Goal: Task Accomplishment & Management: Manage account settings

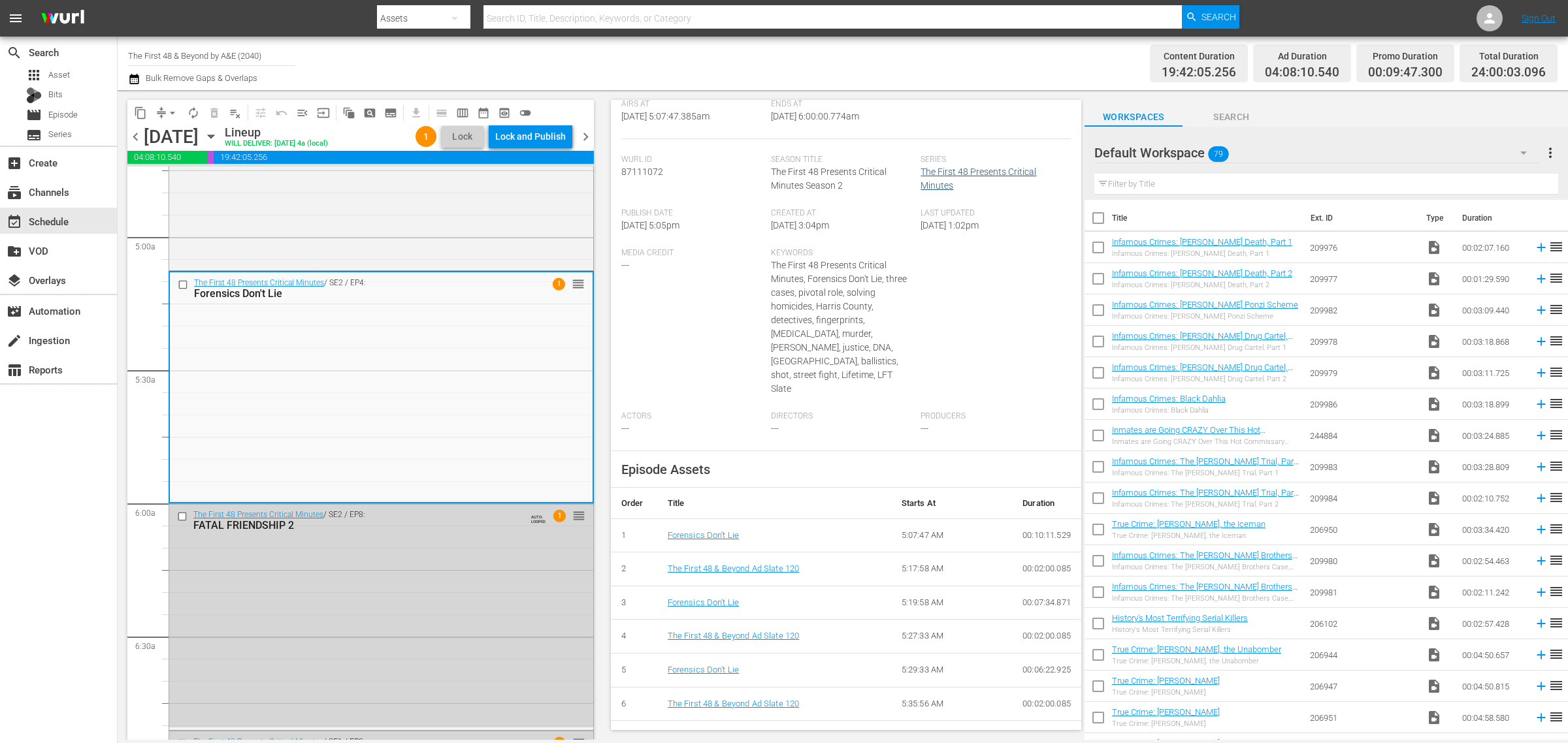
scroll to position [245, 0]
click at [541, 139] on div "Lock and Publish" at bounding box center [530, 137] width 71 height 24
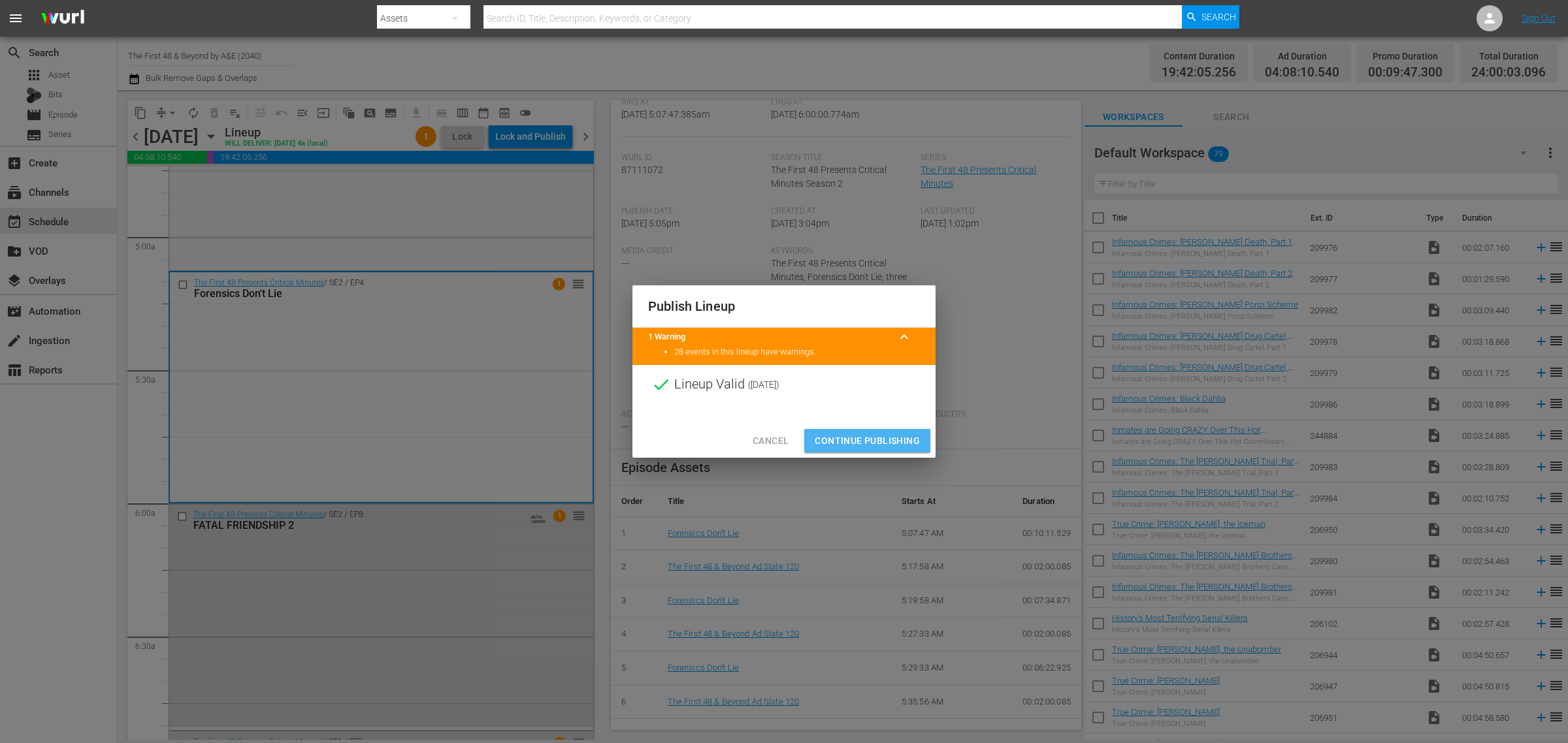
click at [866, 441] on span "Continue Publishing" at bounding box center [867, 441] width 105 height 17
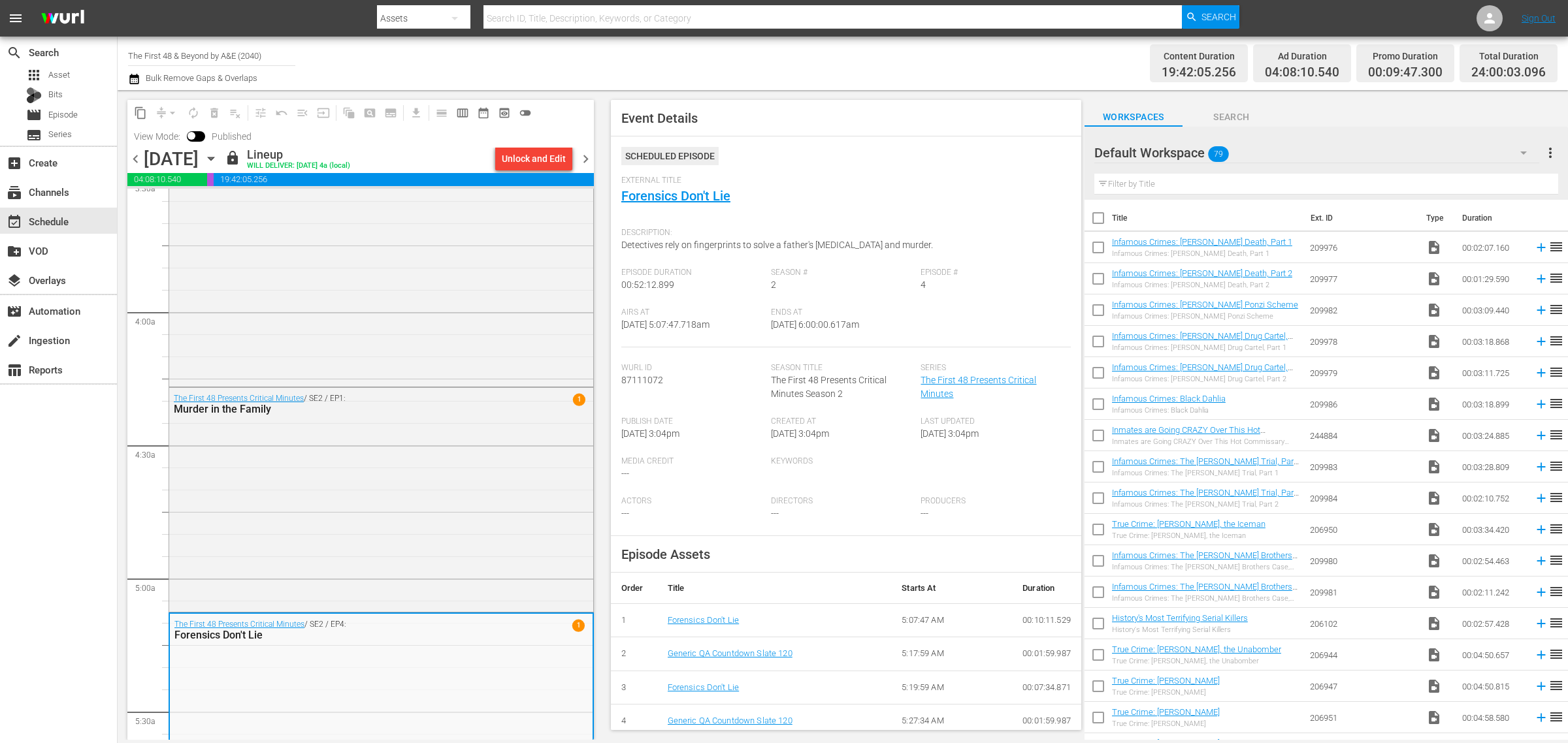
scroll to position [0, 0]
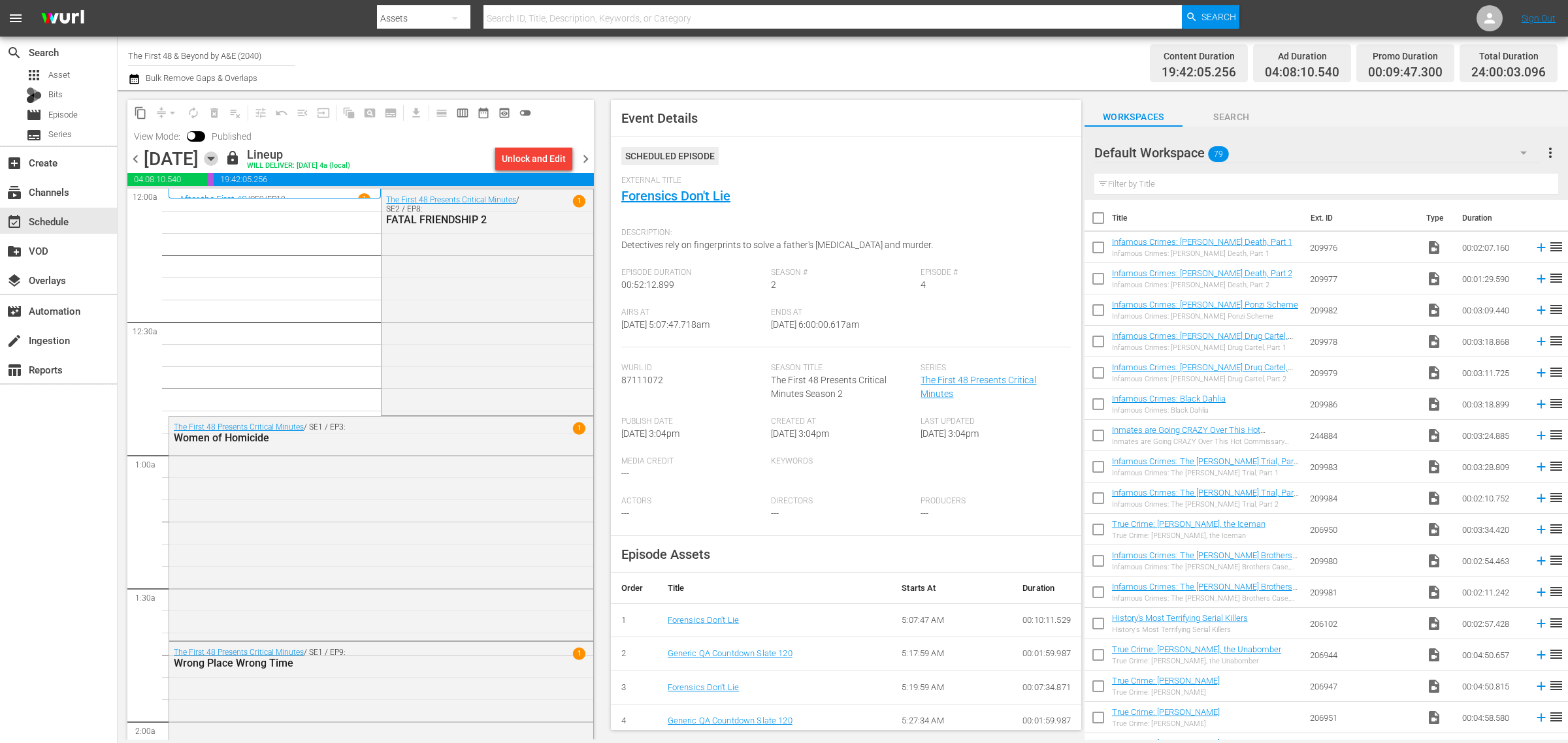
click at [218, 152] on icon "button" at bounding box center [211, 159] width 15 height 15
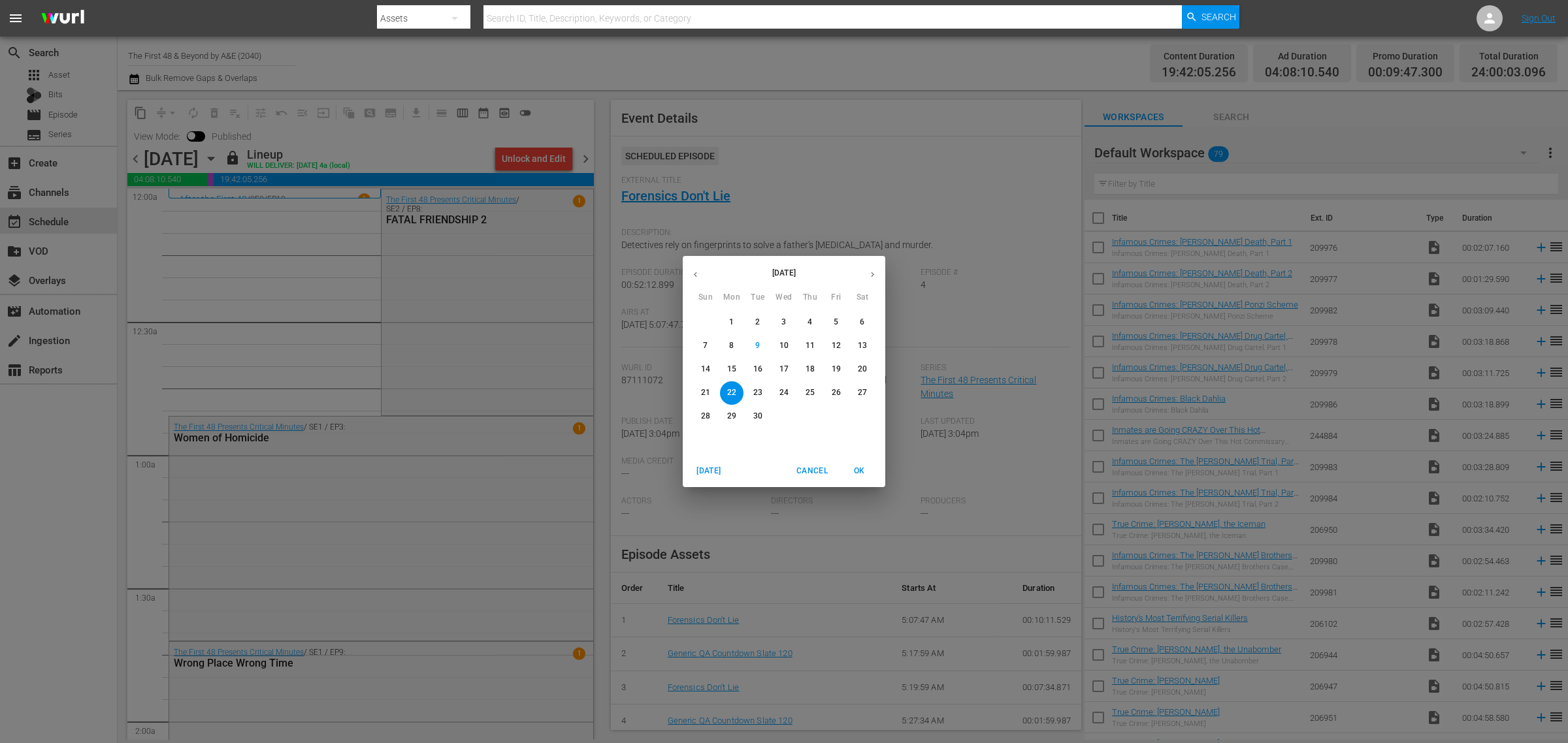
click at [732, 367] on p "15" at bounding box center [731, 369] width 9 height 11
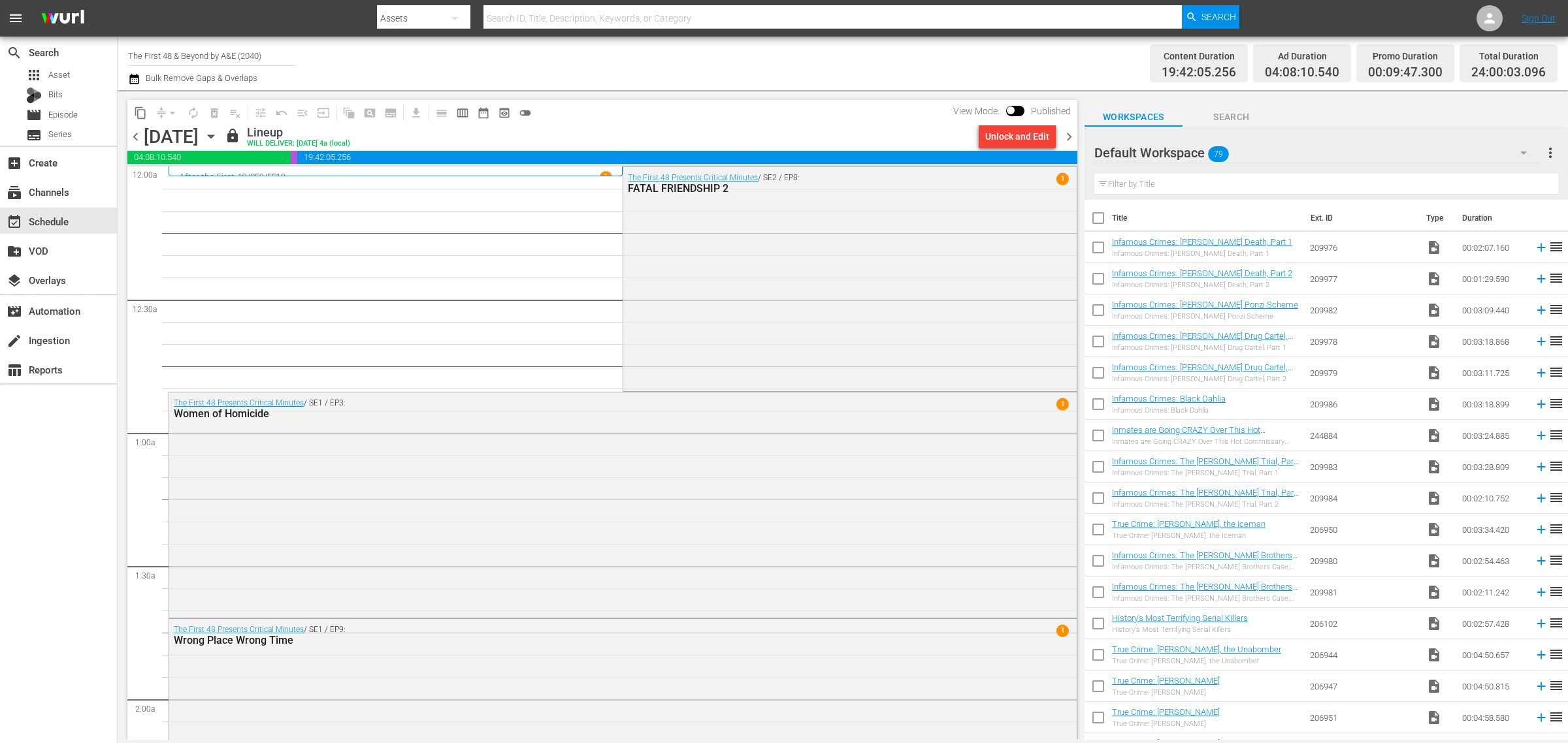
click at [772, 264] on div "The First 48 Presents Critical Minutes / SE2 / EP8: FATAL FRIENDSHIP 2 1" at bounding box center [849, 278] width 453 height 222
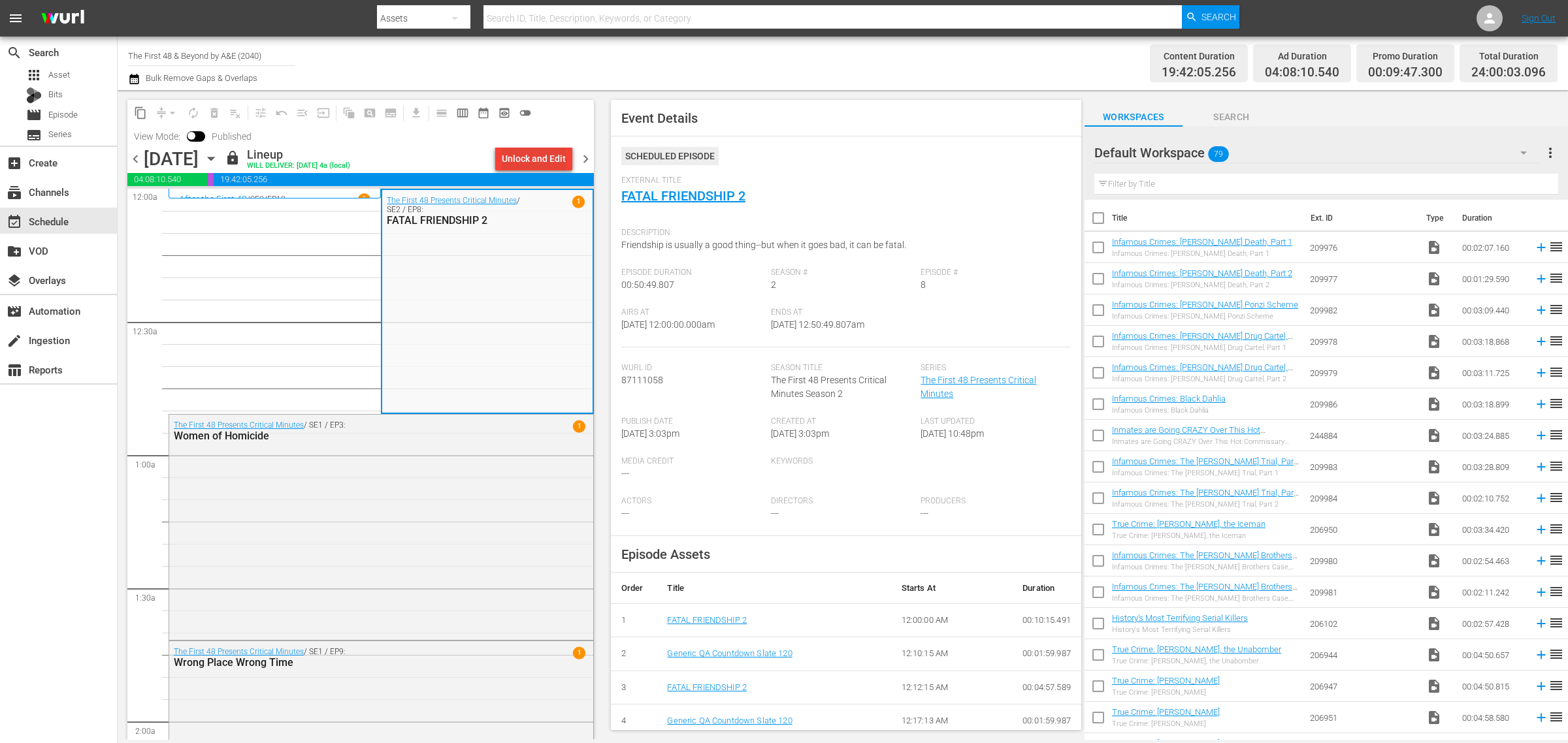
click at [521, 160] on div "Unlock and Edit" at bounding box center [533, 159] width 64 height 24
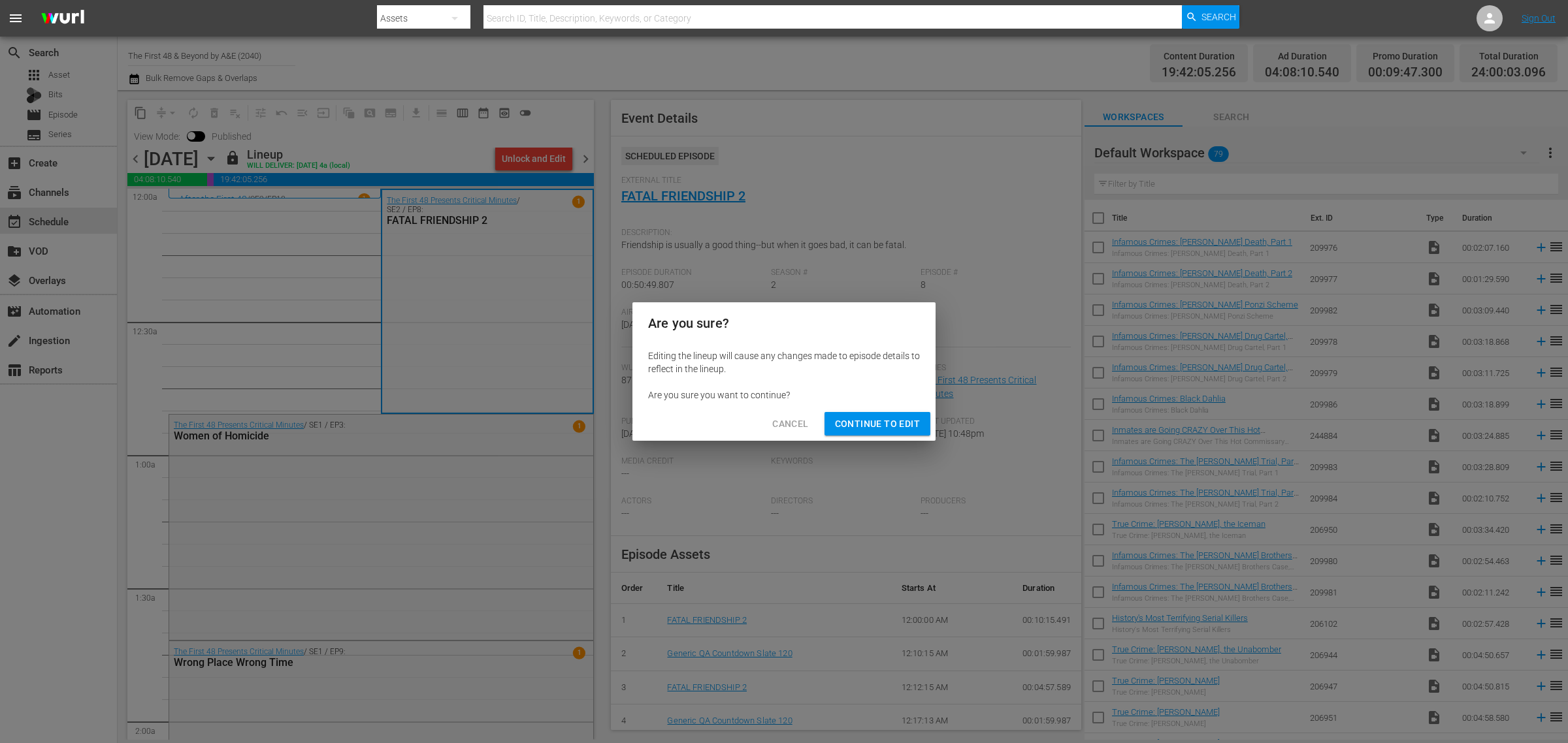
click at [866, 413] on button "Continue to Edit" at bounding box center [877, 424] width 106 height 24
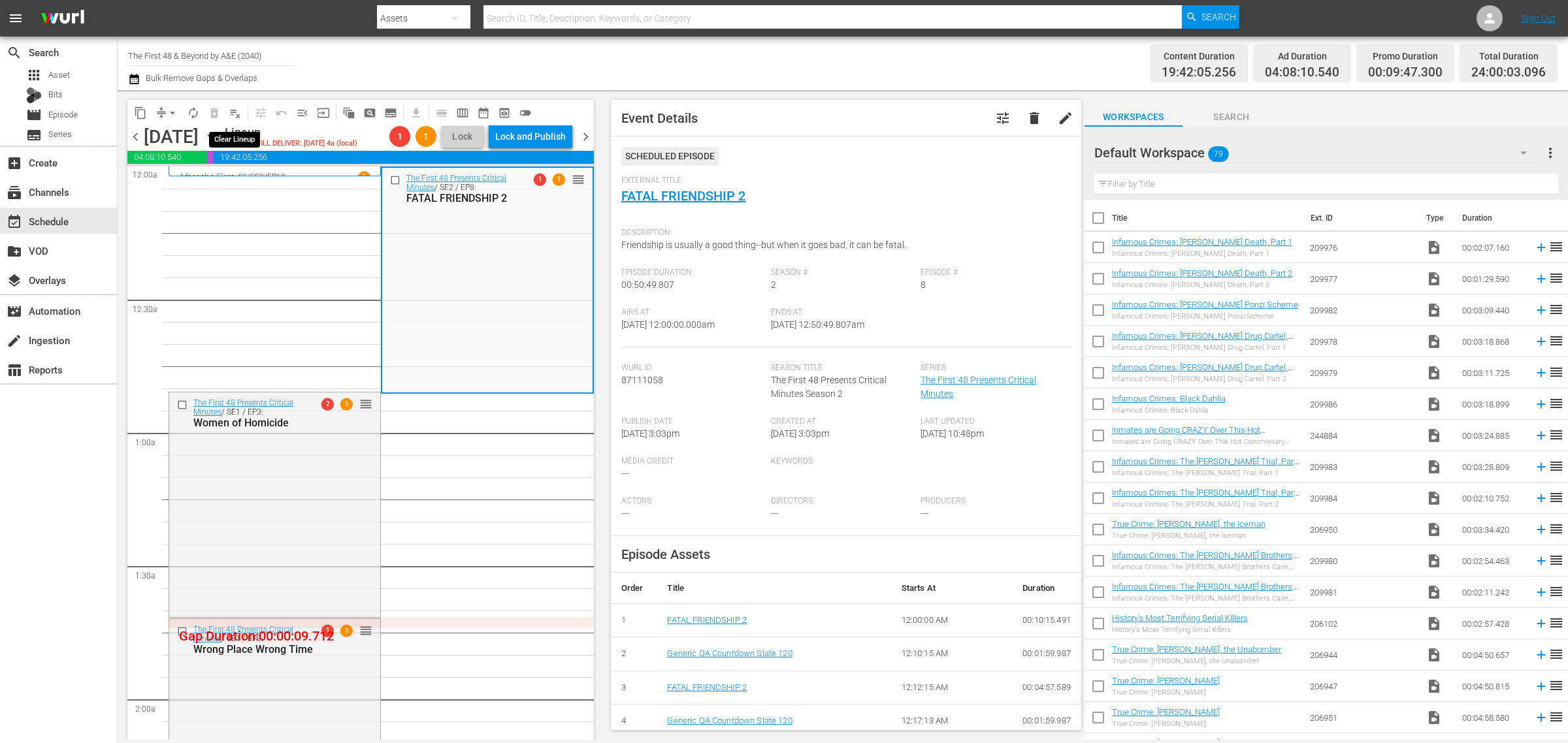
click at [234, 112] on span "playlist_remove_outlined" at bounding box center [235, 113] width 13 height 13
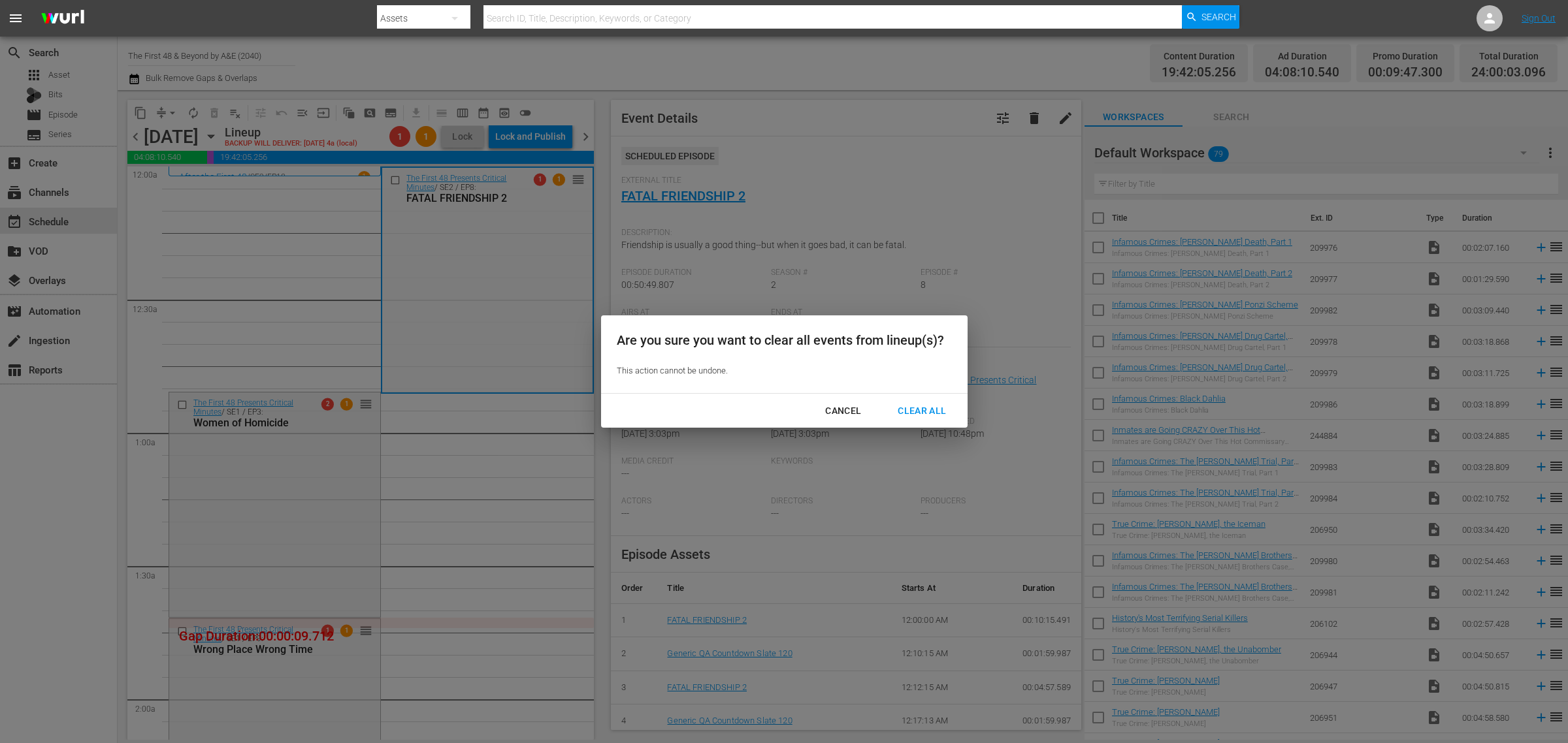
drag, startPoint x: 926, startPoint y: 413, endPoint x: 798, endPoint y: 46, distance: 388.7
click at [926, 409] on div "Clear All" at bounding box center [921, 411] width 69 height 17
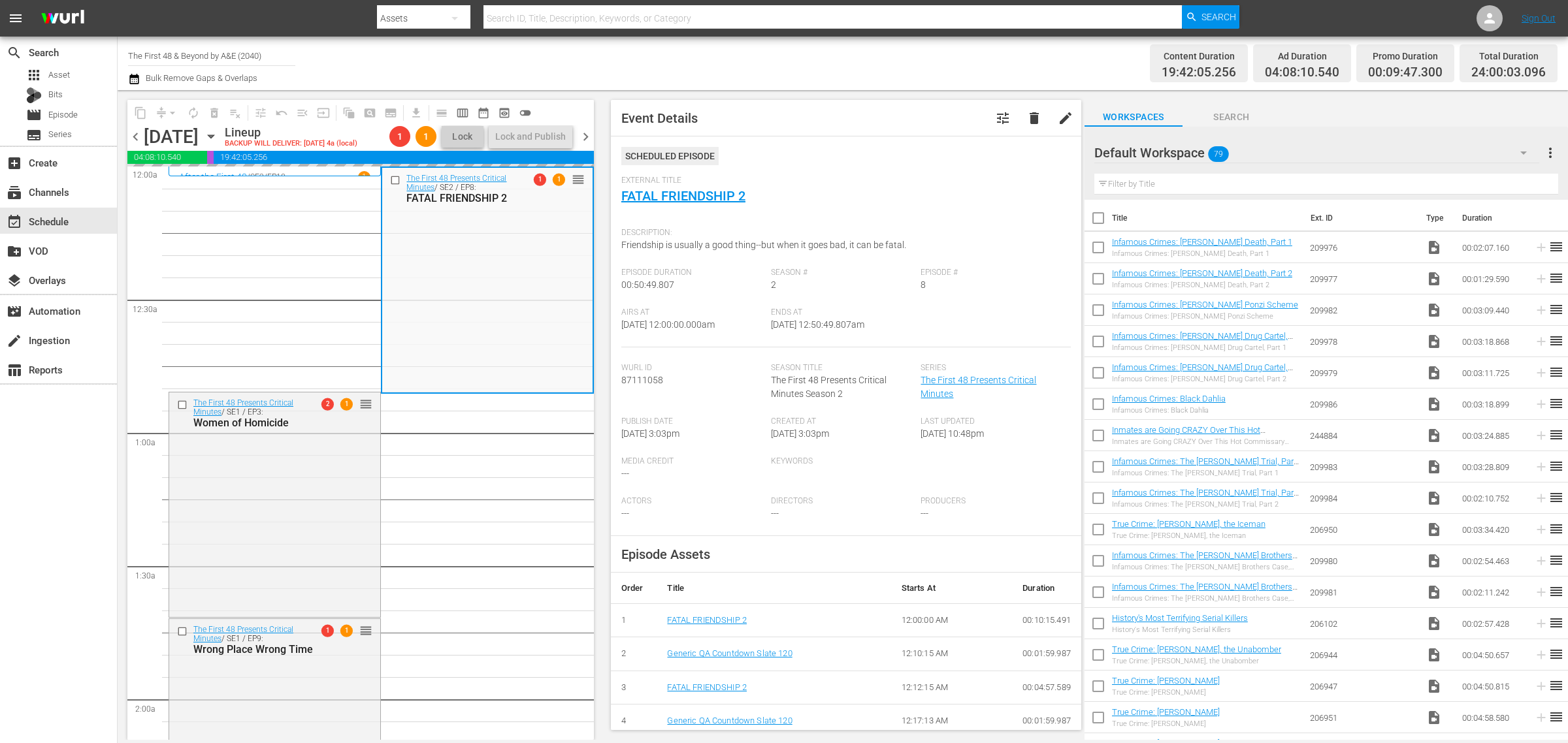
click at [822, 74] on div "Channel Title The First 48 & Beyond by A&E (2040) Bulk Remove Gaps & Overlaps" at bounding box center [517, 63] width 779 height 47
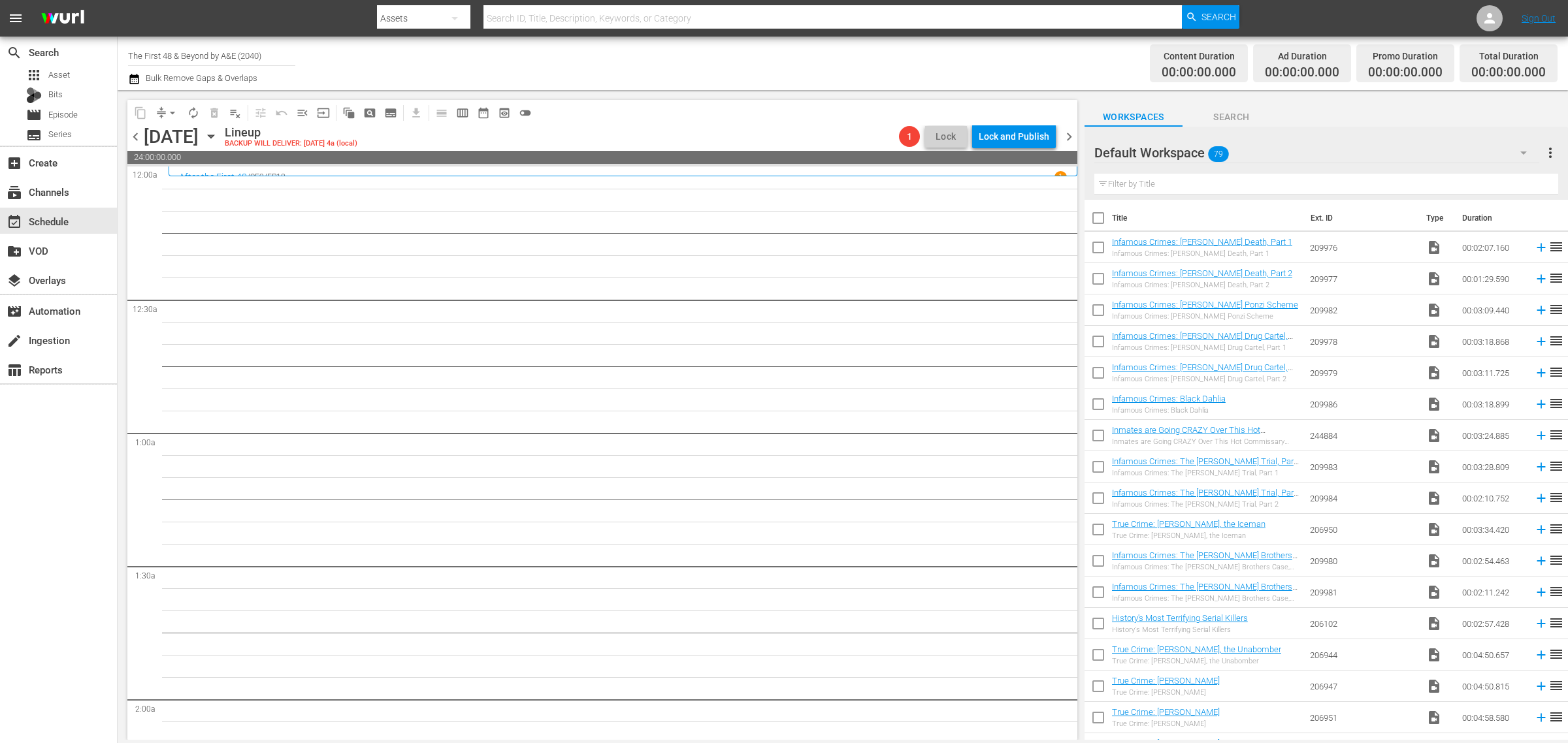
click at [1073, 134] on span "chevron_right" at bounding box center [1068, 137] width 17 height 17
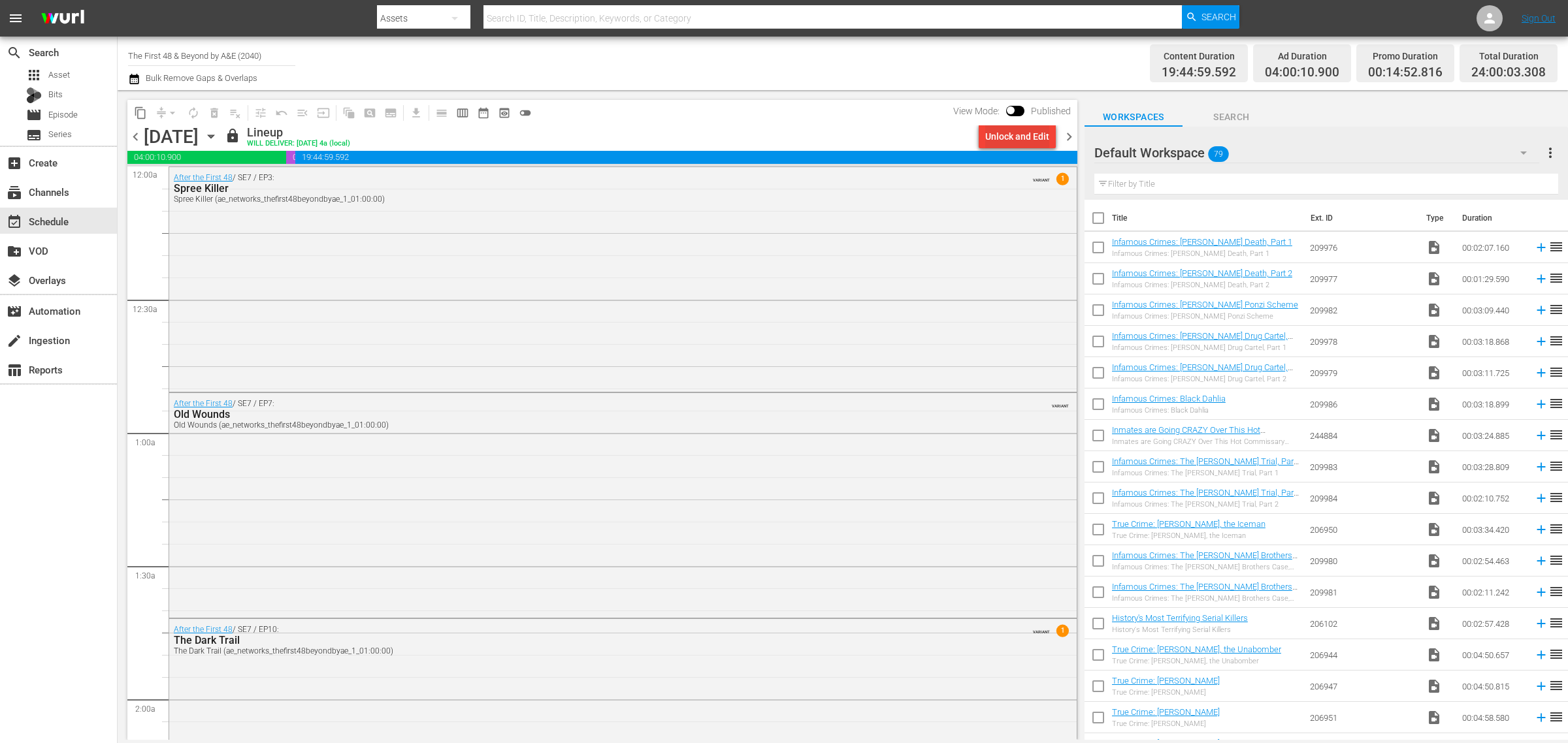
click at [1004, 137] on div "Unlock and Edit" at bounding box center [1017, 137] width 64 height 24
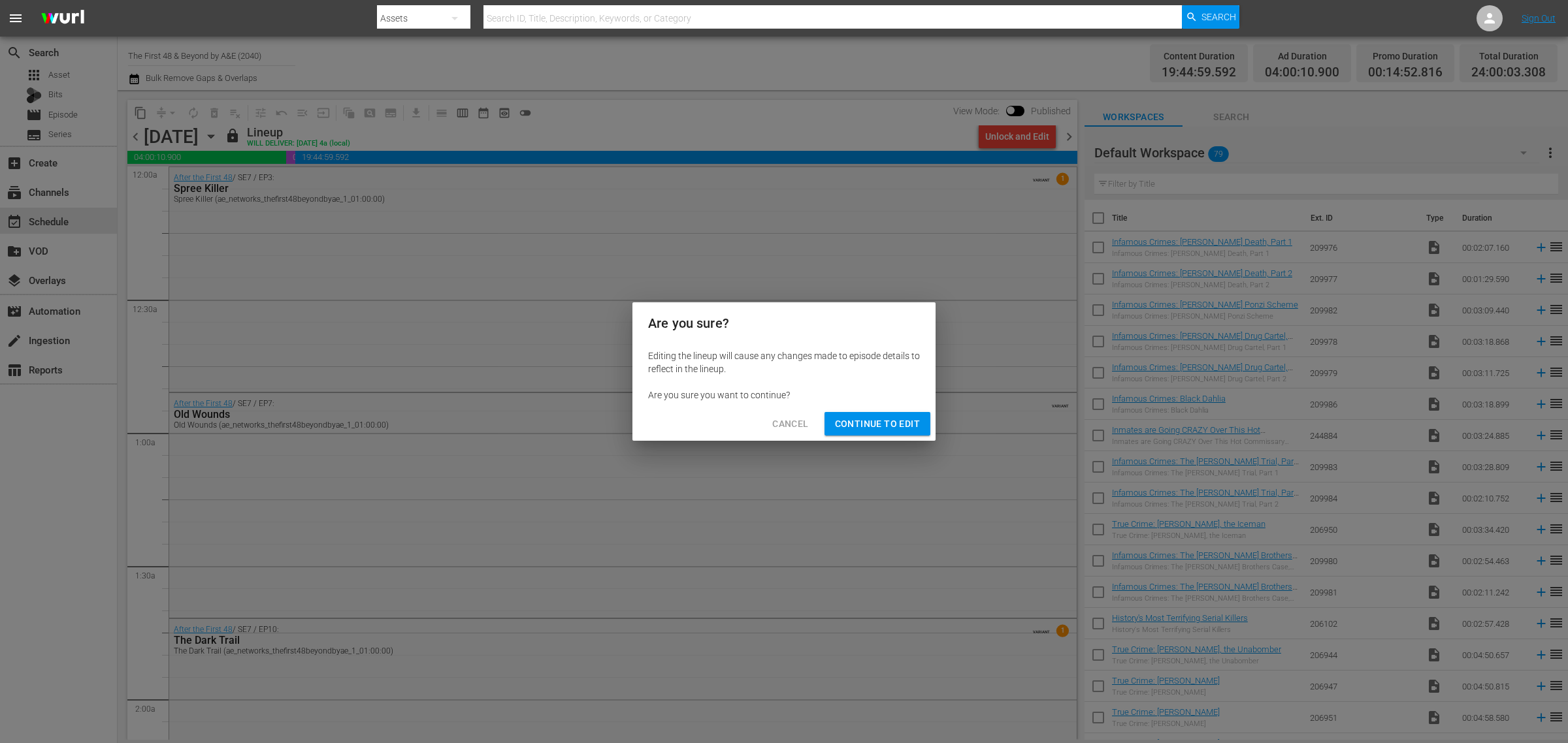
click at [881, 423] on span "Continue to Edit" at bounding box center [877, 424] width 85 height 17
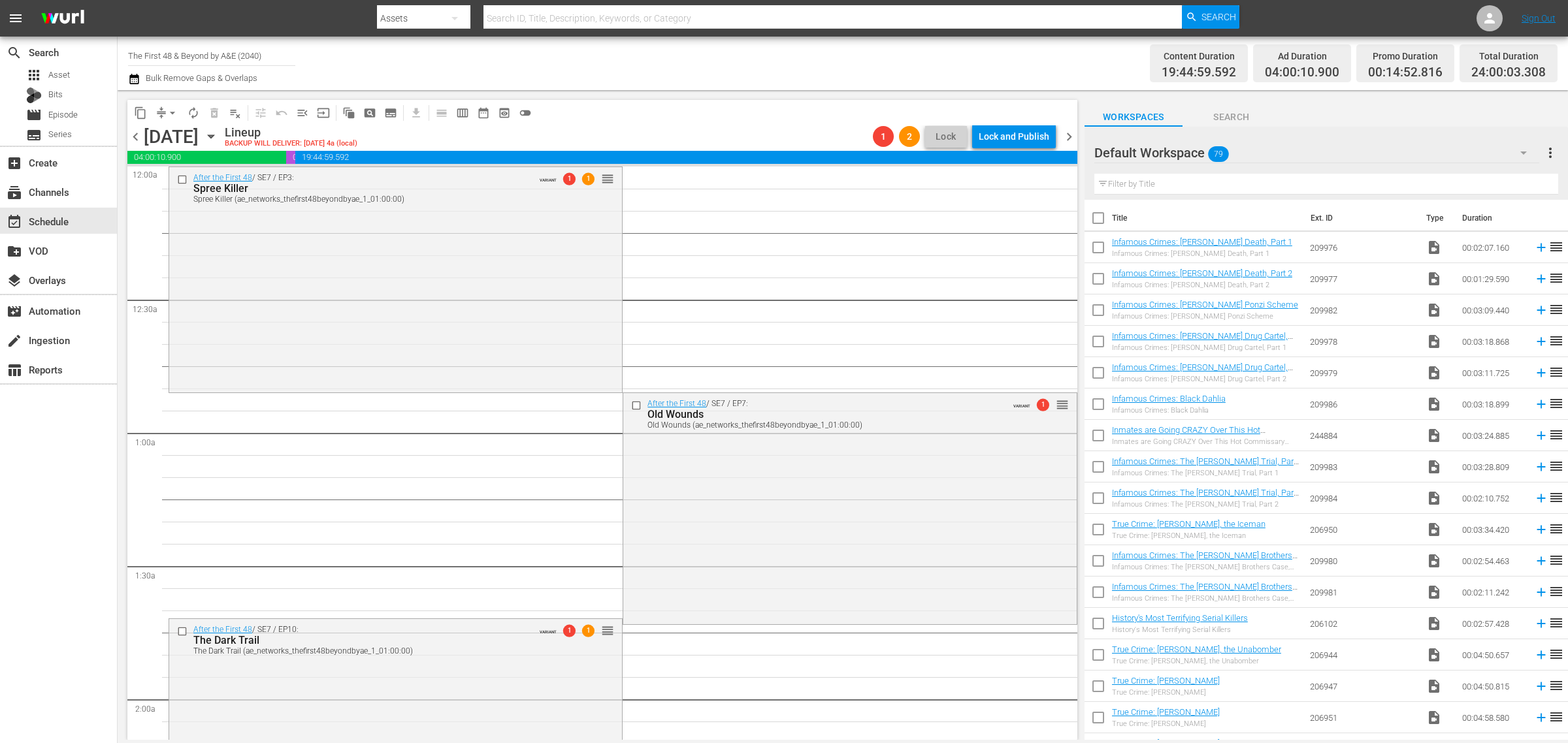
click at [824, 49] on div "Channel Title The First 48 & Beyond by A&E (2040) Bulk Remove Gaps & Overlaps" at bounding box center [517, 63] width 779 height 47
click at [233, 110] on span "playlist_remove_outlined" at bounding box center [235, 113] width 13 height 13
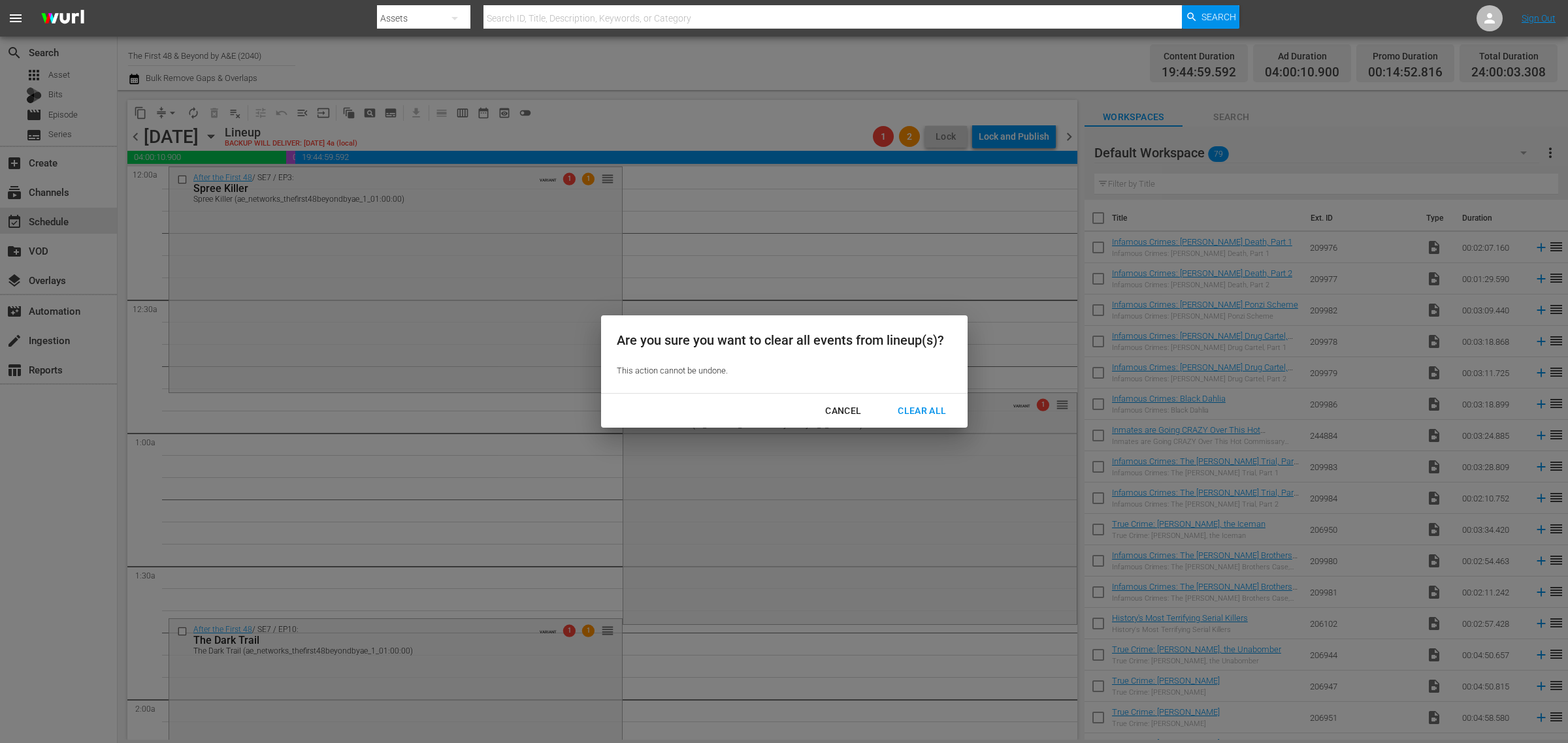
click at [939, 412] on div "Clear All" at bounding box center [921, 411] width 69 height 17
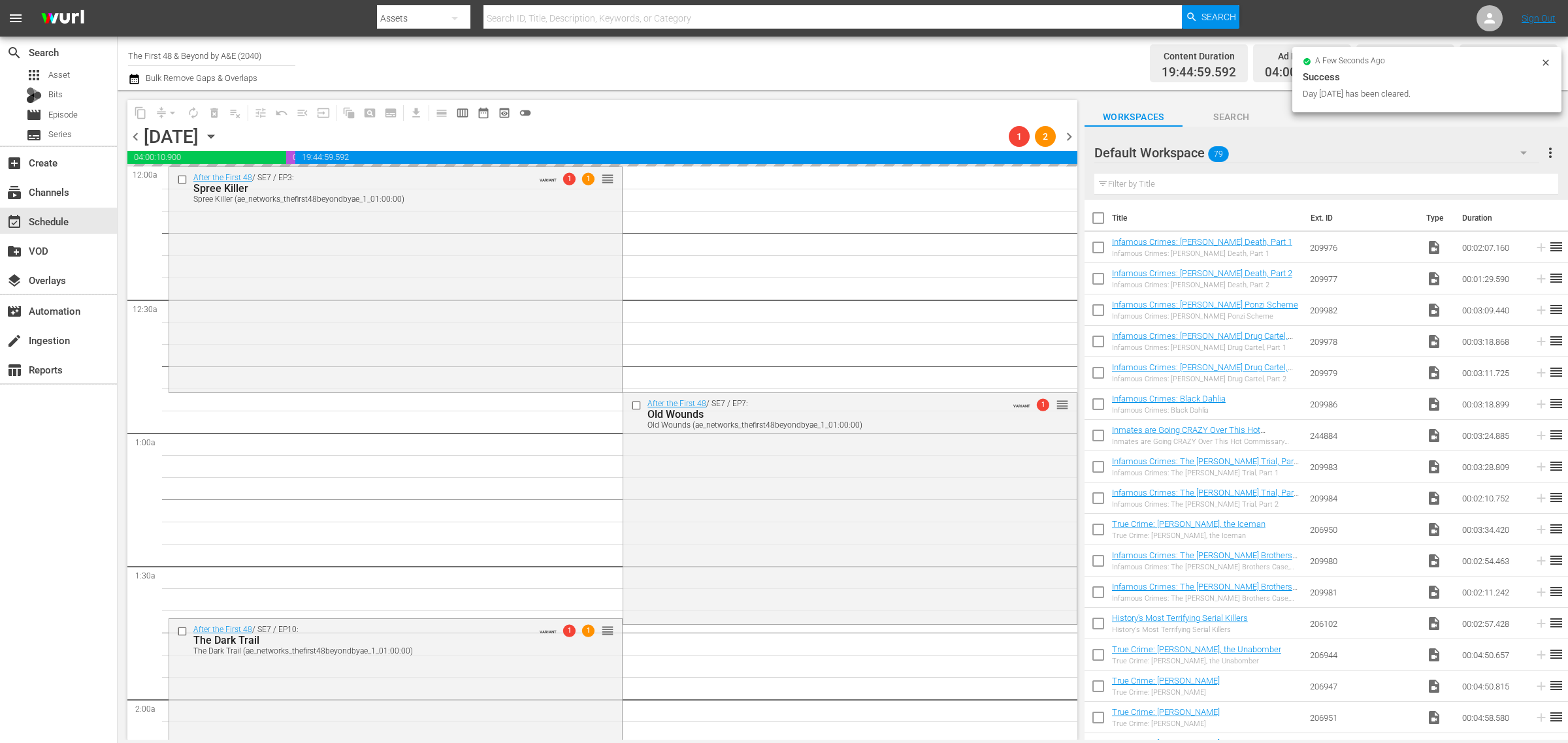
click at [848, 53] on div "Channel Title The First 48 & Beyond by A&E (2040) Bulk Remove Gaps & Overlaps" at bounding box center [517, 63] width 779 height 47
click at [795, 48] on div "Channel Title The First 48 & Beyond by A&E (2040) Bulk Remove Gaps & Overlaps" at bounding box center [517, 63] width 779 height 47
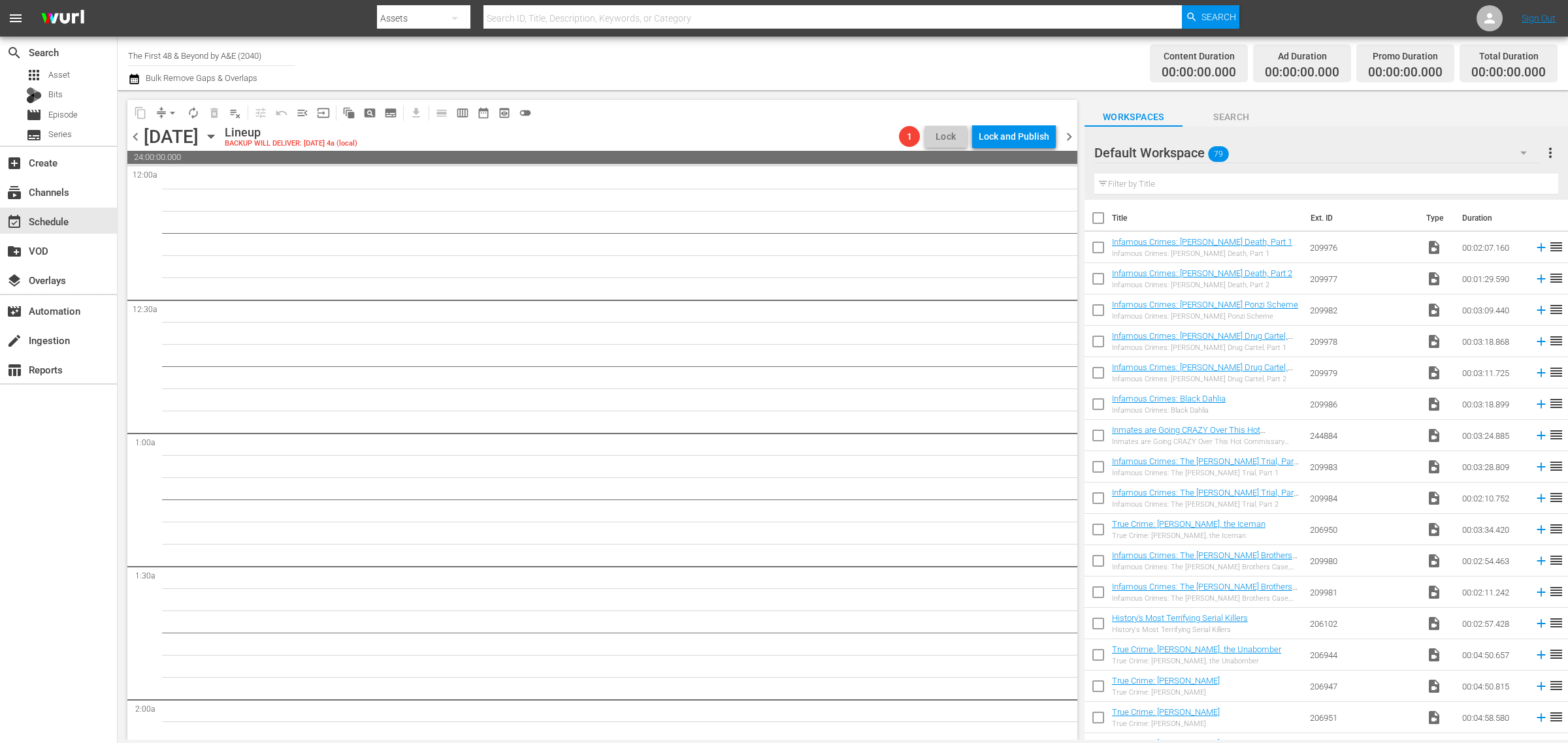
click at [221, 127] on div "[DATE] [DATE]" at bounding box center [182, 137] width 78 height 22
click at [218, 131] on icon "button" at bounding box center [211, 137] width 15 height 15
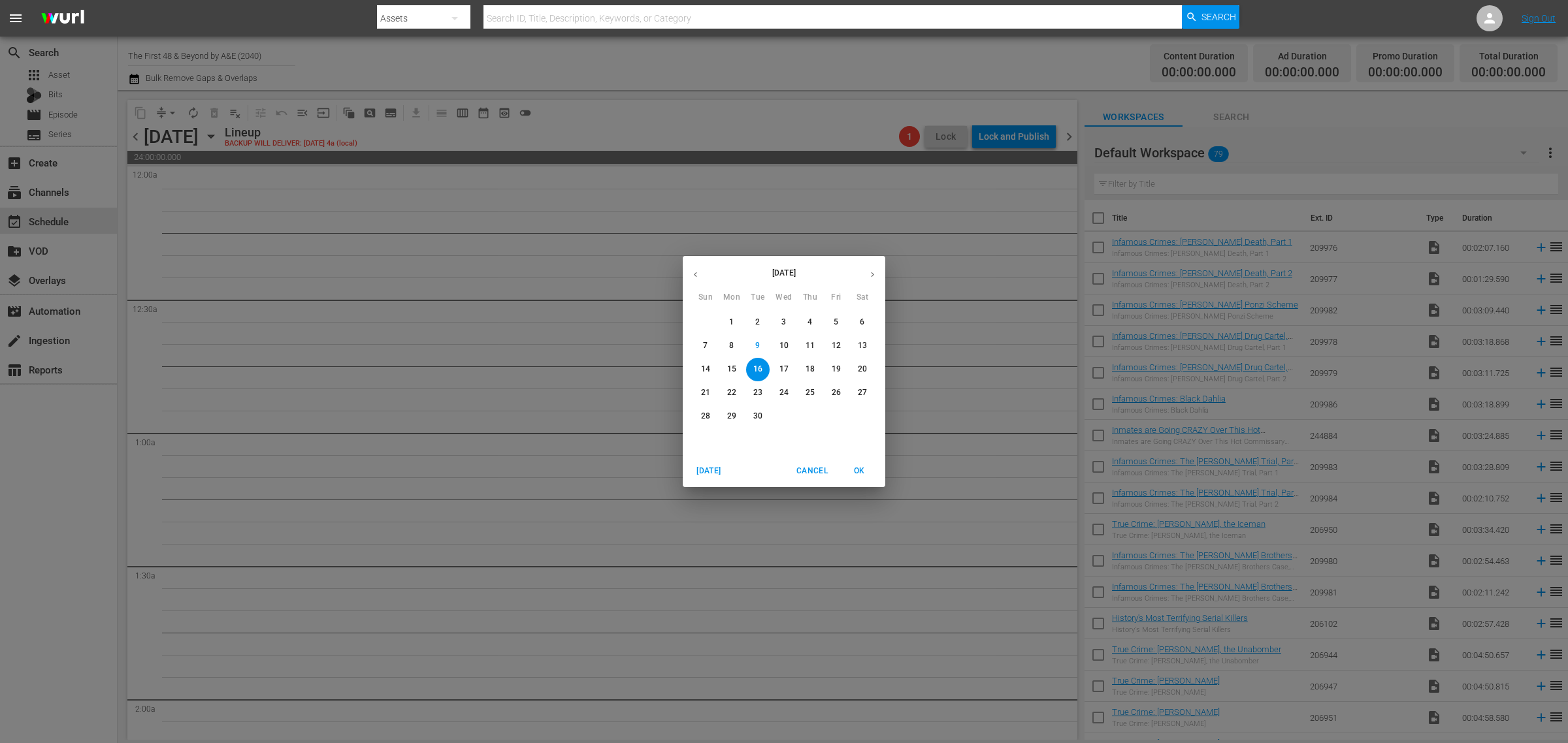
click at [812, 345] on p "11" at bounding box center [810, 345] width 9 height 11
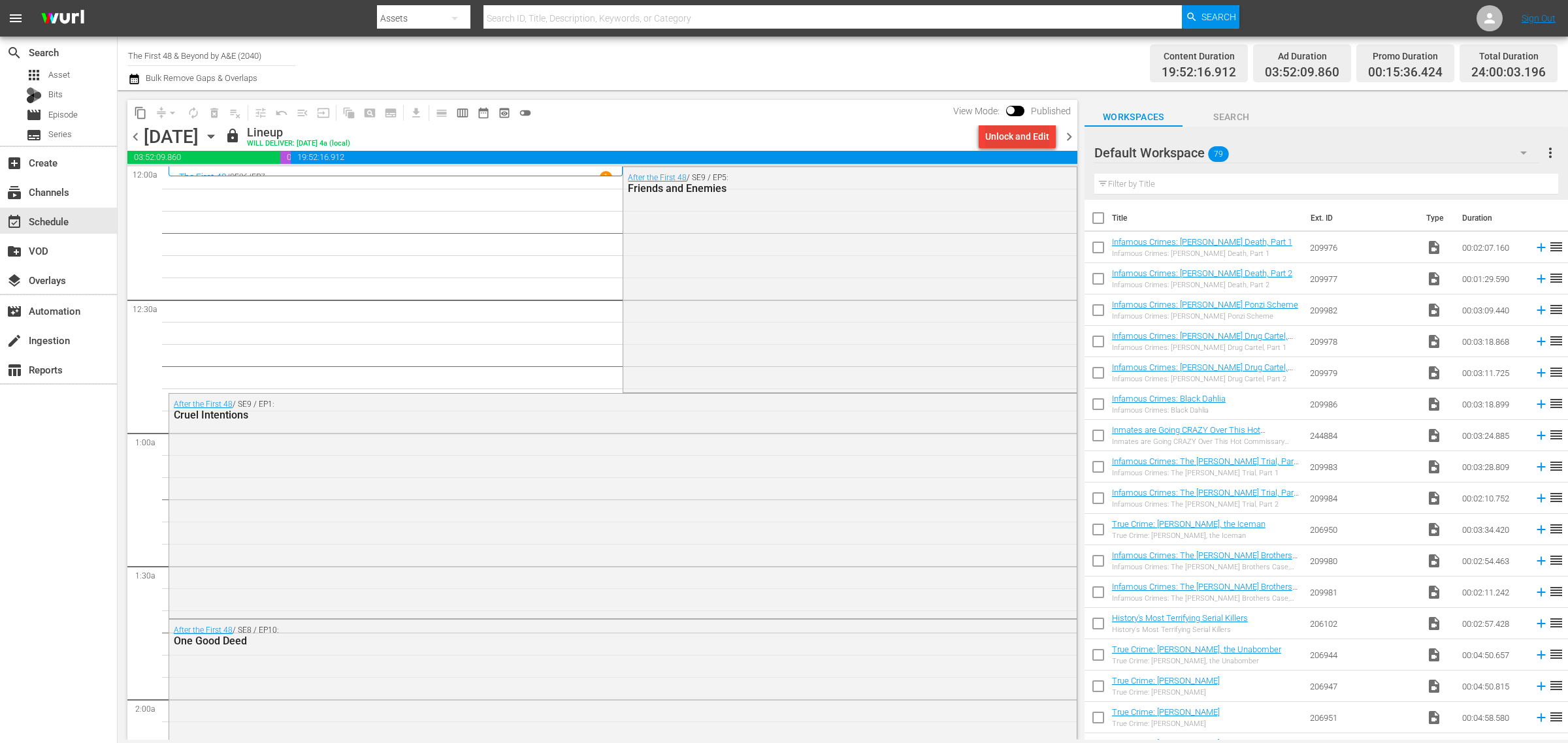
click at [1008, 132] on div "Unlock and Edit" at bounding box center [1017, 137] width 64 height 24
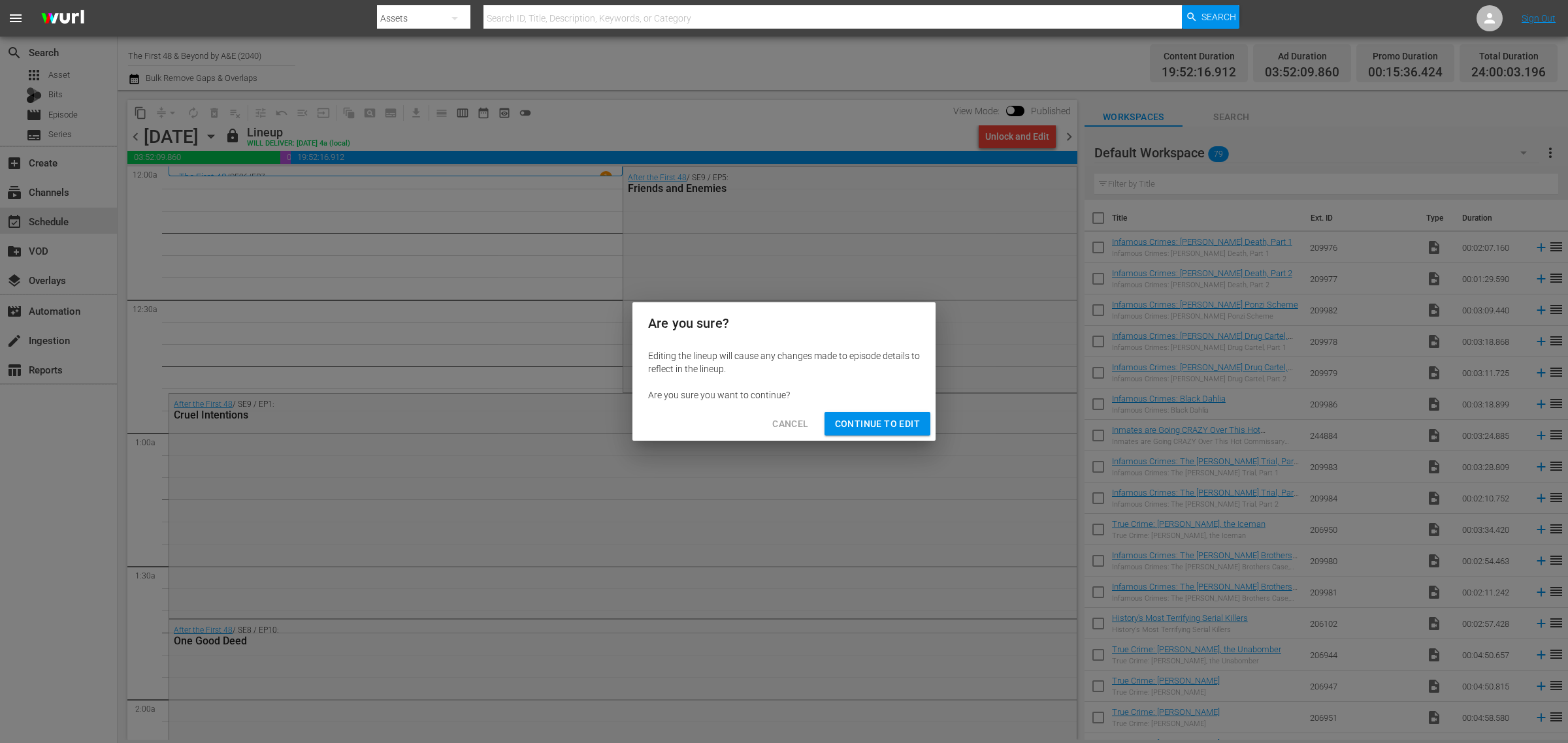
click at [879, 422] on span "Continue to Edit" at bounding box center [877, 424] width 85 height 17
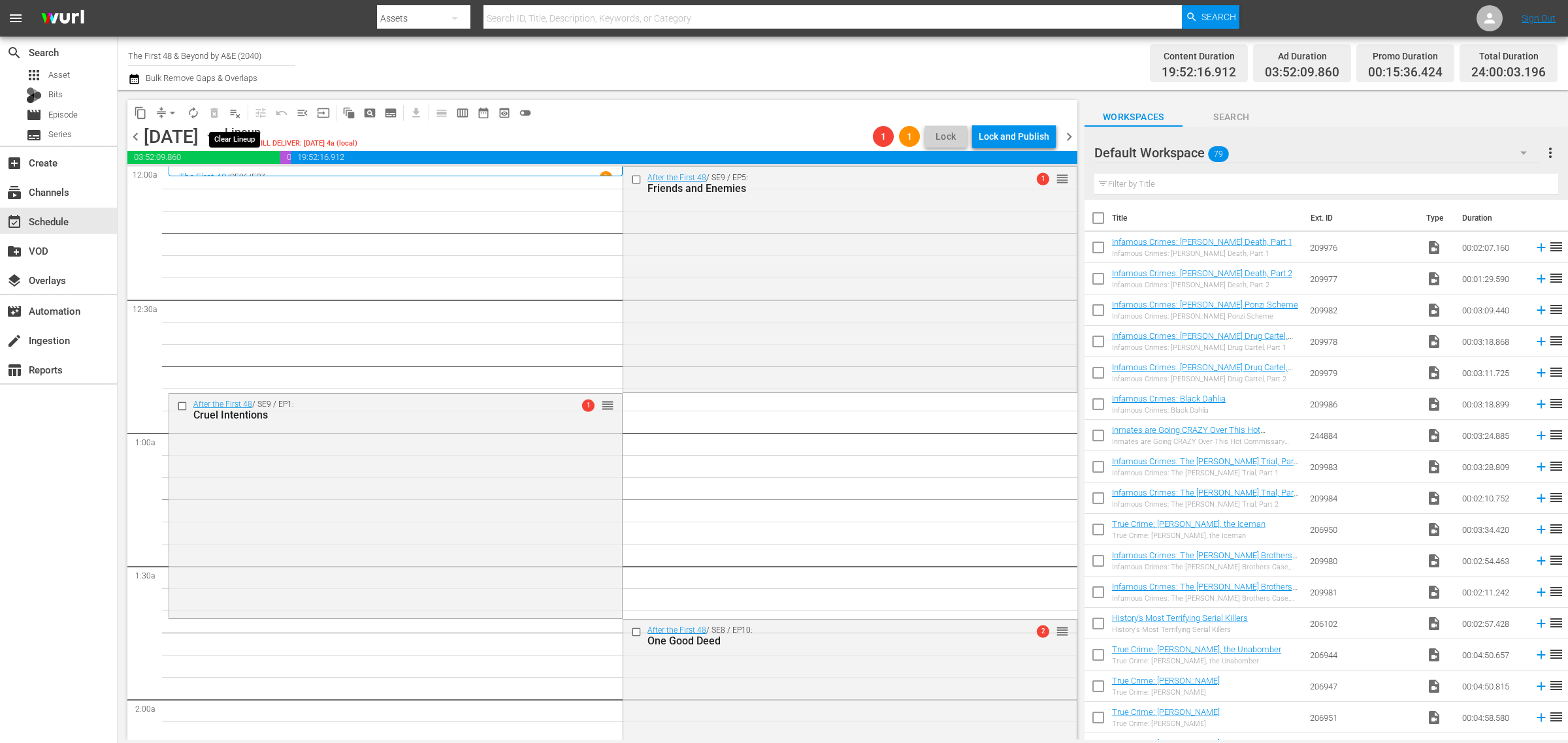
click at [233, 109] on span "playlist_remove_outlined" at bounding box center [235, 113] width 13 height 13
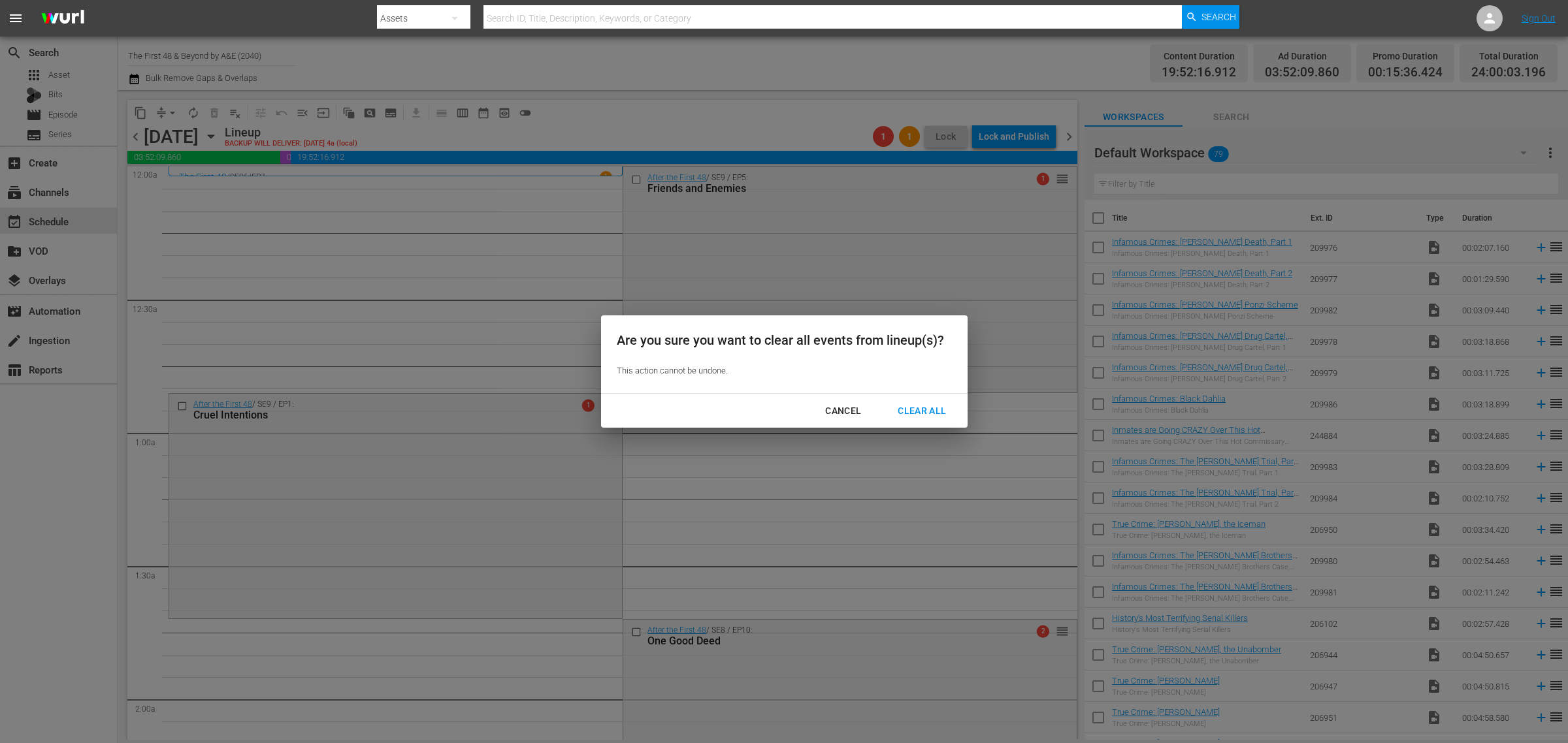
click at [935, 409] on div "Clear All" at bounding box center [921, 411] width 69 height 17
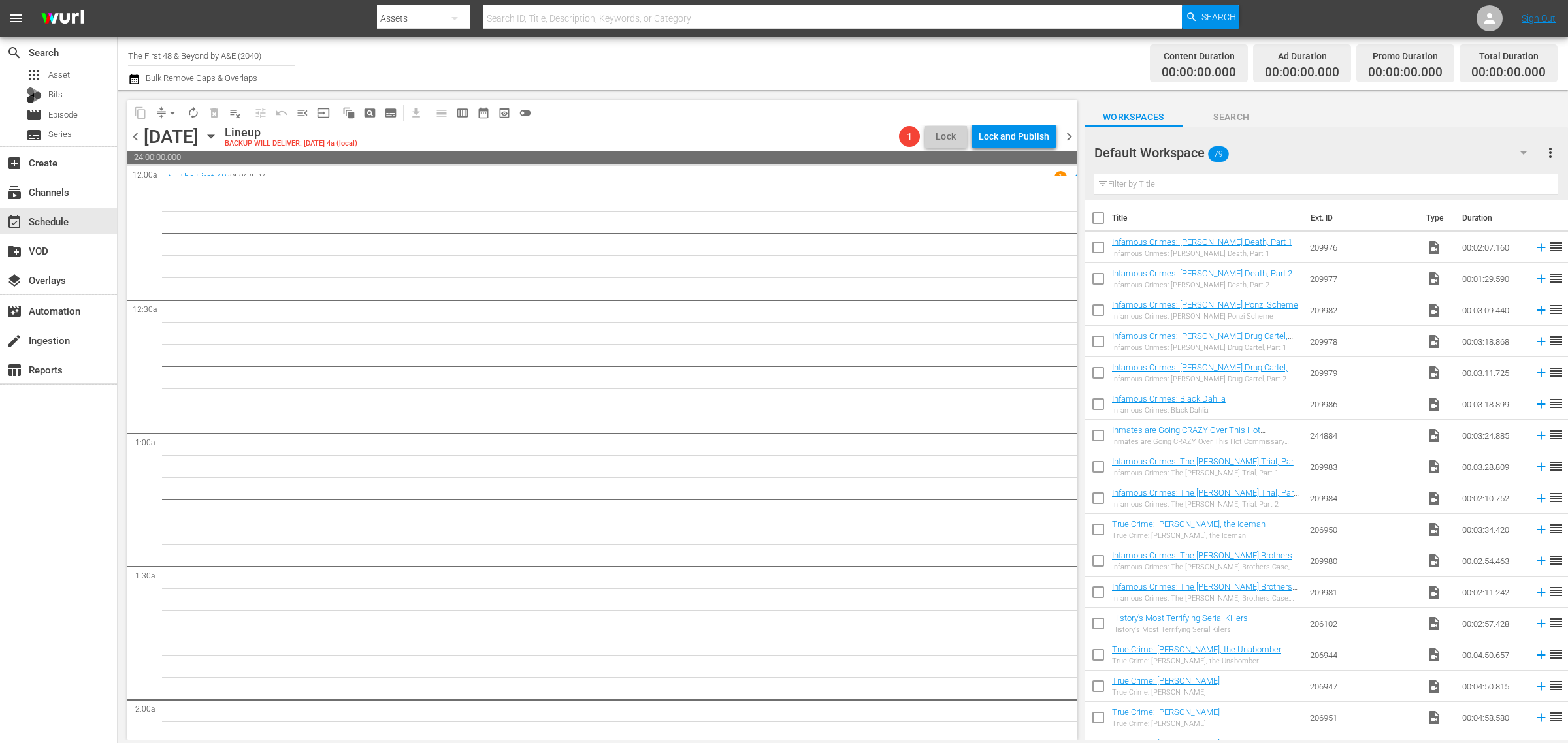
click at [1065, 131] on span "chevron_right" at bounding box center [1068, 137] width 17 height 17
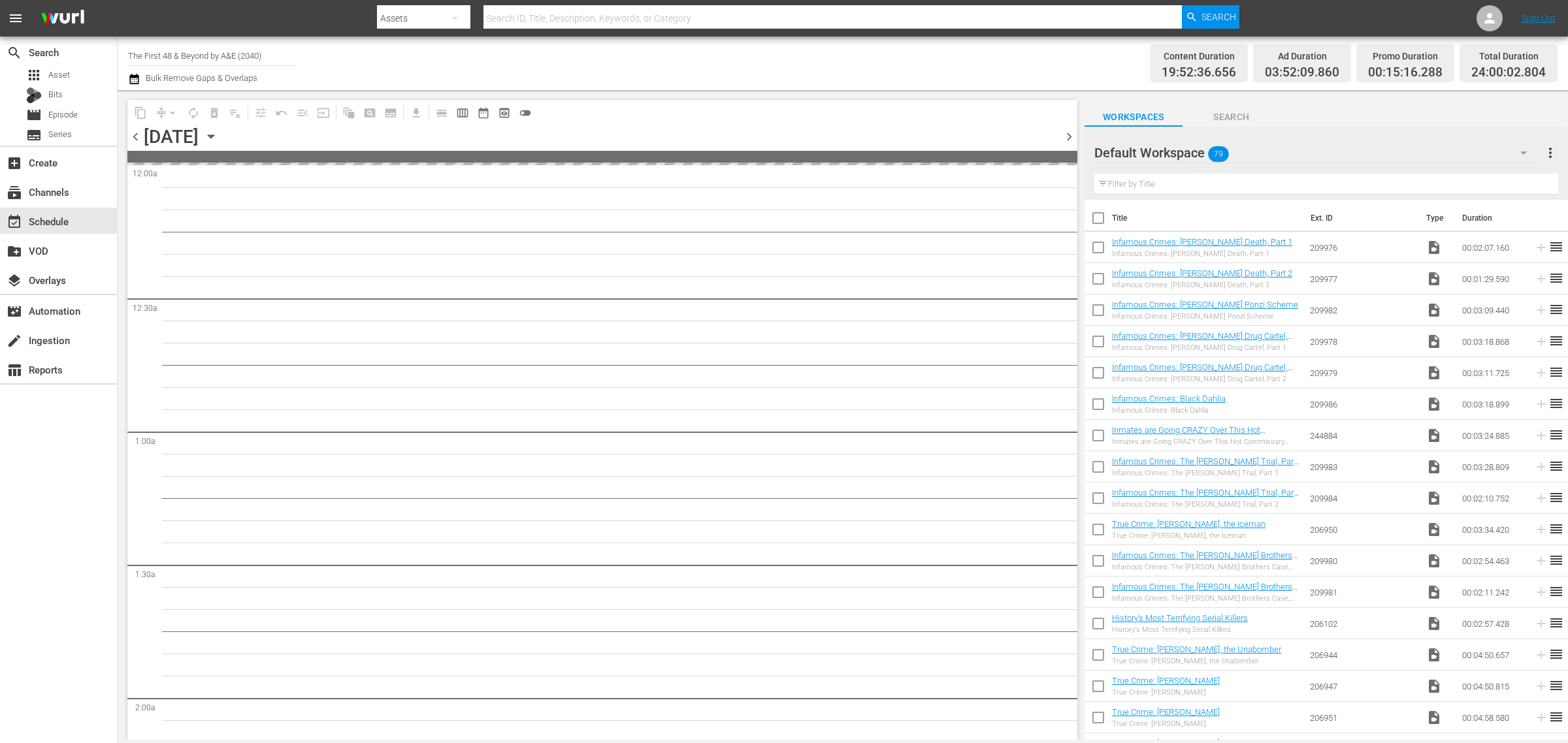
click at [861, 44] on div "Channel Title The First 48 & Beyond by A&E (2040) Bulk Remove Gaps & Overlaps" at bounding box center [517, 63] width 779 height 47
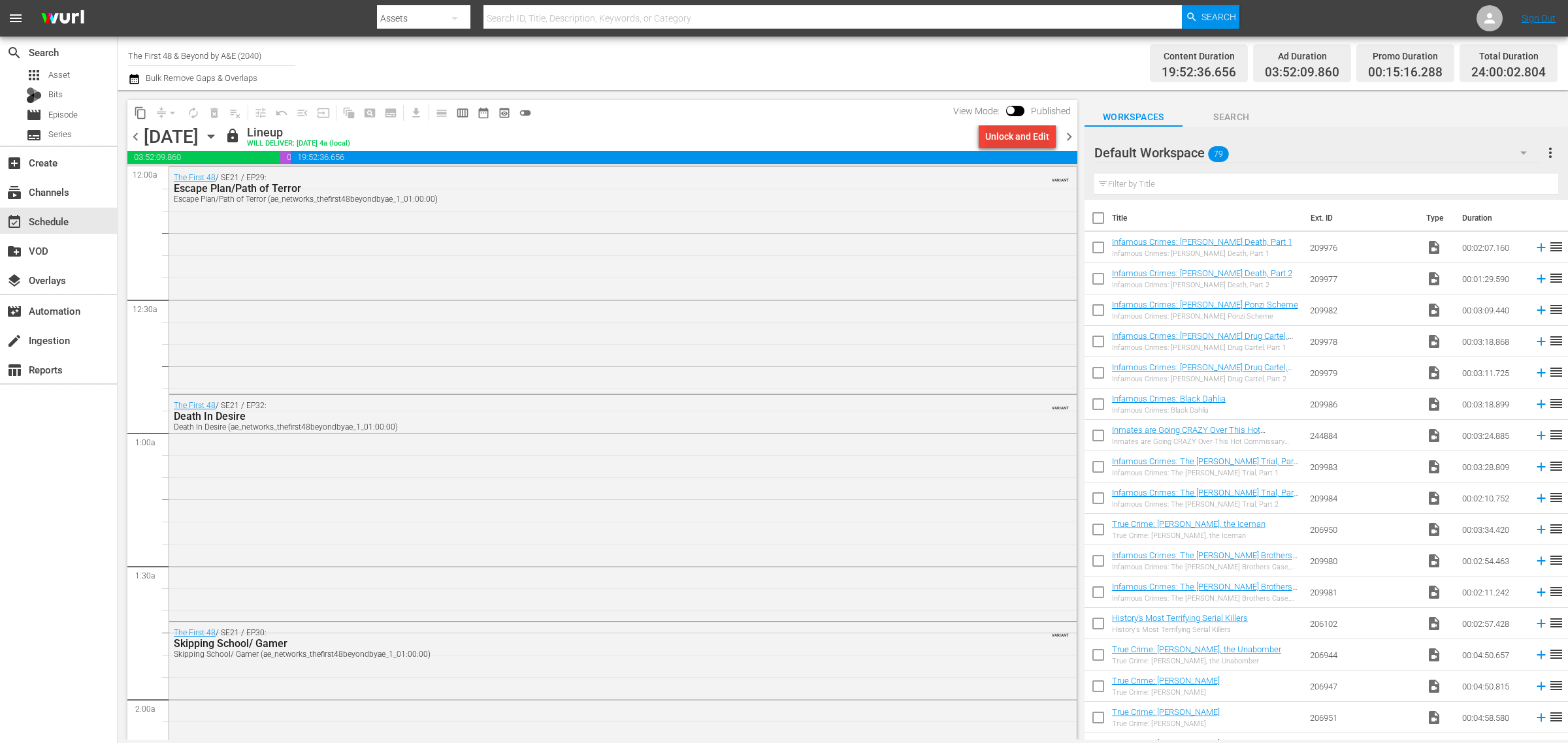
click at [1029, 132] on div "Unlock and Edit" at bounding box center [1017, 137] width 64 height 24
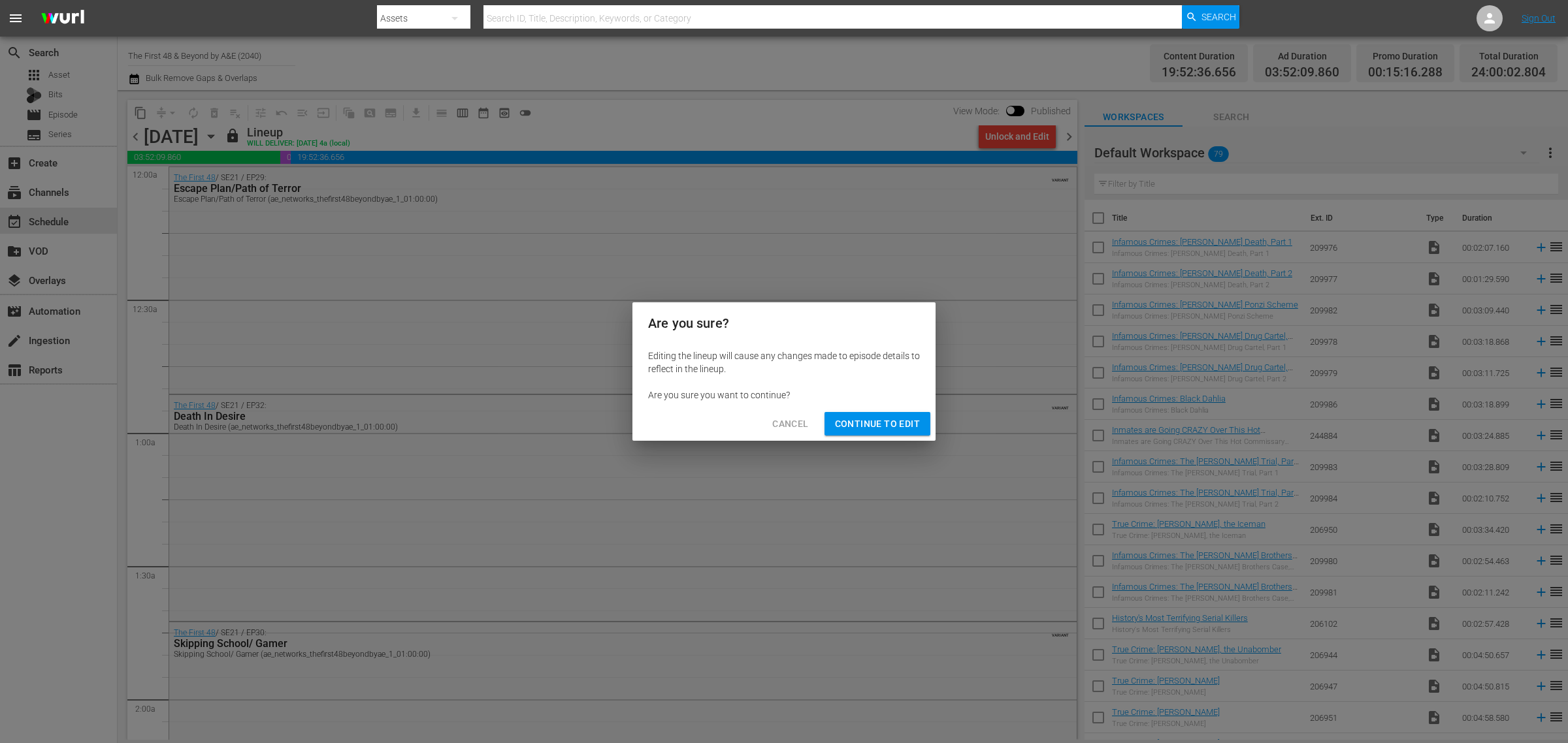
drag, startPoint x: 905, startPoint y: 423, endPoint x: 874, endPoint y: 204, distance: 221.2
click at [905, 423] on span "Continue to Edit" at bounding box center [877, 424] width 85 height 17
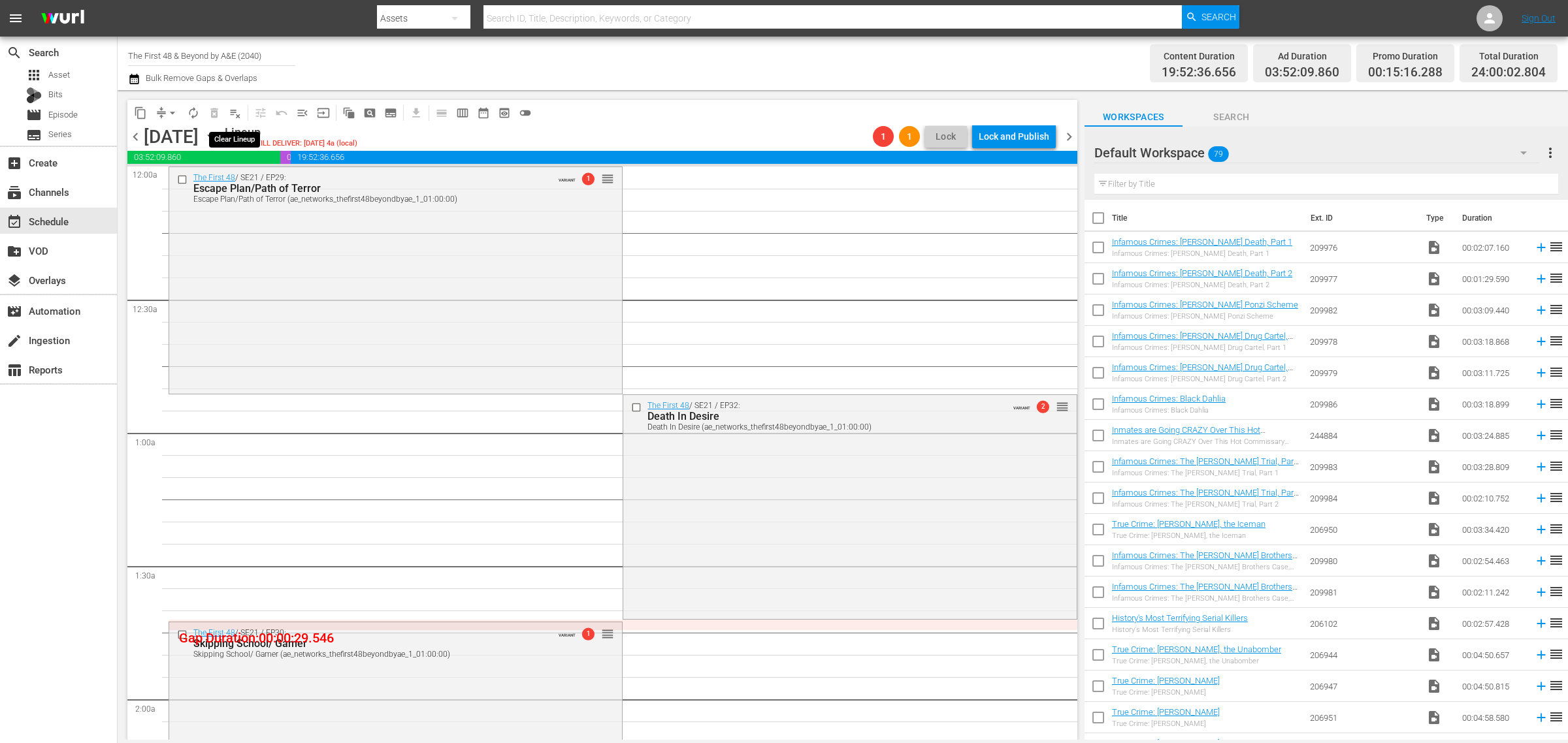
click at [233, 112] on span "playlist_remove_outlined" at bounding box center [235, 113] width 13 height 13
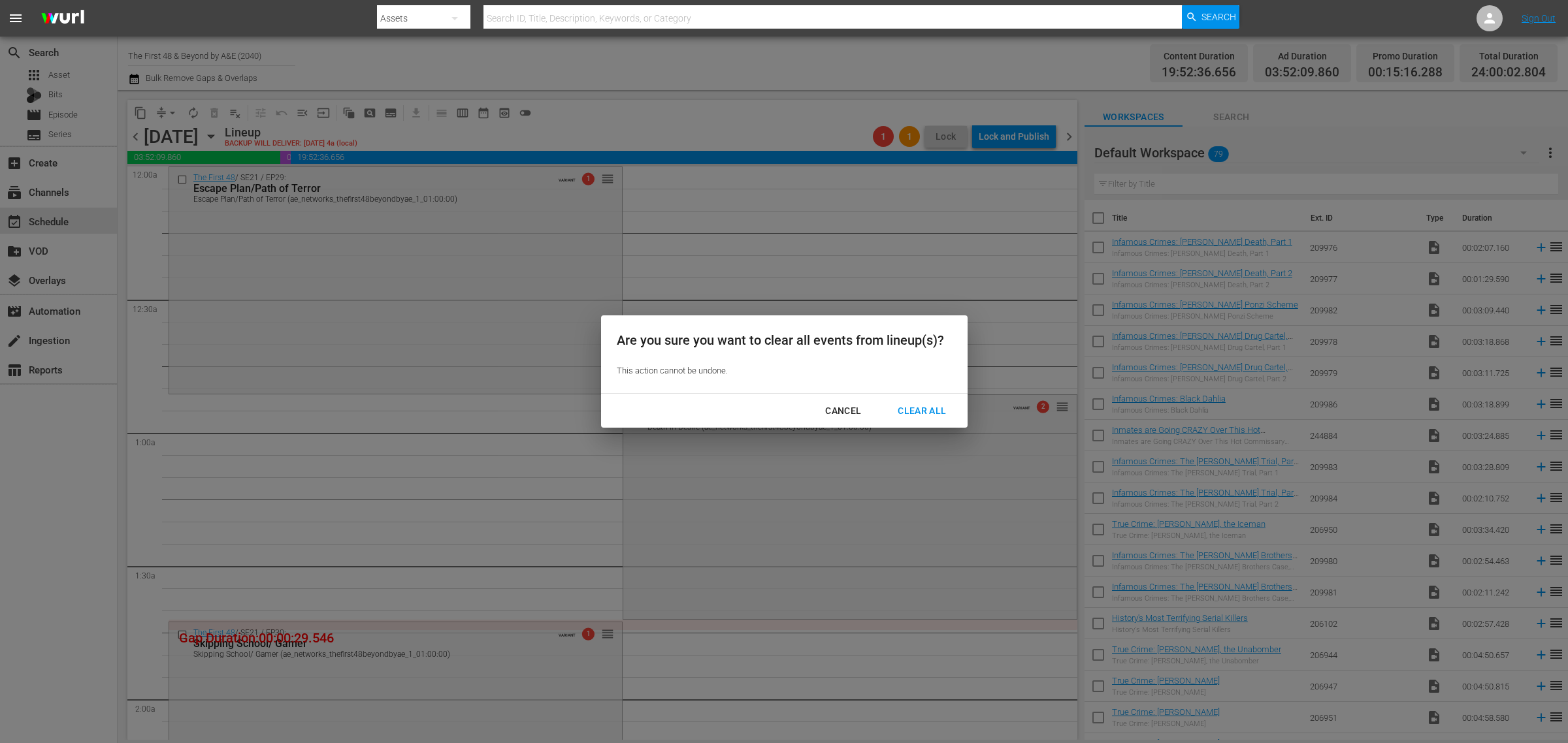
click at [916, 418] on div "Clear All" at bounding box center [921, 411] width 69 height 17
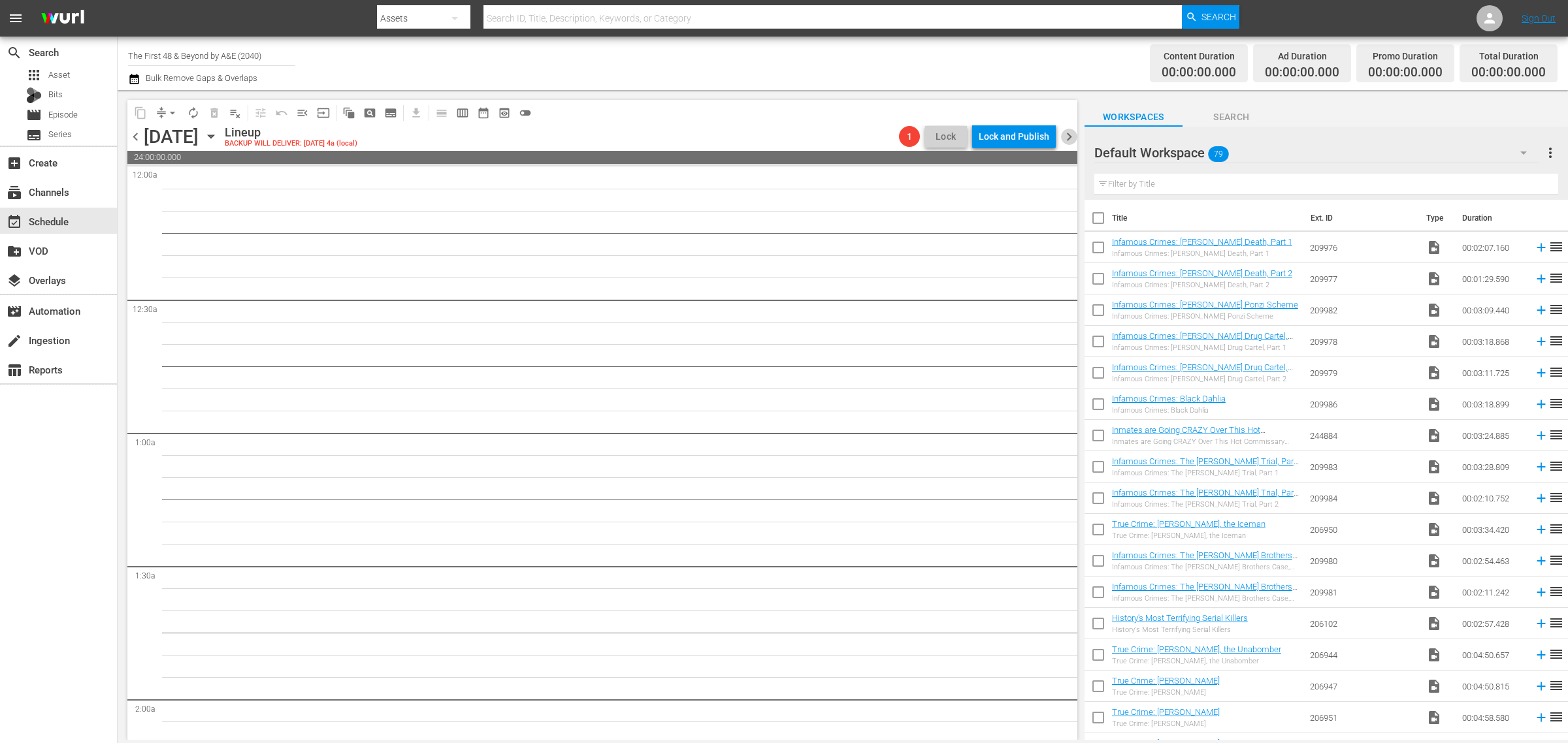
click at [1064, 131] on span "chevron_right" at bounding box center [1068, 137] width 17 height 17
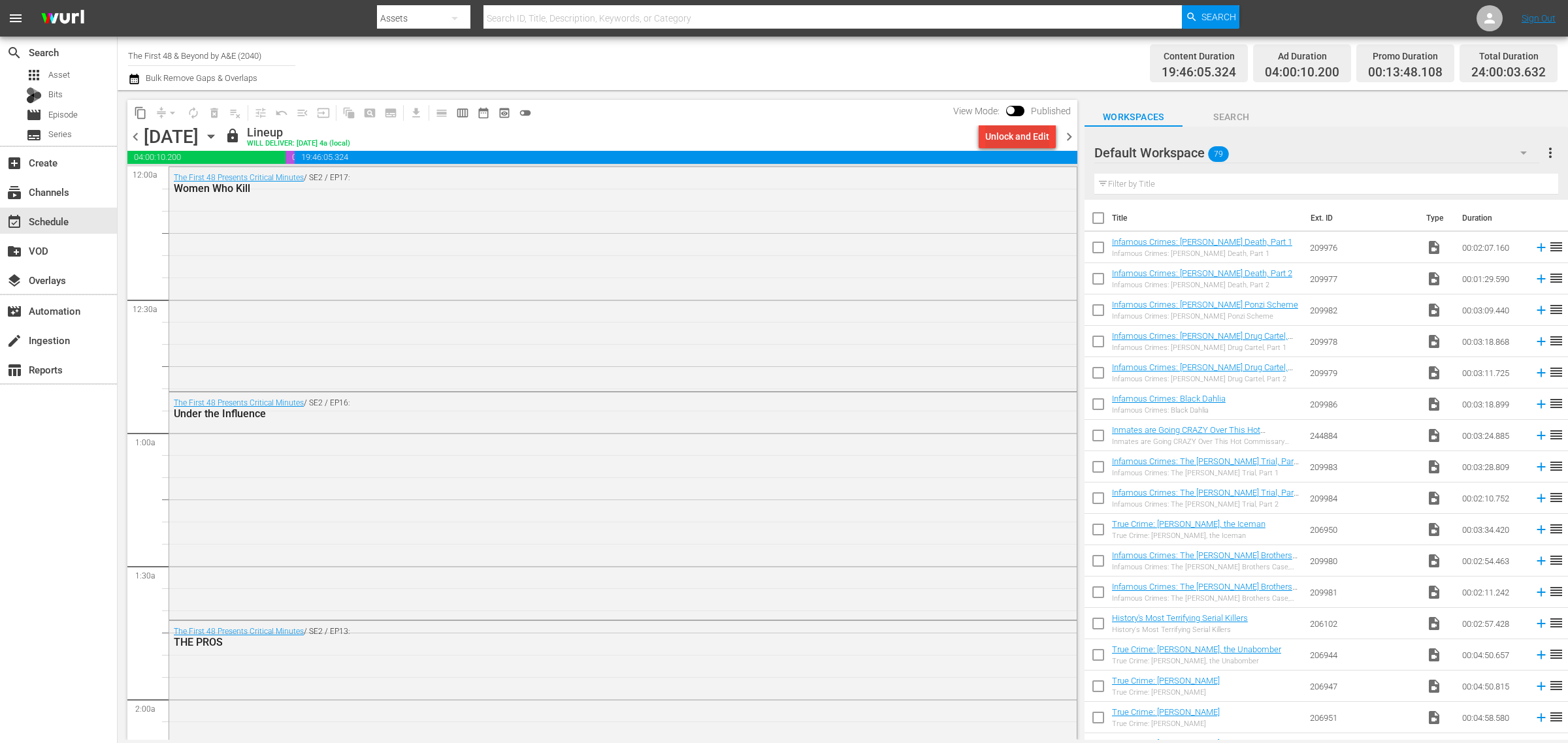
click at [1001, 136] on div "Unlock and Edit" at bounding box center [1017, 137] width 64 height 24
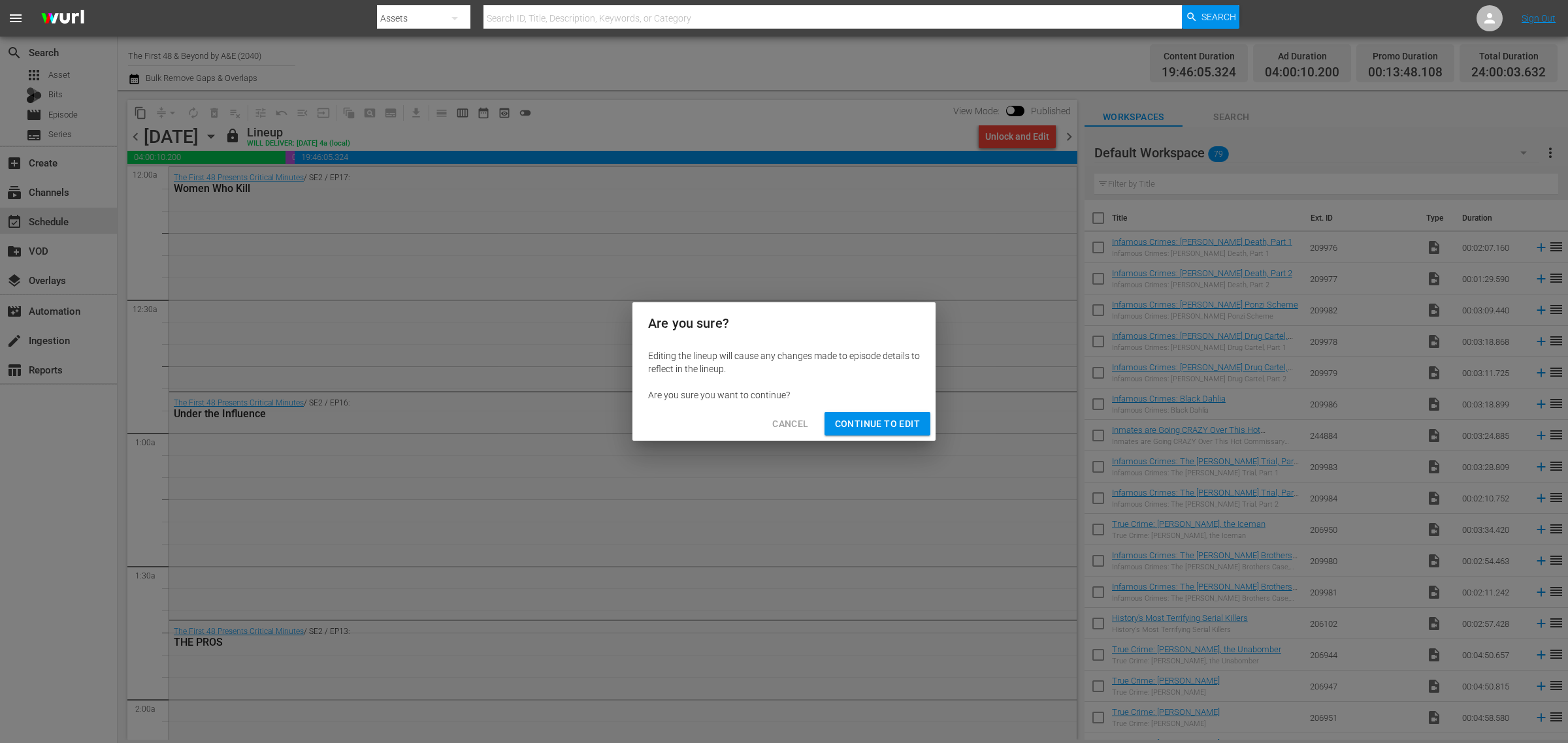
click at [877, 416] on span "Continue to Edit" at bounding box center [877, 424] width 85 height 17
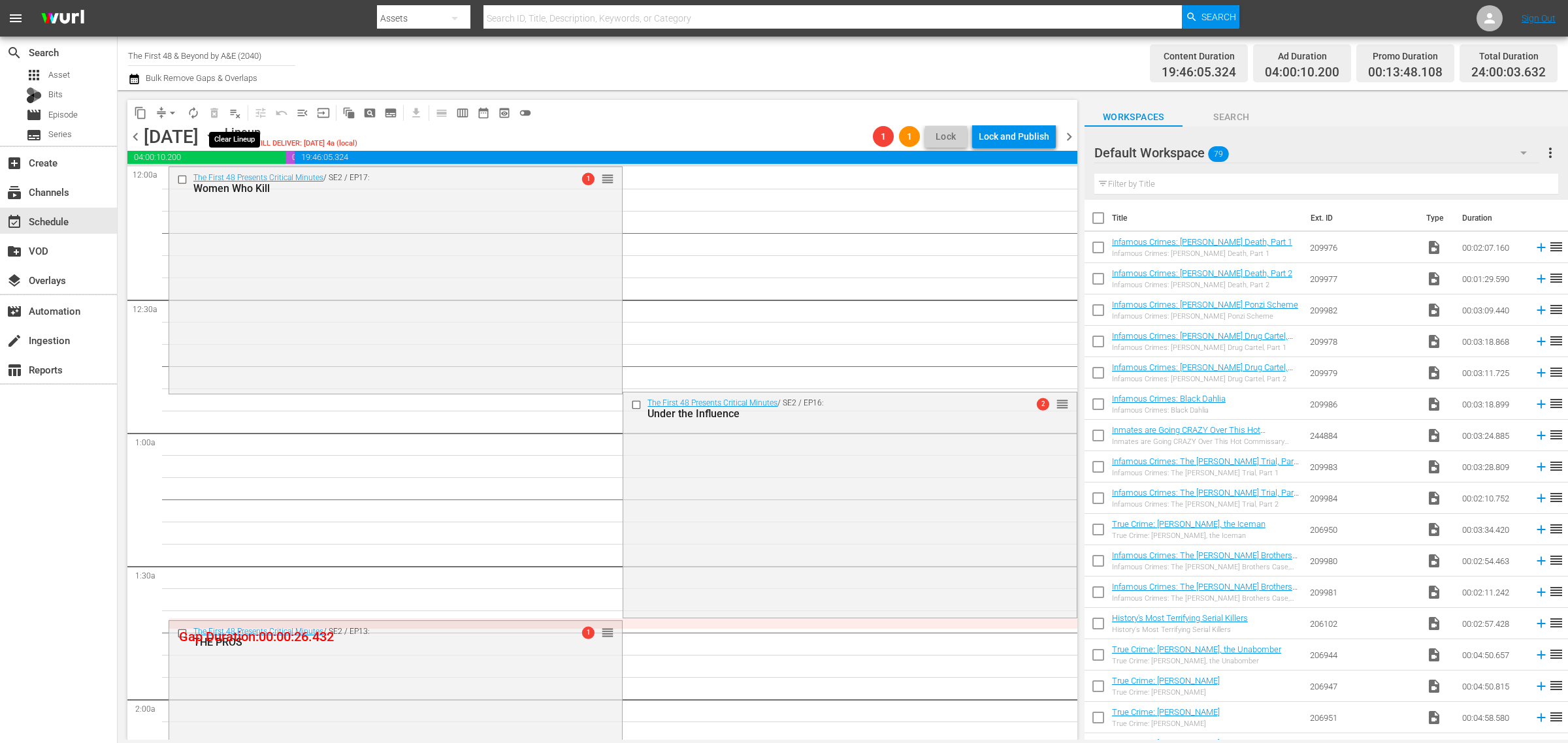
click at [235, 114] on span "playlist_remove_outlined" at bounding box center [235, 113] width 13 height 13
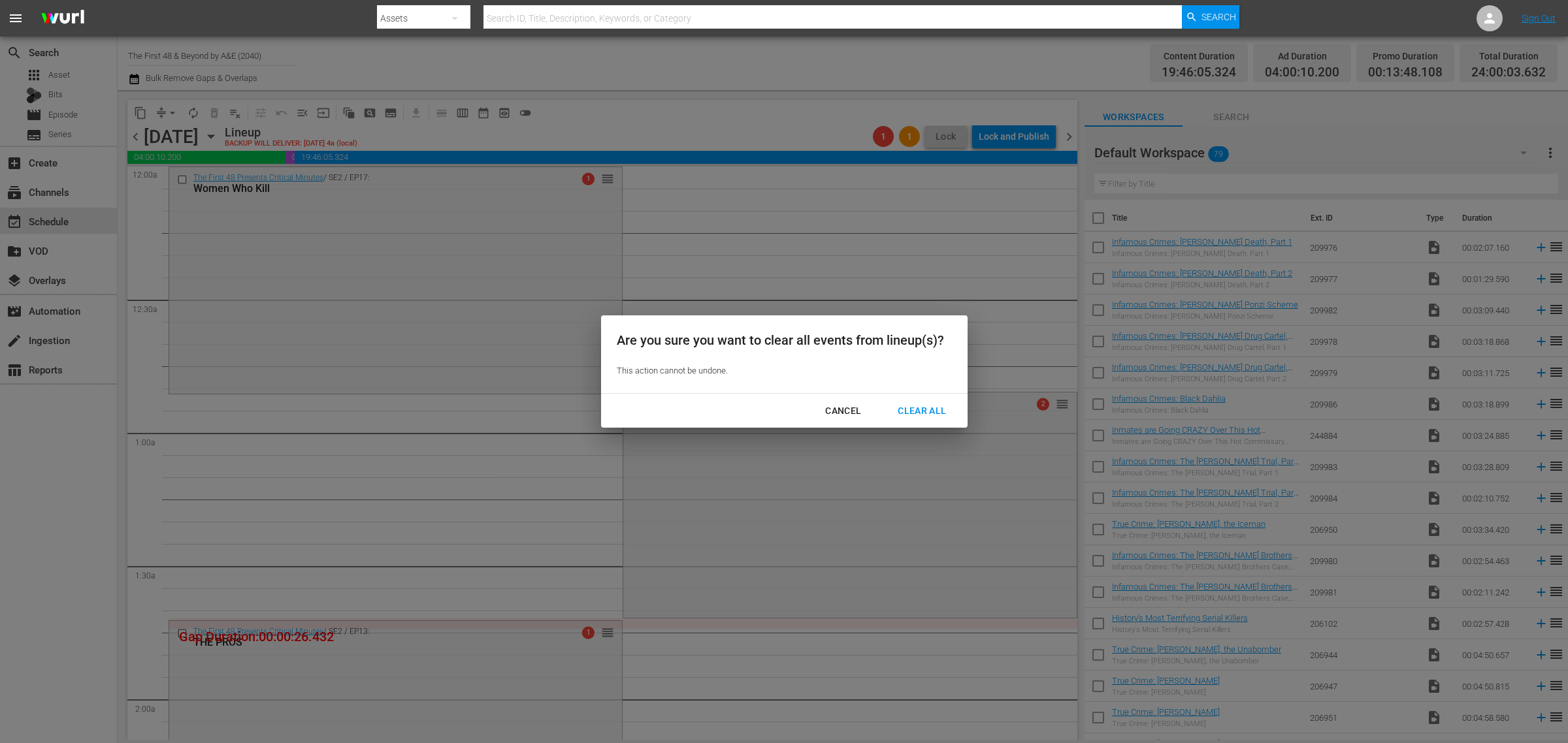
click at [900, 405] on div "Clear All" at bounding box center [921, 411] width 69 height 17
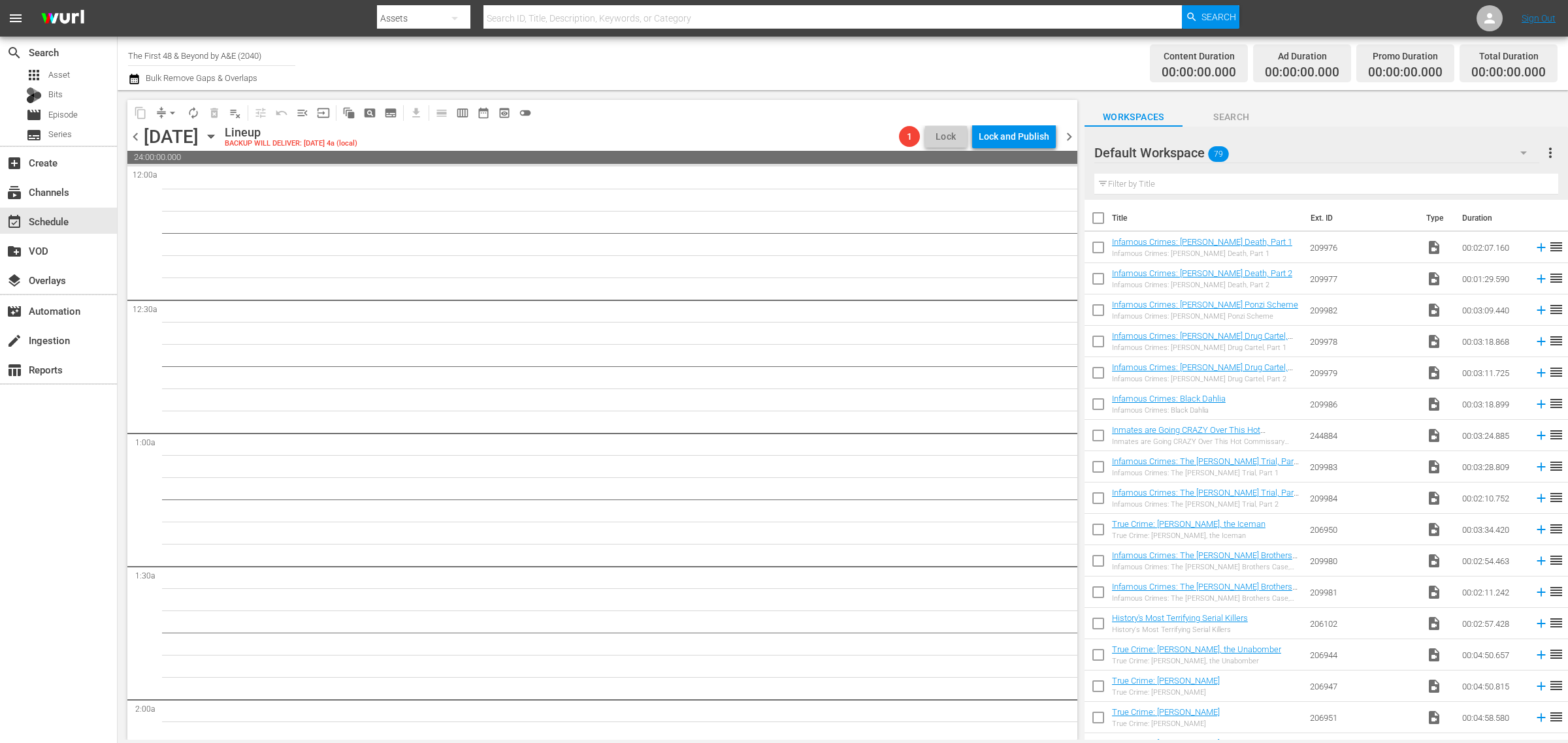
click at [1068, 135] on span "chevron_right" at bounding box center [1068, 137] width 17 height 17
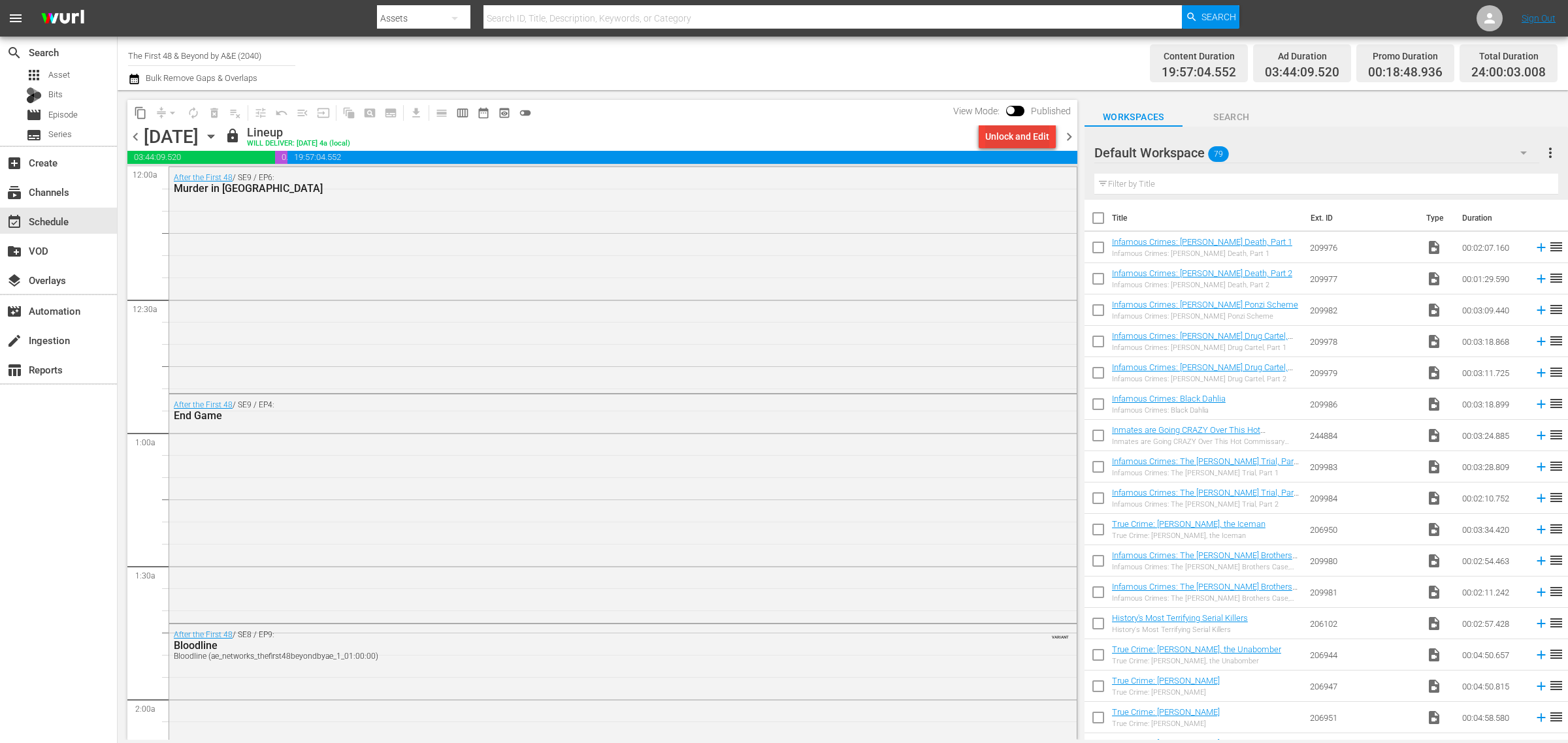
click at [1009, 142] on div "Unlock and Edit" at bounding box center [1017, 137] width 64 height 24
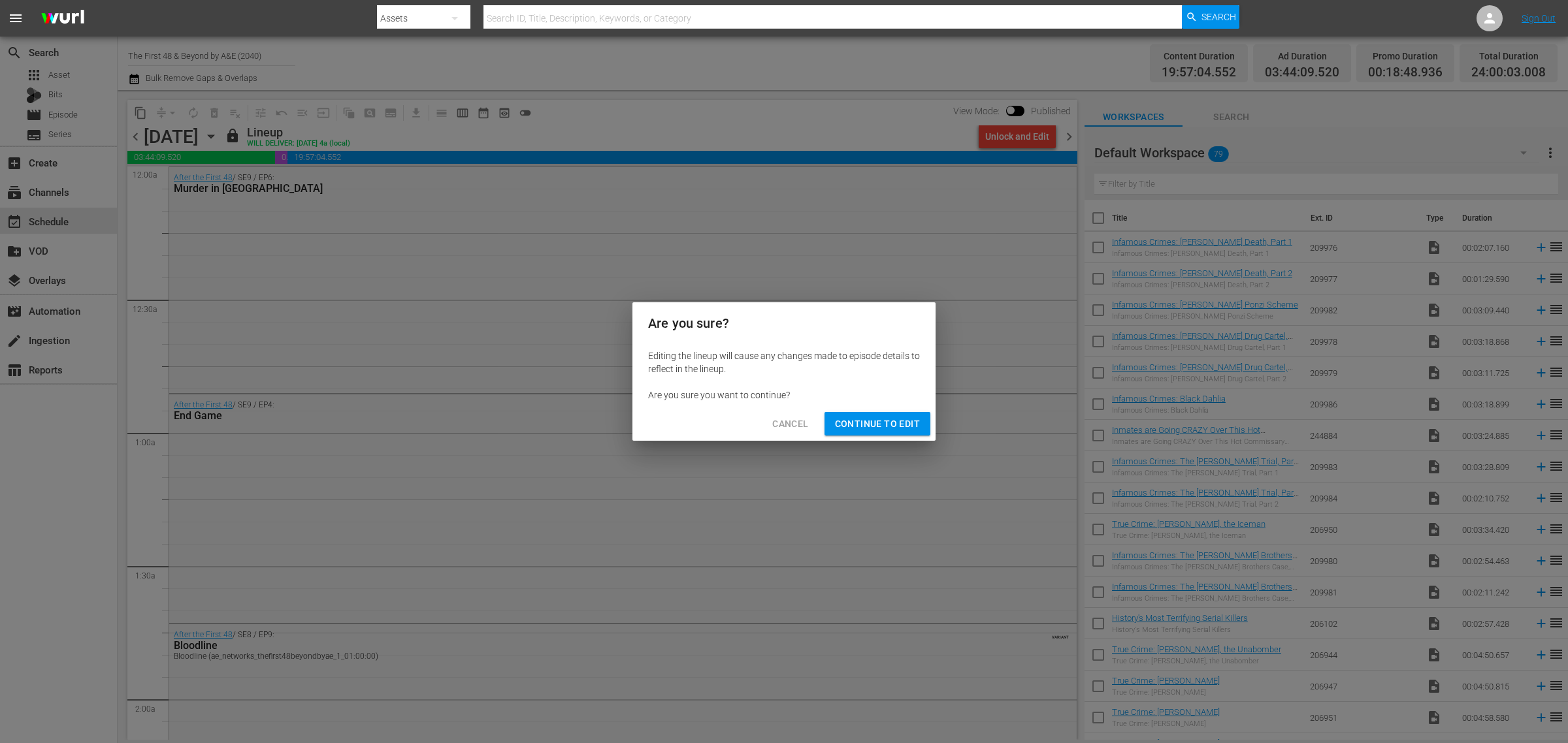
click at [866, 422] on span "Continue to Edit" at bounding box center [877, 424] width 85 height 17
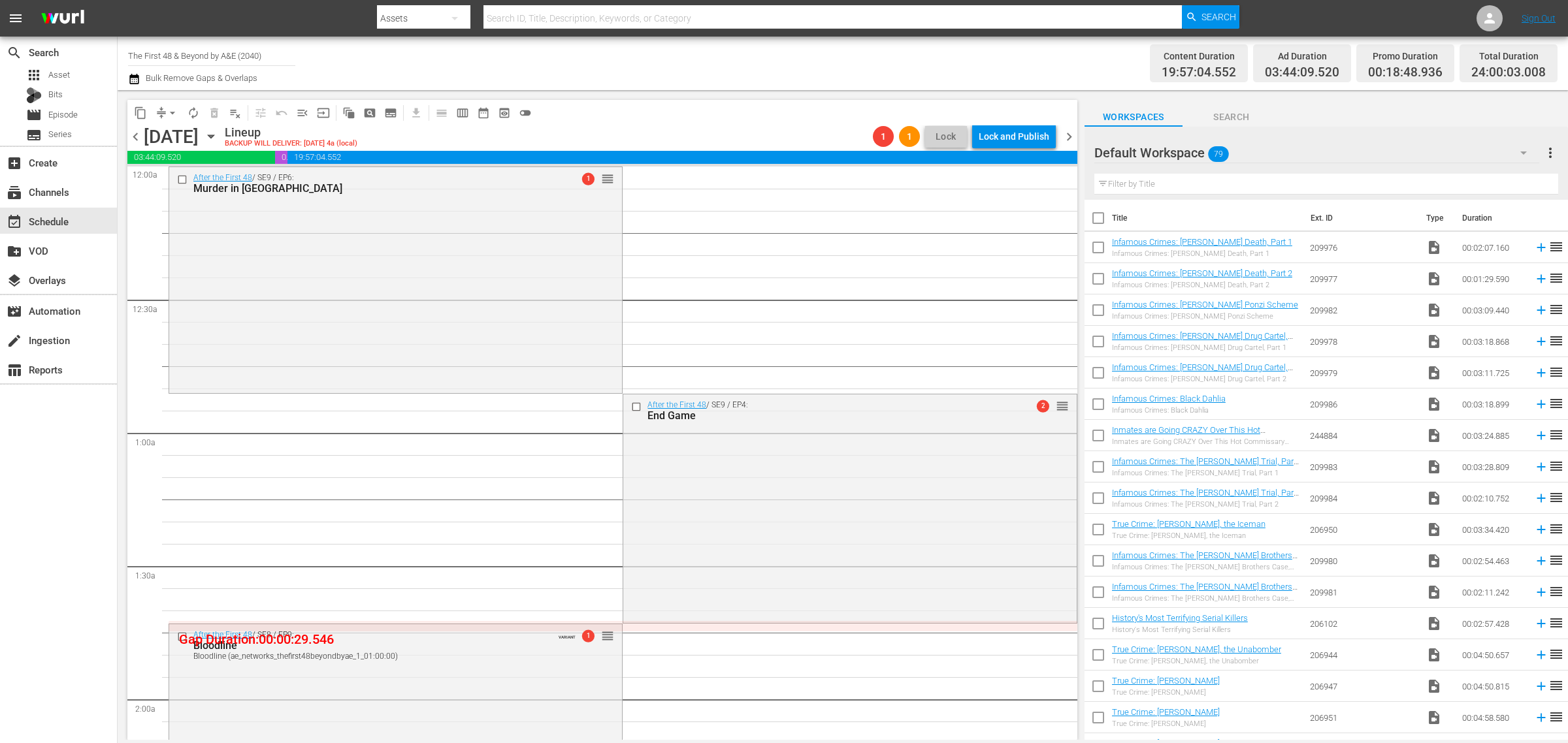
click at [771, 53] on div "Channel Title The First 48 & Beyond by A&E (2040) Bulk Remove Gaps & Overlaps" at bounding box center [517, 63] width 779 height 47
click at [236, 113] on span "playlist_remove_outlined" at bounding box center [235, 113] width 13 height 13
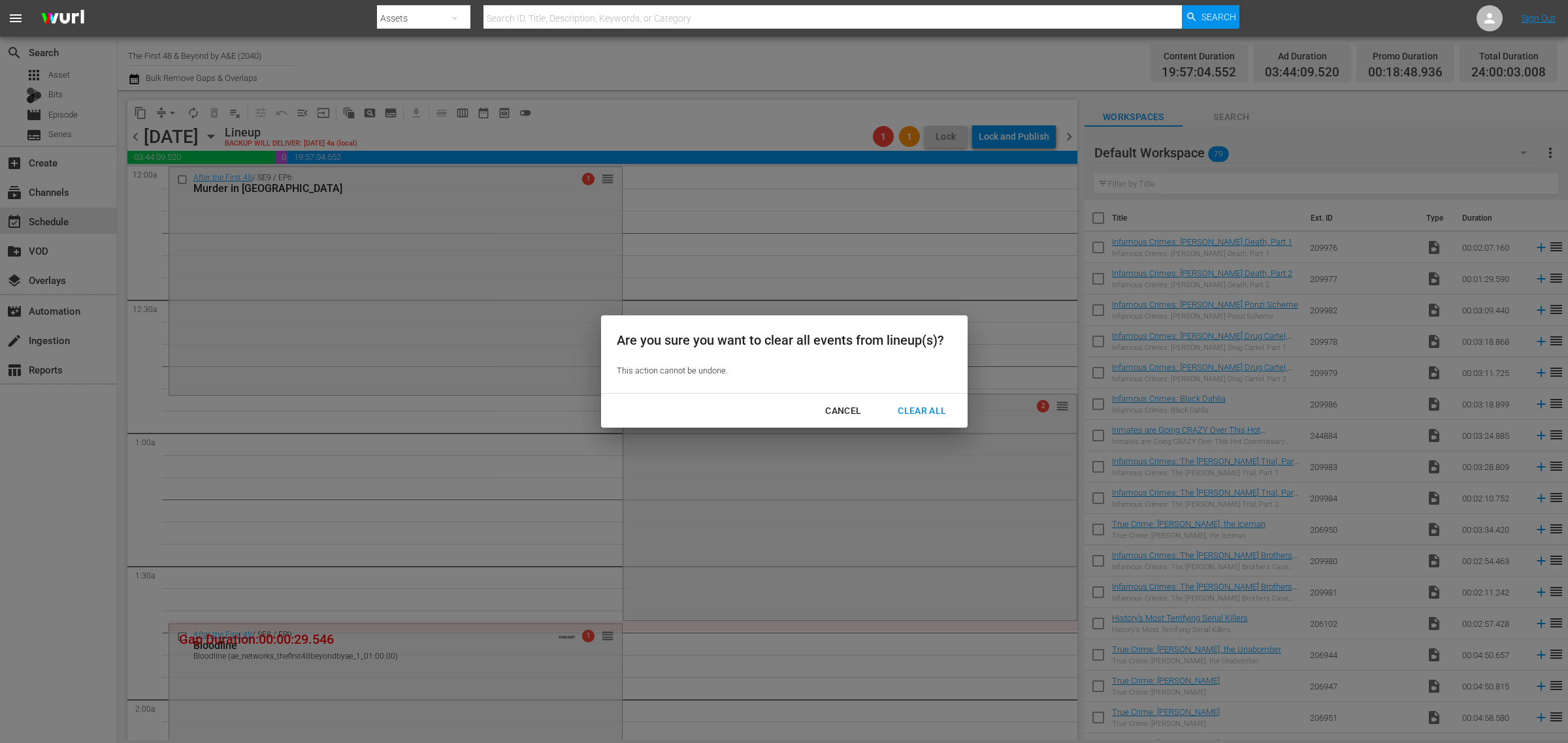
click at [924, 410] on div "Clear All" at bounding box center [921, 411] width 69 height 17
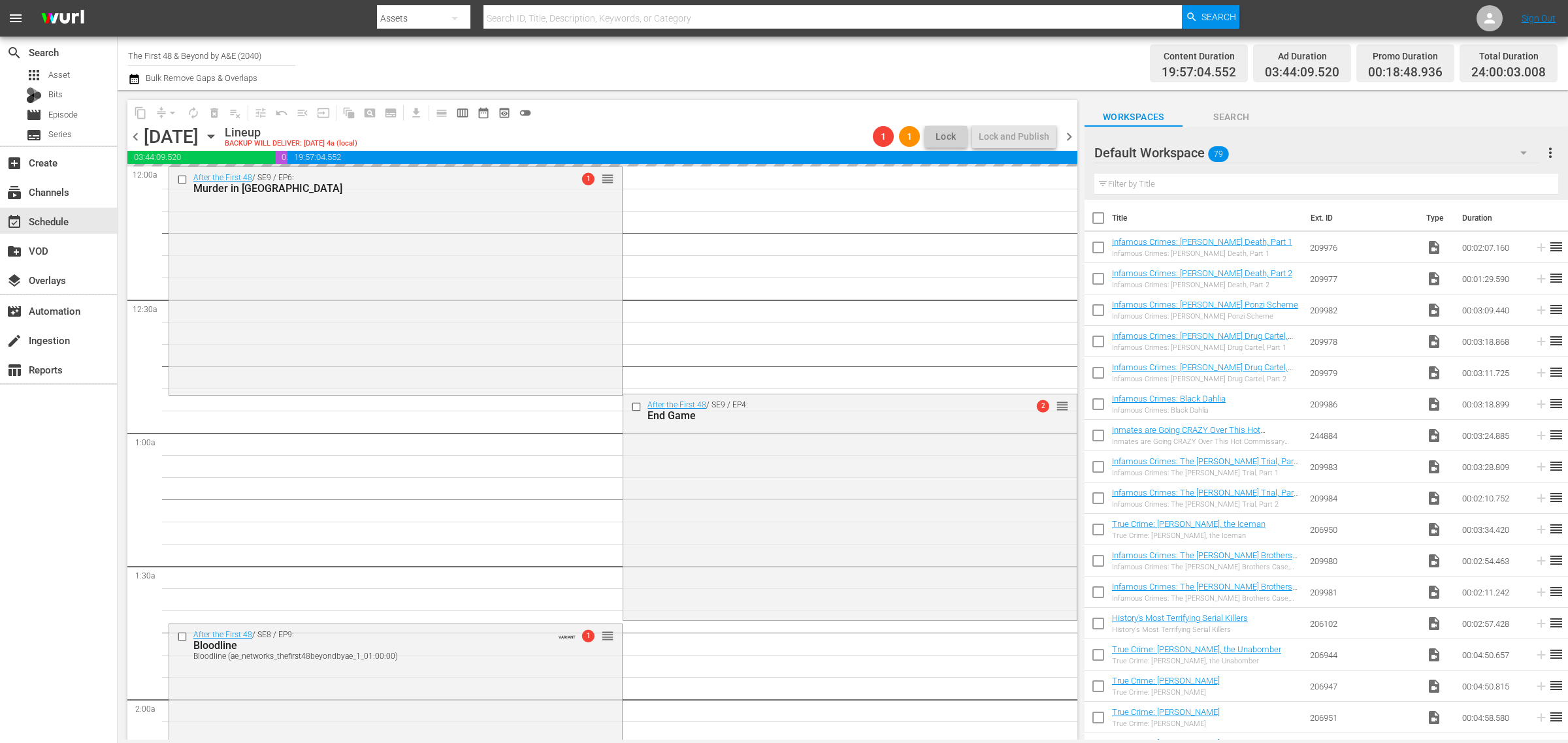
click at [745, 64] on div "Channel Title The First 48 & Beyond by A&E (2040) Bulk Remove Gaps & Overlaps" at bounding box center [517, 63] width 779 height 47
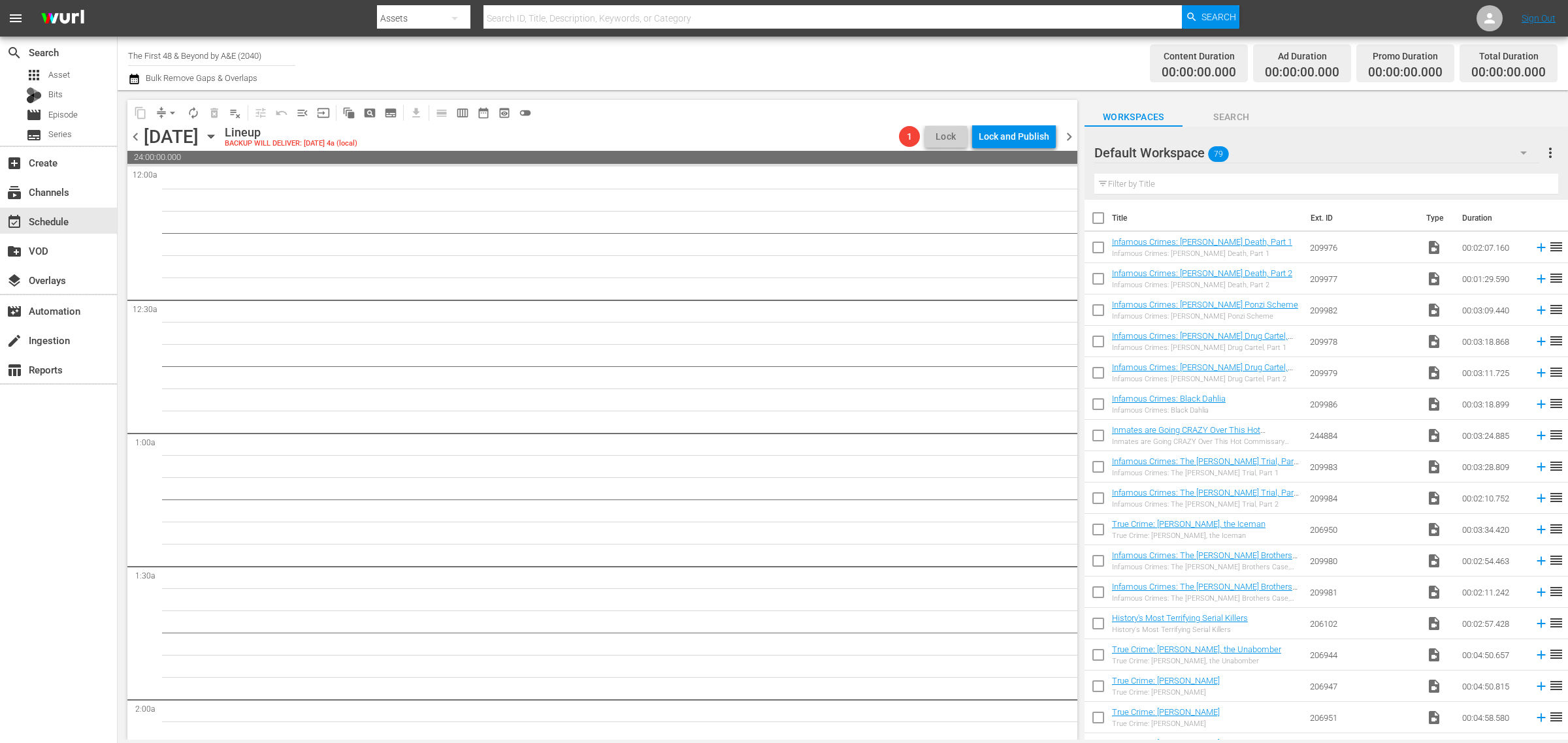
click at [1066, 134] on span "chevron_right" at bounding box center [1068, 137] width 17 height 17
click at [1068, 135] on span "chevron_right" at bounding box center [1068, 137] width 17 height 17
click at [1068, 135] on span "chevron_right" at bounding box center [1068, 137] width 17 height 17
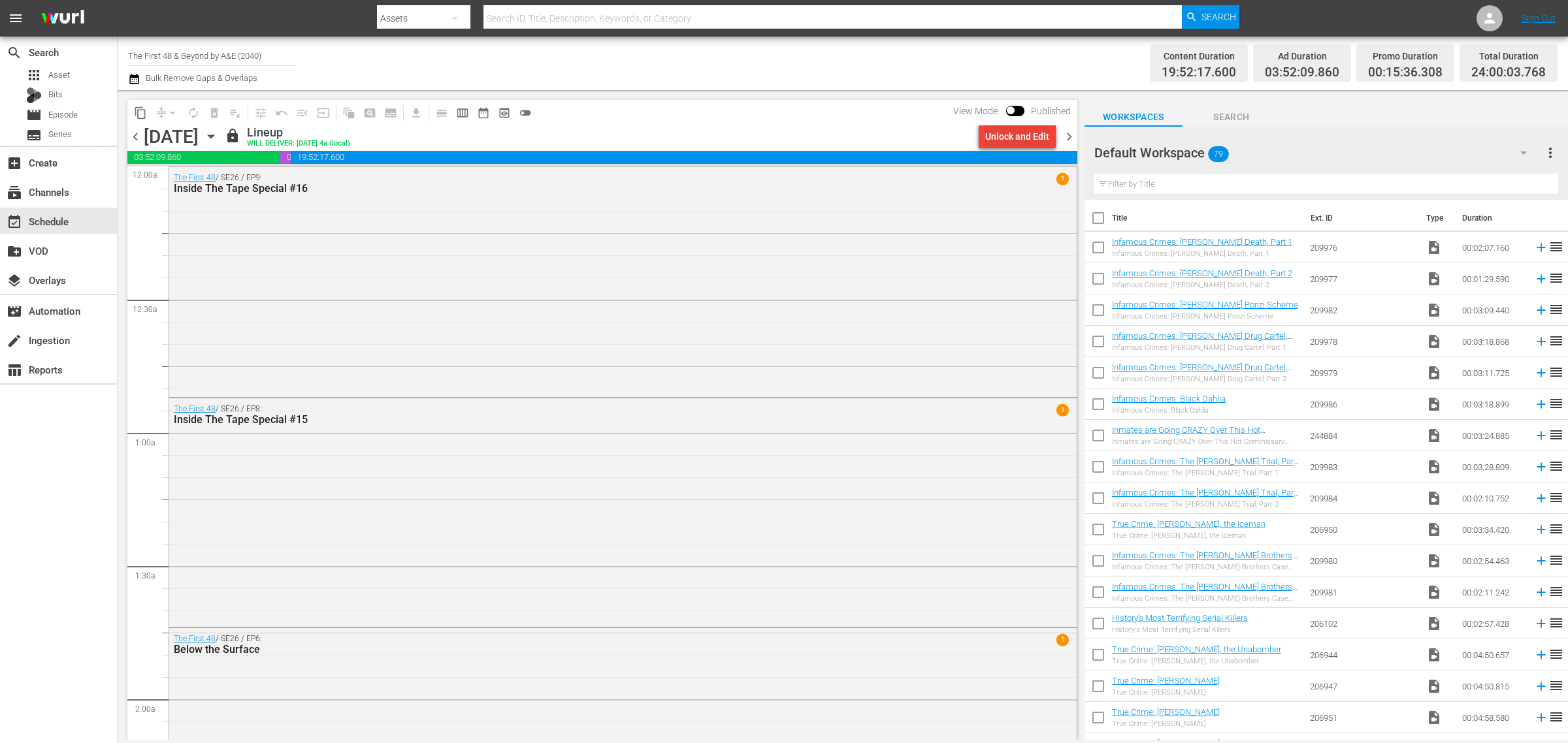
click at [1006, 141] on div "Unlock and Edit" at bounding box center [1017, 137] width 64 height 24
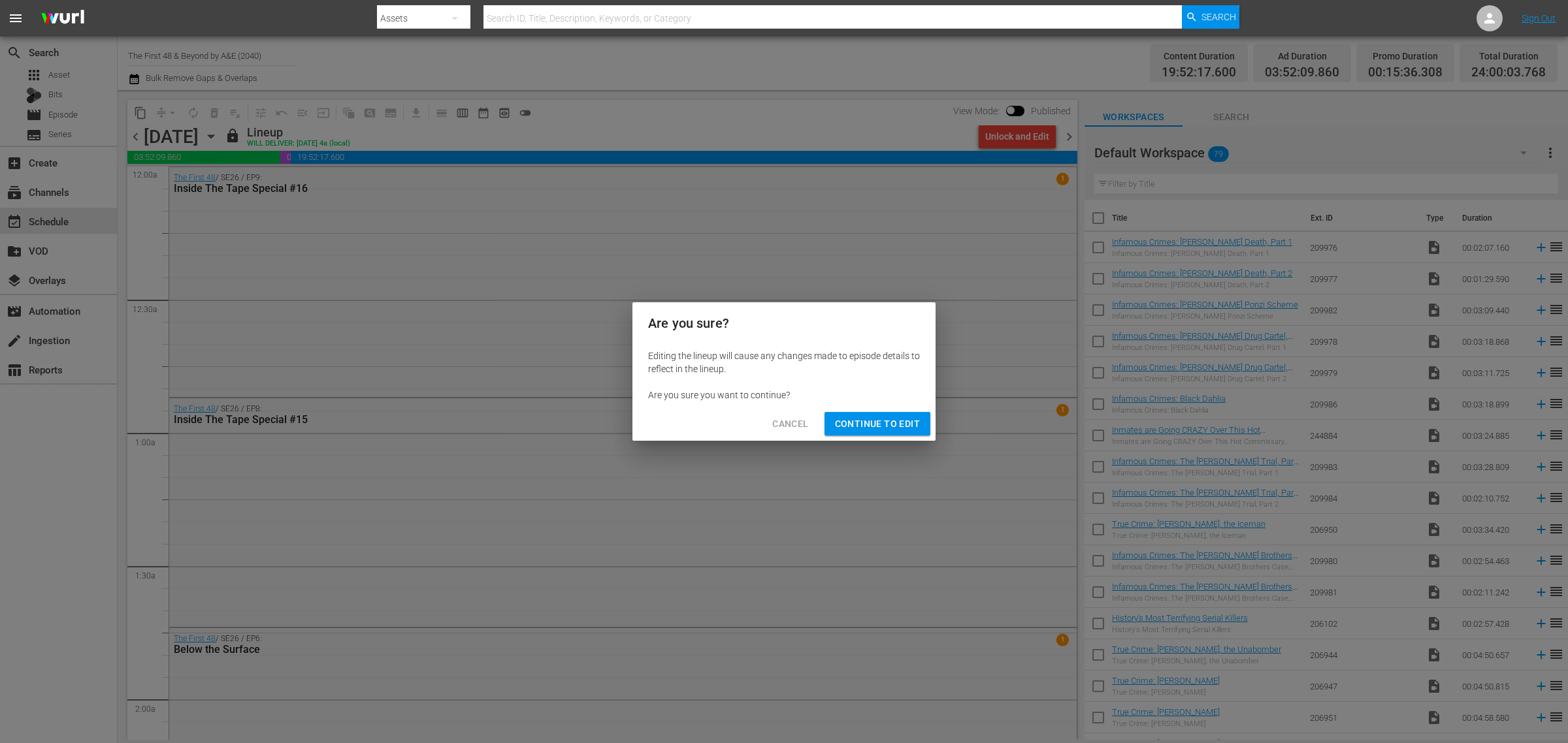
drag, startPoint x: 882, startPoint y: 417, endPoint x: 882, endPoint y: 286, distance: 131.0
click at [882, 418] on span "Continue to Edit" at bounding box center [877, 424] width 85 height 17
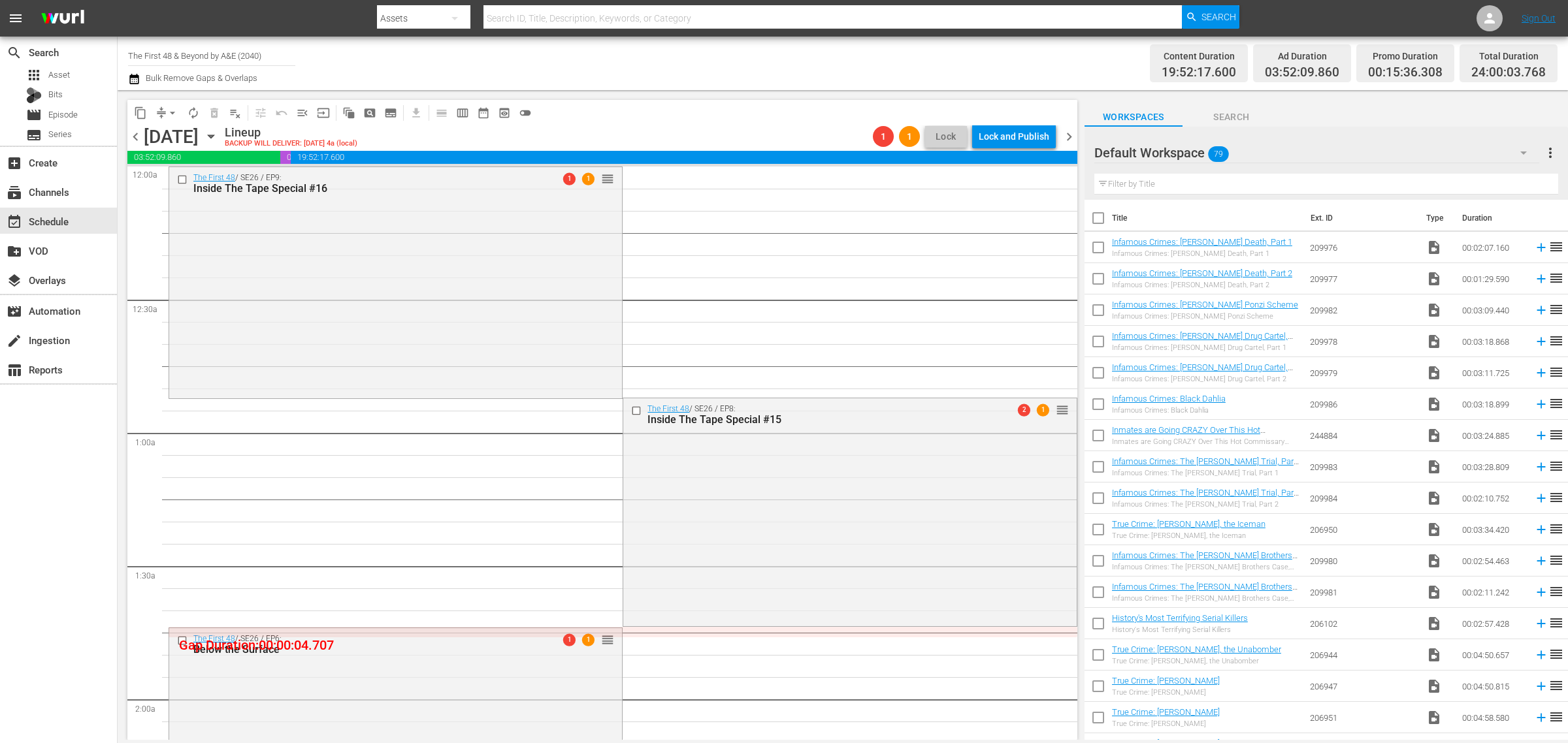
click at [236, 112] on span "playlist_remove_outlined" at bounding box center [235, 113] width 13 height 13
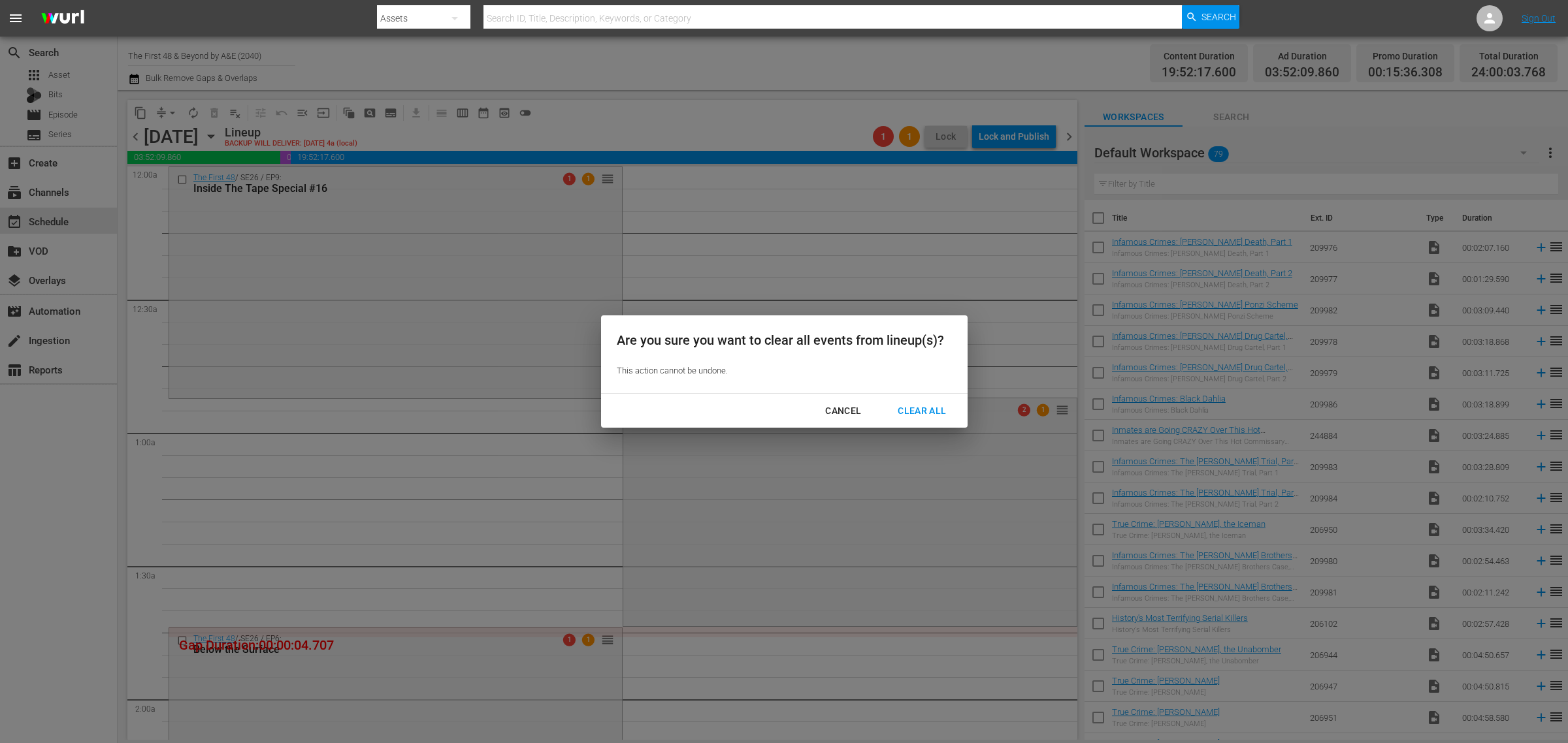
click at [939, 407] on div "Clear All" at bounding box center [921, 411] width 69 height 17
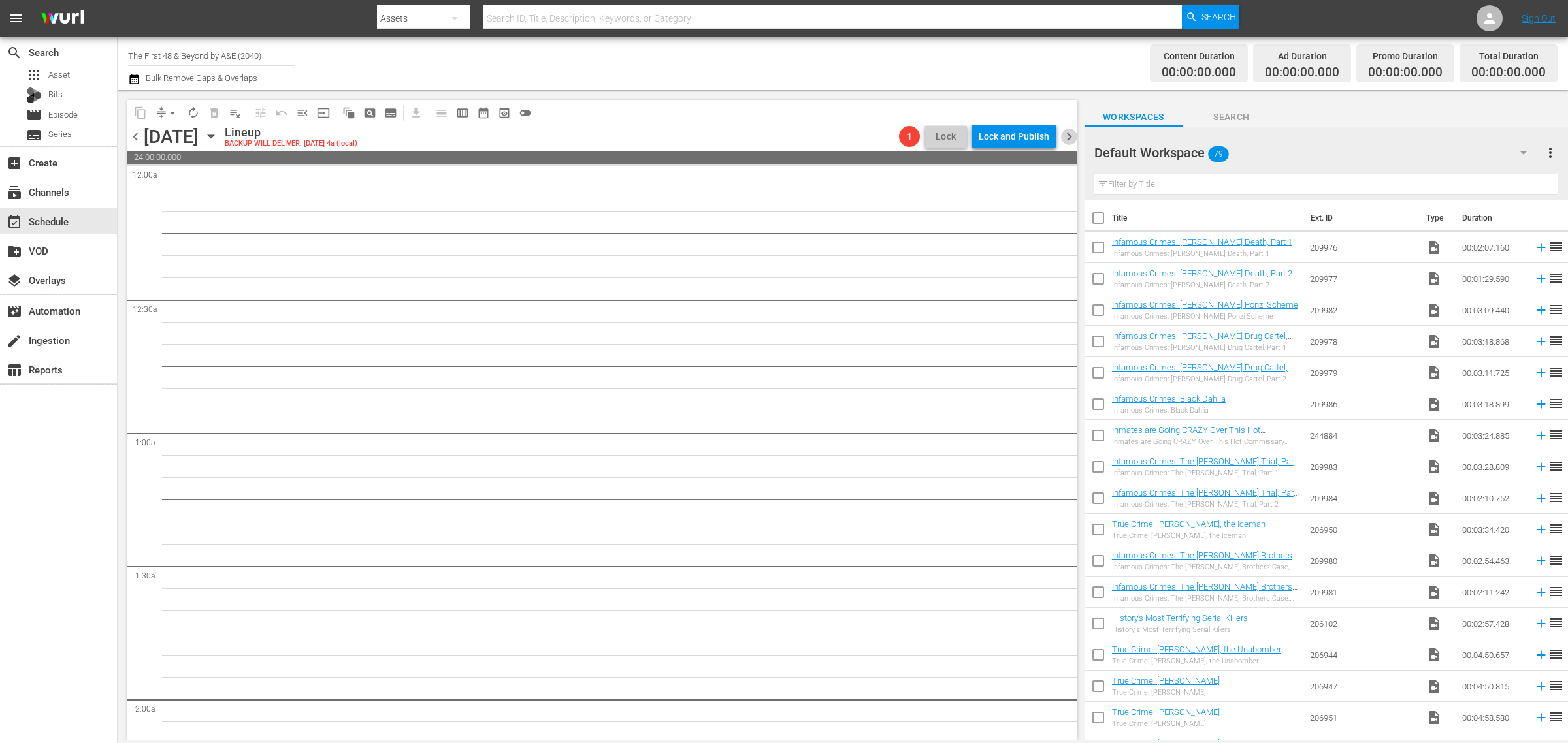
click at [1069, 135] on span "chevron_right" at bounding box center [1068, 137] width 17 height 17
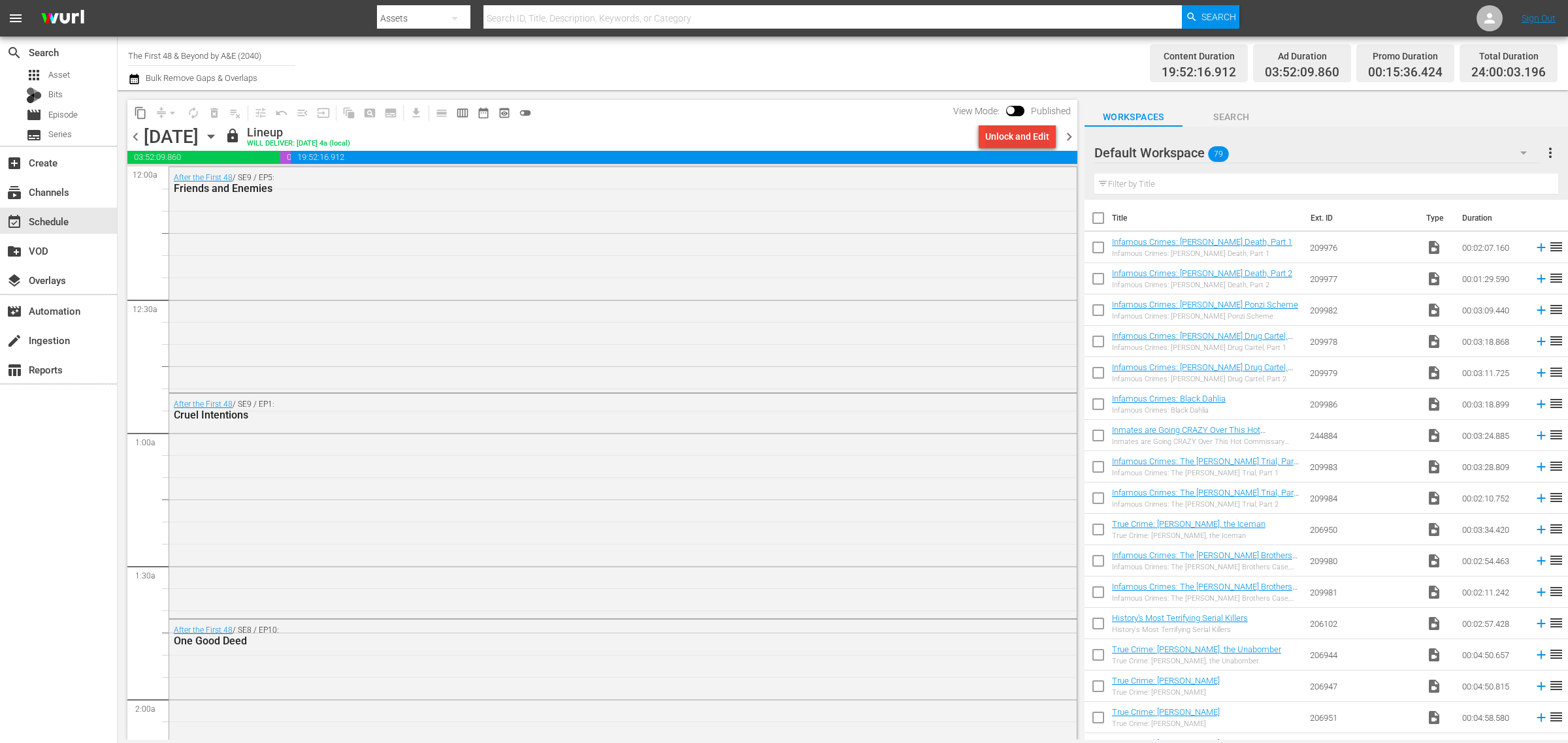
click at [1017, 135] on div "Unlock and Edit" at bounding box center [1017, 137] width 64 height 24
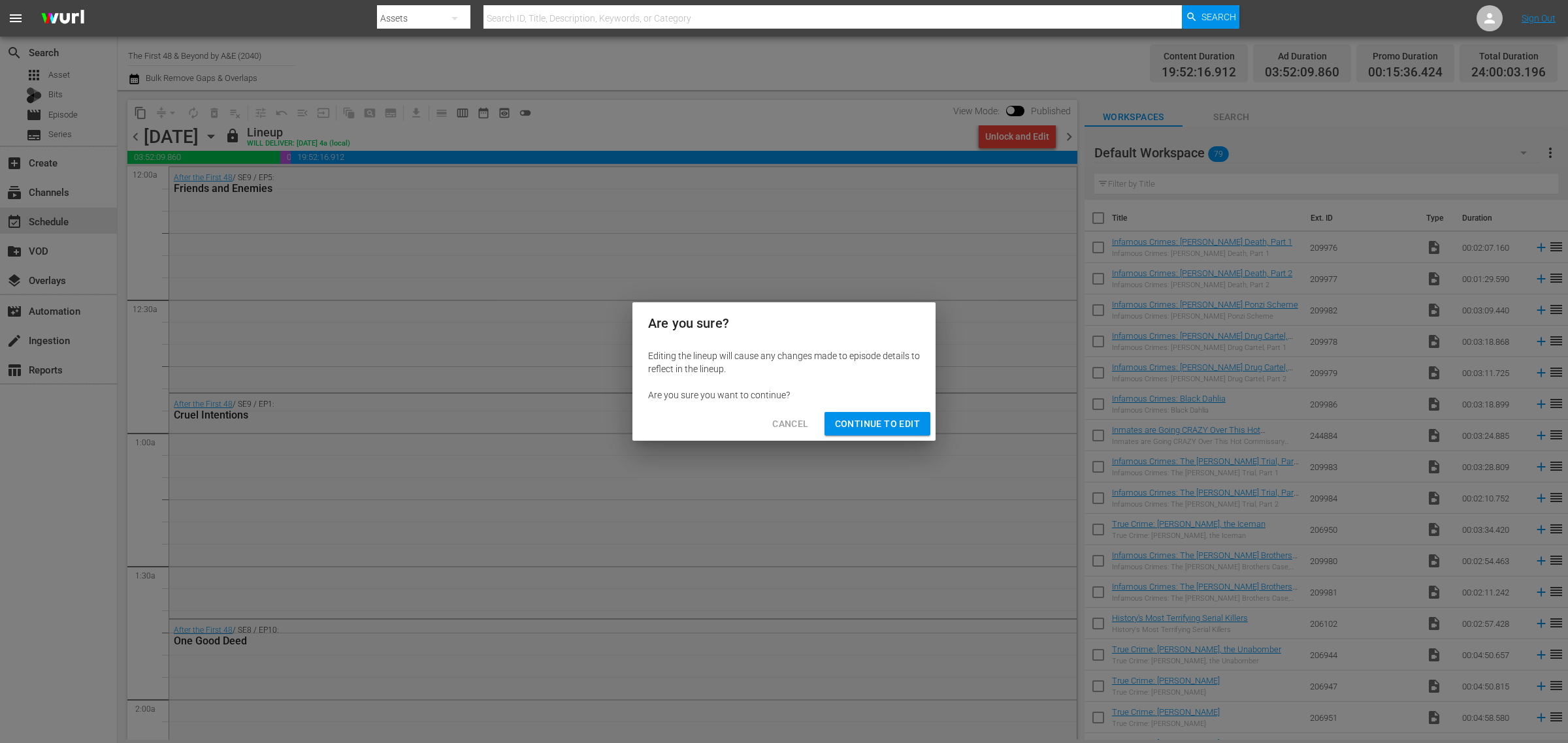
click at [854, 420] on span "Continue to Edit" at bounding box center [877, 424] width 85 height 17
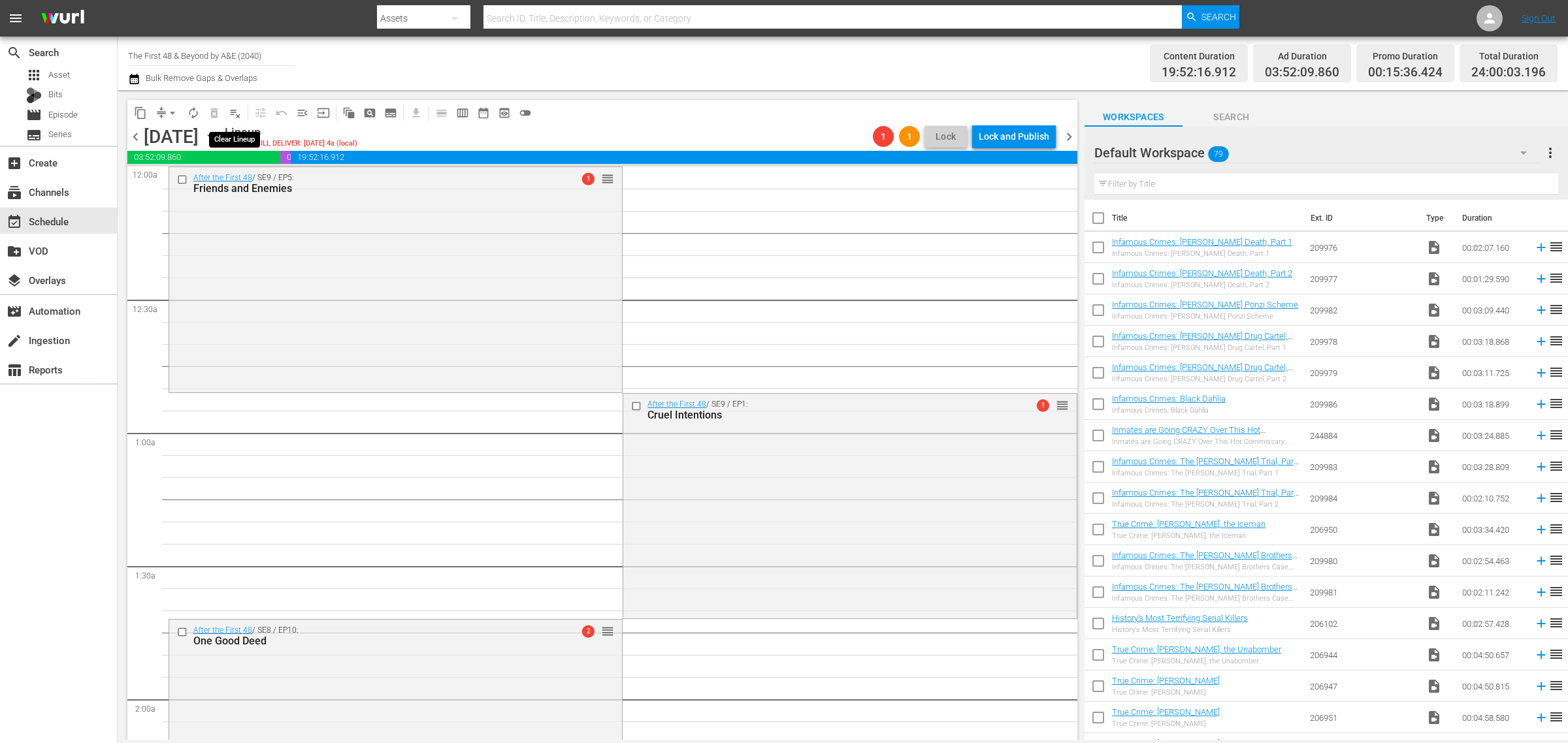
click at [234, 108] on span "playlist_remove_outlined" at bounding box center [235, 113] width 13 height 13
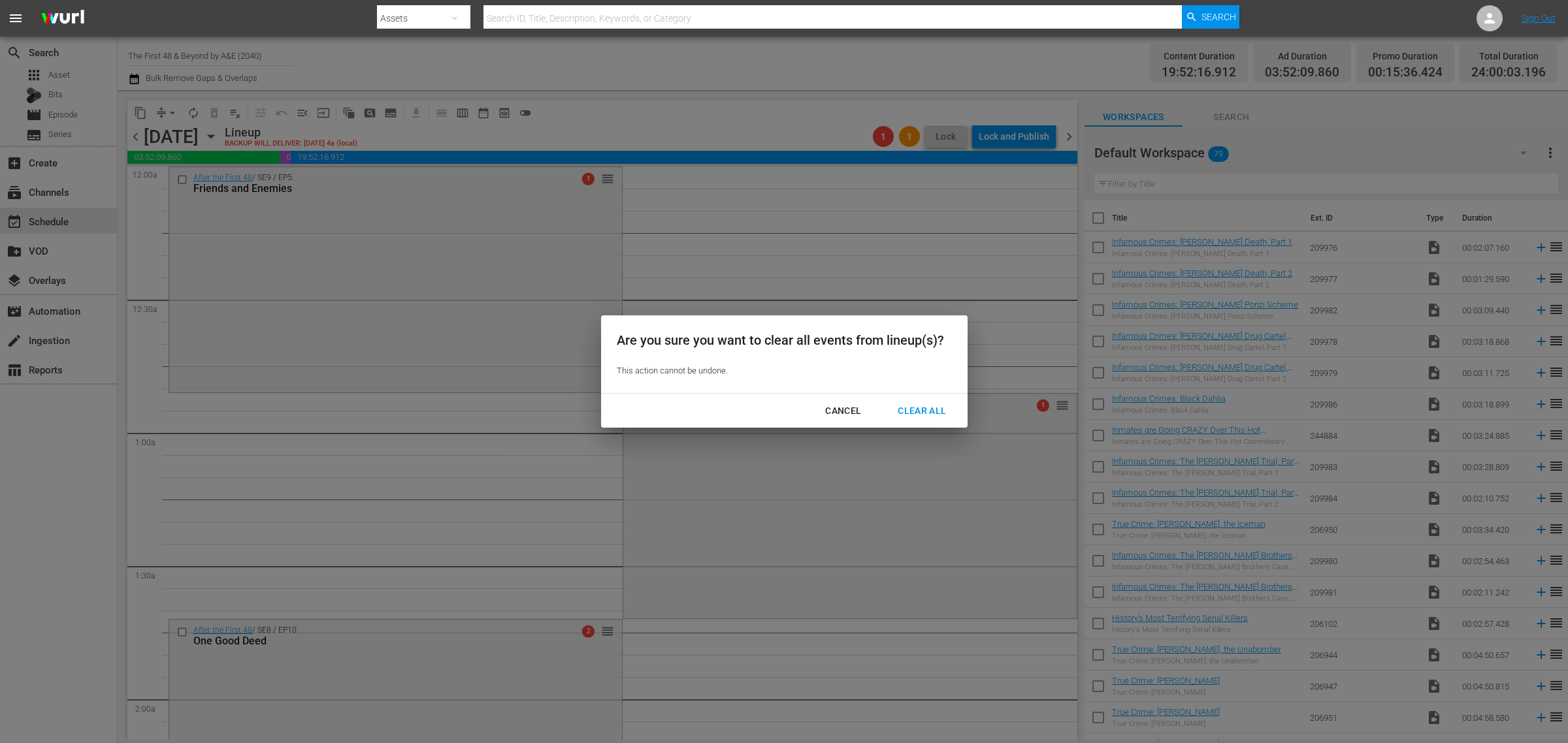
click at [923, 407] on div "Clear All" at bounding box center [921, 411] width 69 height 17
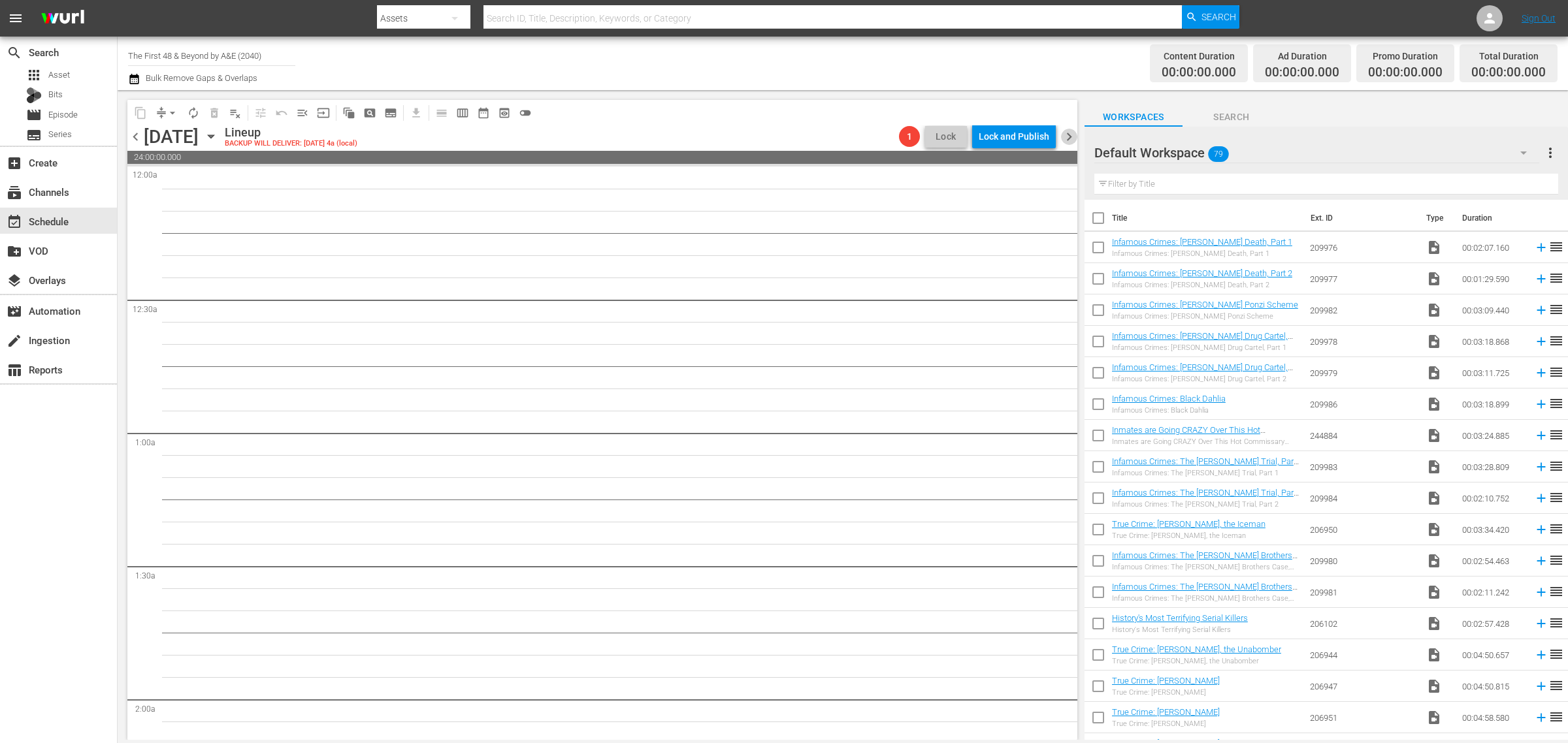
click at [1070, 135] on span "chevron_right" at bounding box center [1068, 137] width 17 height 17
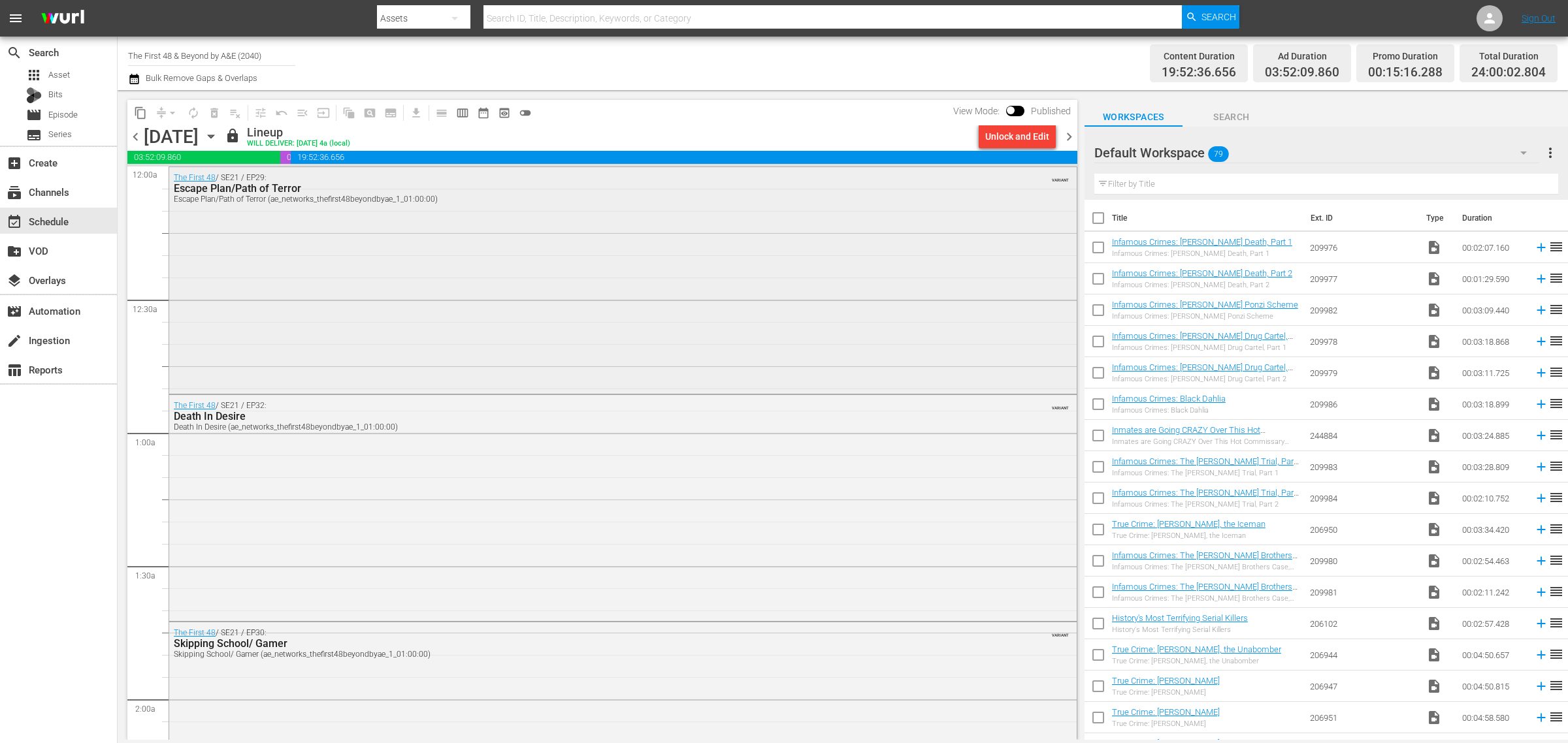
click at [441, 289] on div "The First 48 / SE21 / EP29: Escape Plan/Path of Terror Escape Plan/Path of Terr…" at bounding box center [622, 279] width 907 height 224
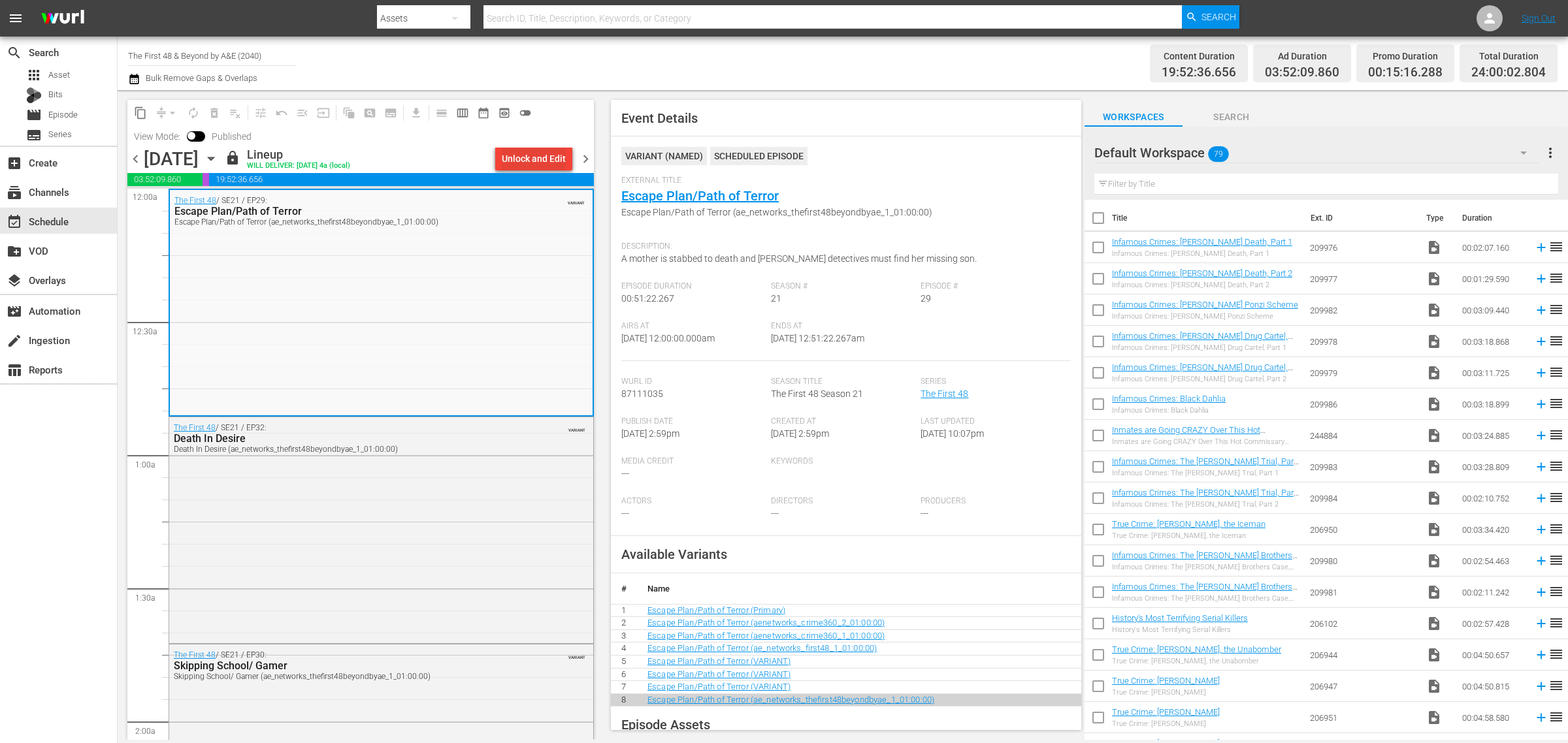
click at [527, 163] on div "Unlock and Edit" at bounding box center [533, 159] width 64 height 24
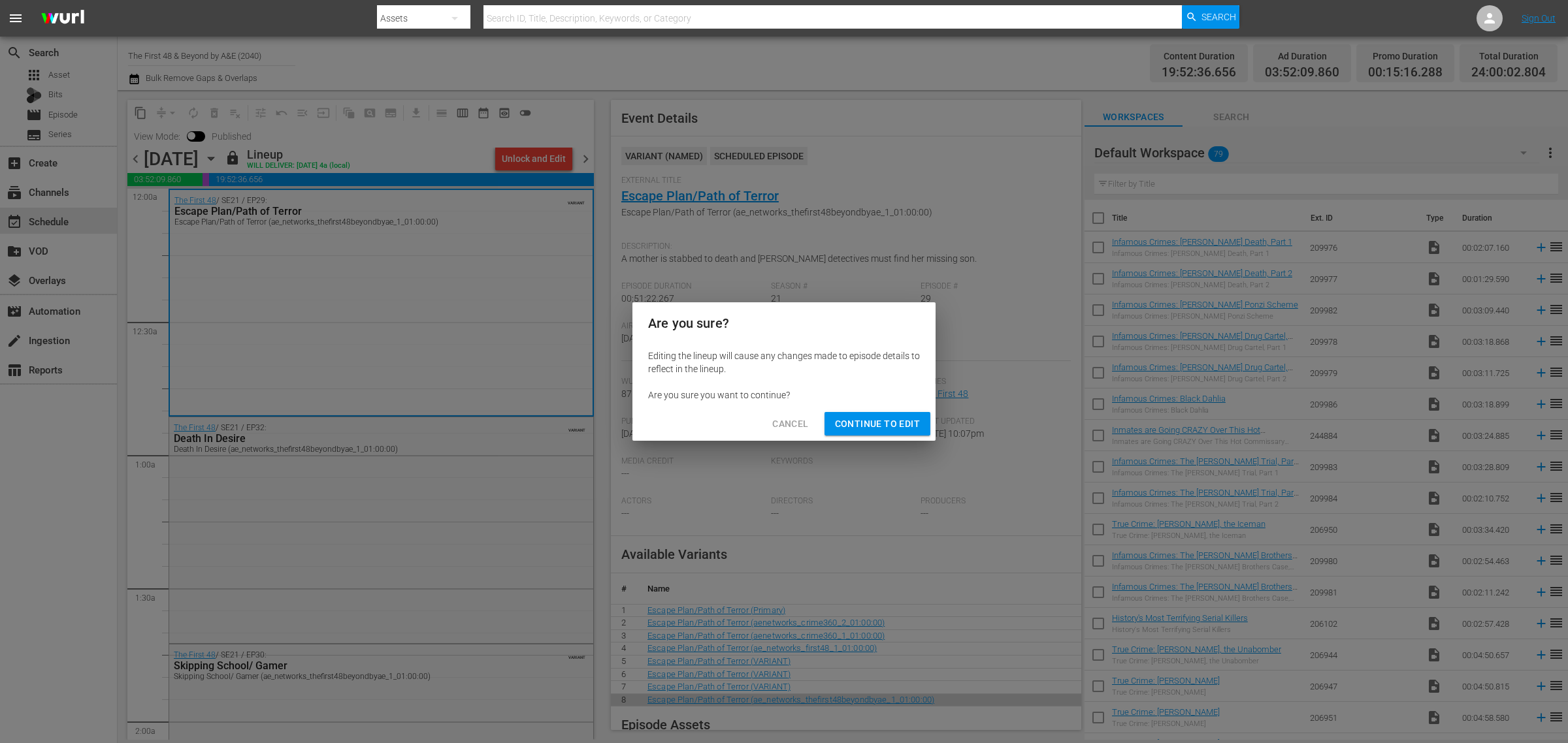
click at [879, 421] on span "Continue to Edit" at bounding box center [877, 424] width 85 height 17
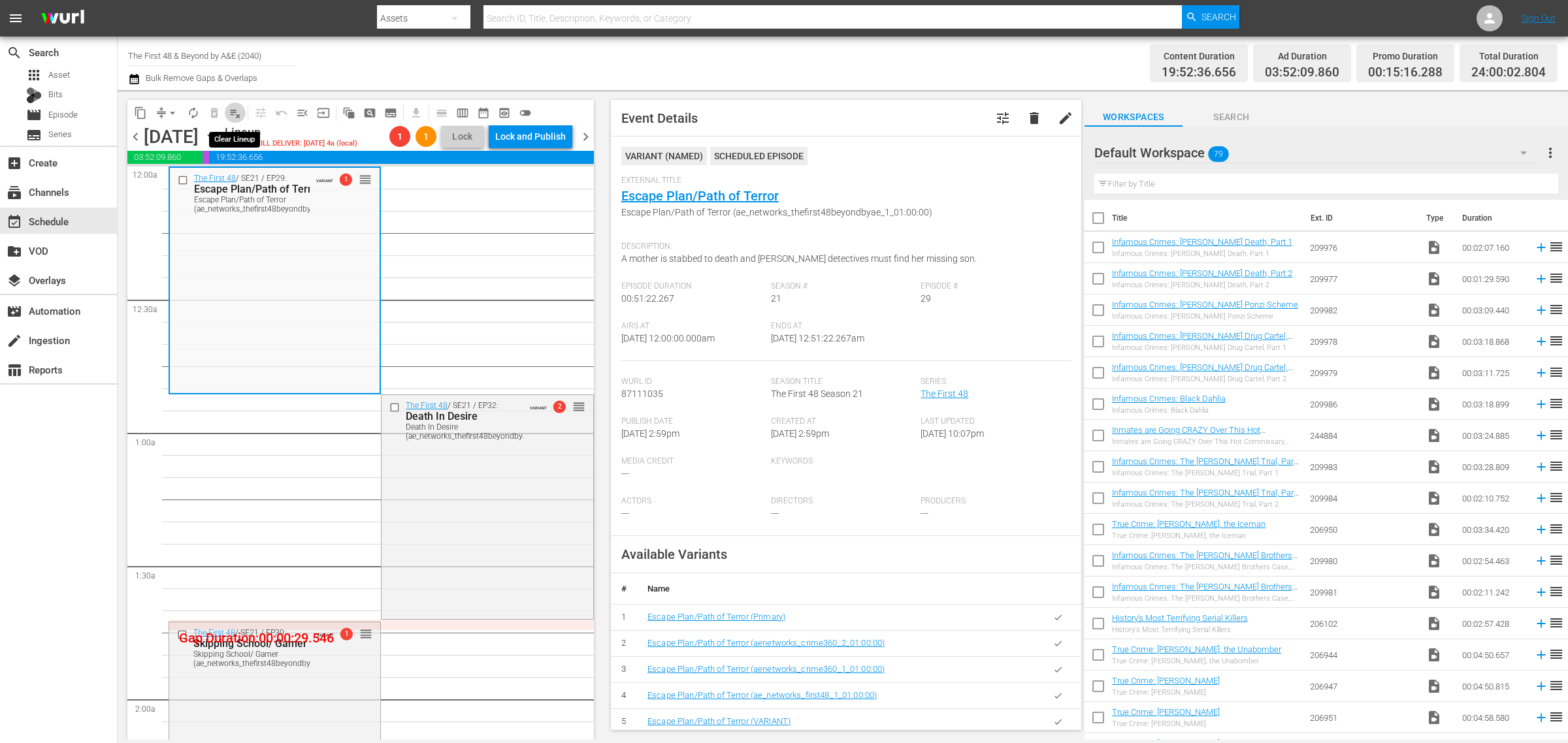
click at [236, 112] on span "playlist_remove_outlined" at bounding box center [235, 113] width 13 height 13
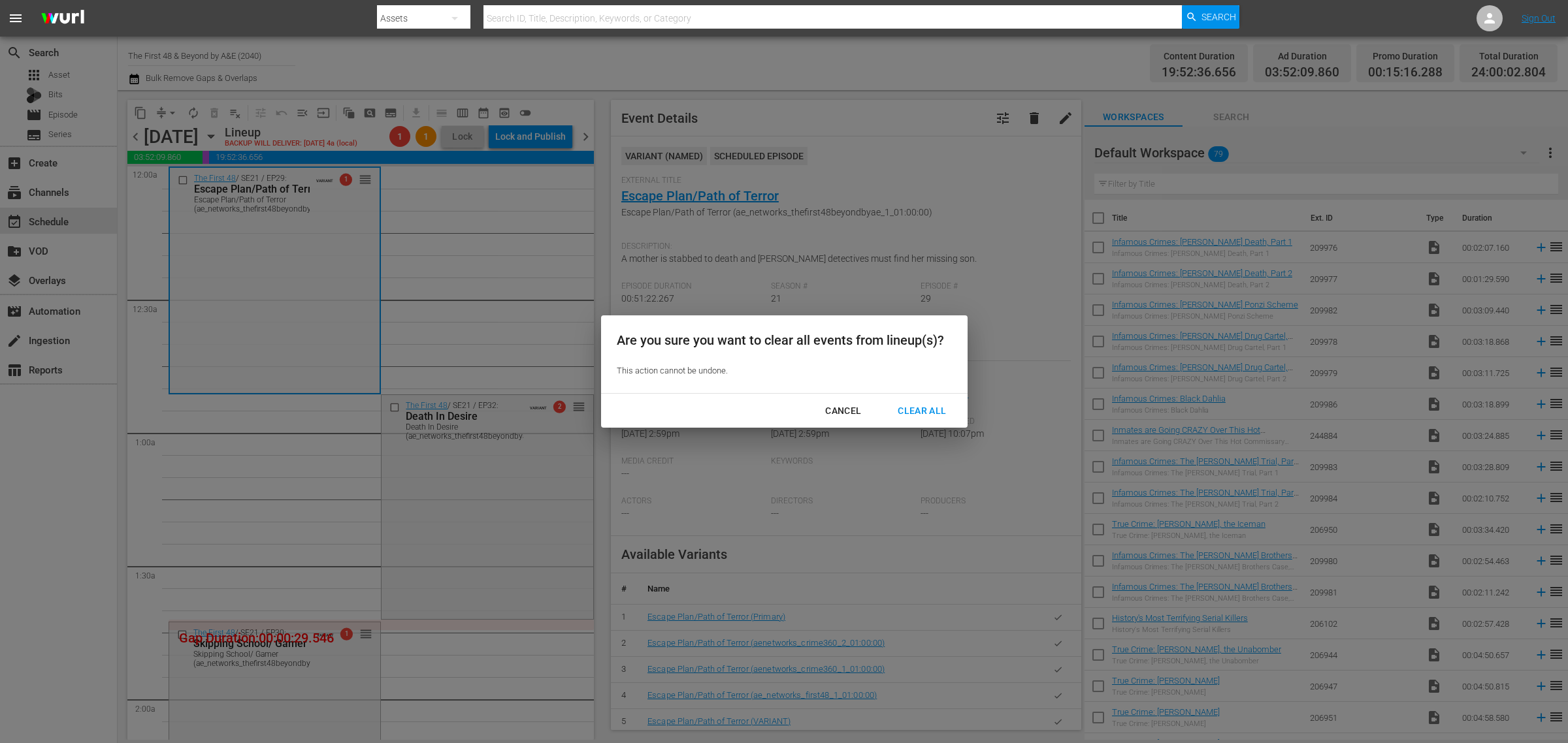
click at [931, 408] on div "Clear All" at bounding box center [921, 411] width 69 height 17
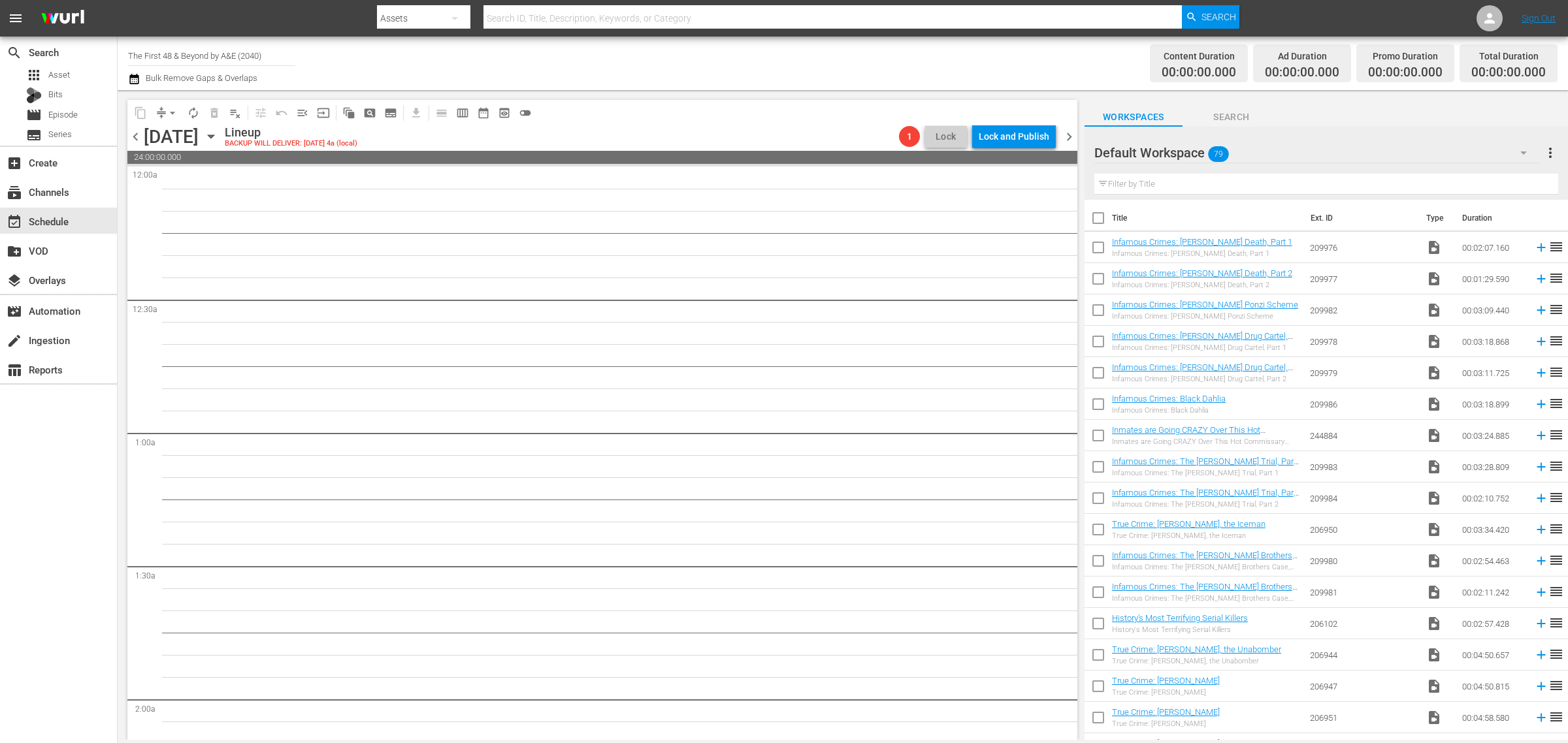
click at [825, 59] on div "Channel Title The First 48 & Beyond by A&E (2040) Bulk Remove Gaps & Overlaps" at bounding box center [517, 63] width 779 height 47
click at [1068, 136] on span "chevron_right" at bounding box center [1068, 137] width 17 height 17
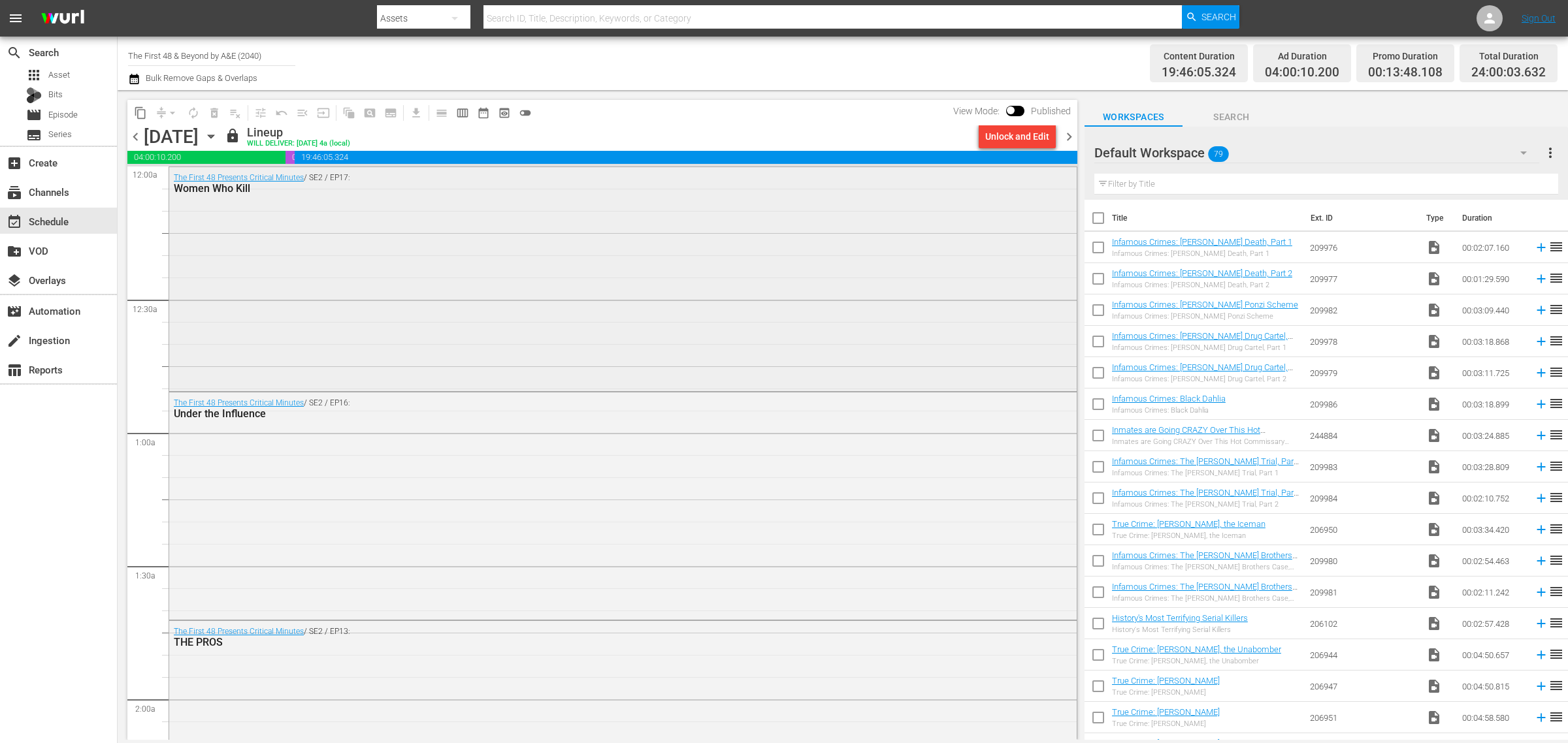
click at [670, 279] on div "The First 48 Presents Critical Minutes / SE2 / EP17: Women Who Kill" at bounding box center [622, 278] width 907 height 222
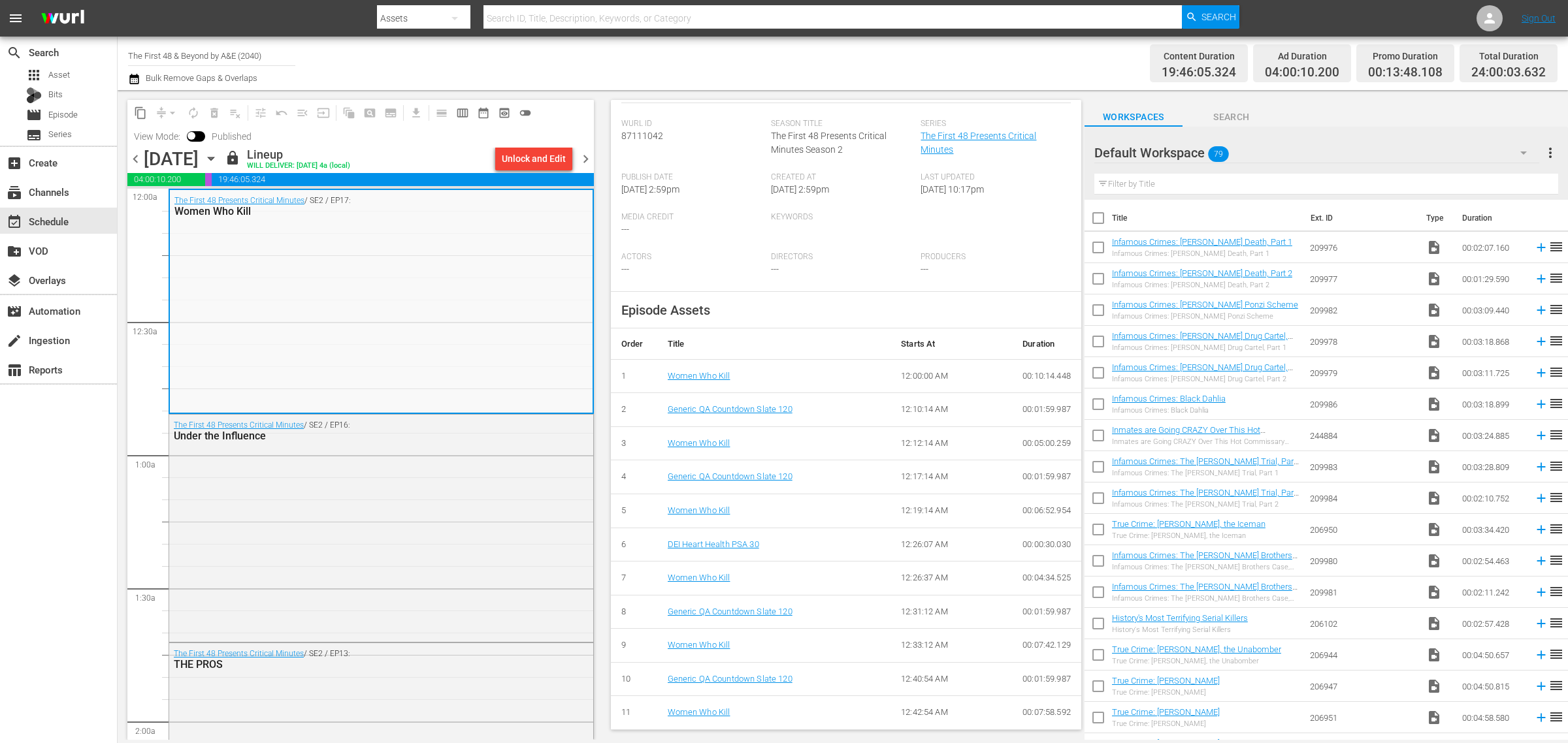
scroll to position [246, 0]
click at [509, 159] on div "Unlock and Edit" at bounding box center [533, 159] width 64 height 24
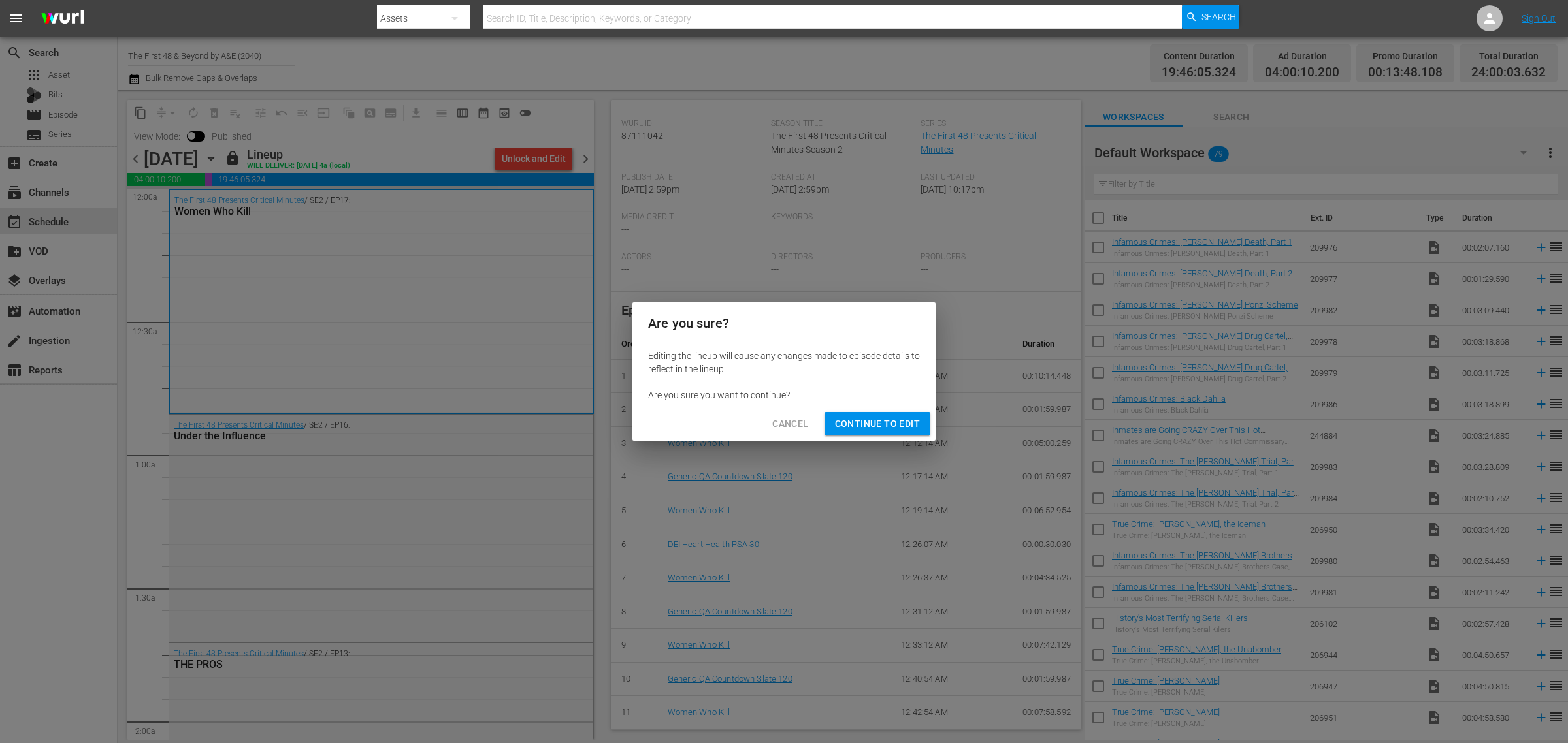
click at [872, 428] on span "Continue to Edit" at bounding box center [877, 424] width 85 height 17
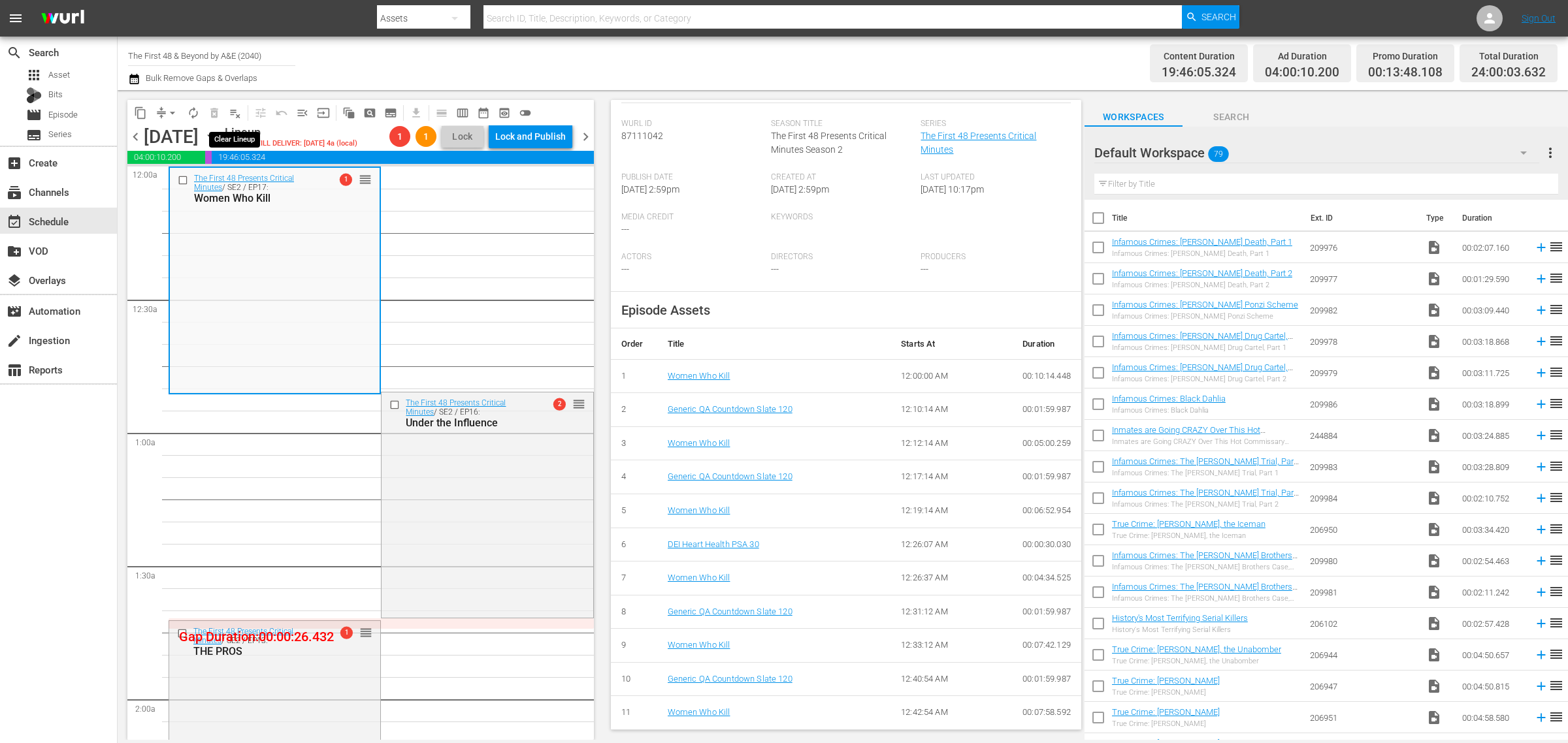
click at [232, 109] on span "playlist_remove_outlined" at bounding box center [235, 113] width 13 height 13
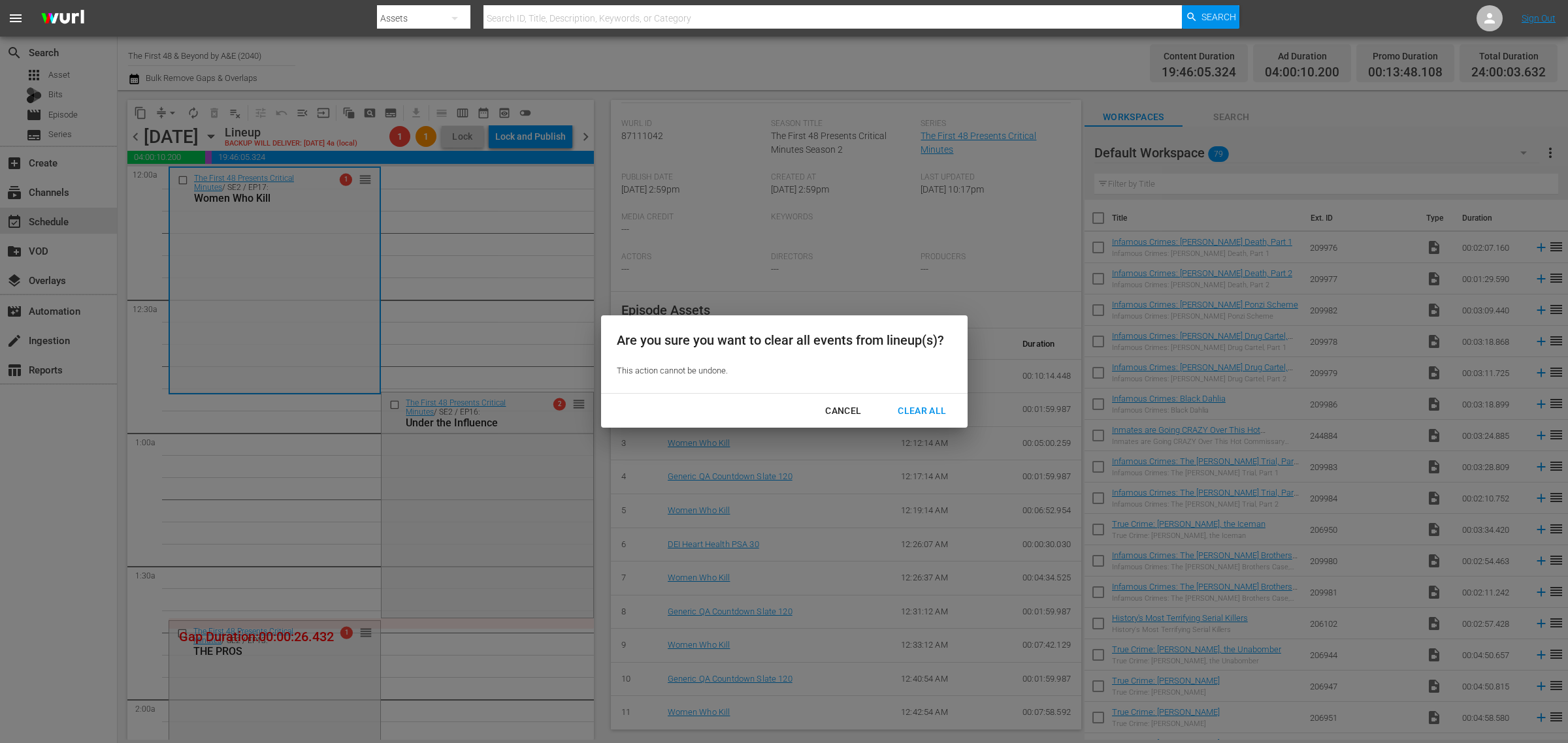
click at [905, 405] on div "Clear All" at bounding box center [921, 411] width 69 height 17
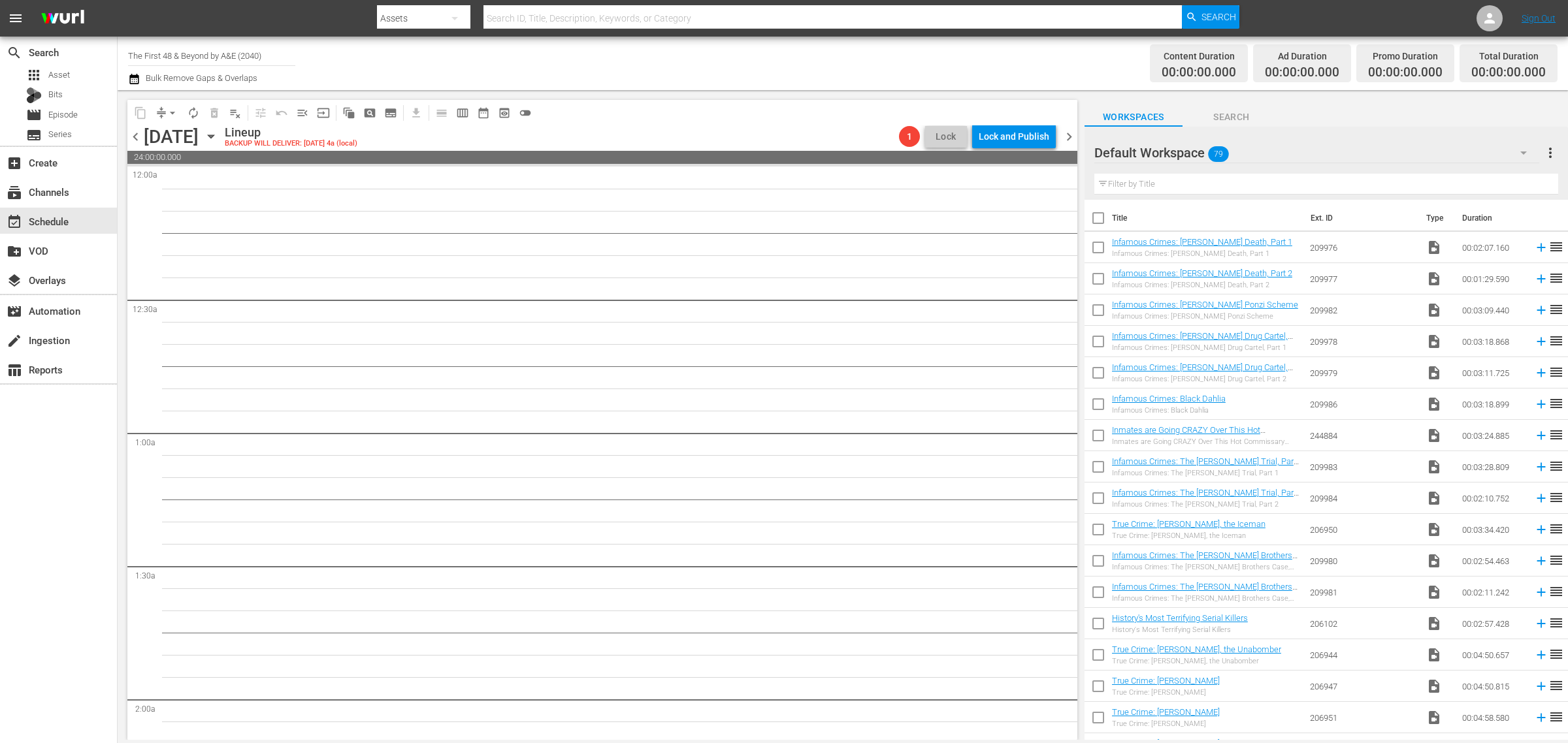
click at [1068, 131] on span "chevron_right" at bounding box center [1068, 137] width 17 height 17
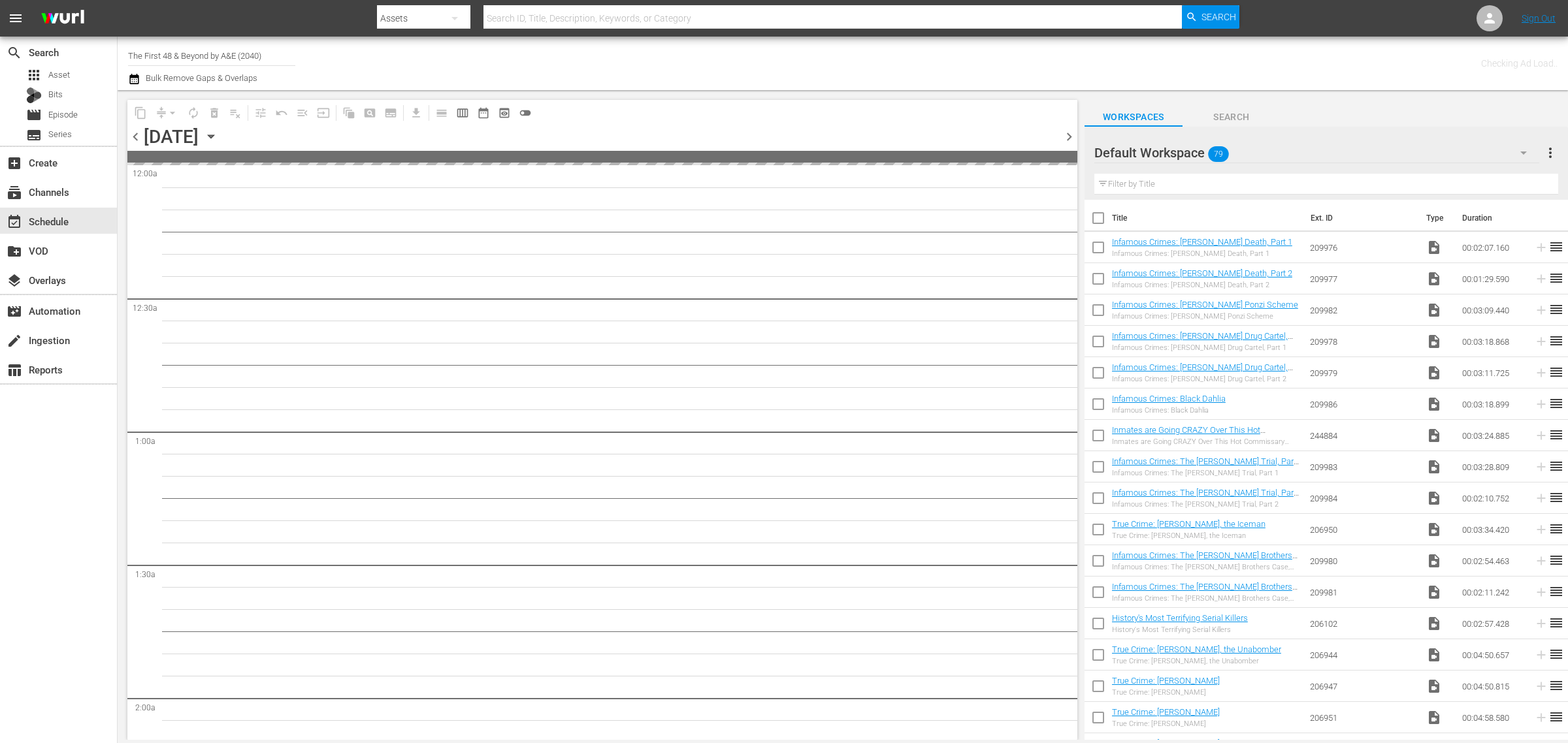
click at [787, 50] on div "Channel Title The First 48 & Beyond by A&E (2040) Bulk Remove Gaps & Overlaps" at bounding box center [517, 63] width 779 height 47
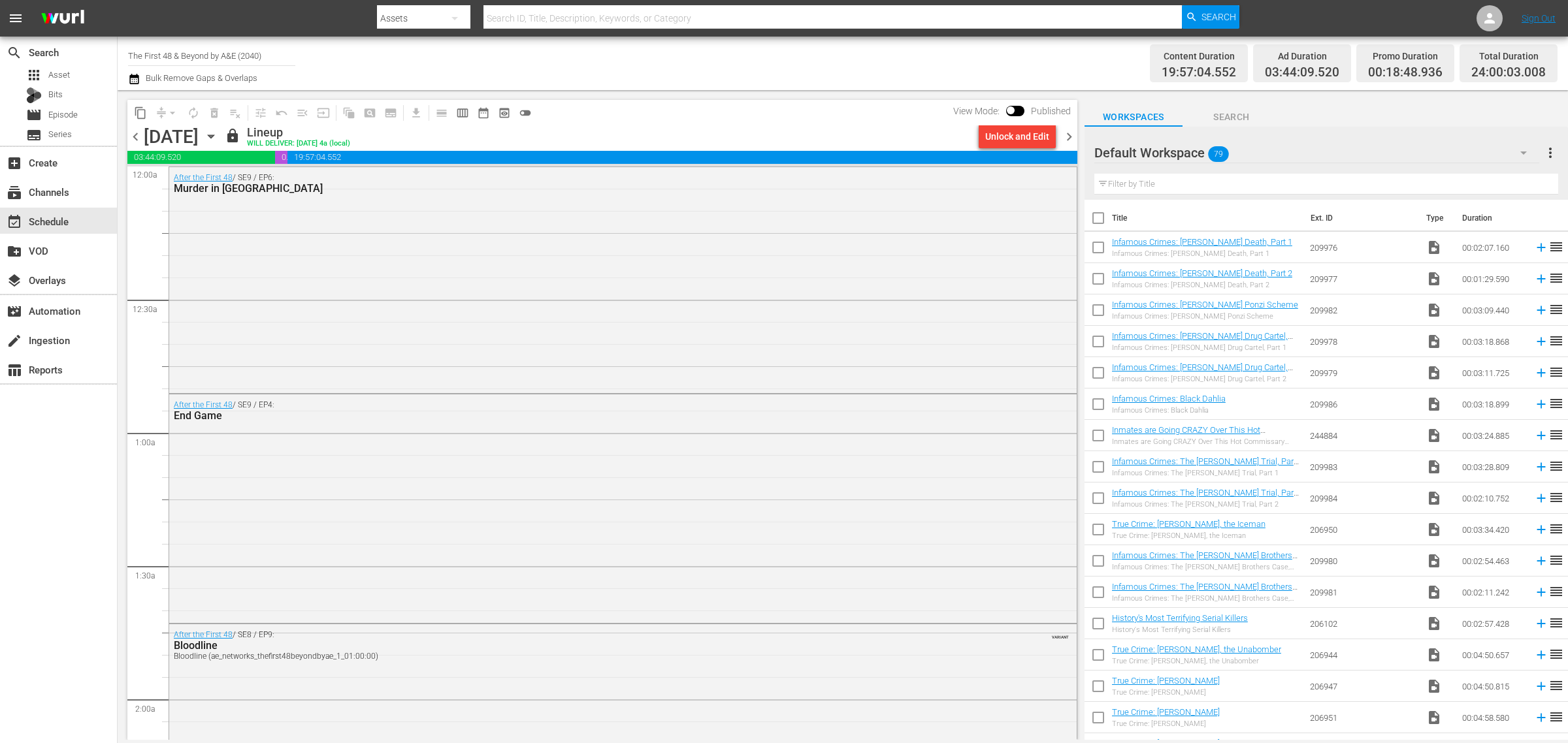
click at [1002, 142] on div "Unlock and Edit" at bounding box center [1017, 137] width 64 height 24
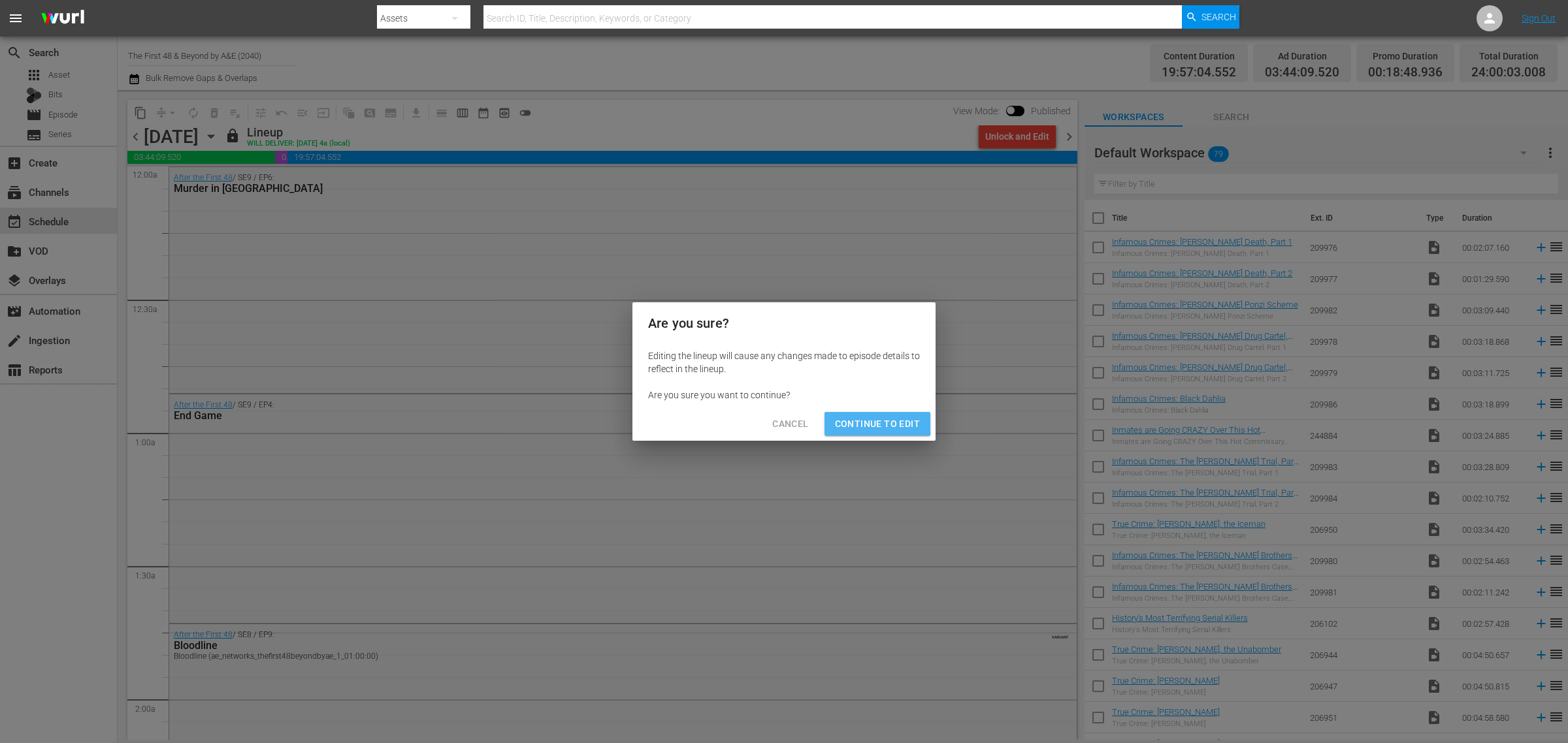
click at [864, 418] on span "Continue to Edit" at bounding box center [877, 424] width 85 height 17
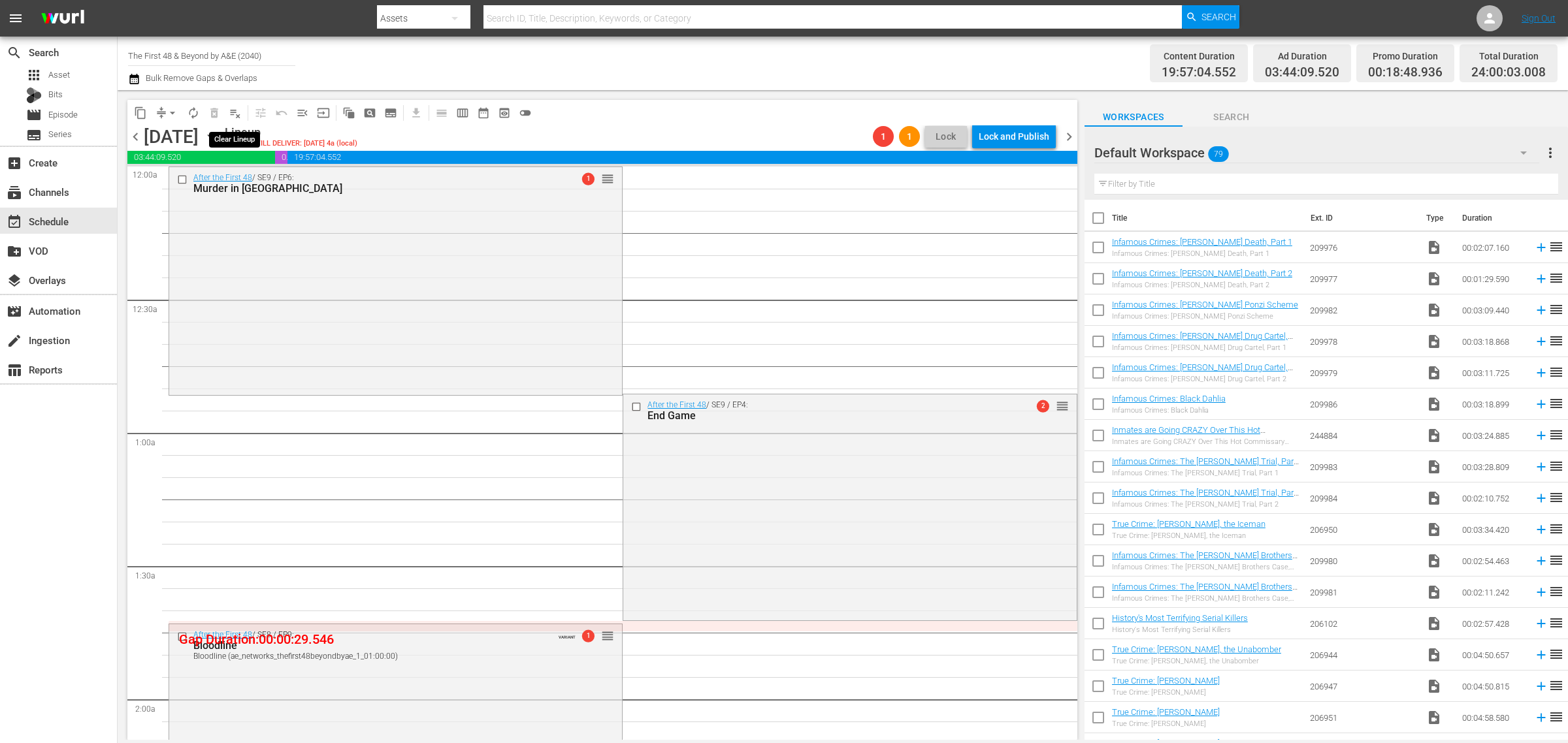
click at [237, 115] on span "playlist_remove_outlined" at bounding box center [235, 113] width 13 height 13
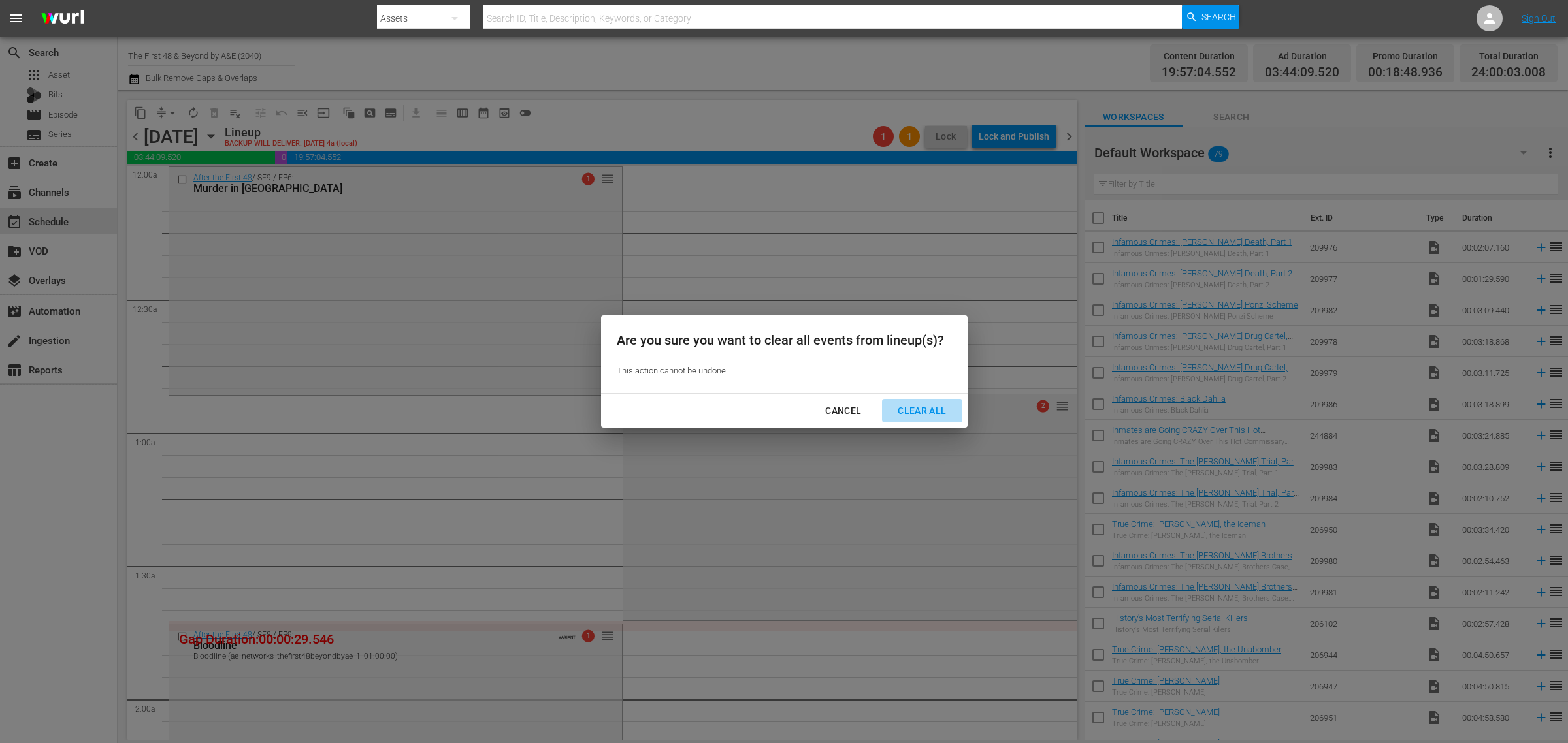
click at [913, 415] on div "Clear All" at bounding box center [921, 411] width 69 height 17
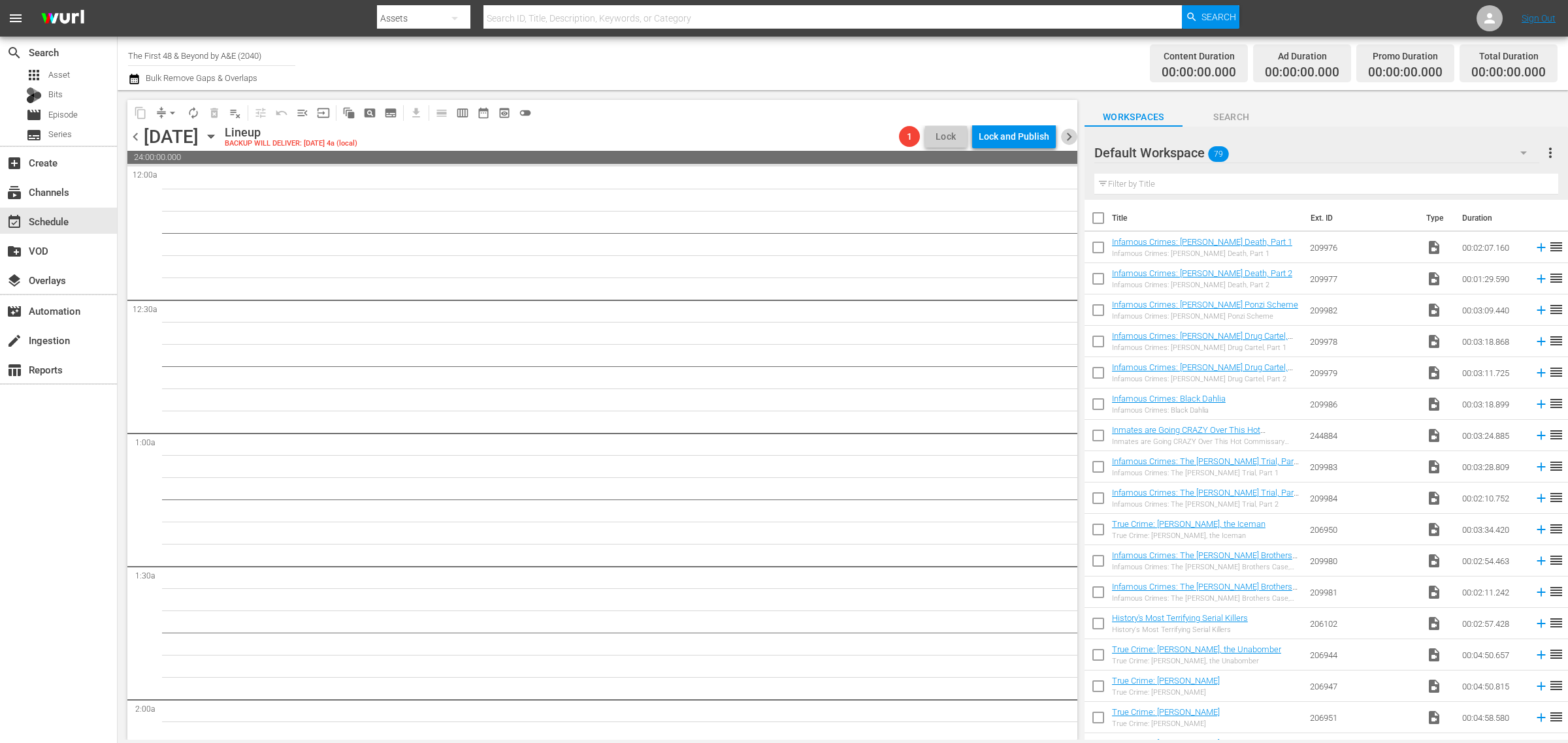
click at [1070, 136] on span "chevron_right" at bounding box center [1068, 137] width 17 height 17
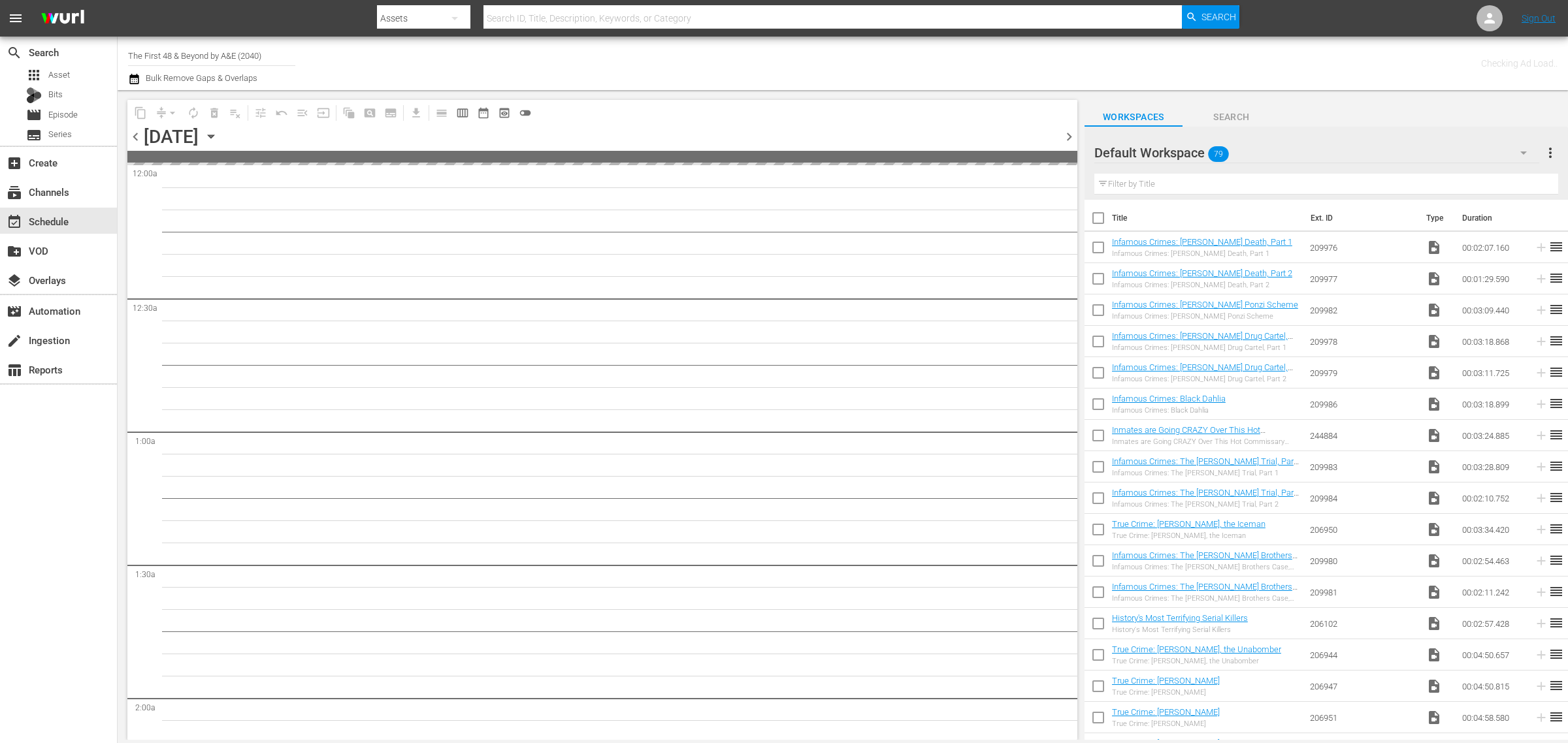
click at [640, 53] on div "Channel Title The First 48 & Beyond by A&E (2040) Bulk Remove Gaps & Overlaps" at bounding box center [517, 63] width 779 height 47
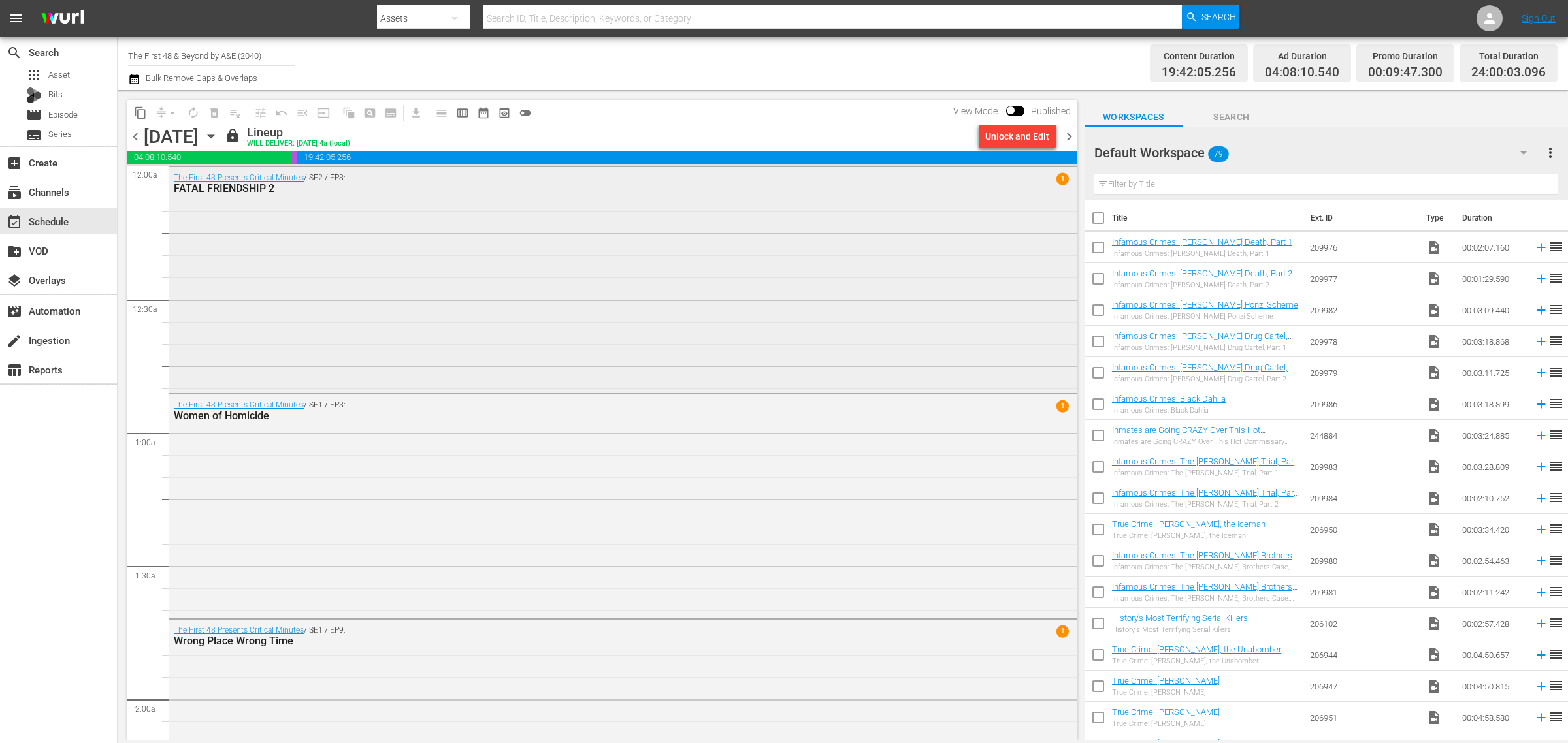
click at [408, 264] on div "The First 48 Presents Critical Minutes / SE2 / EP8: FATAL FRIENDSHIP 2 1" at bounding box center [622, 279] width 907 height 223
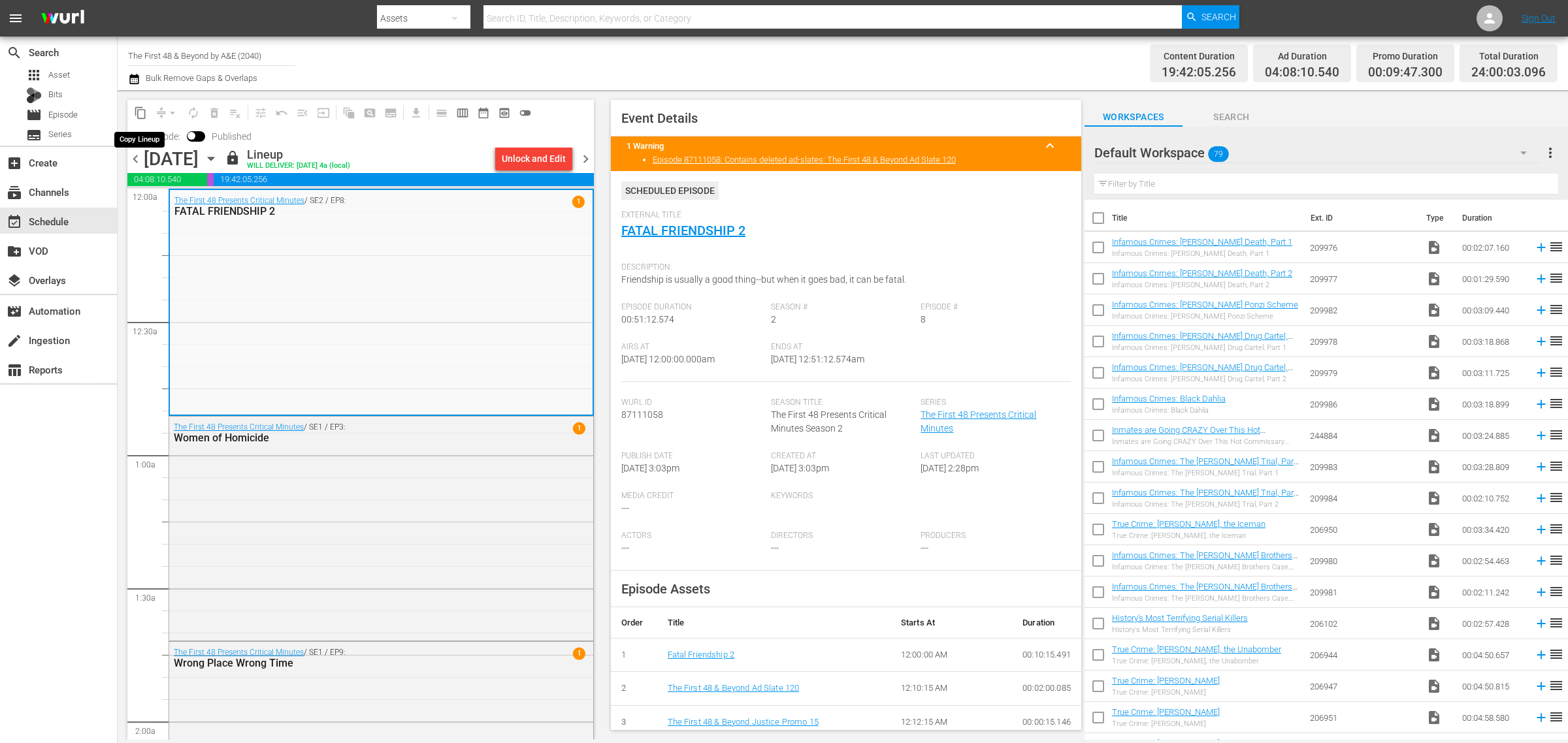
click at [139, 109] on span "content_copy" at bounding box center [141, 113] width 13 height 13
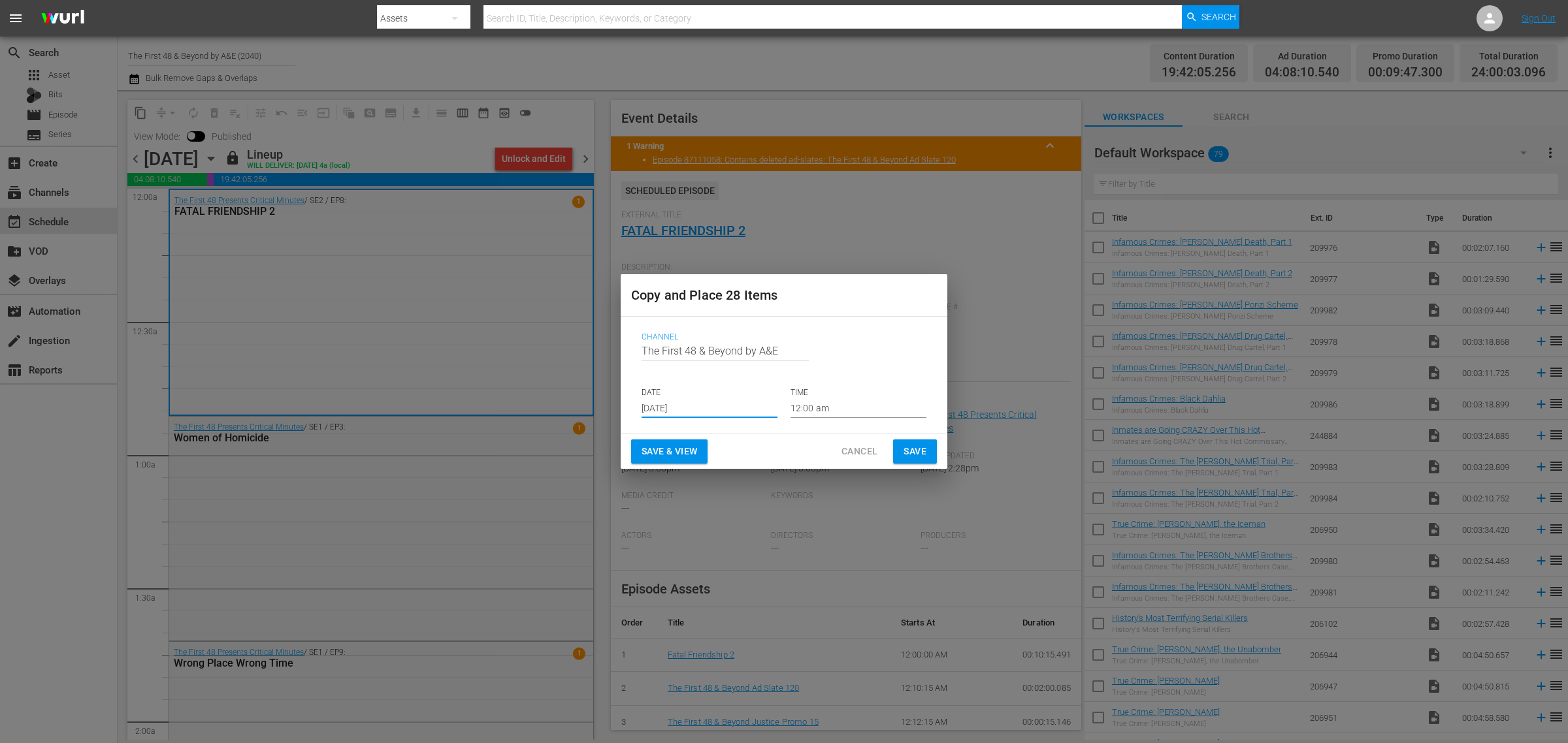
click at [681, 402] on input "[DATE]" at bounding box center [710, 408] width 136 height 20
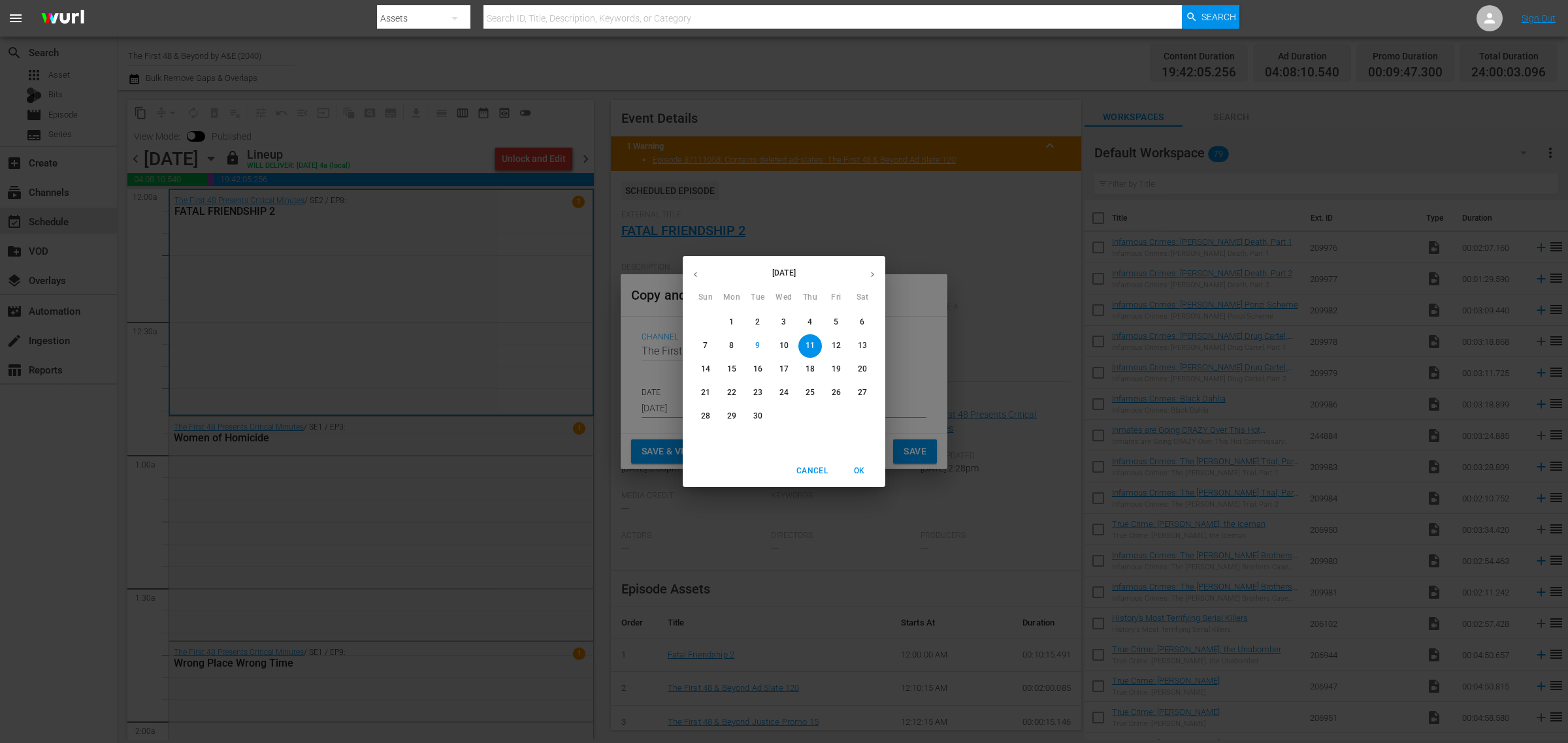
click at [730, 368] on p "15" at bounding box center [731, 369] width 9 height 11
type input "[DATE]"
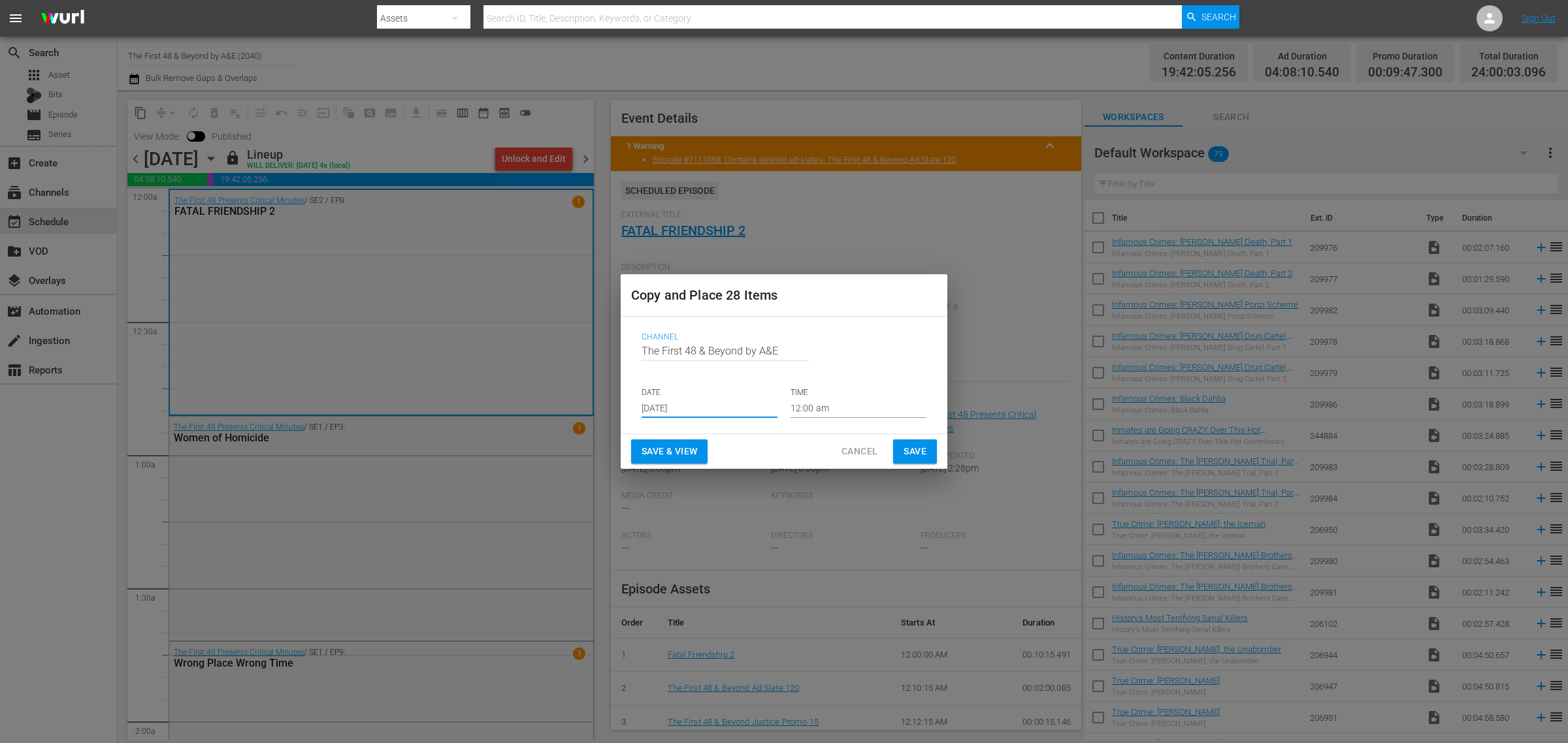
click at [687, 451] on span "Save & View" at bounding box center [669, 451] width 56 height 17
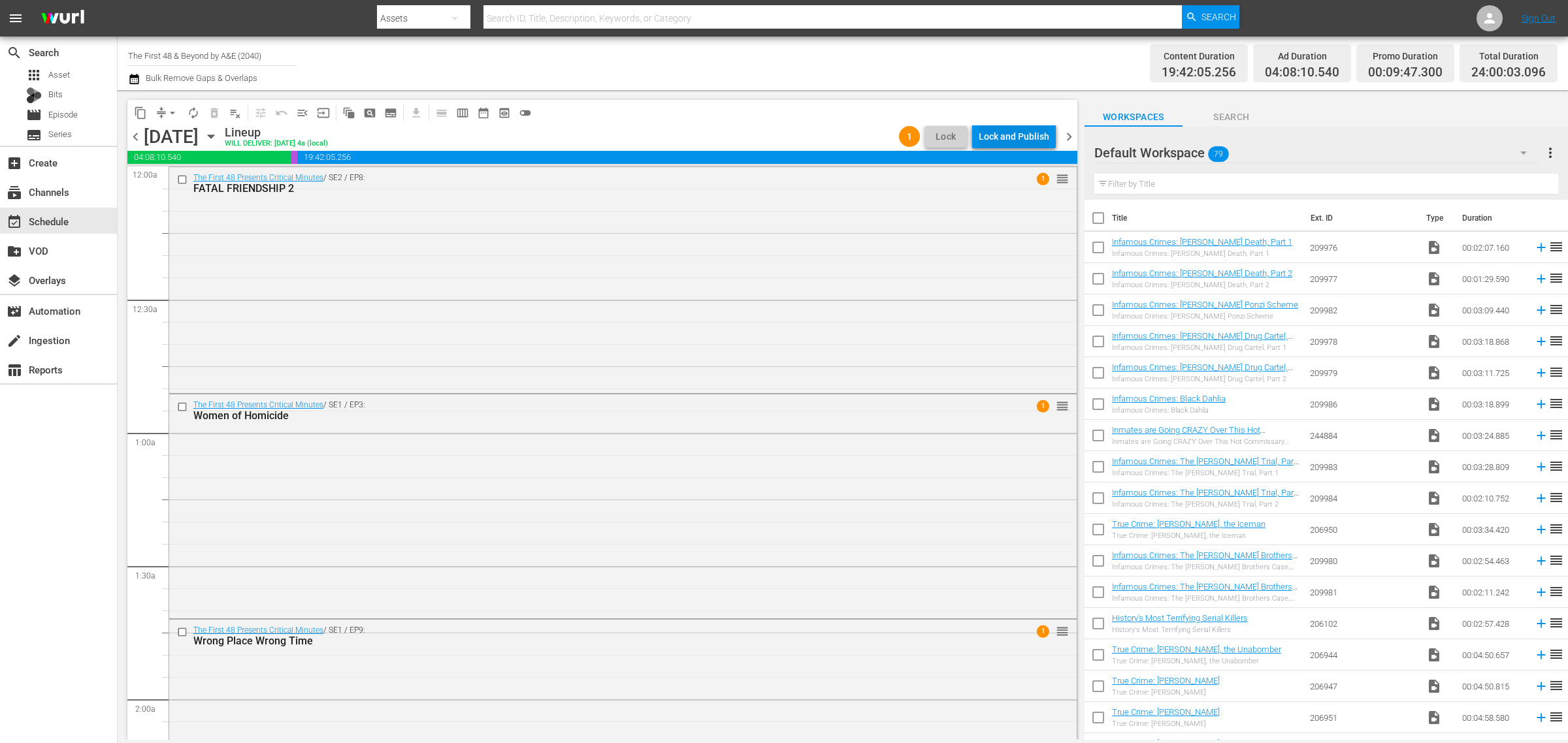
click at [1006, 132] on div "Lock and Publish" at bounding box center [1014, 137] width 71 height 24
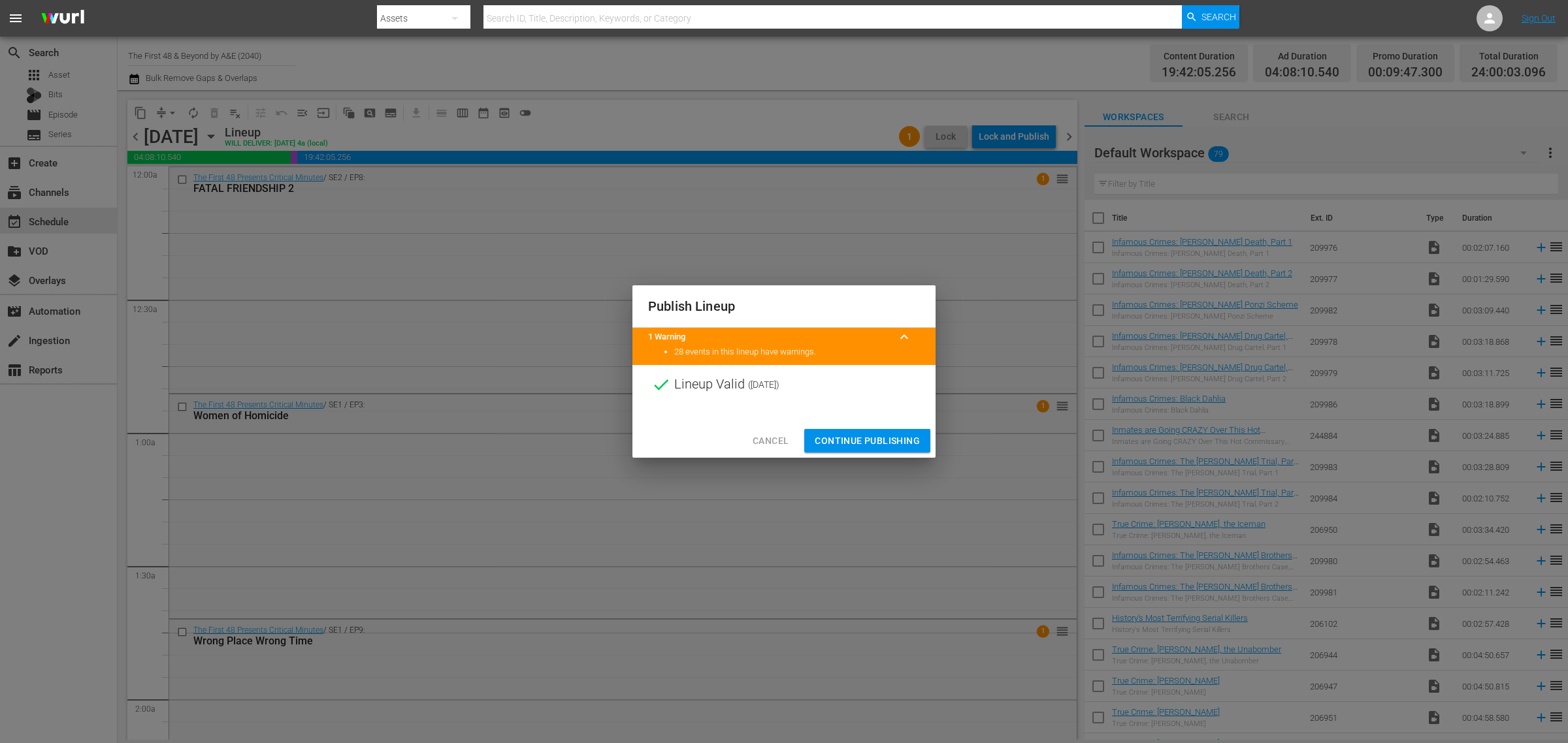
click at [853, 444] on span "Continue Publishing" at bounding box center [867, 441] width 105 height 17
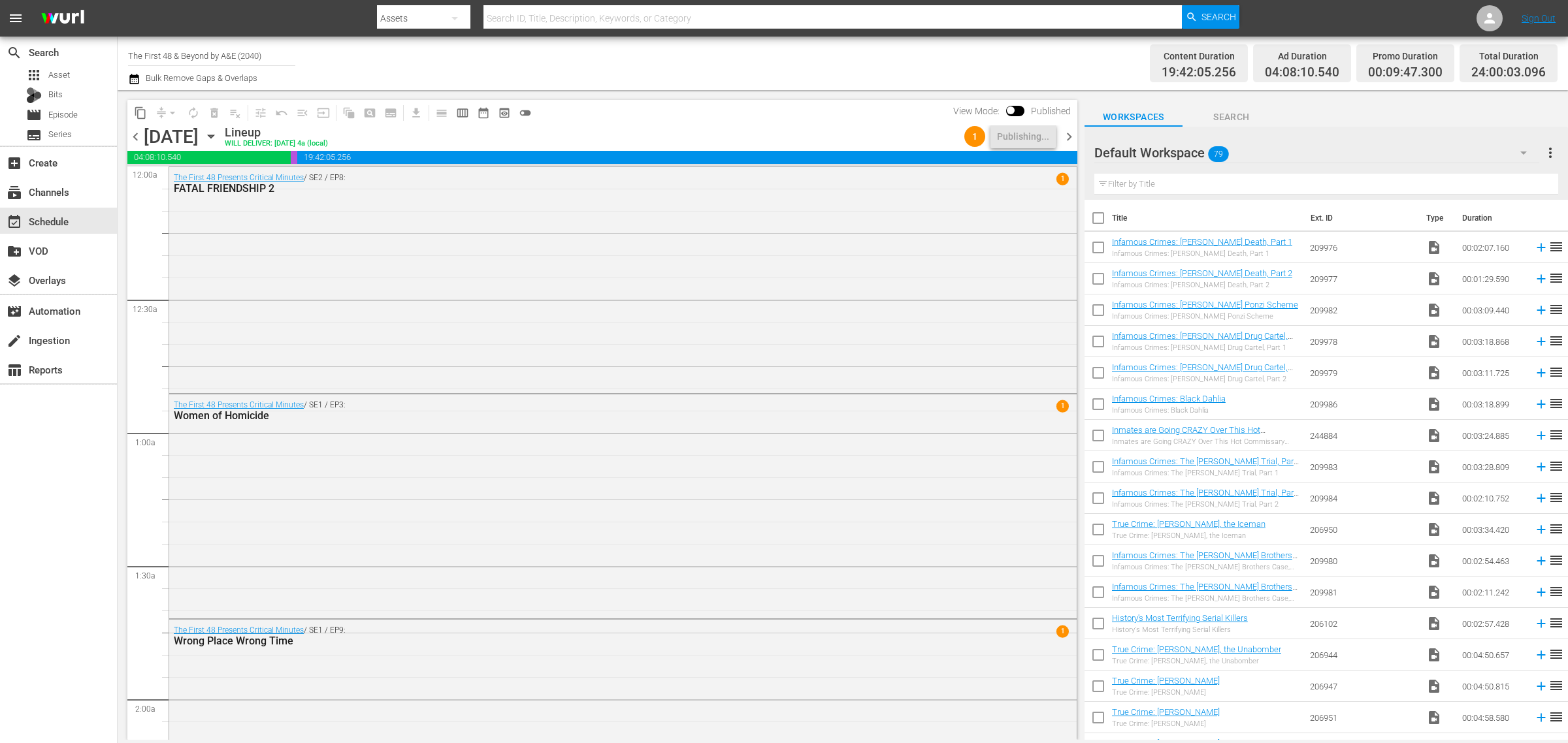
click at [792, 66] on div "Channel Title The First 48 & Beyond by A&E (2040) Bulk Remove Gaps & Overlaps" at bounding box center [517, 63] width 779 height 47
click at [218, 137] on icon "button" at bounding box center [211, 137] width 15 height 15
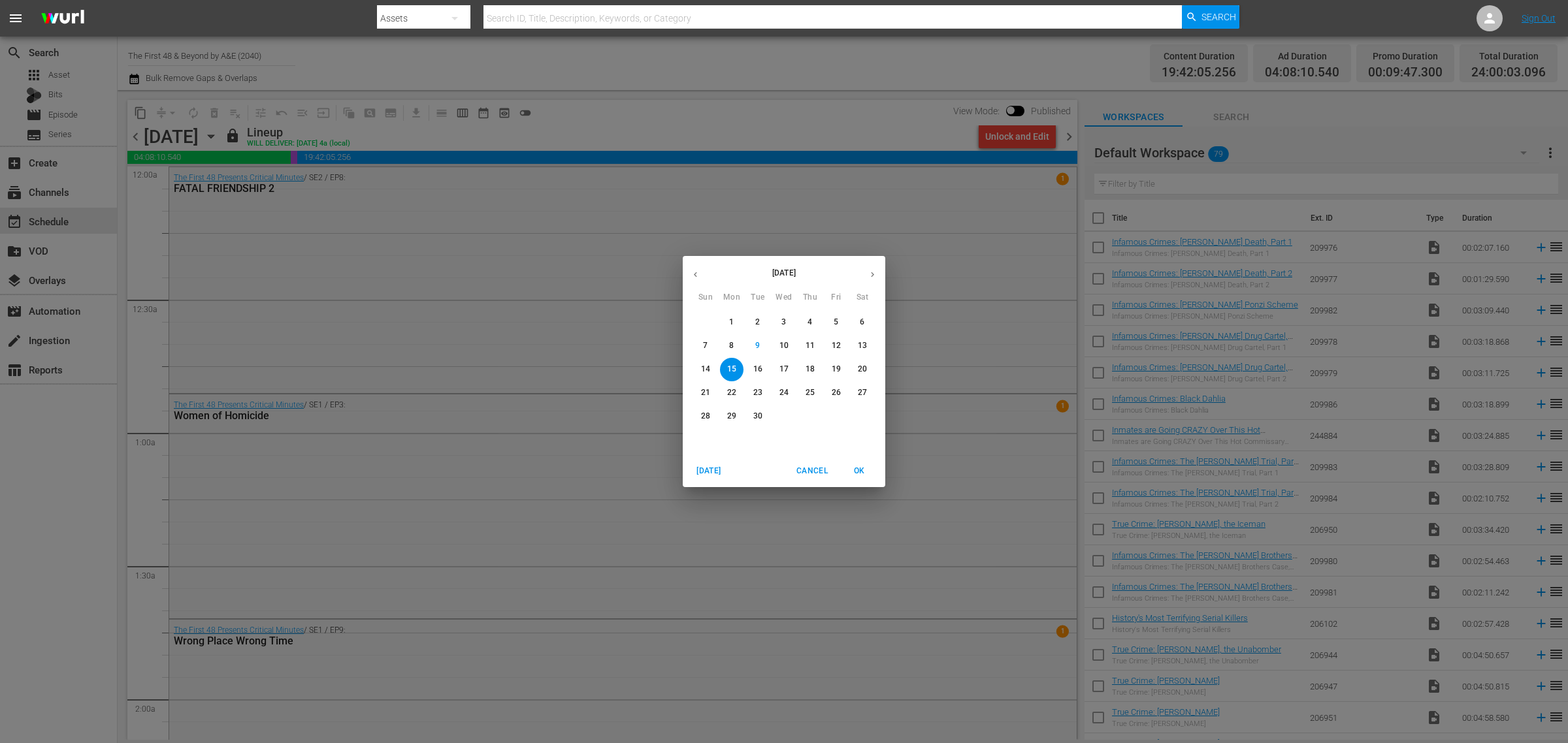
click at [755, 388] on p "23" at bounding box center [758, 392] width 9 height 11
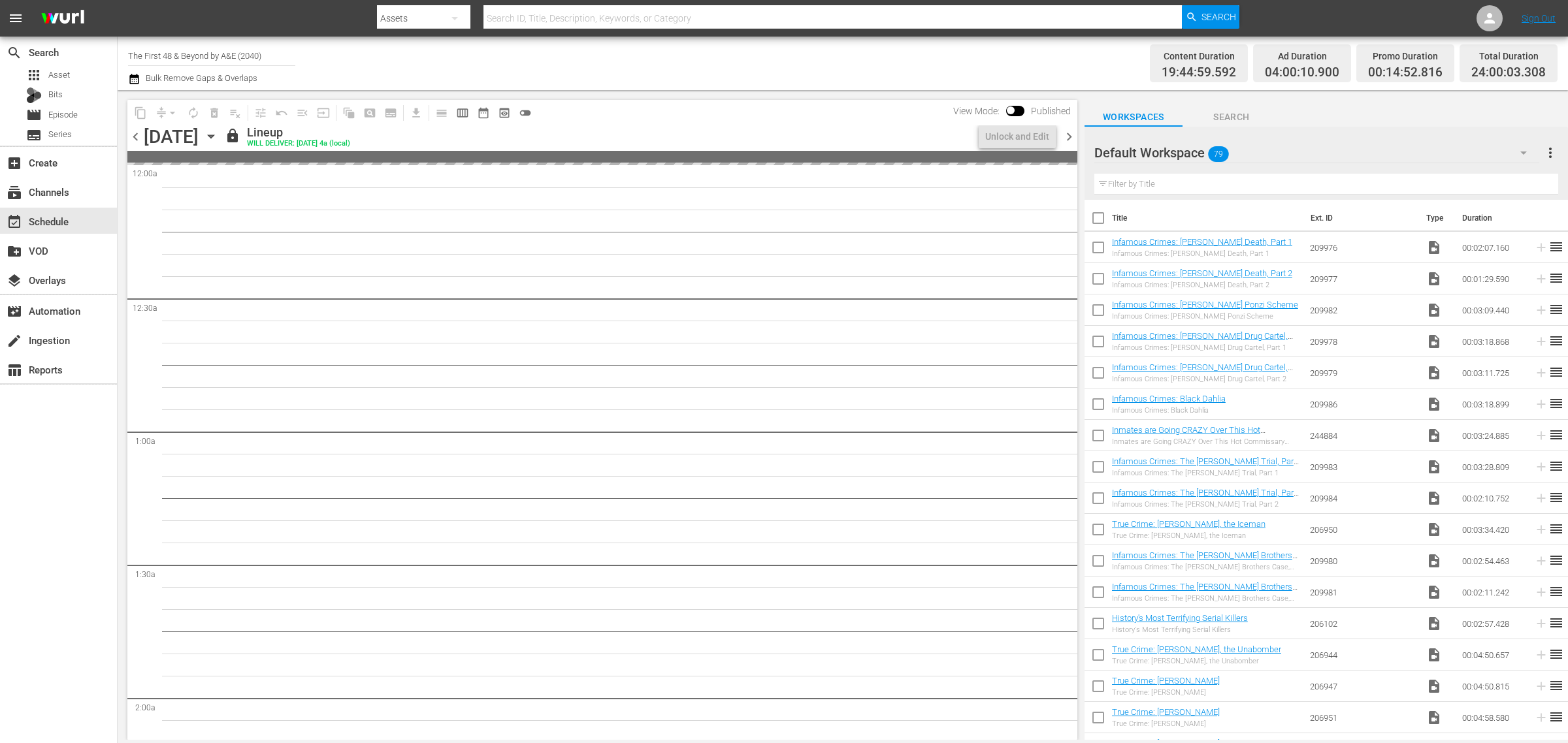
click at [746, 53] on div "Channel Title The First 48 & Beyond by A&E (2040) Bulk Remove Gaps & Overlaps" at bounding box center [517, 63] width 779 height 47
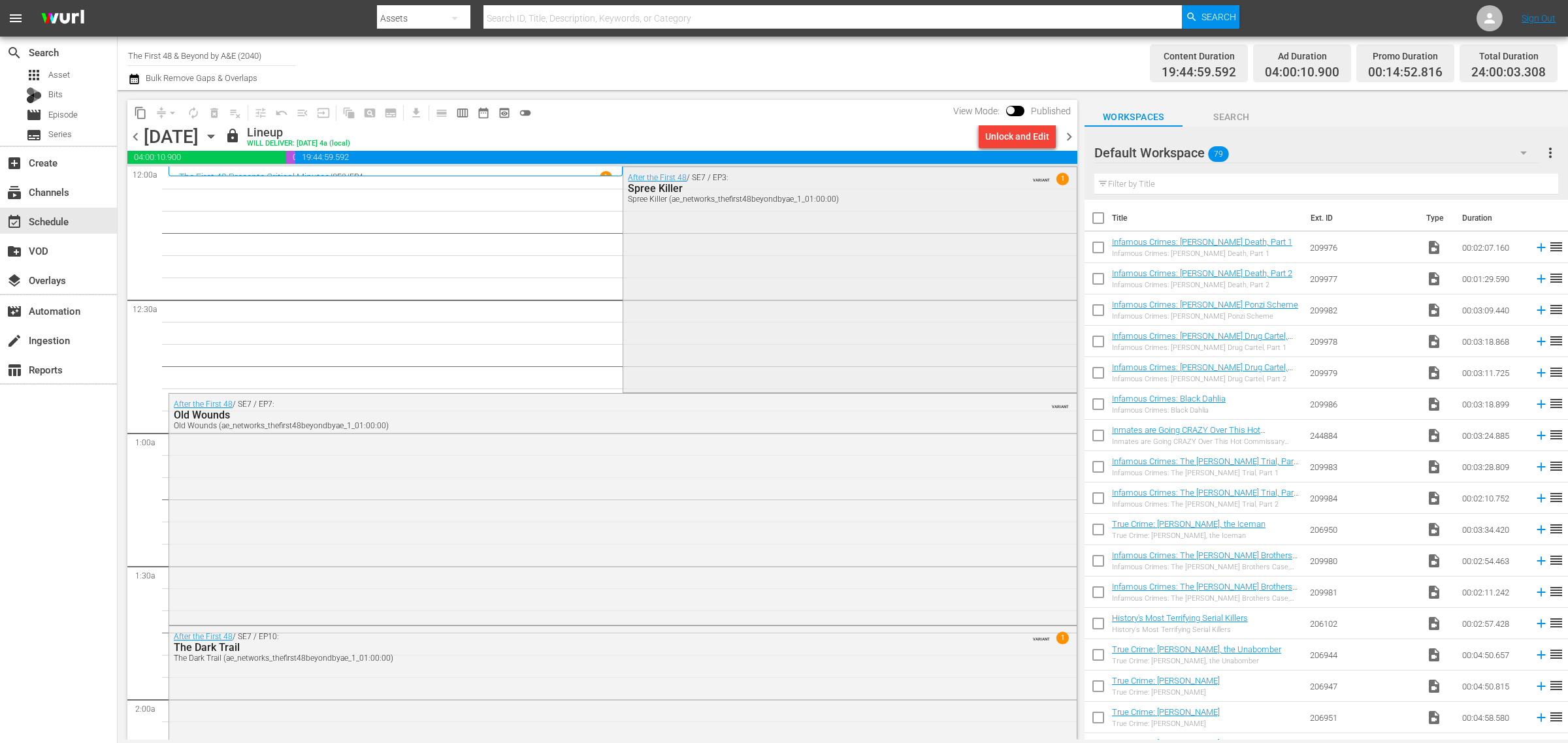
click at [753, 269] on div "After the First 48 / SE7 / EP3: Spree Killer Spree Killer (ae_networks_thefirst…" at bounding box center [849, 279] width 453 height 223
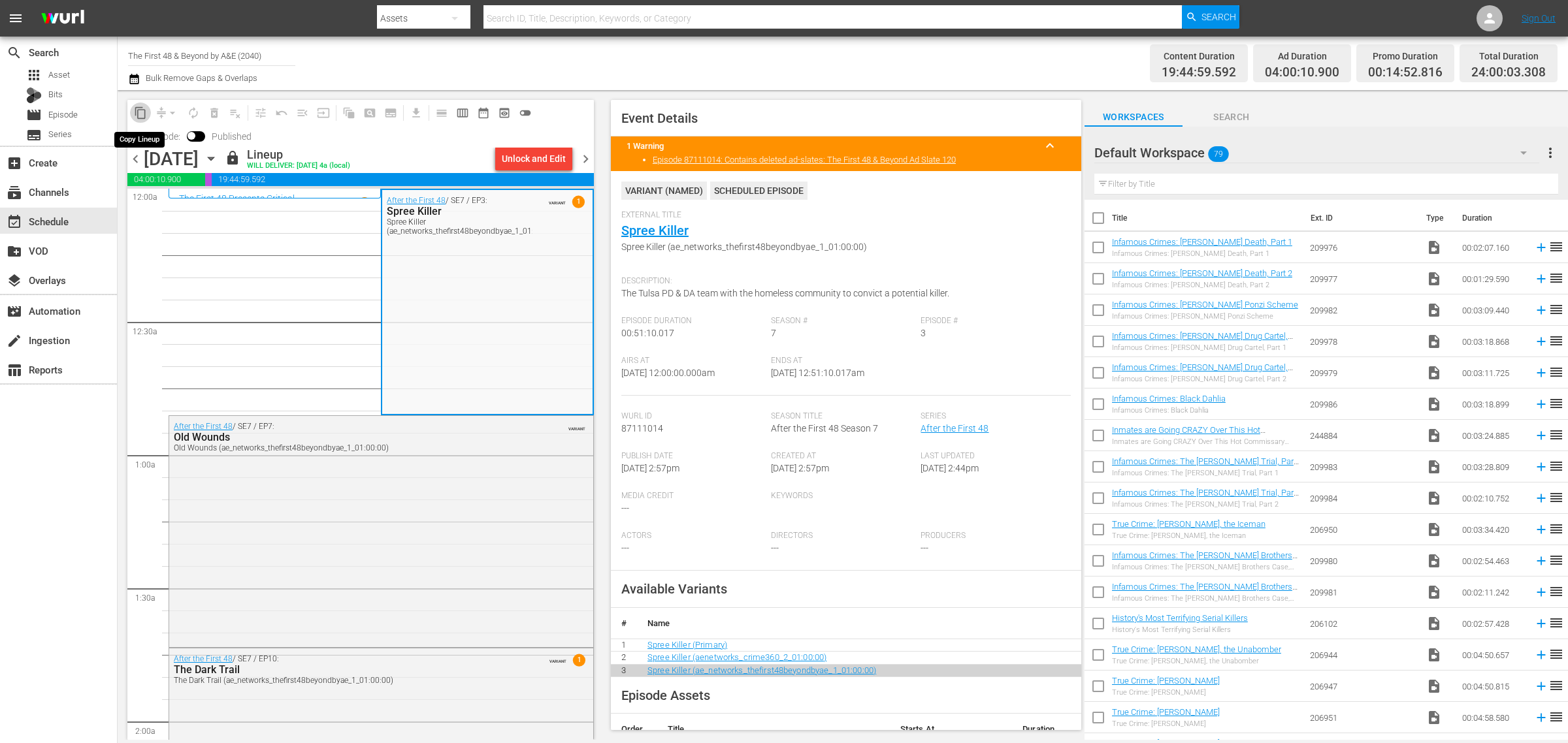
click at [139, 112] on span "content_copy" at bounding box center [141, 113] width 13 height 13
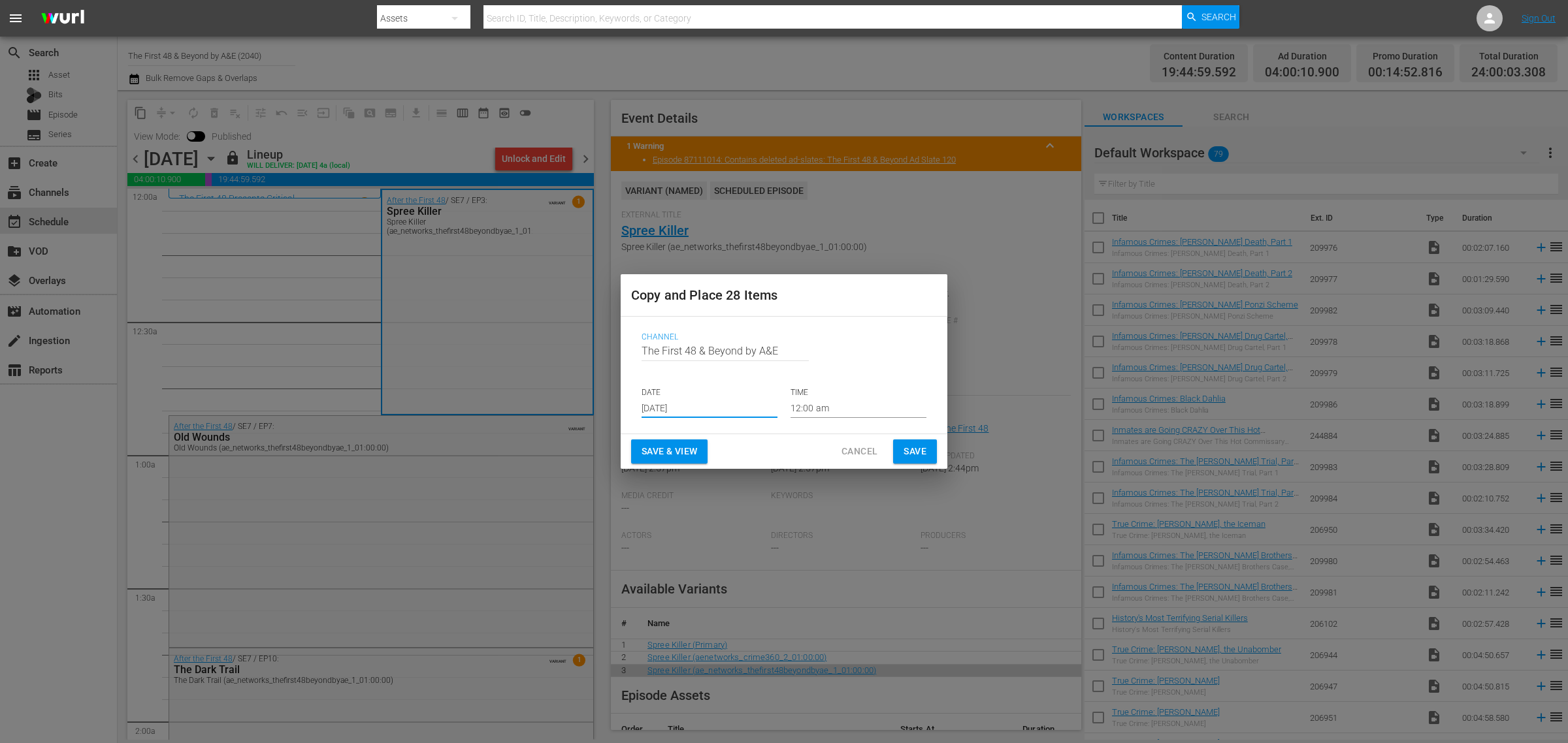
click at [700, 406] on input "[DATE]" at bounding box center [710, 408] width 136 height 20
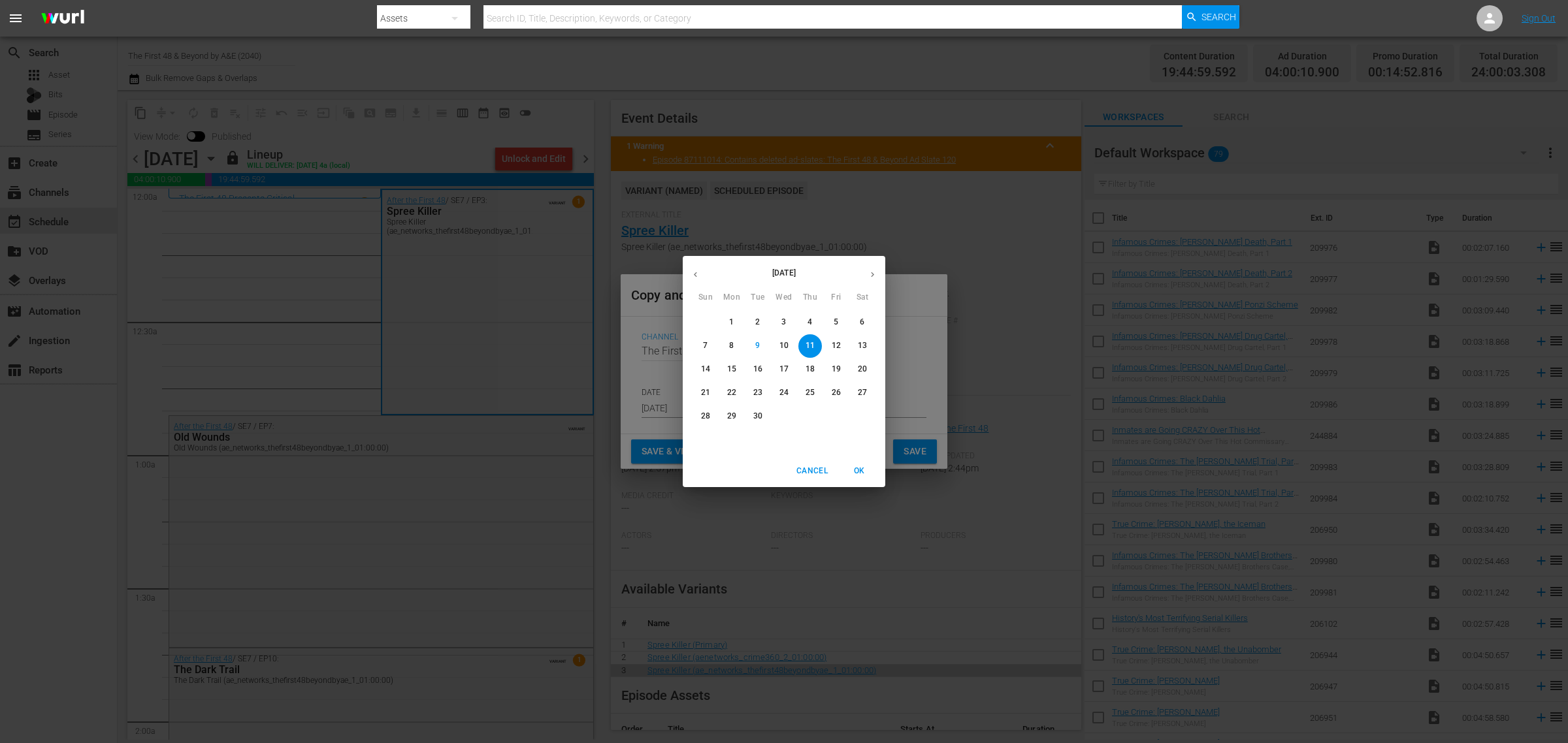
click at [756, 372] on p "16" at bounding box center [758, 369] width 9 height 11
type input "[DATE]"
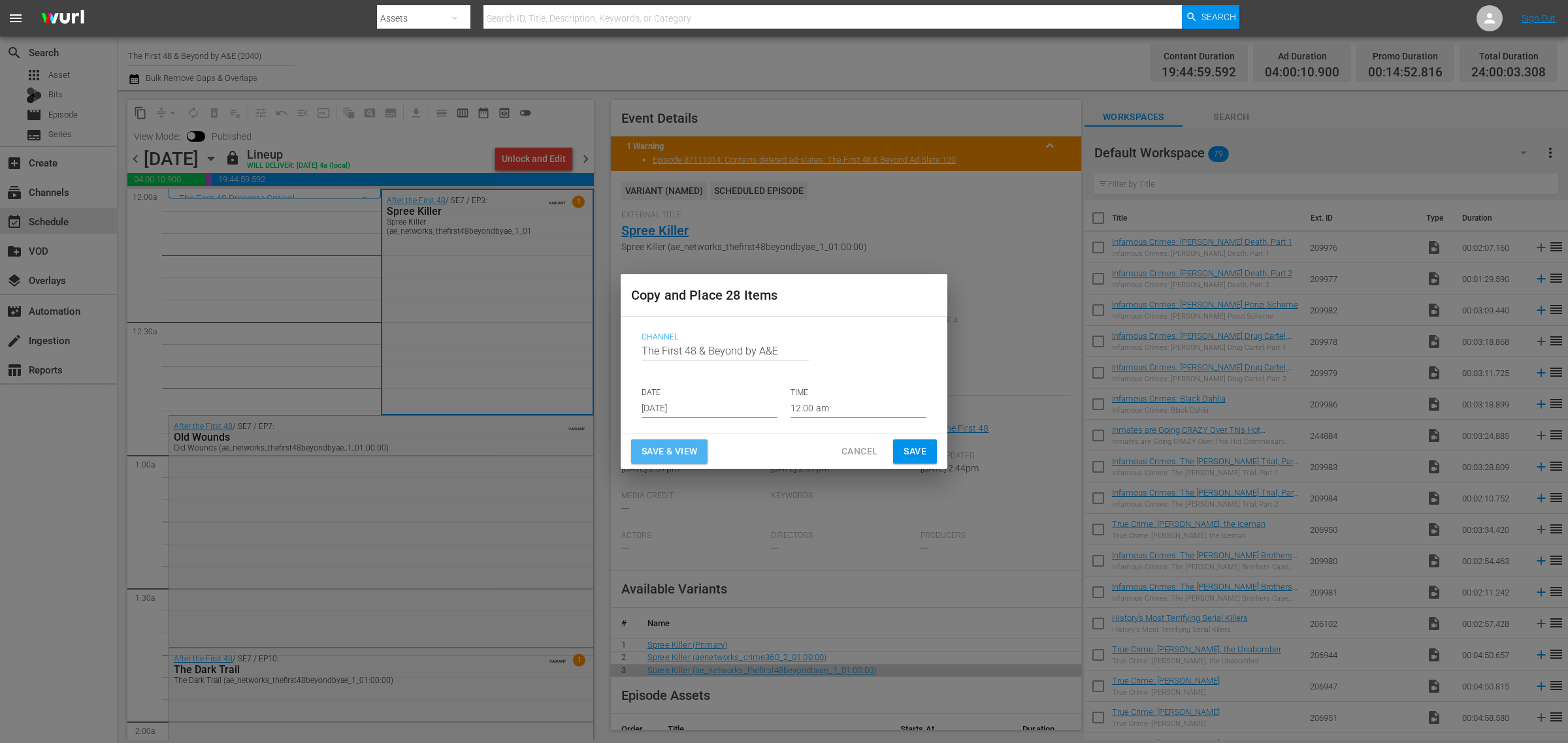
click at [697, 448] on span "Save & View" at bounding box center [669, 451] width 56 height 17
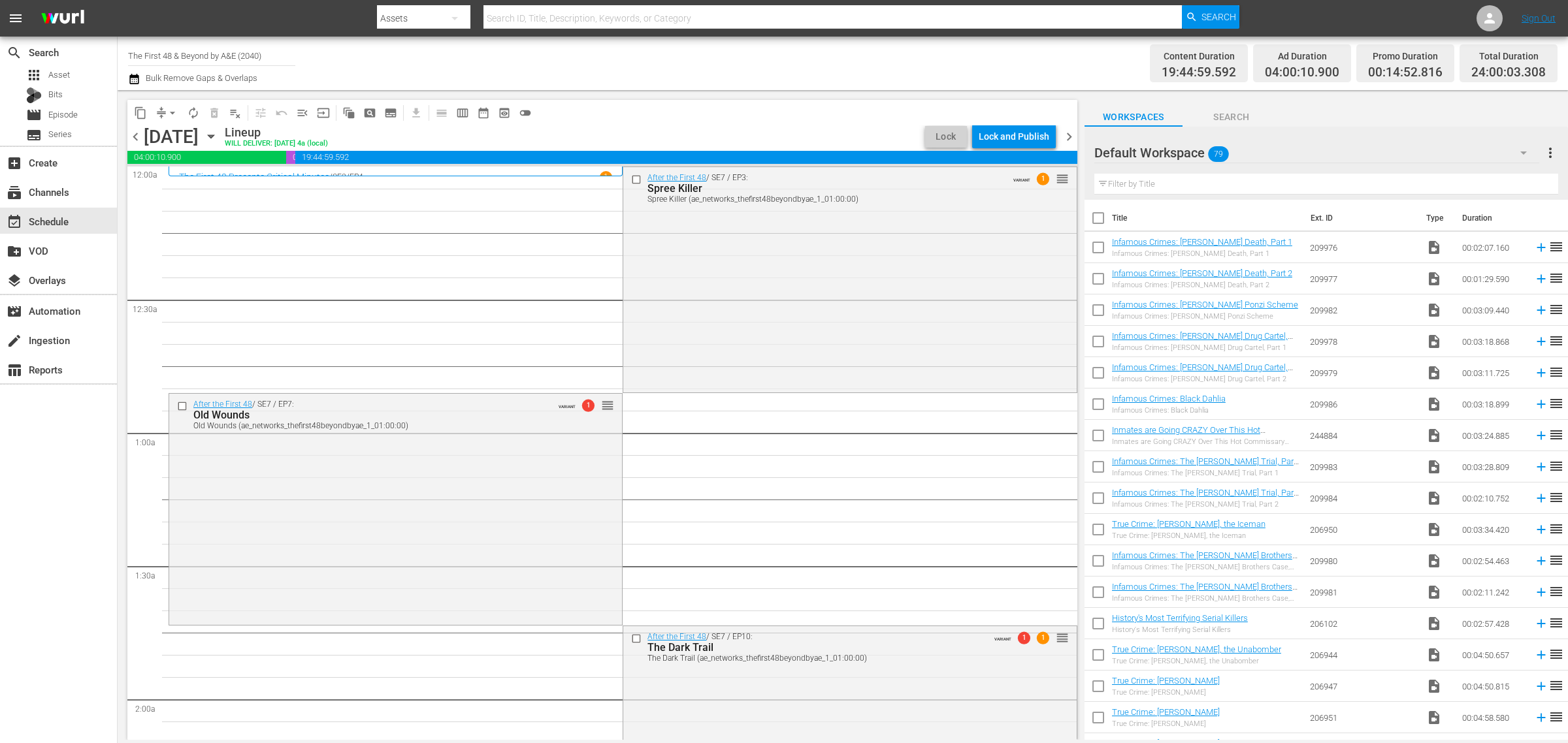
click at [170, 114] on span "arrow_drop_down" at bounding box center [172, 113] width 13 height 13
click at [168, 137] on li "Align to Midnight" at bounding box center [173, 139] width 137 height 22
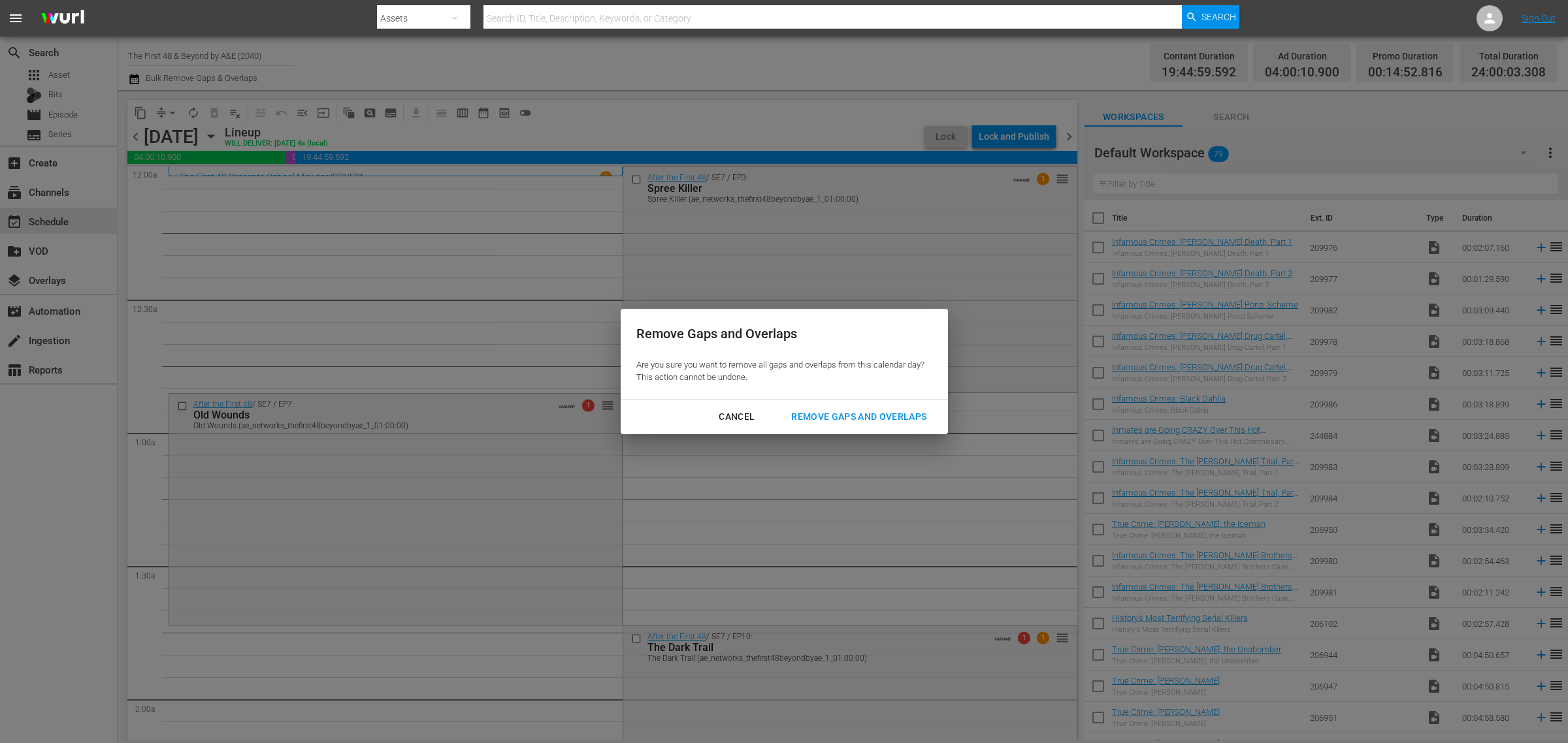
click at [900, 421] on div "Remove Gaps and Overlaps" at bounding box center [858, 417] width 156 height 17
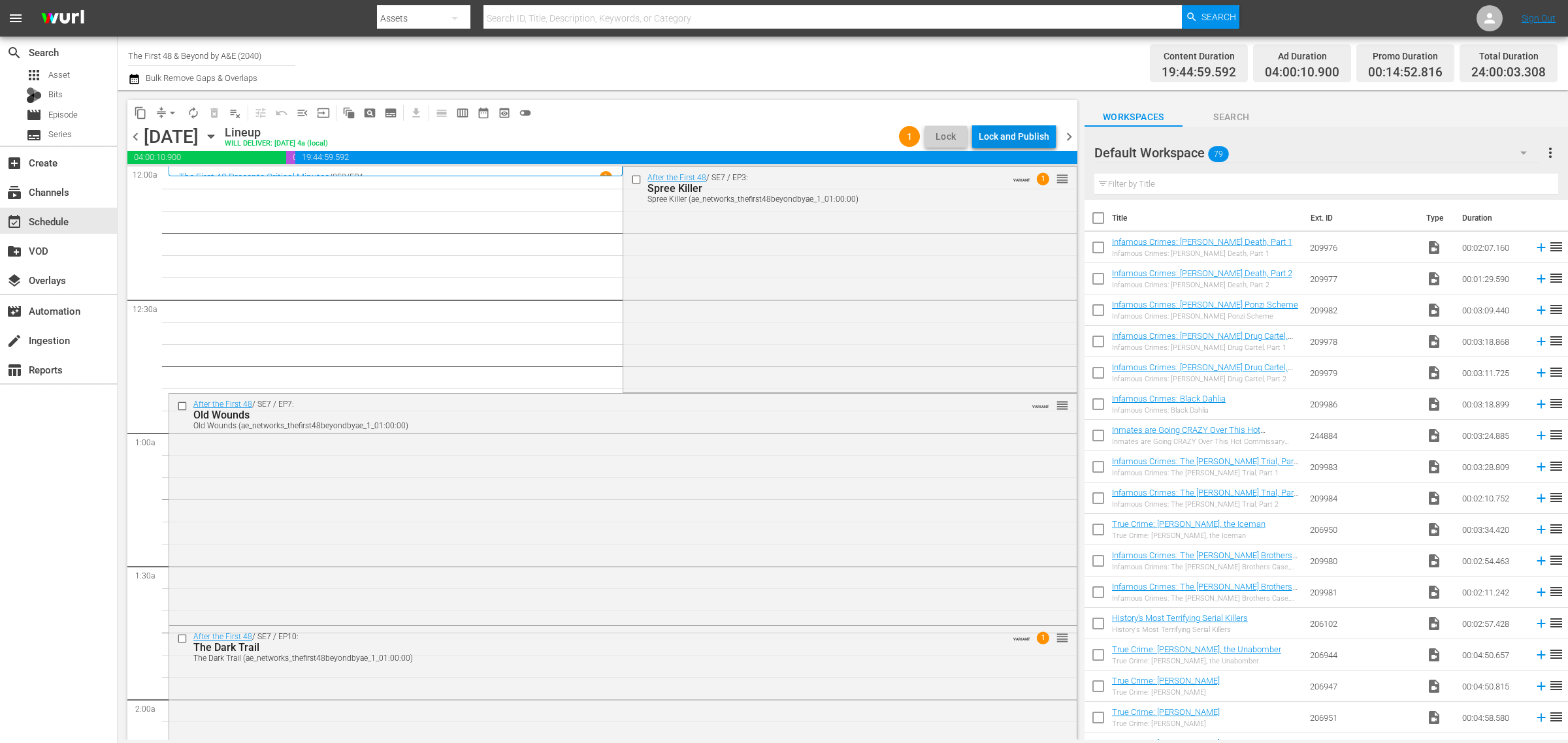
click at [990, 129] on div "Lock and Publish" at bounding box center [1014, 137] width 71 height 24
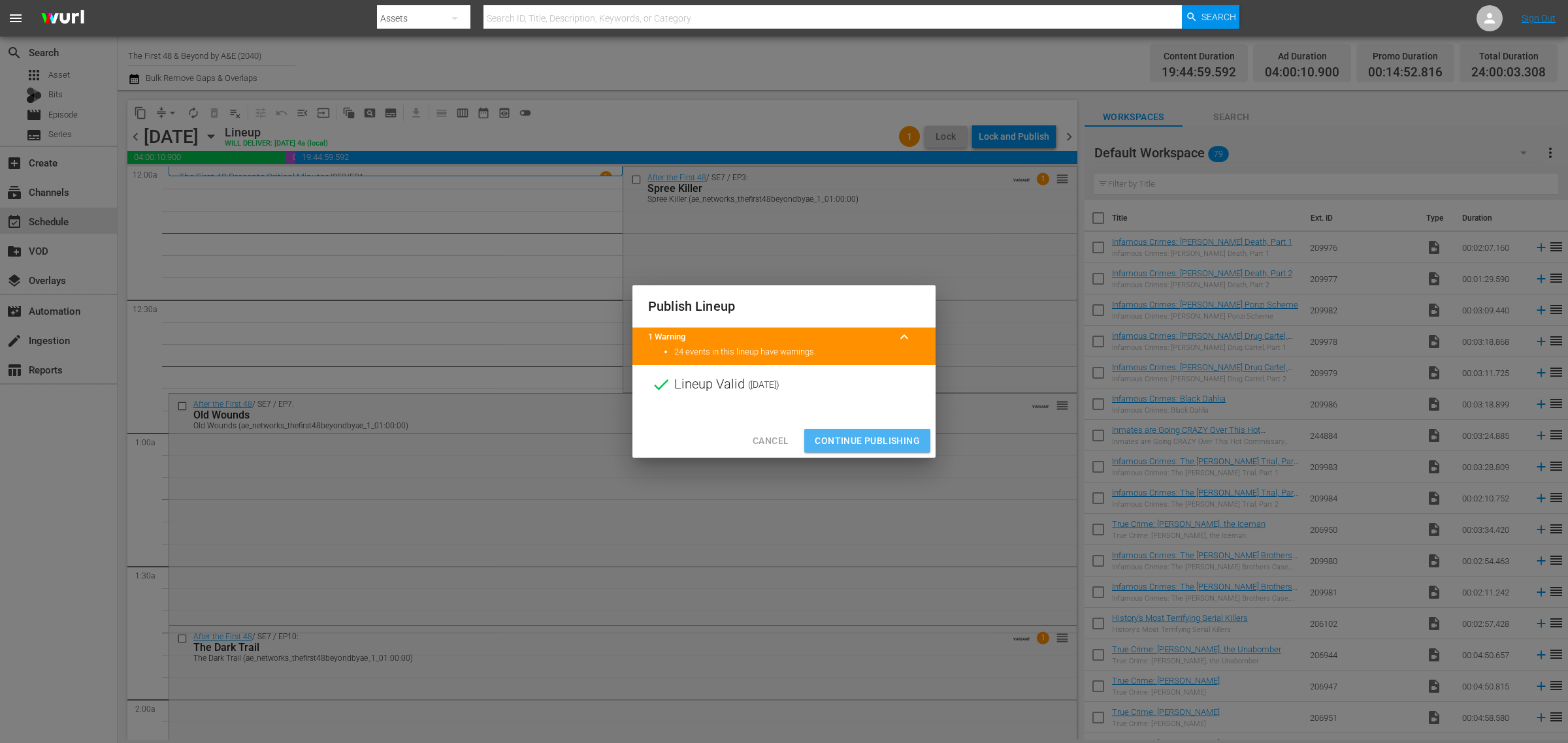
click at [869, 444] on span "Continue Publishing" at bounding box center [867, 441] width 105 height 17
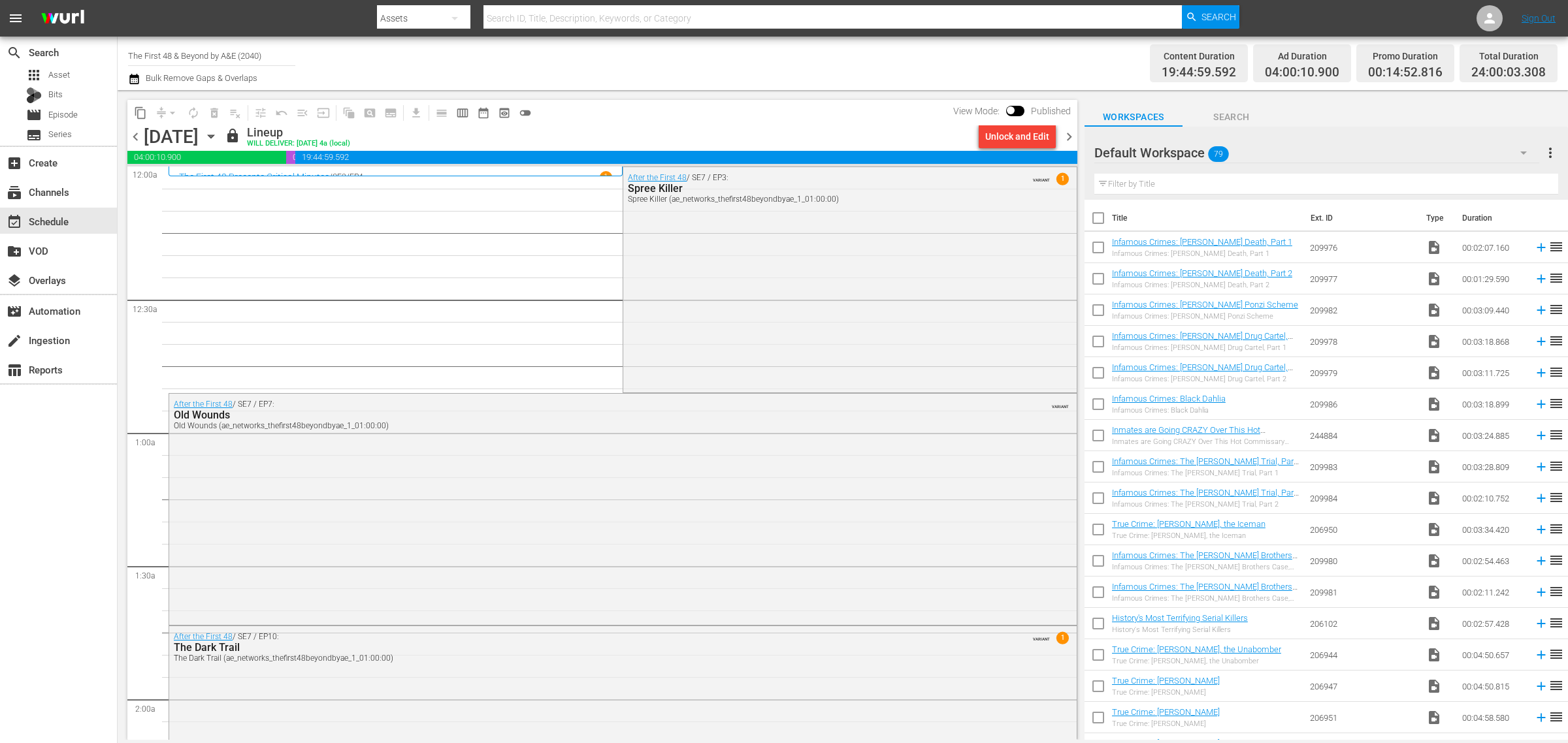
click at [218, 141] on icon "button" at bounding box center [211, 137] width 15 height 15
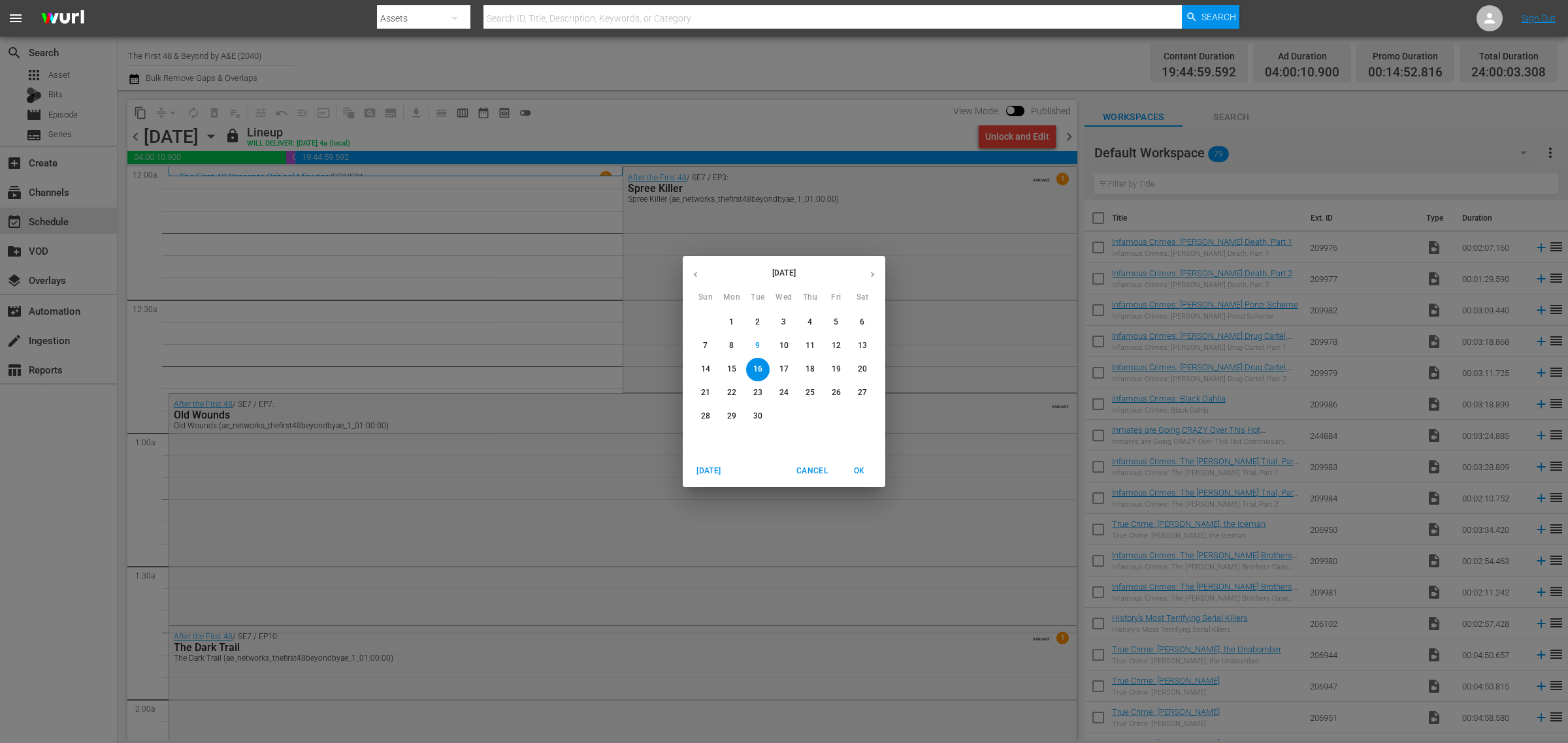
click at [782, 390] on p "24" at bounding box center [784, 392] width 9 height 11
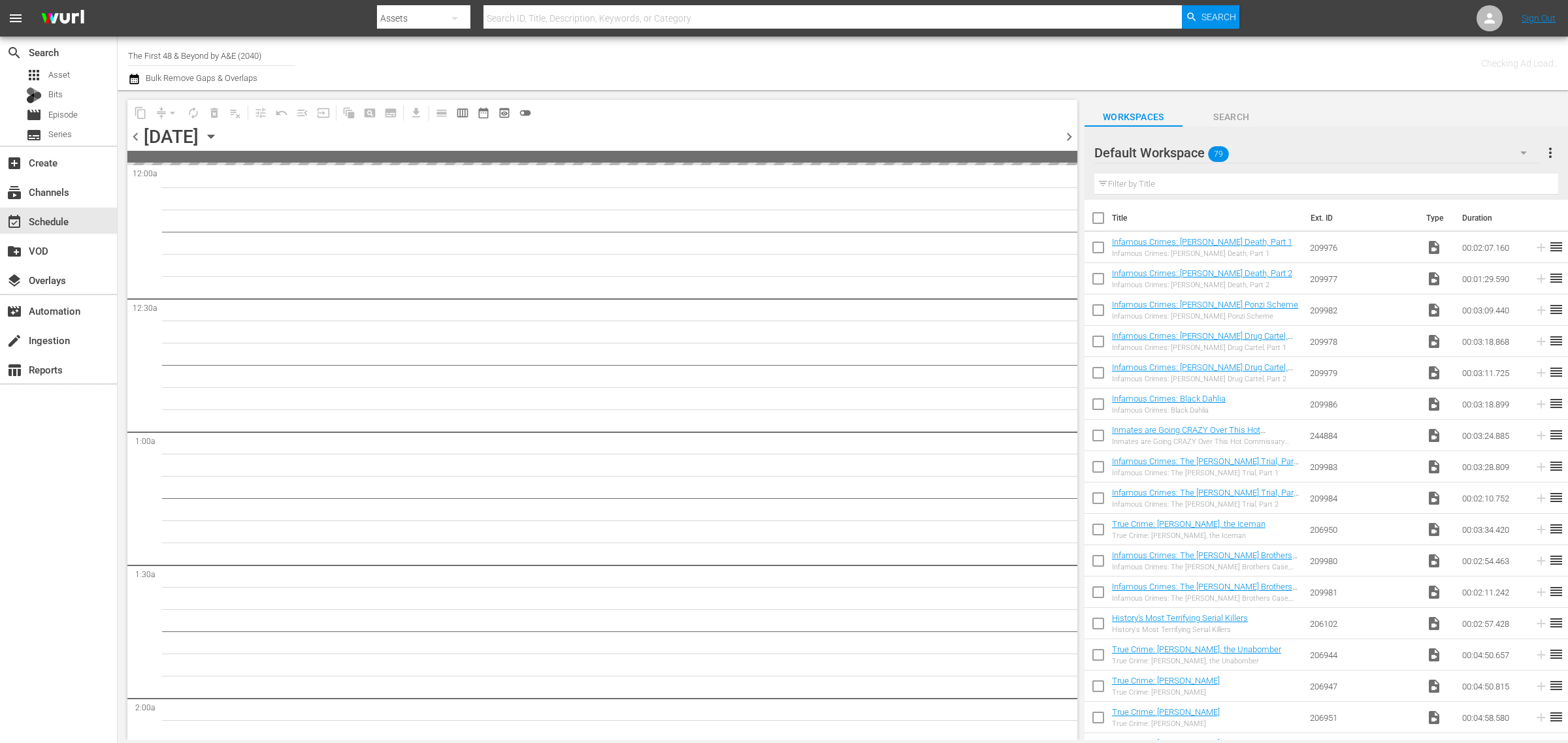
click at [901, 47] on div "Channel Title The First 48 & Beyond by A&E (2040) Bulk Remove Gaps & Overlaps" at bounding box center [517, 63] width 779 height 47
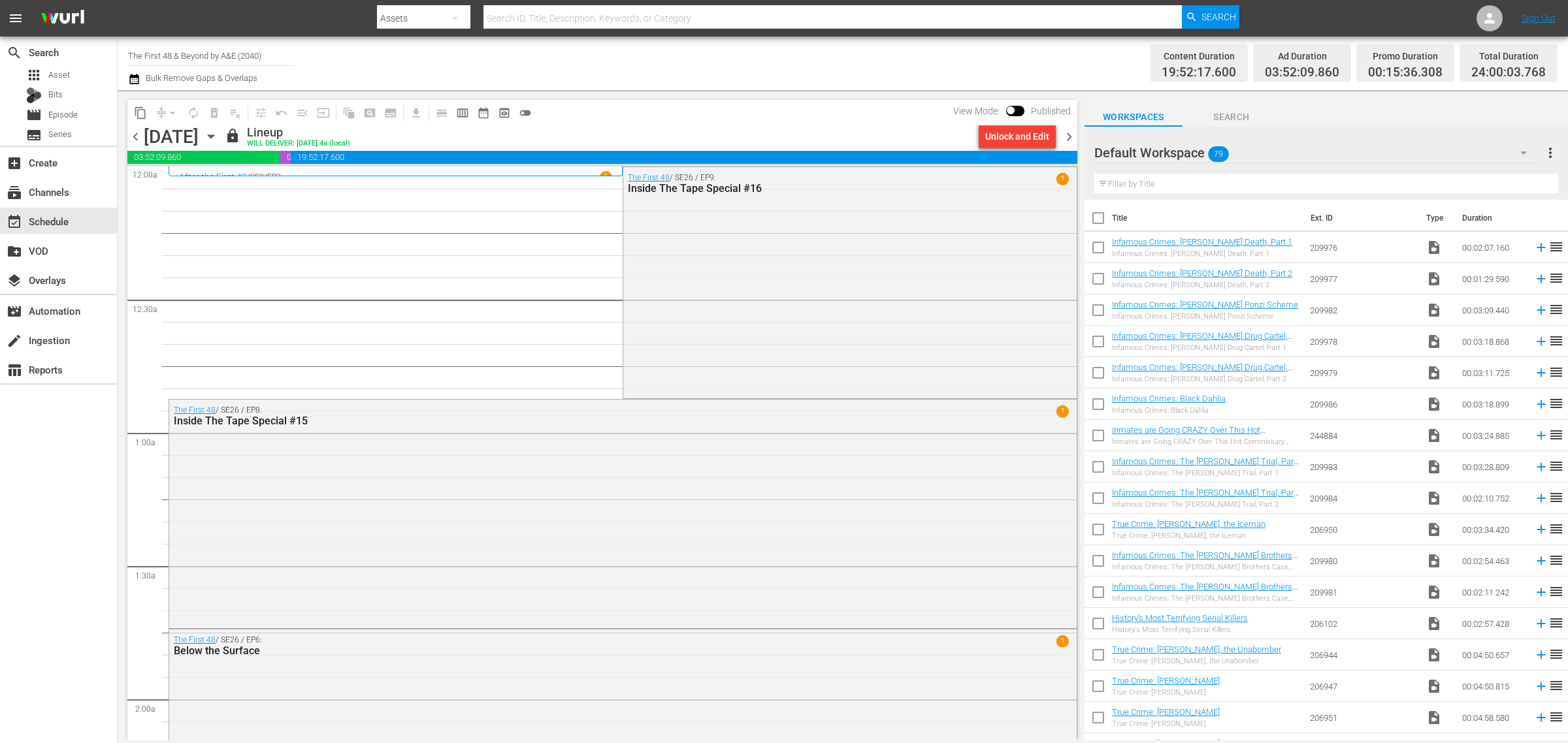
click at [811, 60] on div "Channel Title The First 48 & Beyond by A&E (2040) Bulk Remove Gaps & Overlaps" at bounding box center [517, 63] width 779 height 47
click at [805, 59] on div "Channel Title The First 48 & Beyond by A&E (2040) Bulk Remove Gaps & Overlaps" at bounding box center [517, 63] width 779 height 47
click at [141, 114] on span "content_copy" at bounding box center [141, 113] width 13 height 13
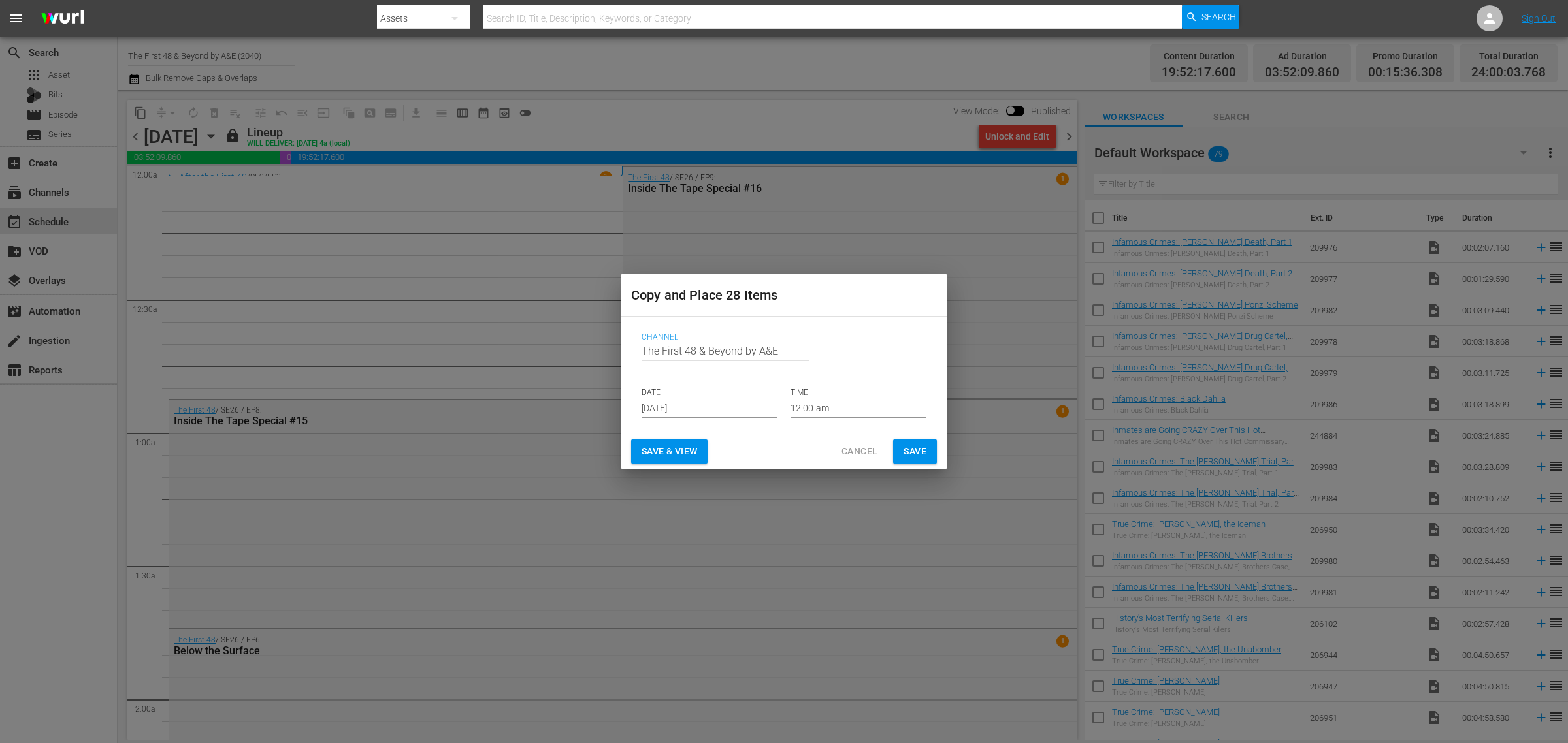
click at [712, 403] on input "[DATE]" at bounding box center [710, 408] width 136 height 20
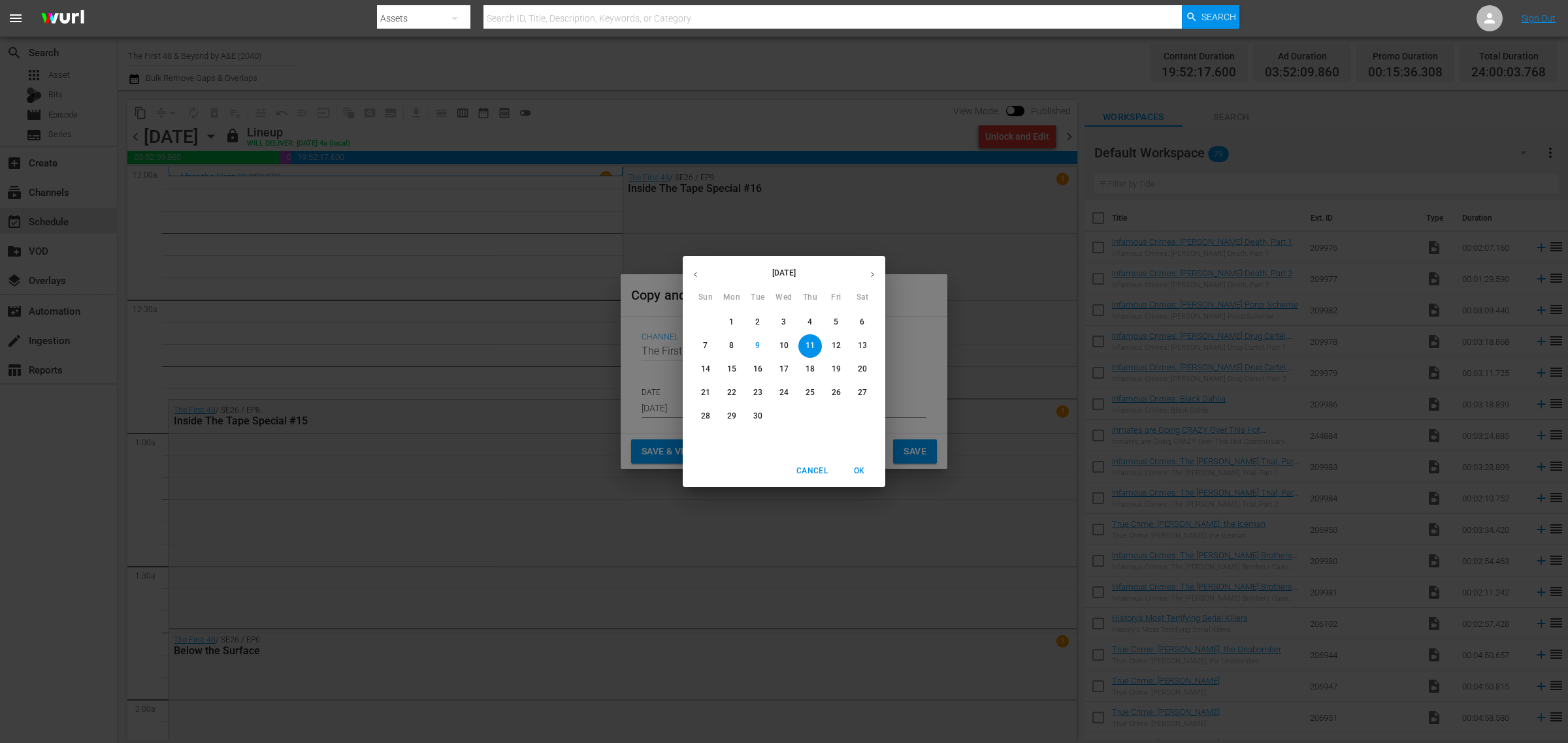
click at [788, 371] on p "17" at bounding box center [784, 369] width 9 height 11
type input "[DATE]"
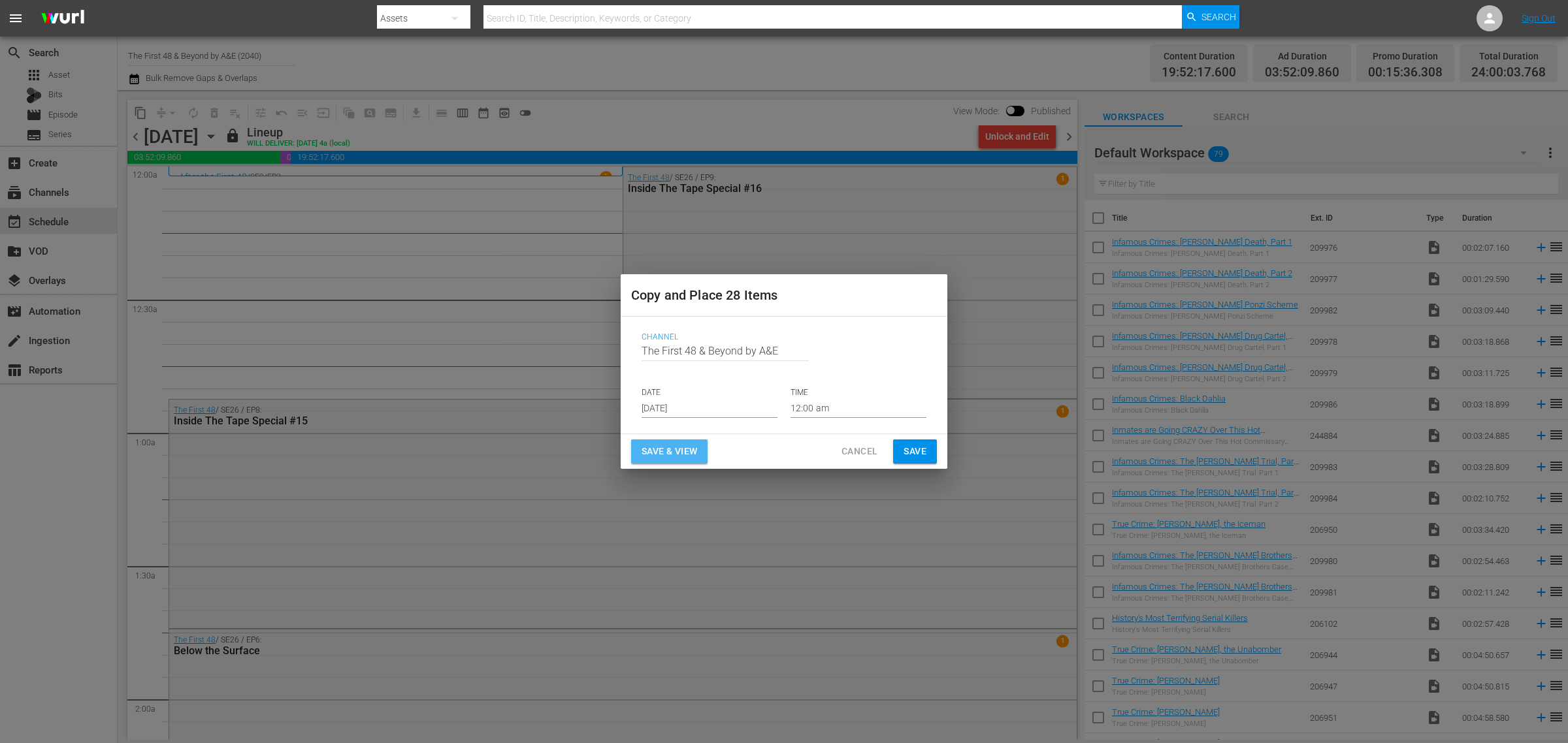
click at [693, 447] on span "Save & View" at bounding box center [669, 451] width 56 height 17
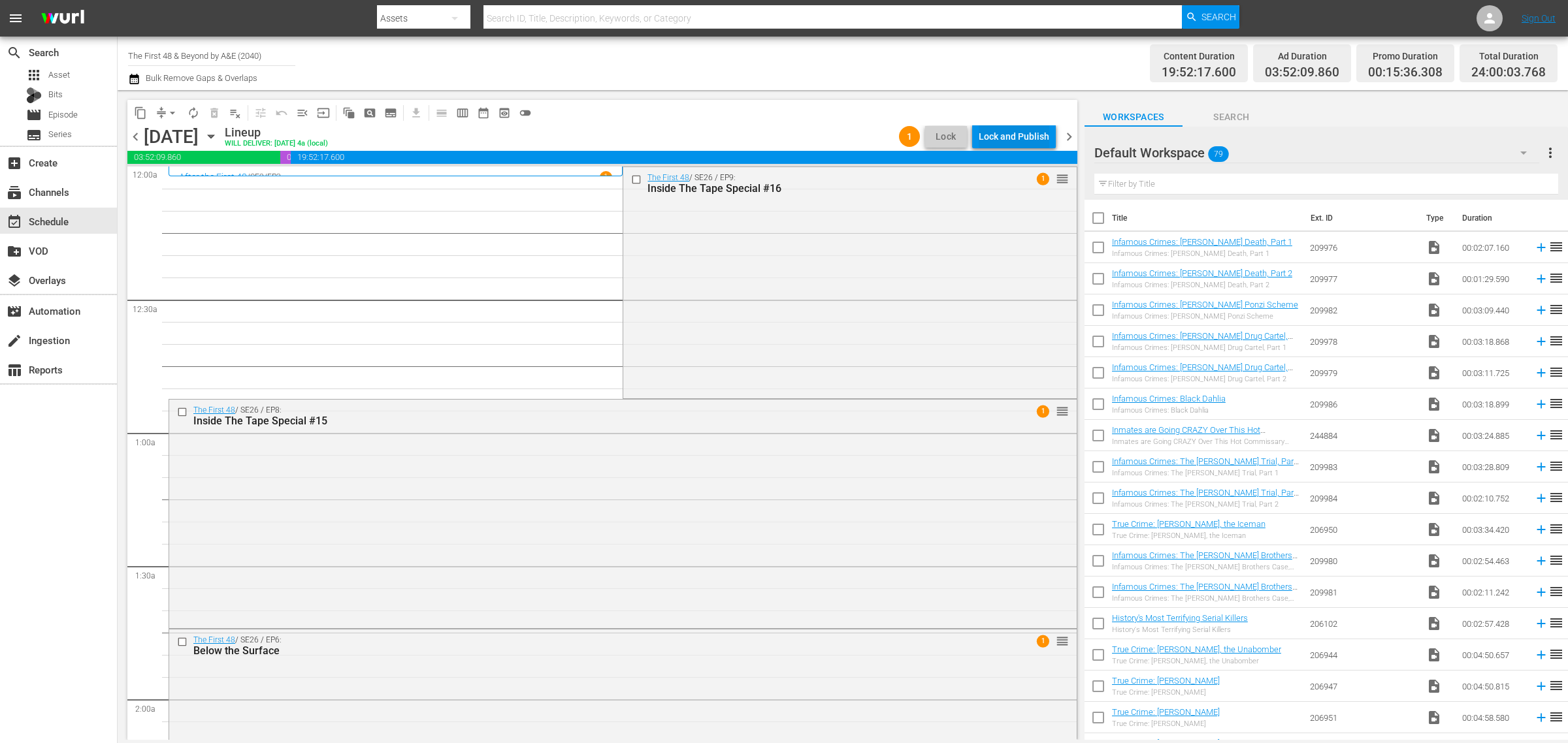
click at [1001, 135] on div "Lock and Publish" at bounding box center [1014, 137] width 71 height 24
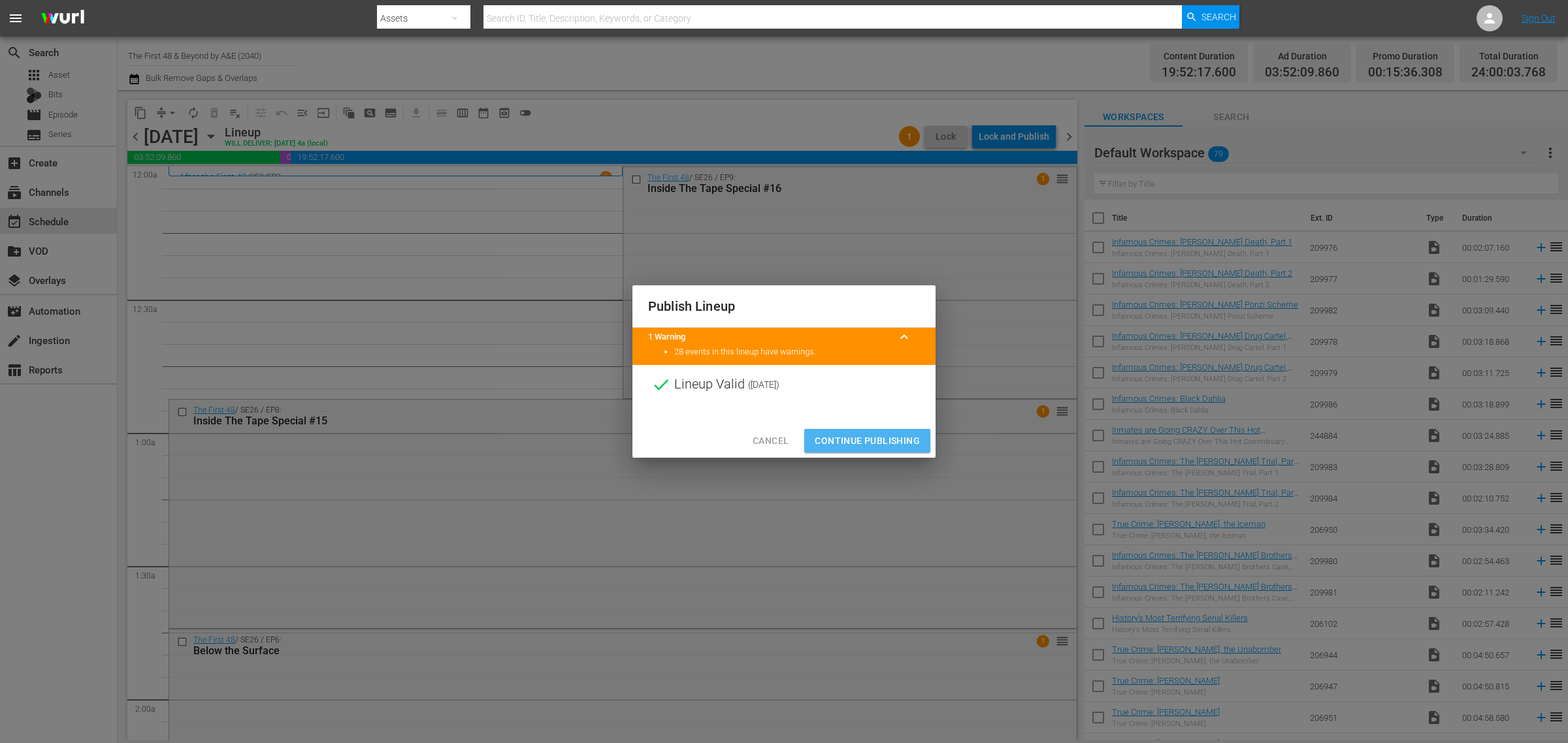
click at [864, 431] on button "Continue Publishing" at bounding box center [867, 441] width 126 height 24
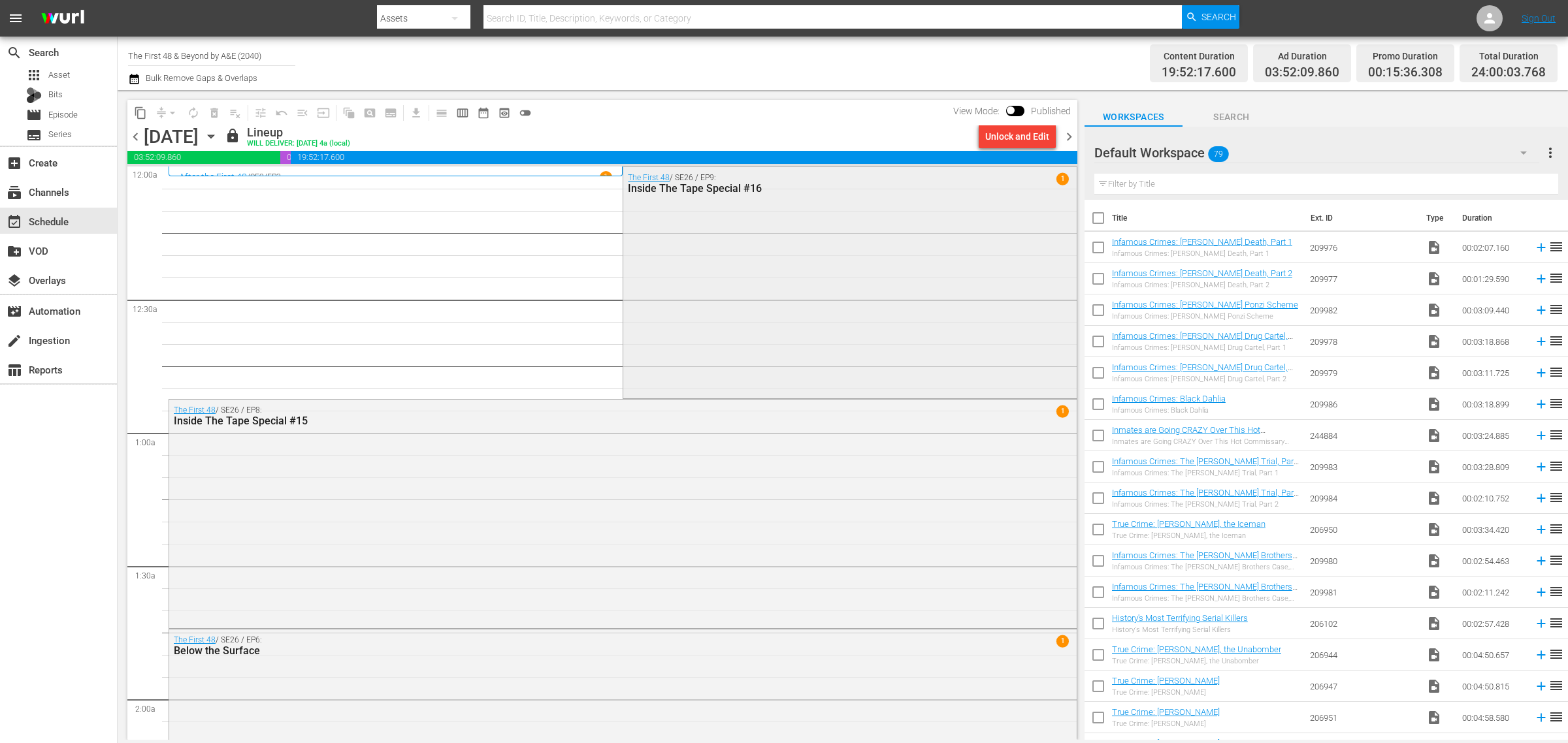
click at [837, 314] on div "The First 48 / SE26 / EP9: Inside The Tape Special #16 1" at bounding box center [849, 281] width 453 height 229
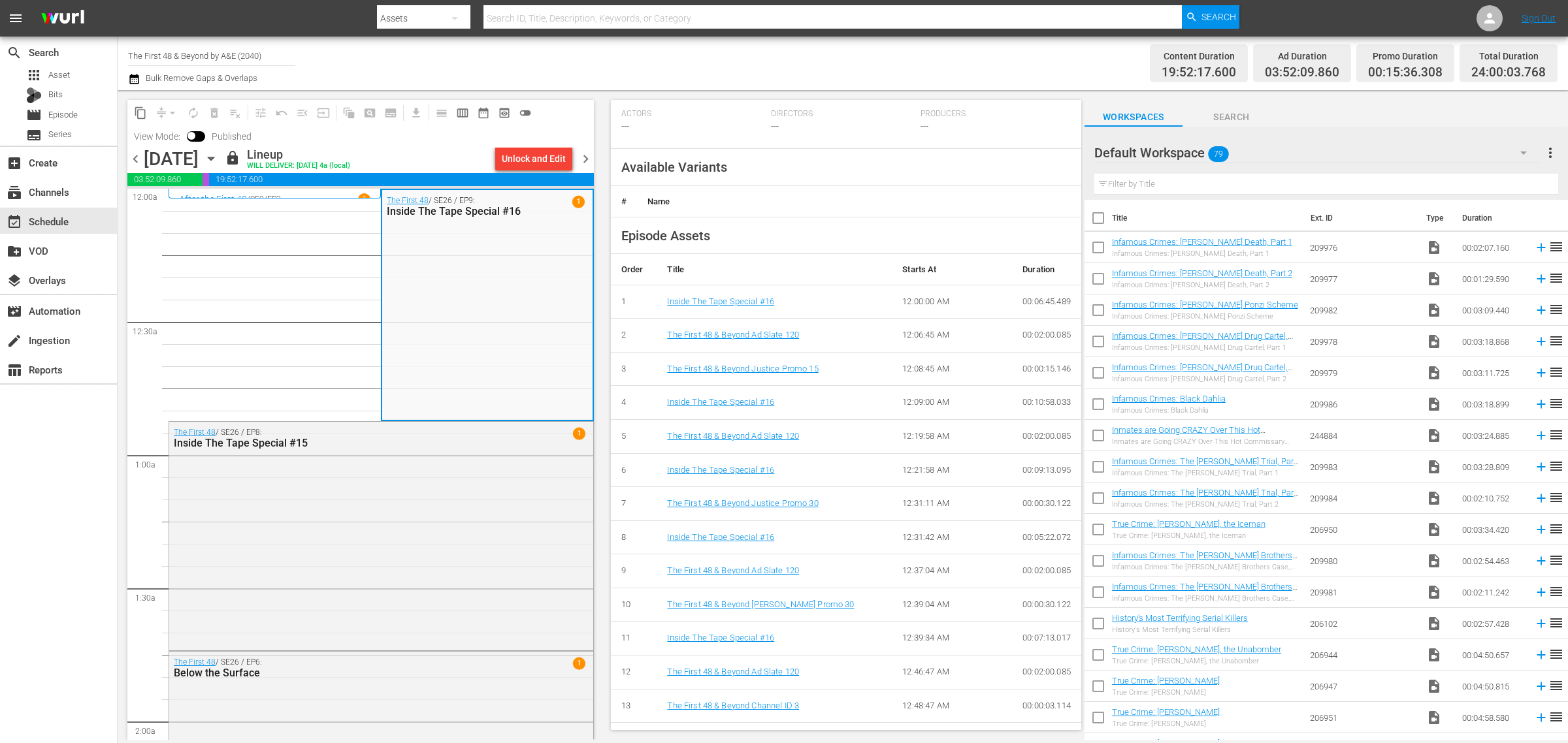
scroll to position [370, 0]
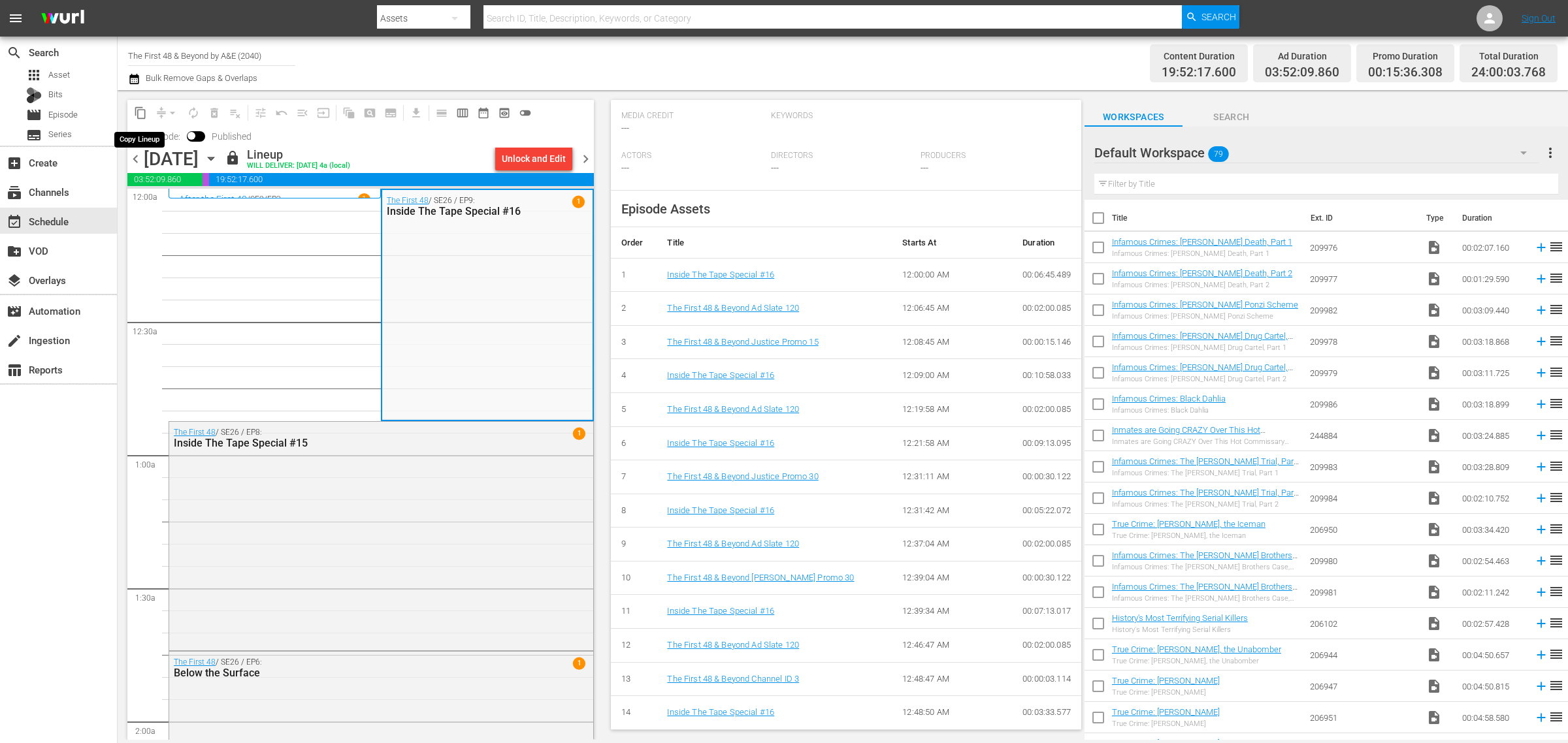
click at [138, 112] on span "content_copy" at bounding box center [141, 113] width 13 height 13
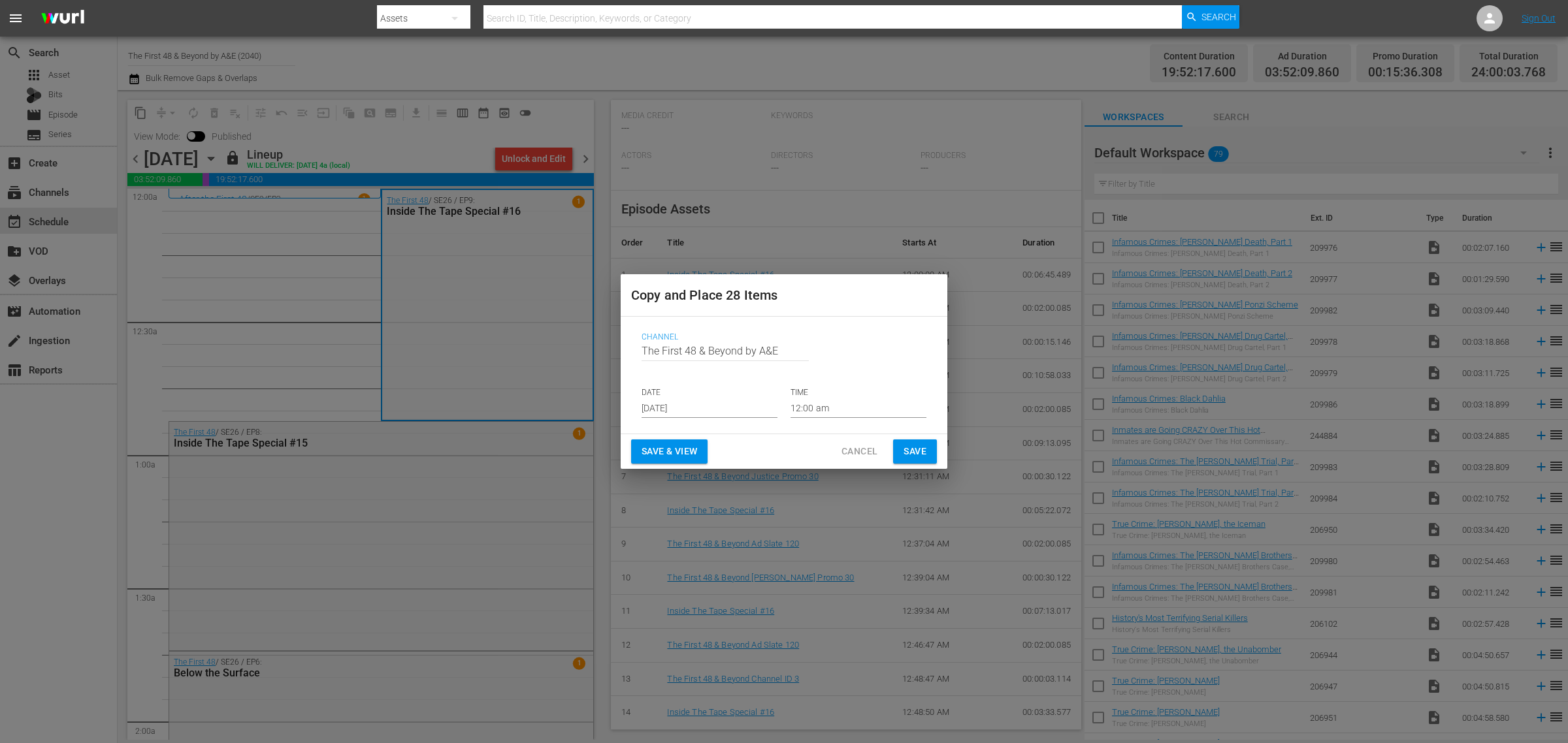
click at [696, 404] on input "[DATE]" at bounding box center [710, 408] width 136 height 20
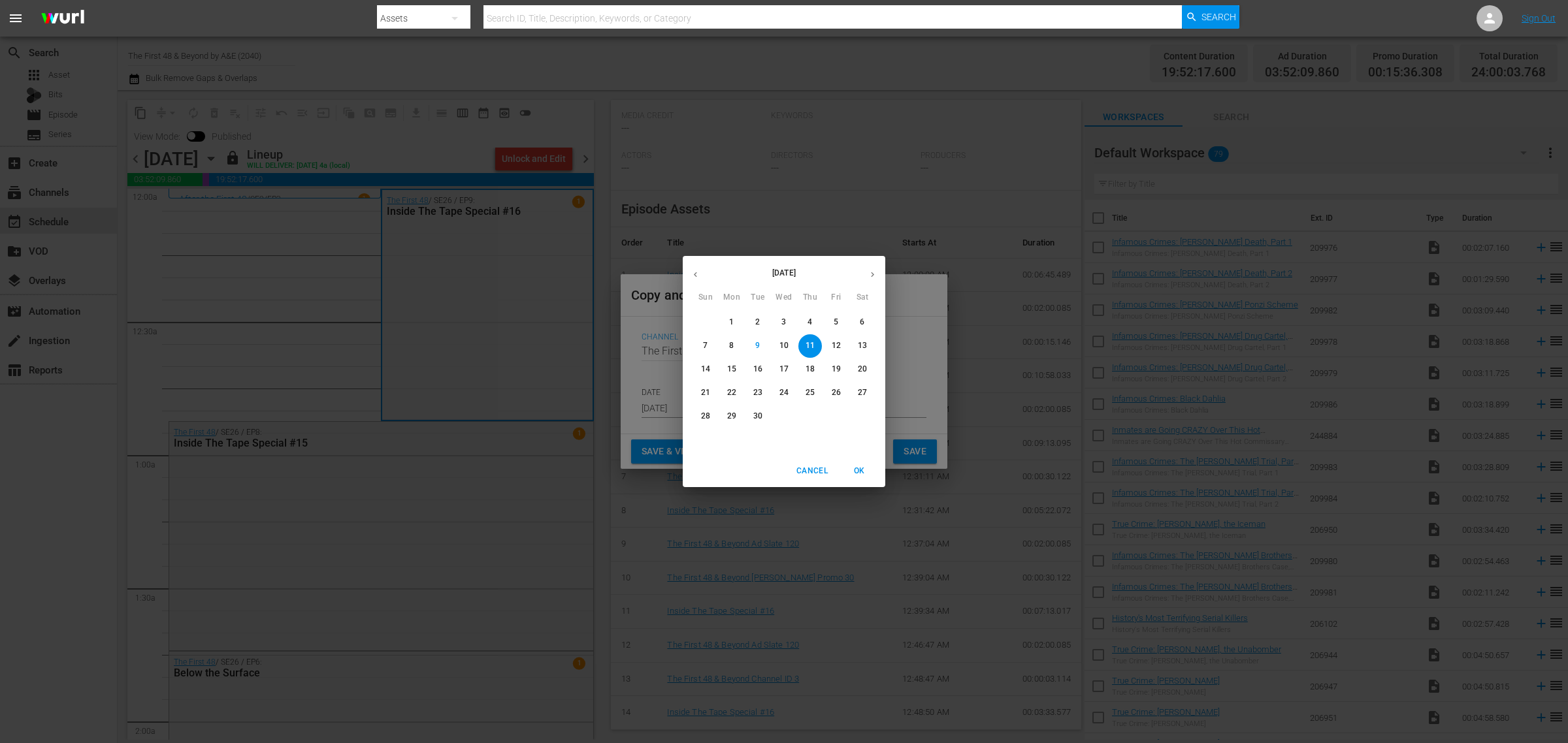
click at [782, 343] on p "10" at bounding box center [784, 345] width 9 height 11
type input "[DATE]"
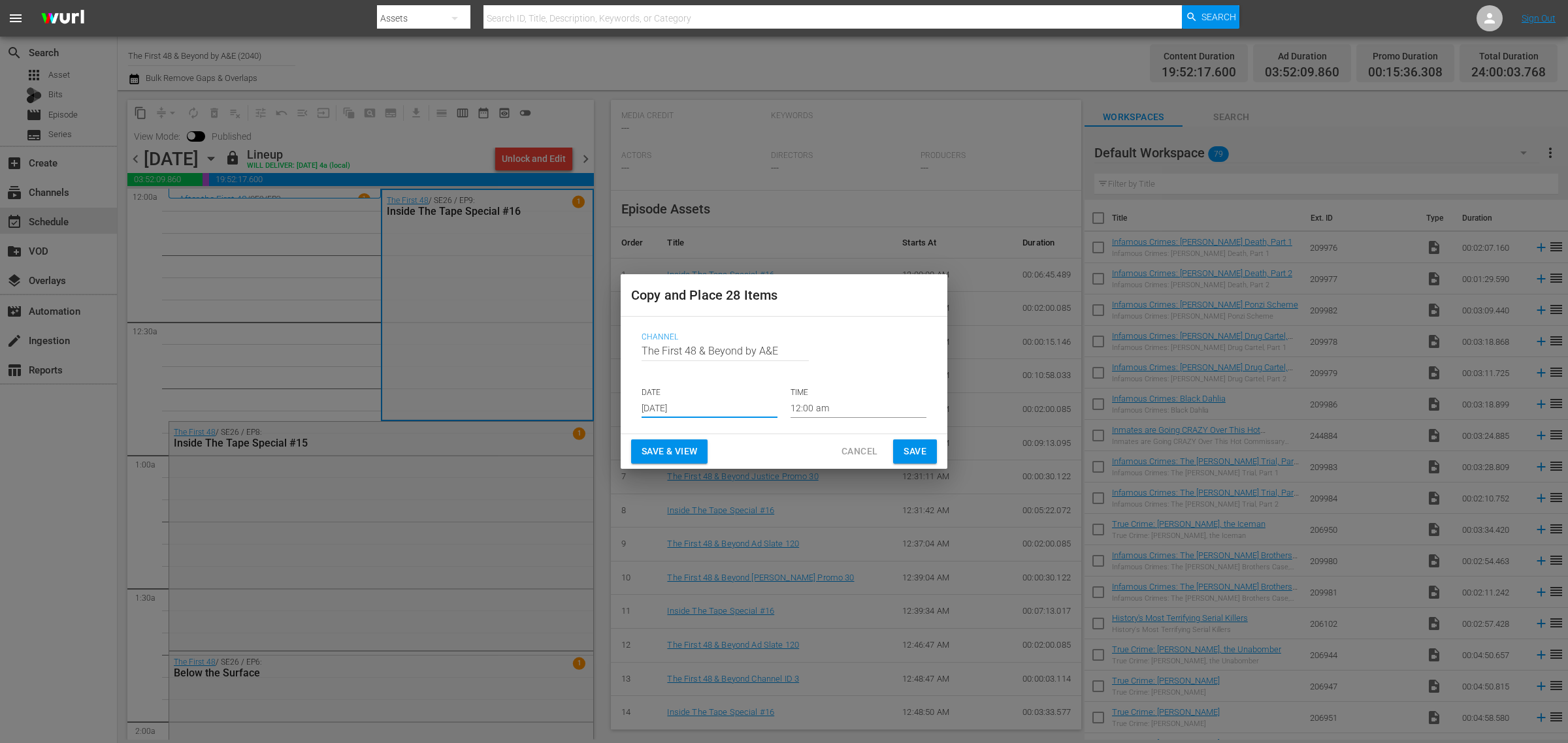
click at [866, 452] on span "Cancel" at bounding box center [859, 451] width 36 height 17
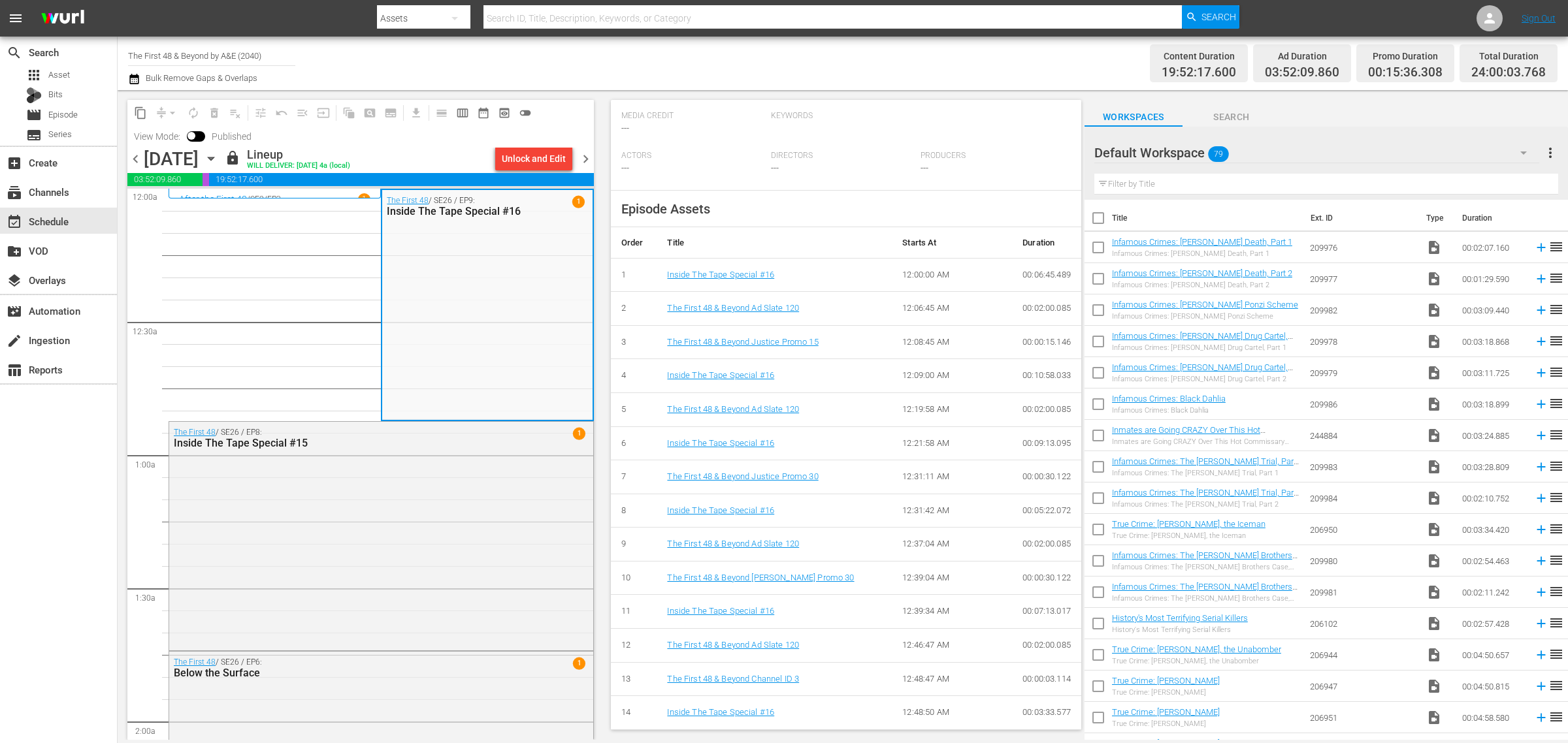
click at [218, 155] on icon "button" at bounding box center [211, 159] width 15 height 15
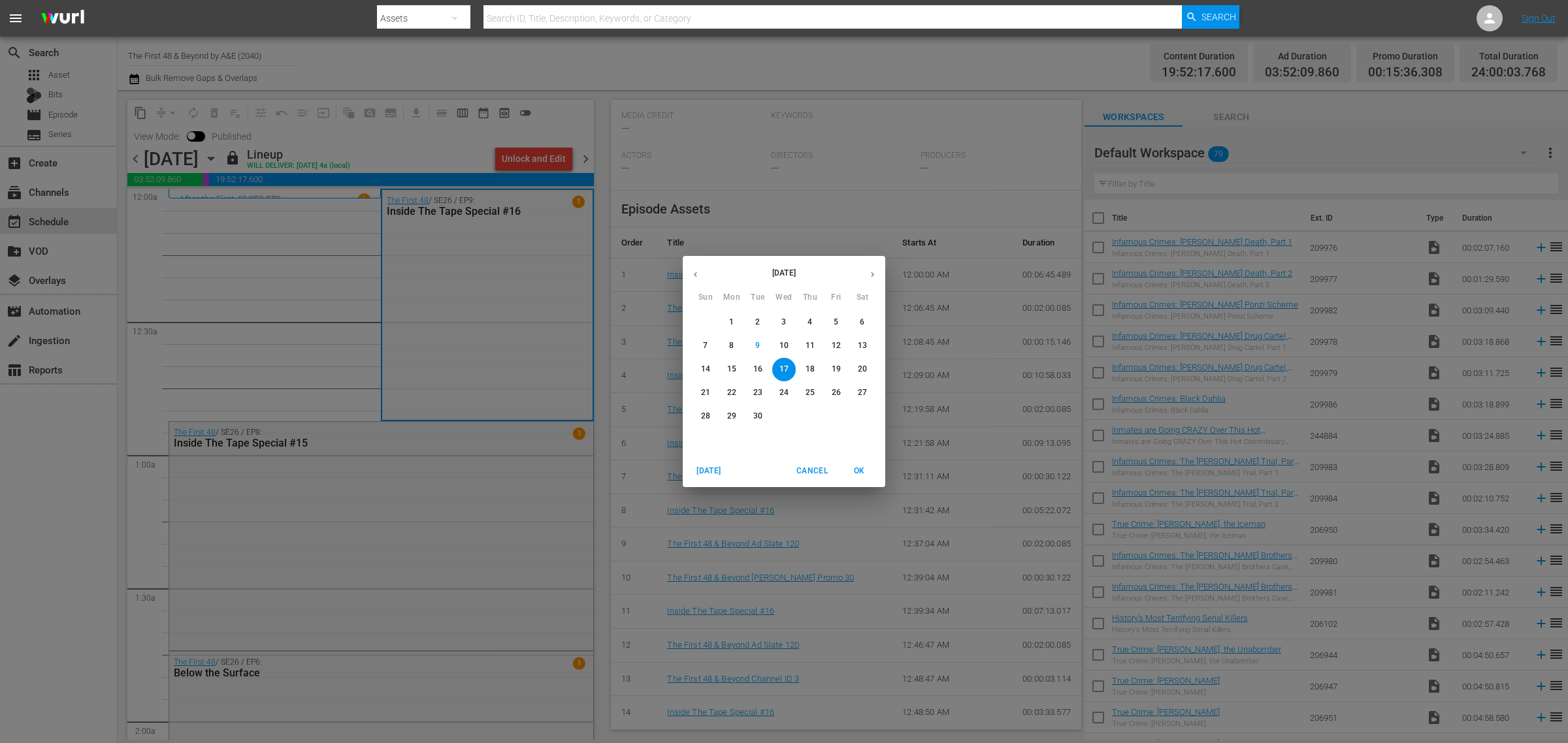
click at [810, 394] on p "25" at bounding box center [810, 392] width 9 height 11
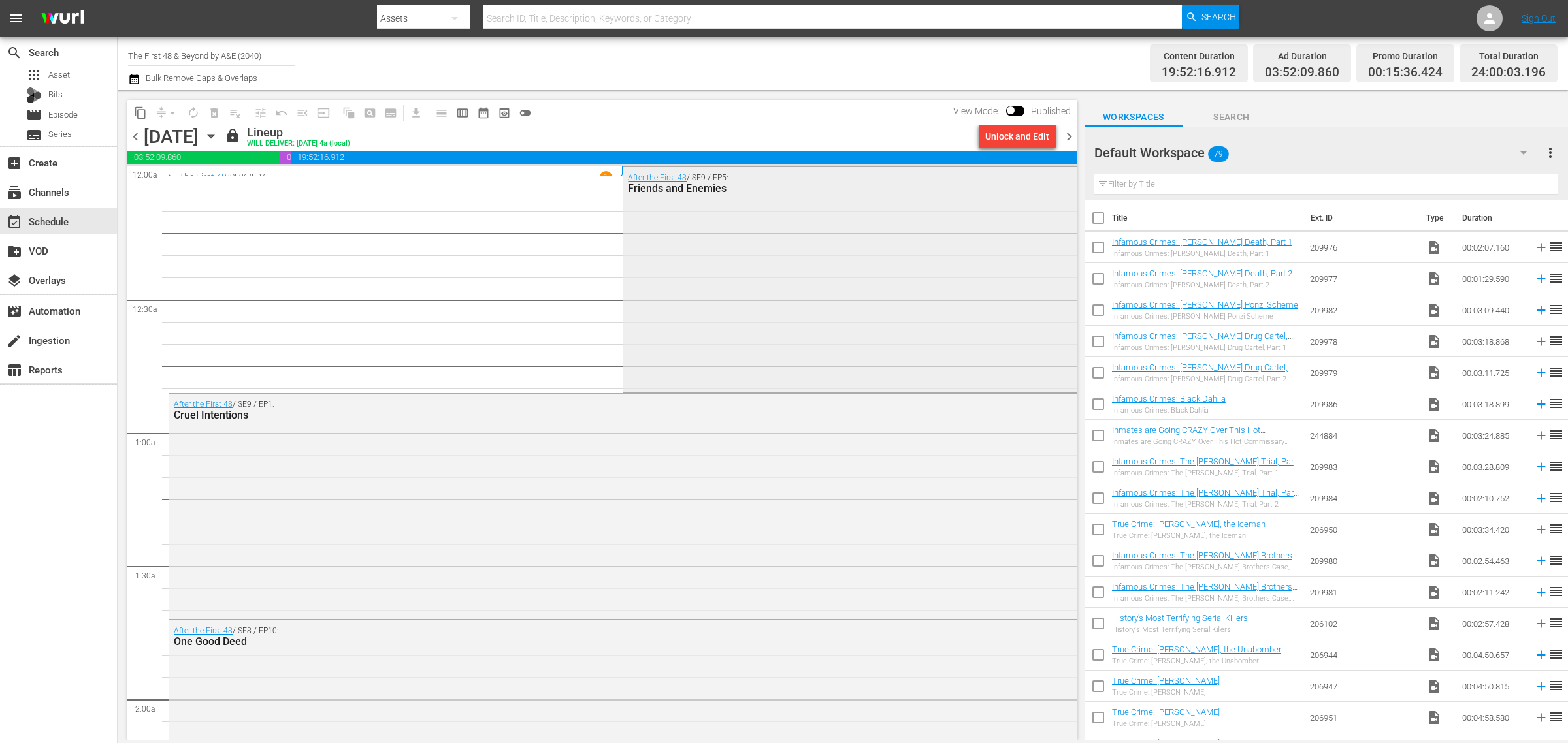
click at [749, 282] on div "After the First 48 / SE9 / EP5: Friends and Enemies" at bounding box center [849, 279] width 453 height 223
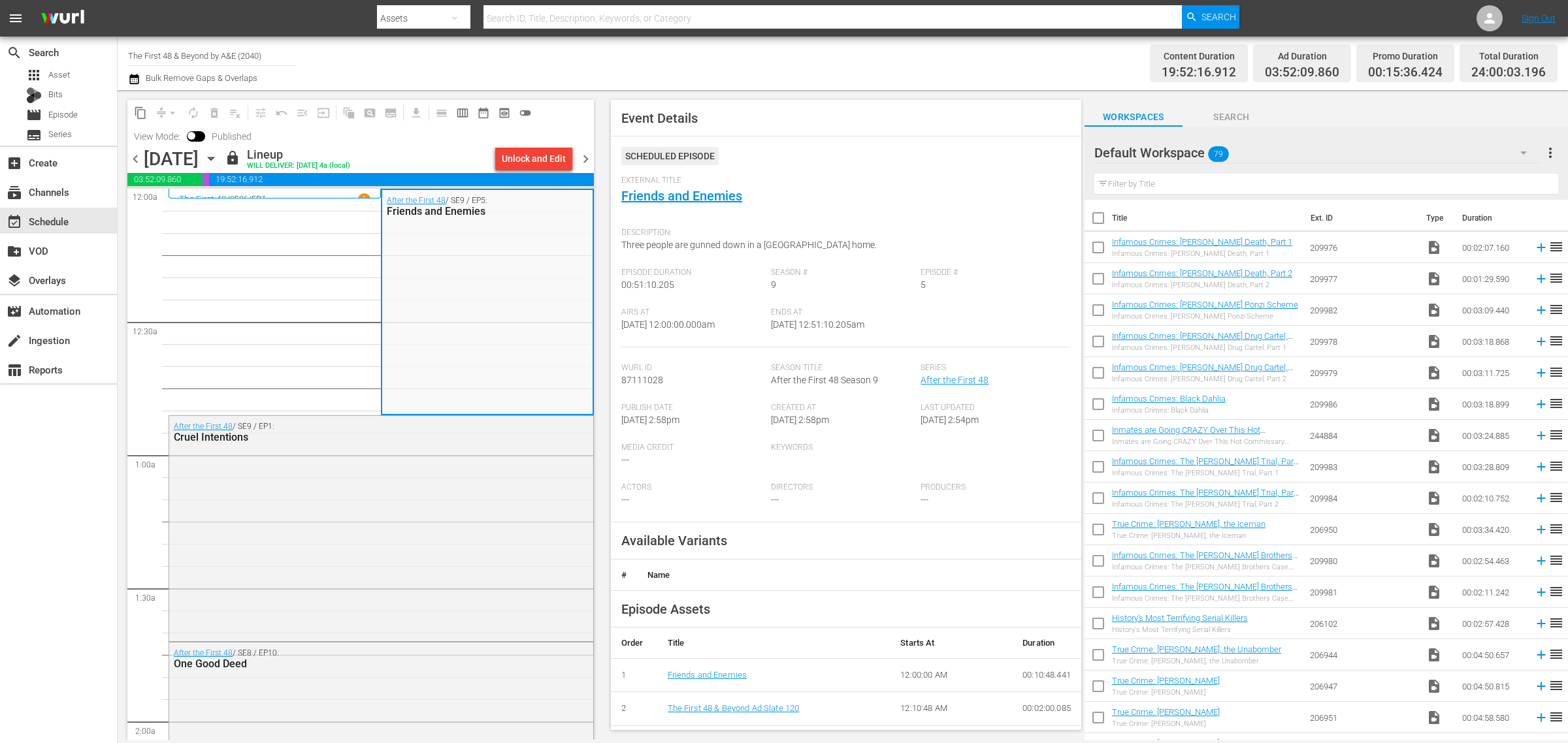
click at [143, 113] on span "content_copy" at bounding box center [141, 113] width 13 height 13
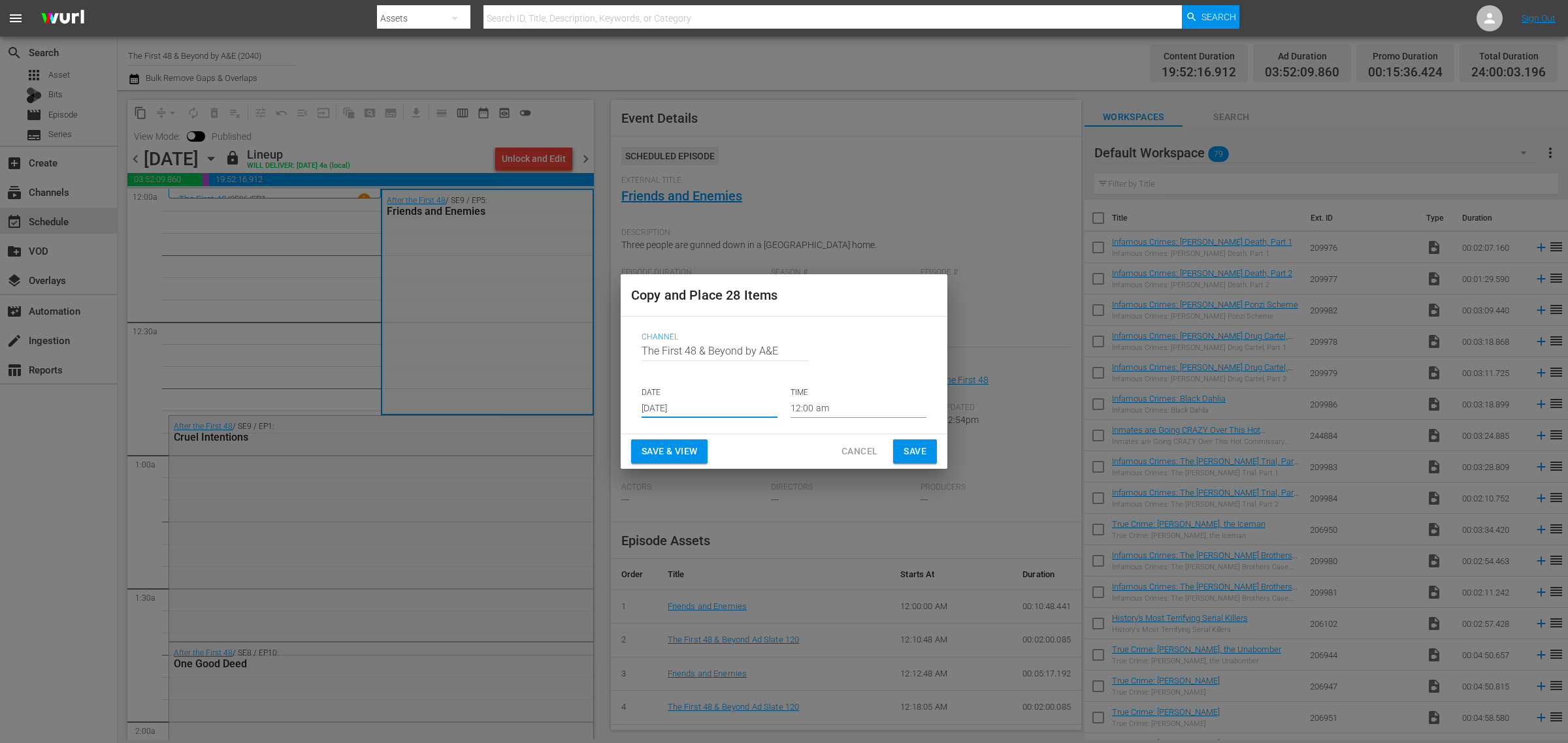
click at [706, 403] on input "[DATE]" at bounding box center [710, 408] width 136 height 20
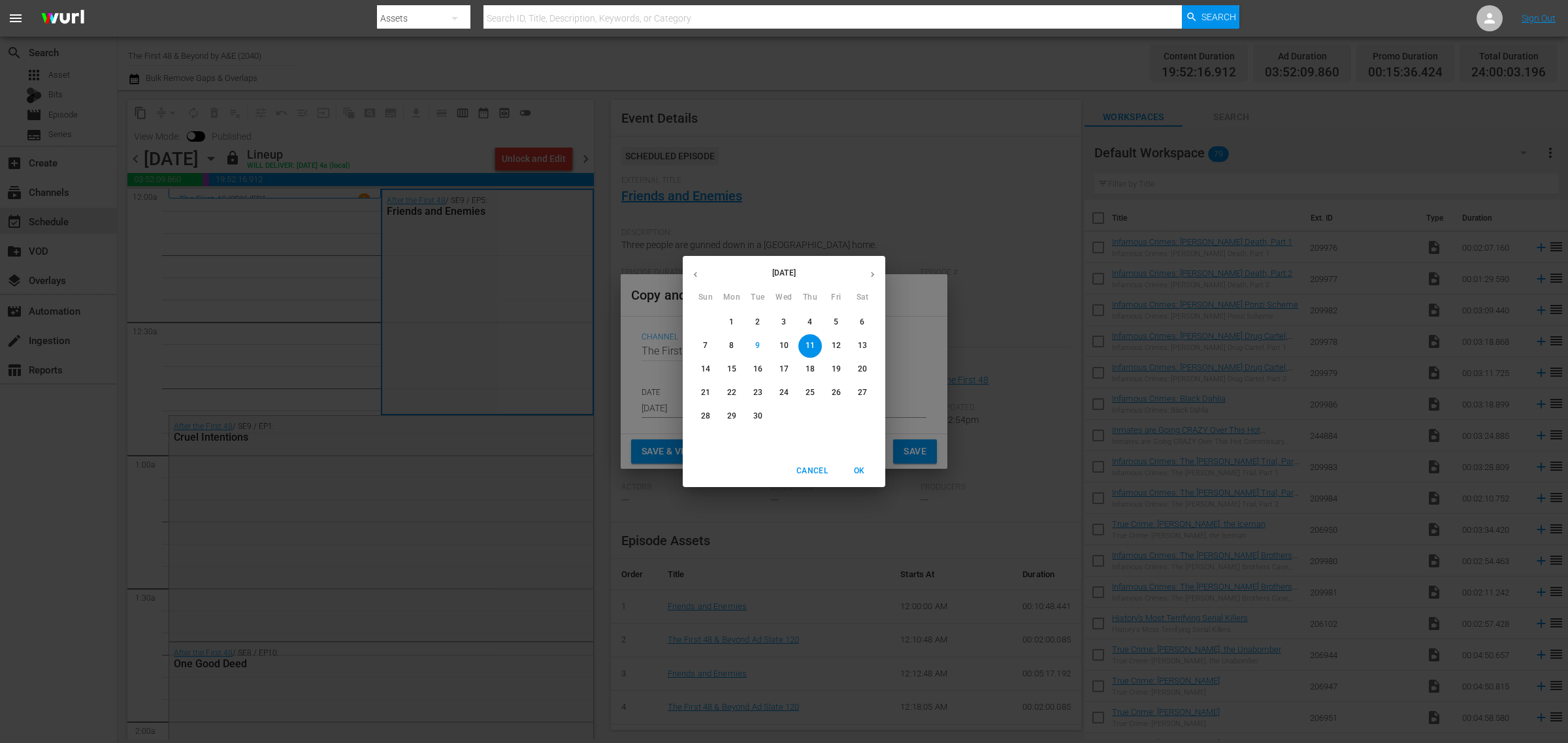
click at [809, 374] on p "18" at bounding box center [810, 369] width 9 height 11
type input "[DATE]"
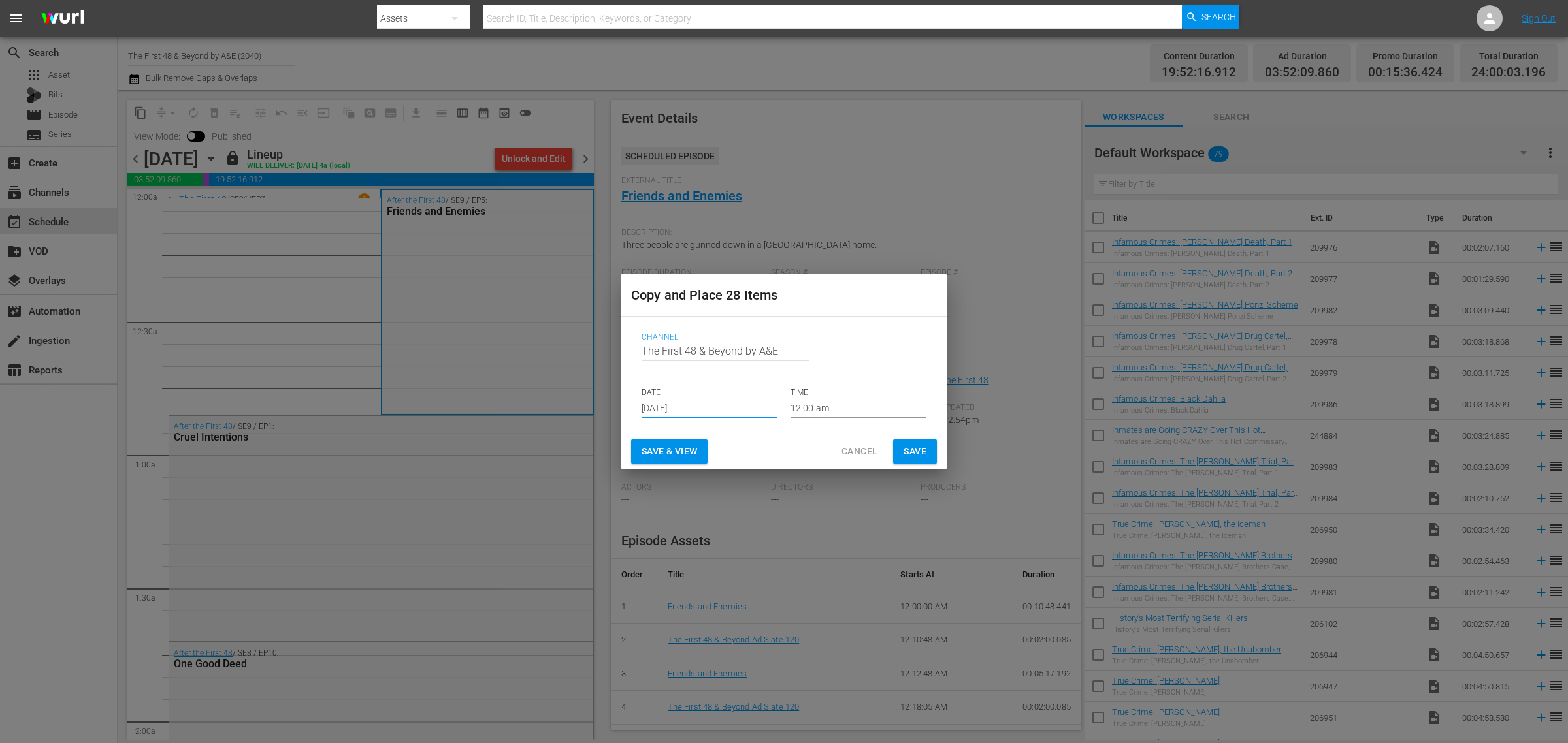
click at [693, 454] on span "Save & View" at bounding box center [669, 451] width 56 height 17
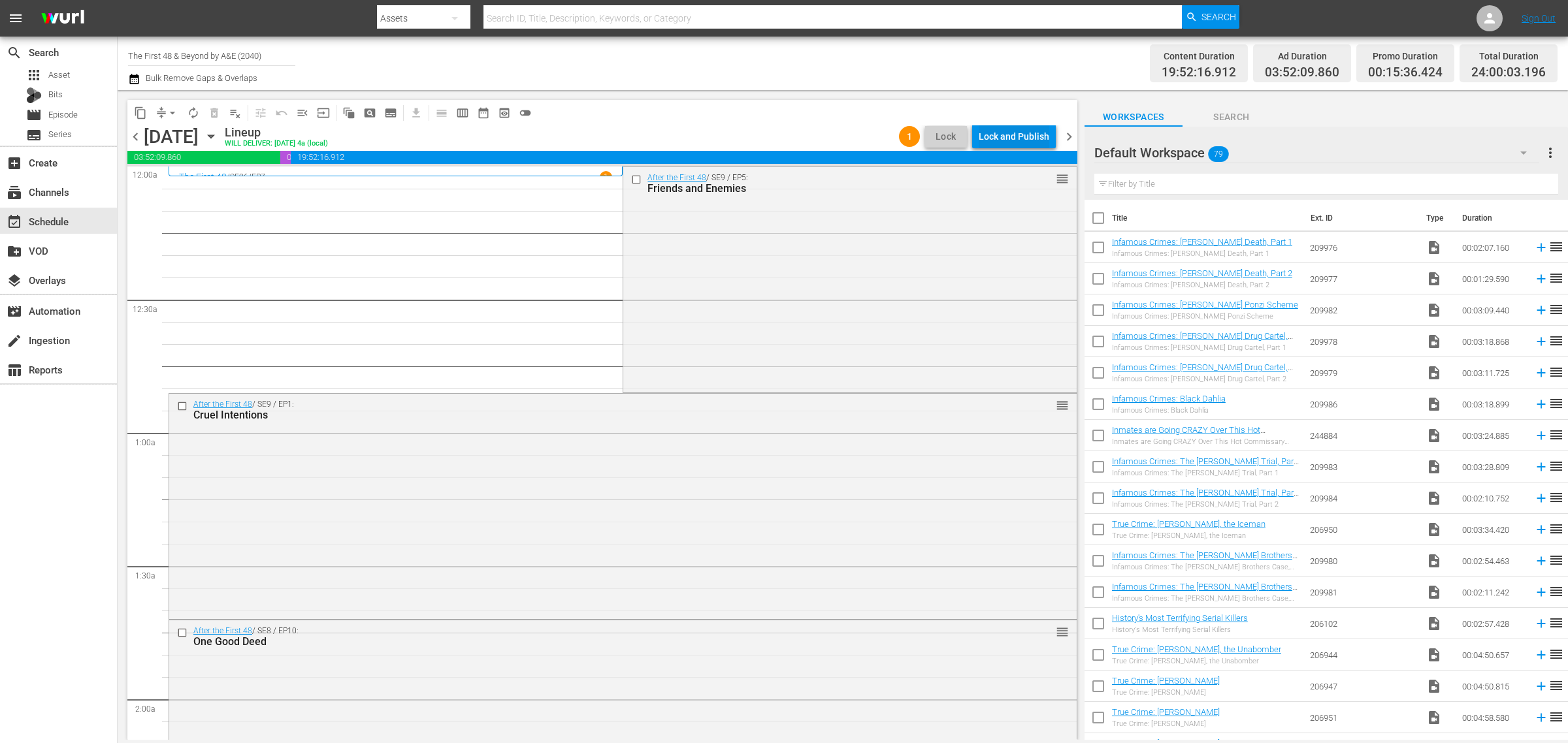
click at [1034, 128] on div "Lock and Publish" at bounding box center [1014, 137] width 71 height 24
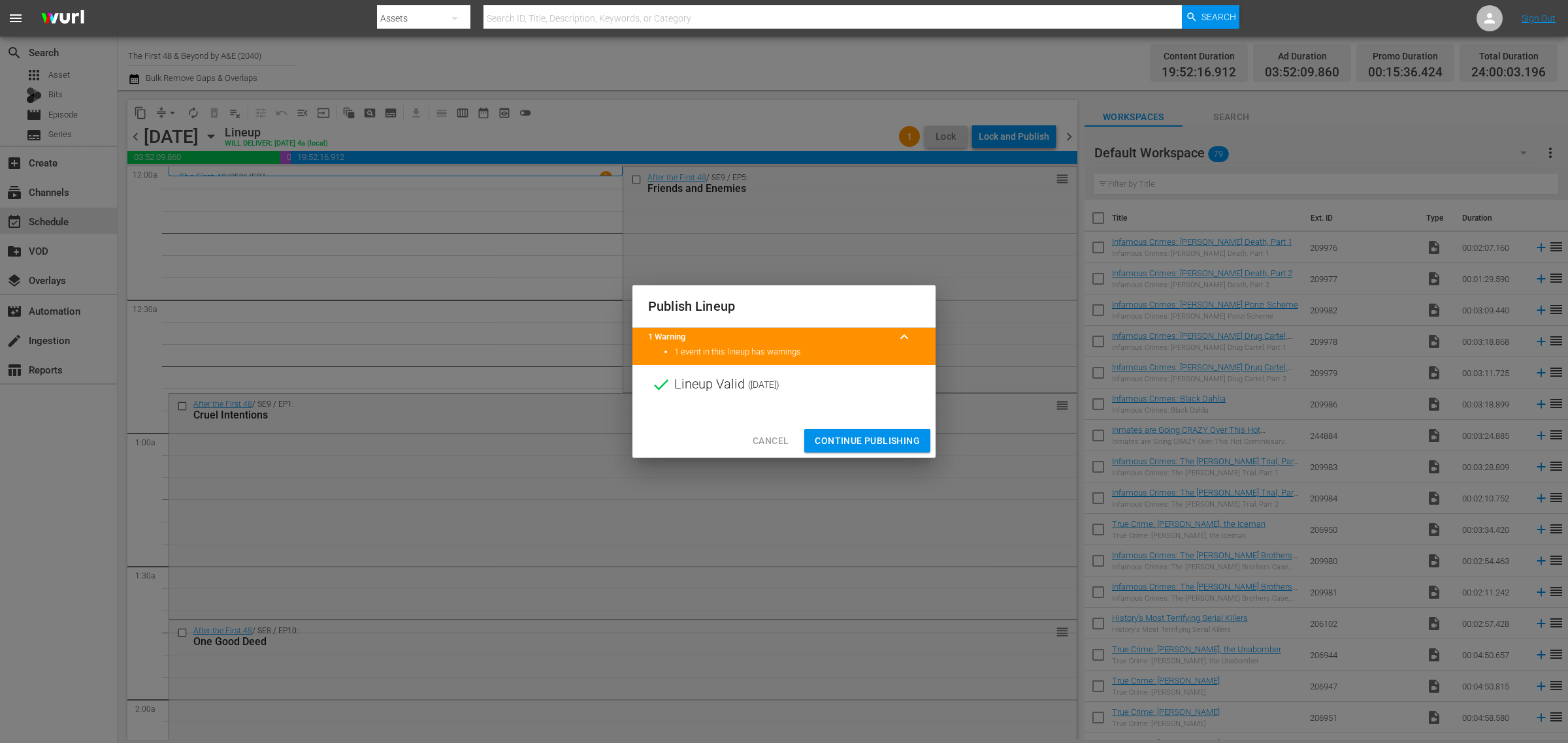
click at [876, 445] on span "Continue Publishing" at bounding box center [867, 441] width 105 height 17
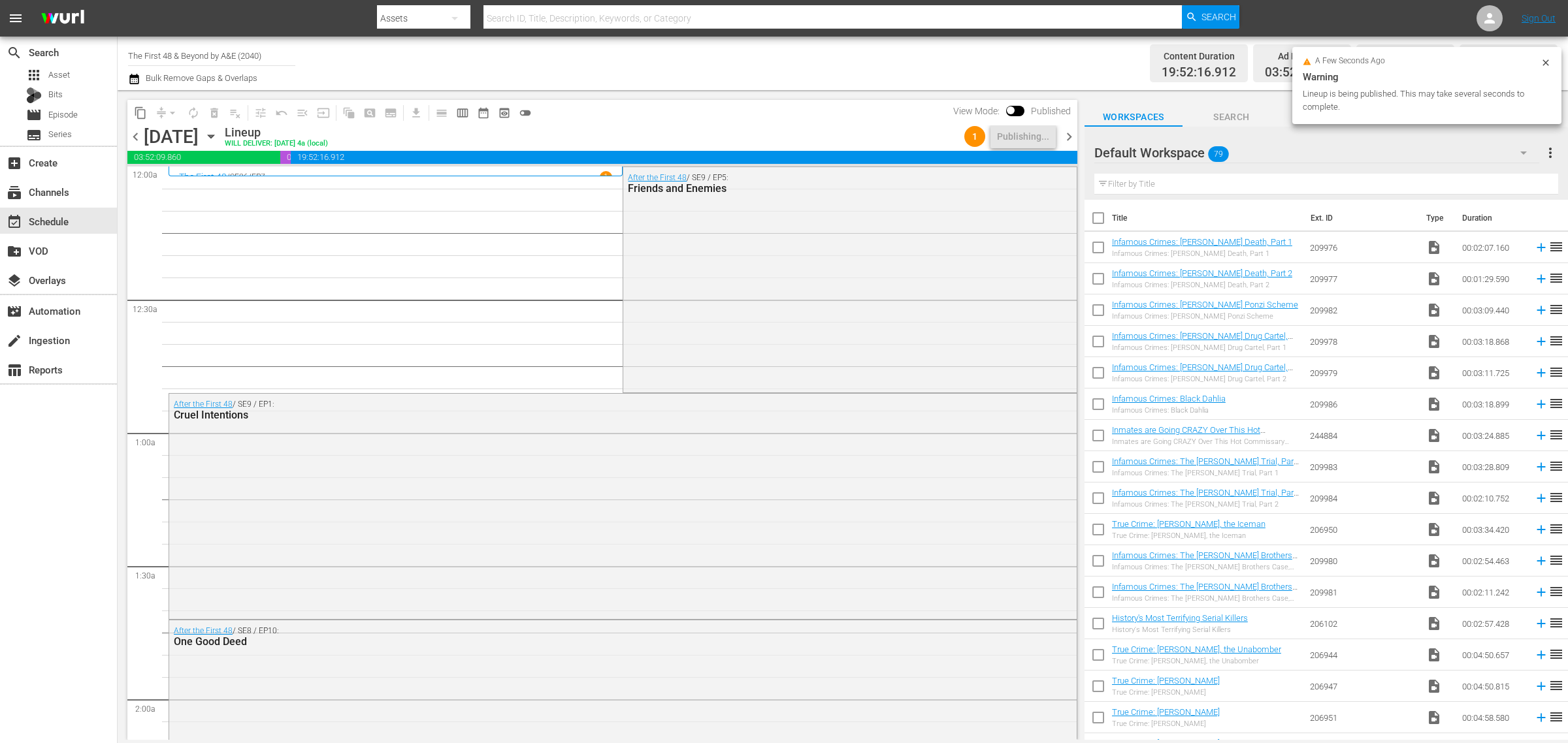
click at [846, 49] on div "Channel Title The First 48 & Beyond by A&E (2040) Bulk Remove Gaps & Overlaps" at bounding box center [517, 63] width 779 height 47
click at [141, 111] on span "content_copy" at bounding box center [141, 113] width 13 height 13
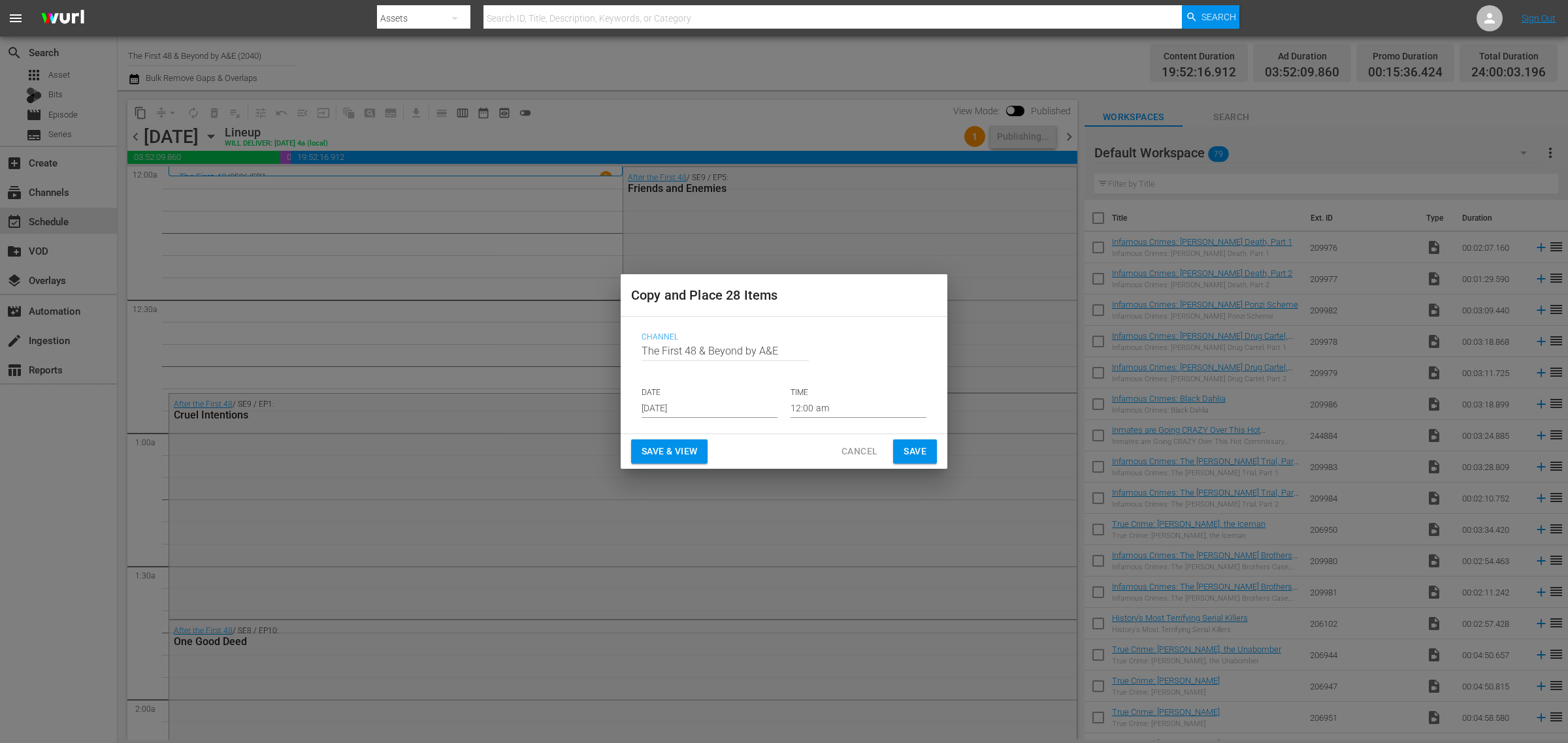
click at [711, 409] on input "[DATE]" at bounding box center [710, 408] width 136 height 20
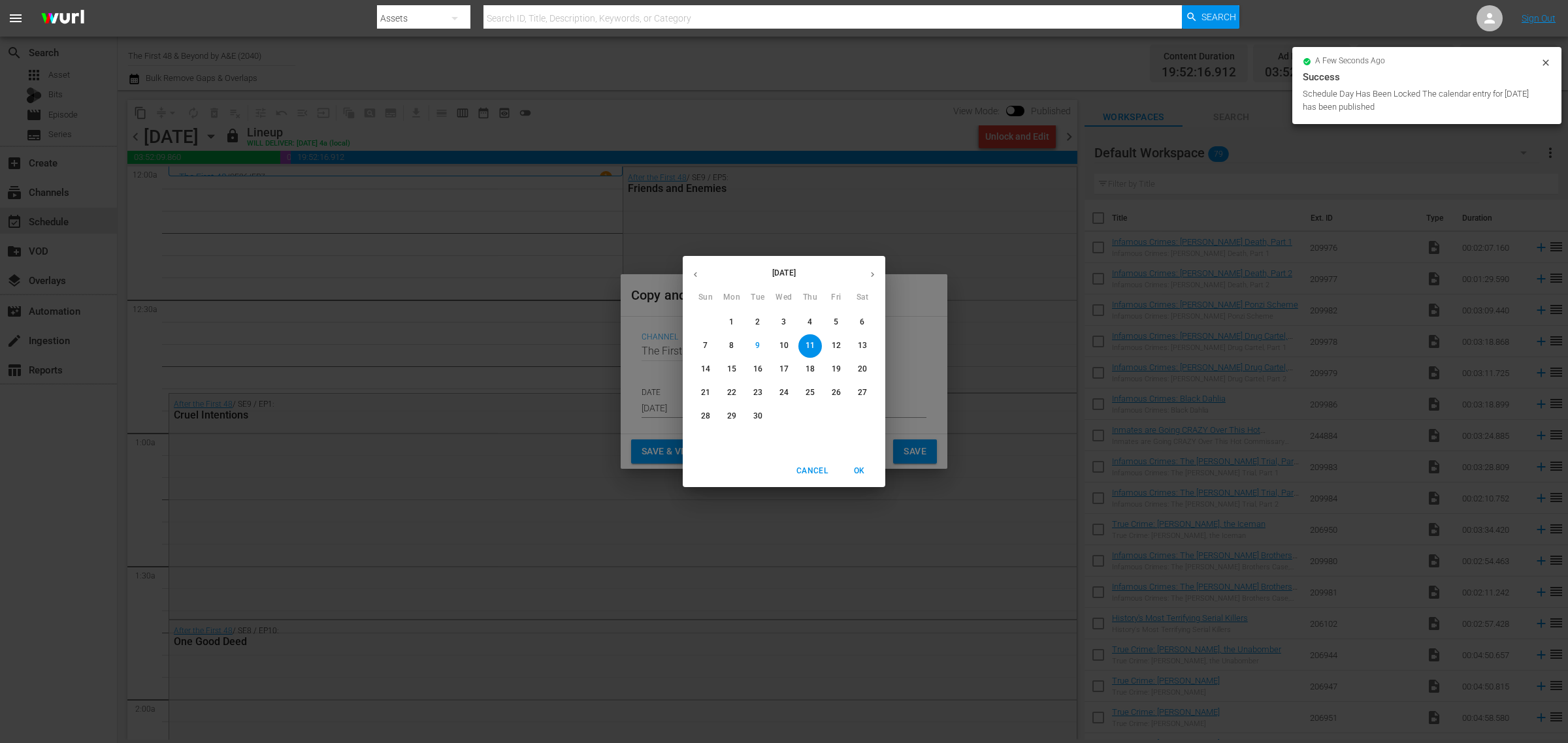
click at [648, 422] on div "[DATE] Sun Mon Tue Wed Thu Fri Sat 31 1 2 3 4 5 6 7 8 9 10 11 12 13 14 15 16 17…" at bounding box center [784, 371] width 1568 height 743
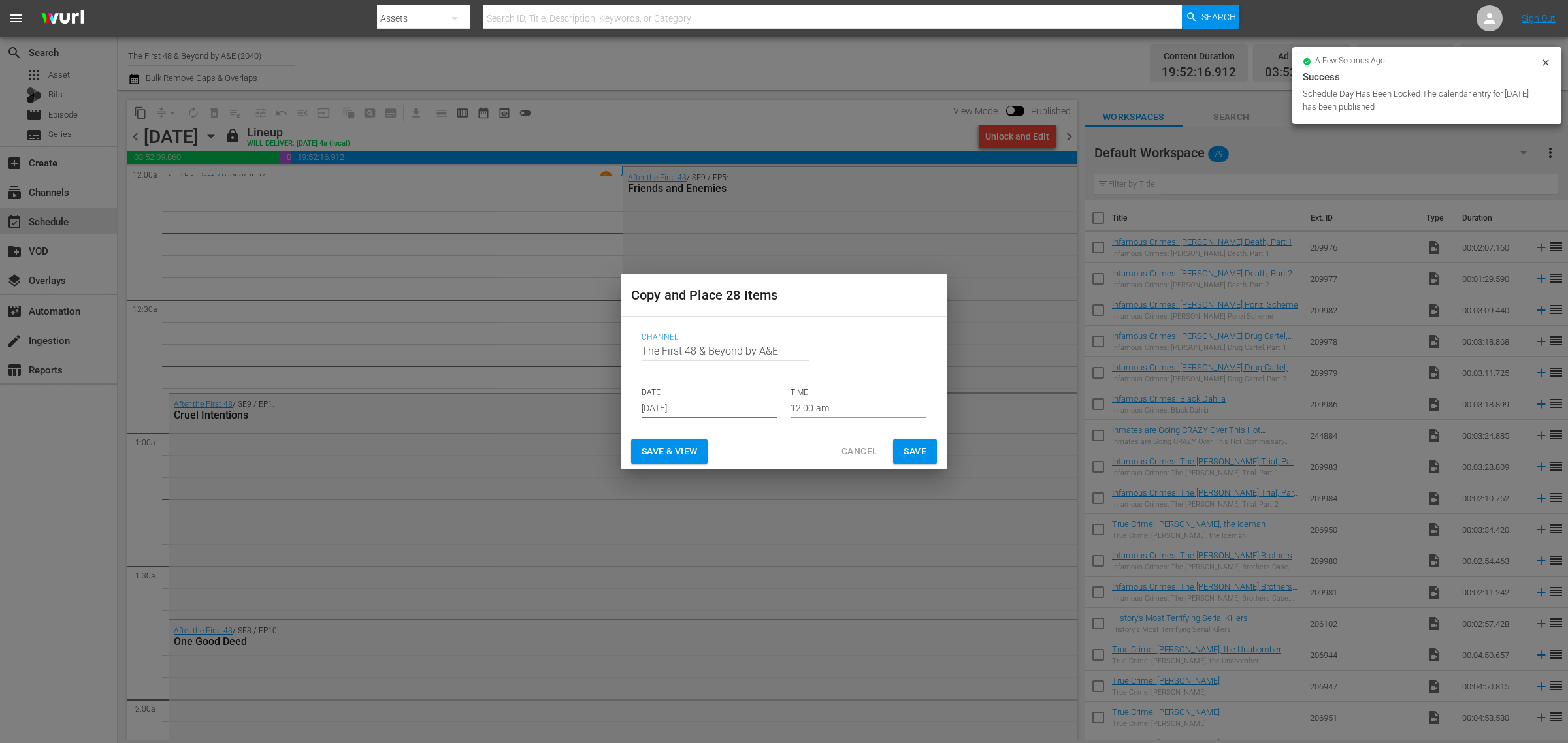
click at [676, 458] on span "Save & View" at bounding box center [669, 451] width 56 height 17
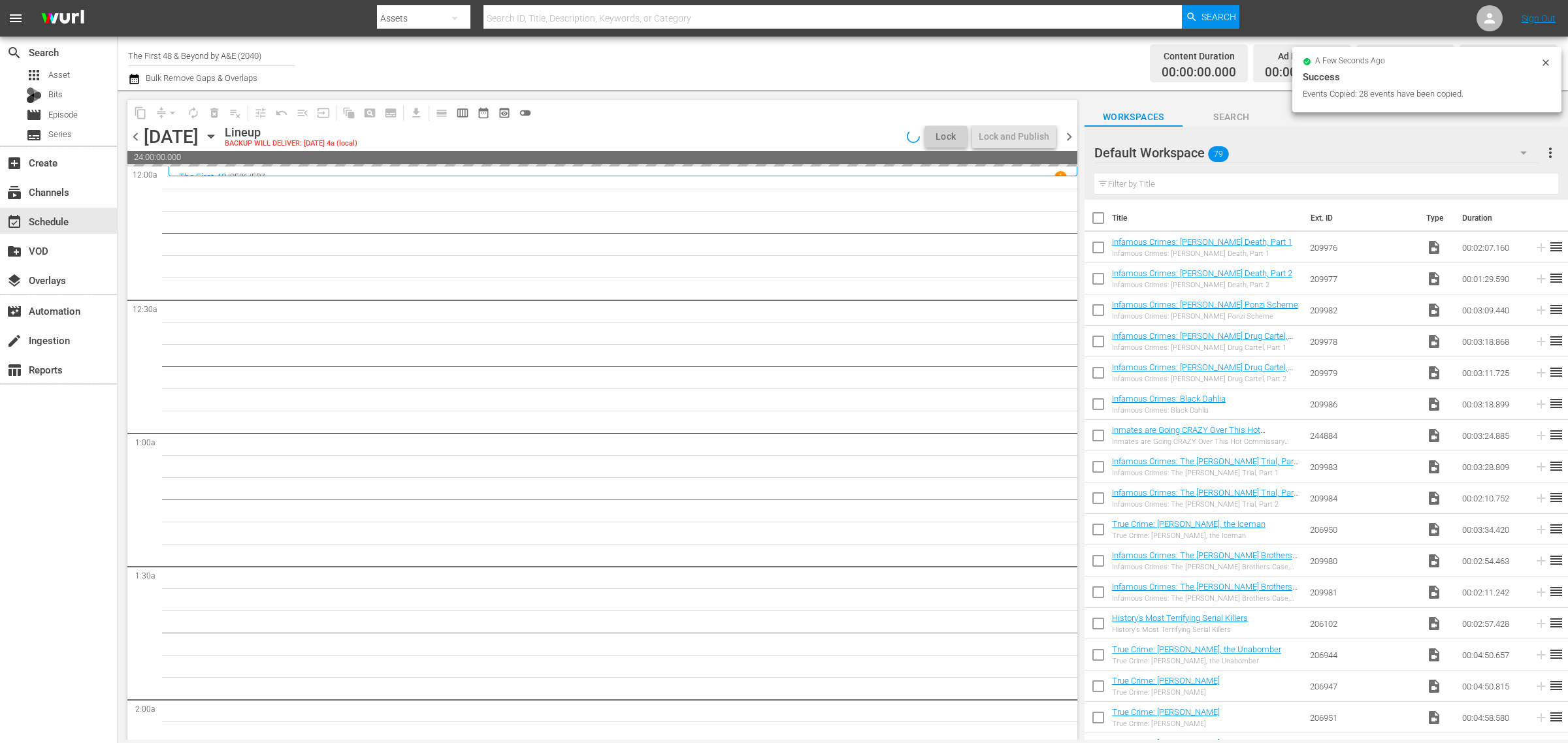
click at [755, 73] on div "Channel Title The First 48 & Beyond by A&E (2040) Bulk Remove Gaps & Overlaps" at bounding box center [517, 63] width 779 height 47
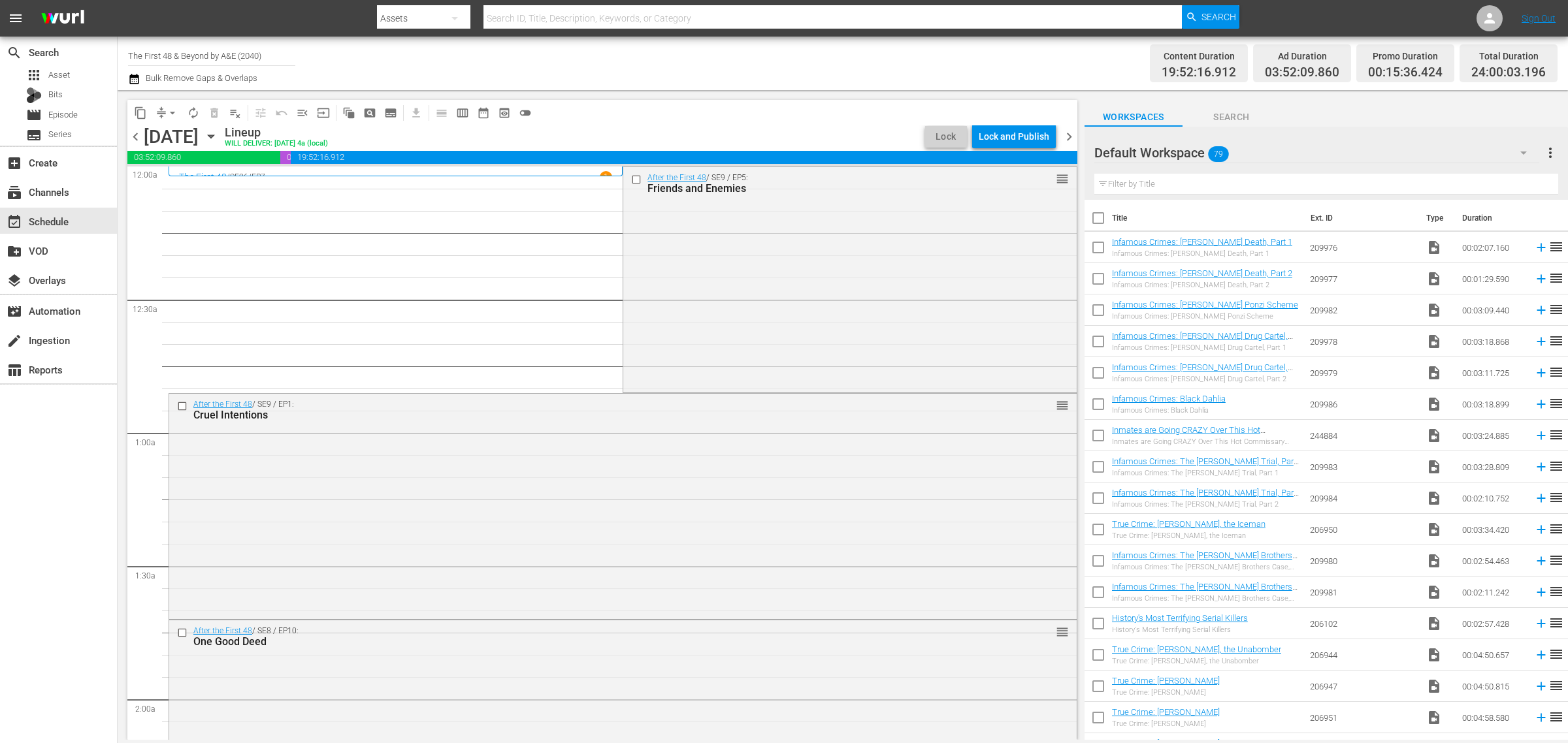
click at [780, 57] on div "Channel Title The First 48 & Beyond by A&E (2040) Bulk Remove Gaps & Overlaps" at bounding box center [517, 63] width 779 height 47
click at [1004, 131] on div "Lock and Publish" at bounding box center [1014, 137] width 71 height 24
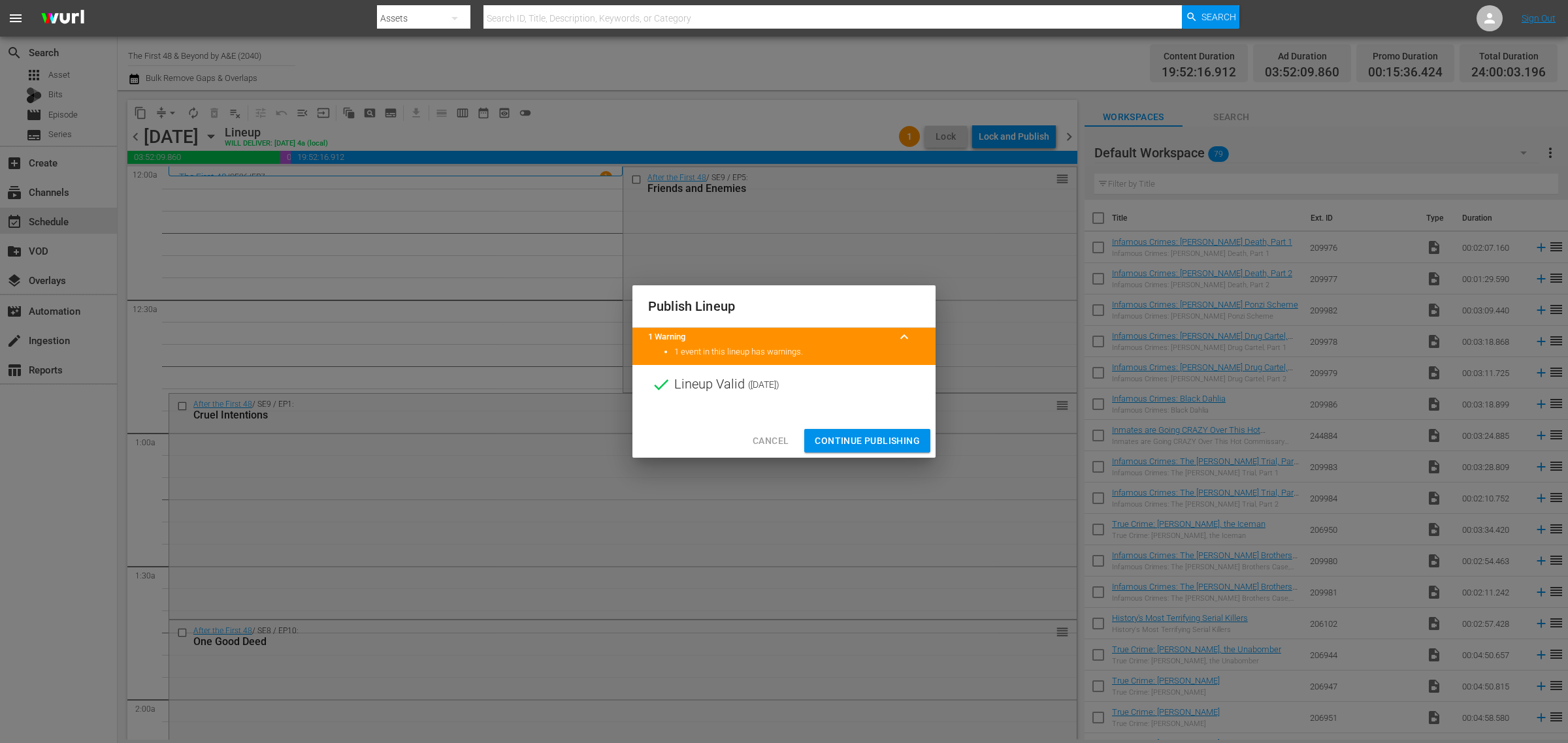
click at [850, 441] on span "Continue Publishing" at bounding box center [867, 441] width 105 height 17
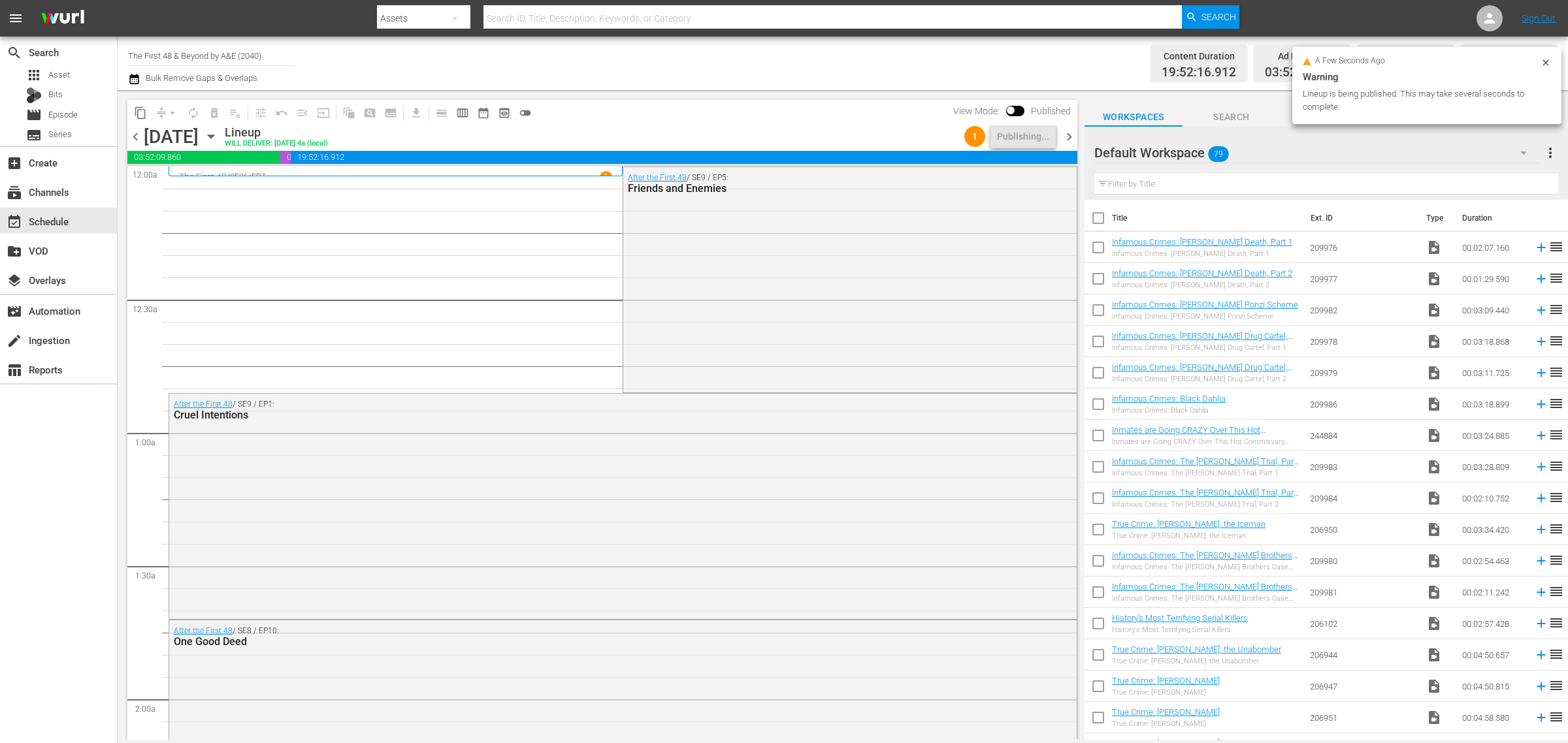
click at [663, 60] on div "Channel Title The First 48 & Beyond by A&E (2040) Bulk Remove Gaps & Overlaps" at bounding box center [517, 63] width 779 height 47
click at [807, 53] on div "Channel Title The First 48 & Beyond by A&E (2040) Bulk Remove Gaps & Overlaps" at bounding box center [517, 63] width 779 height 47
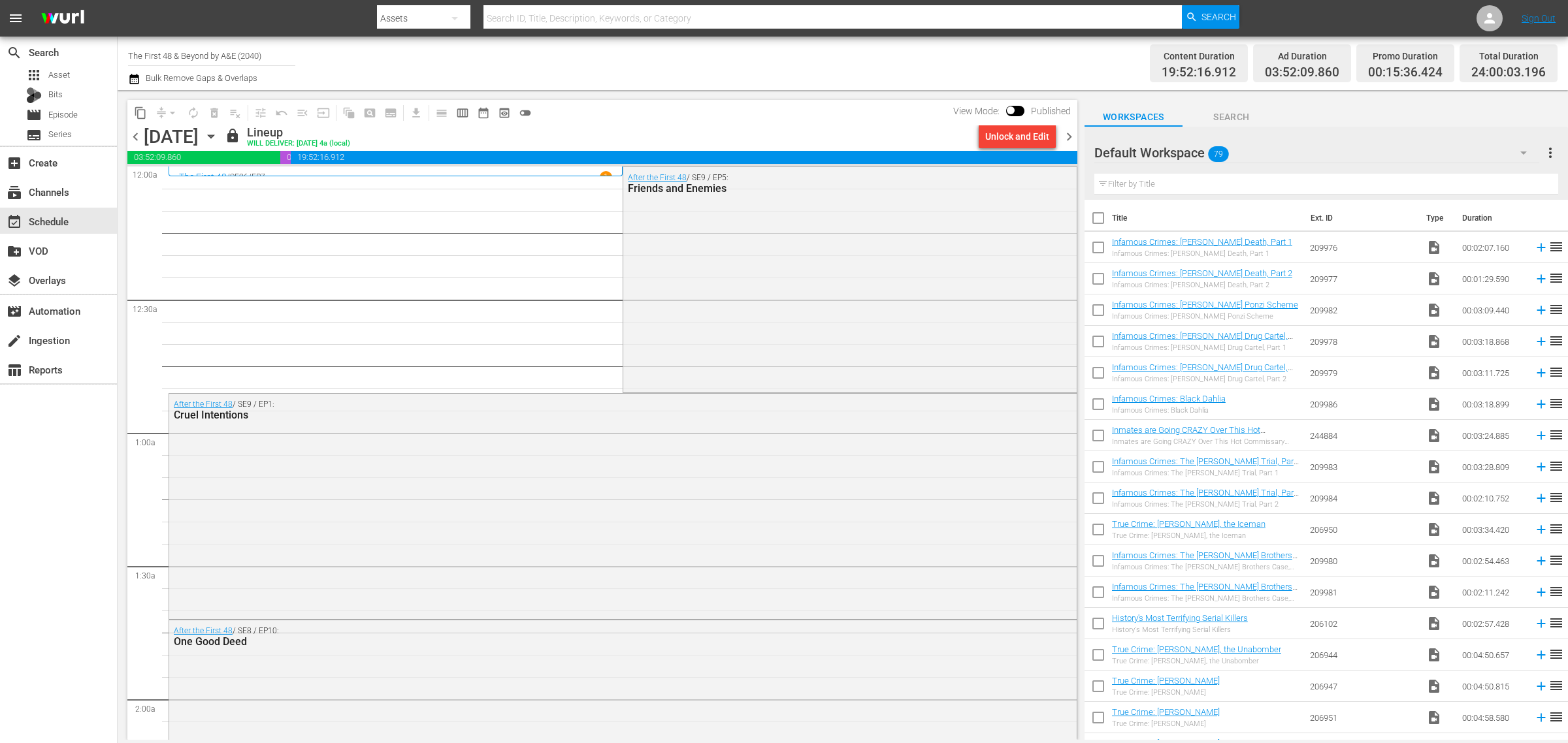
click at [864, 74] on div "Channel Title The First 48 & Beyond by A&E (2040) Bulk Remove Gaps & Overlaps" at bounding box center [517, 63] width 779 height 47
click at [218, 139] on icon "button" at bounding box center [211, 137] width 15 height 15
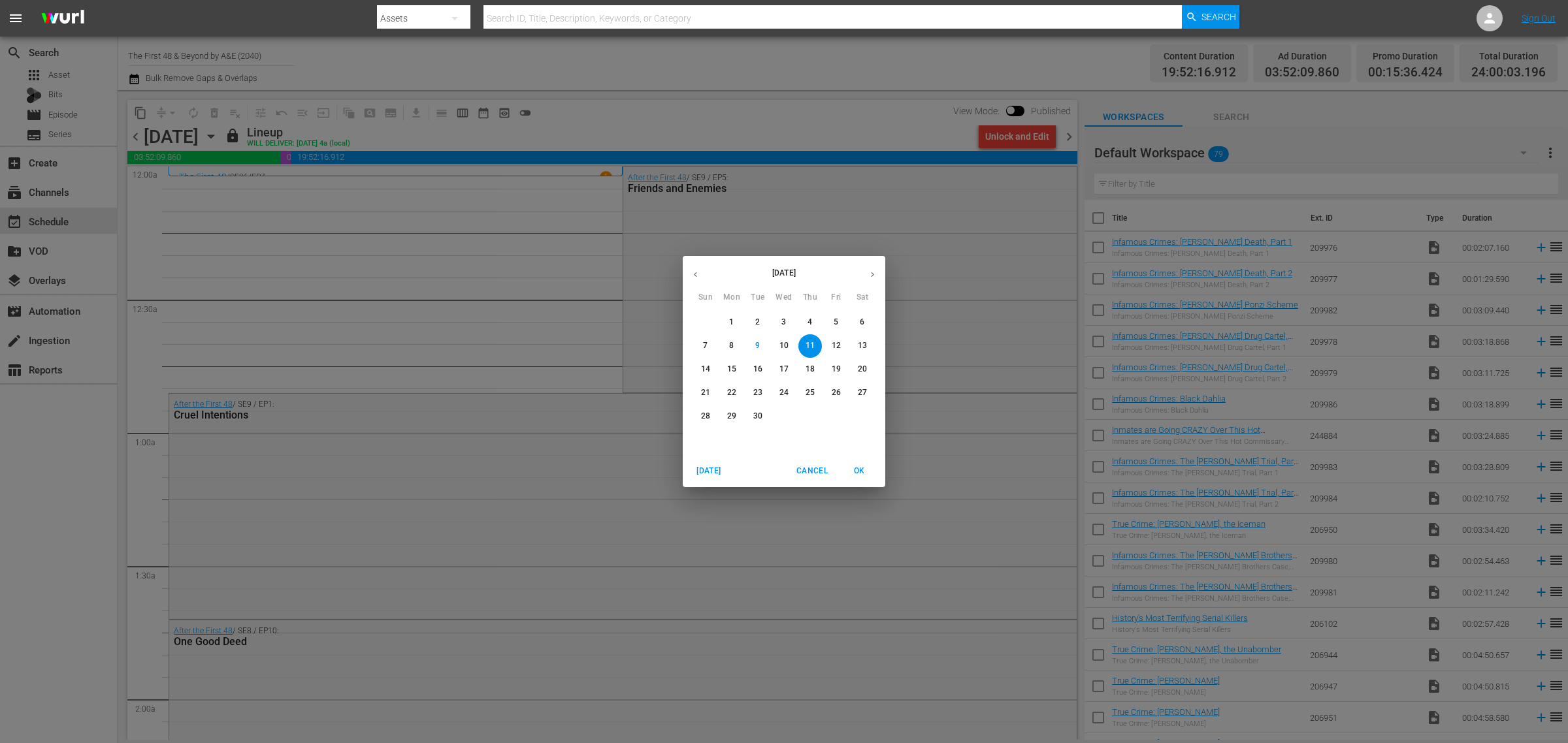
click at [837, 389] on p "26" at bounding box center [836, 392] width 9 height 11
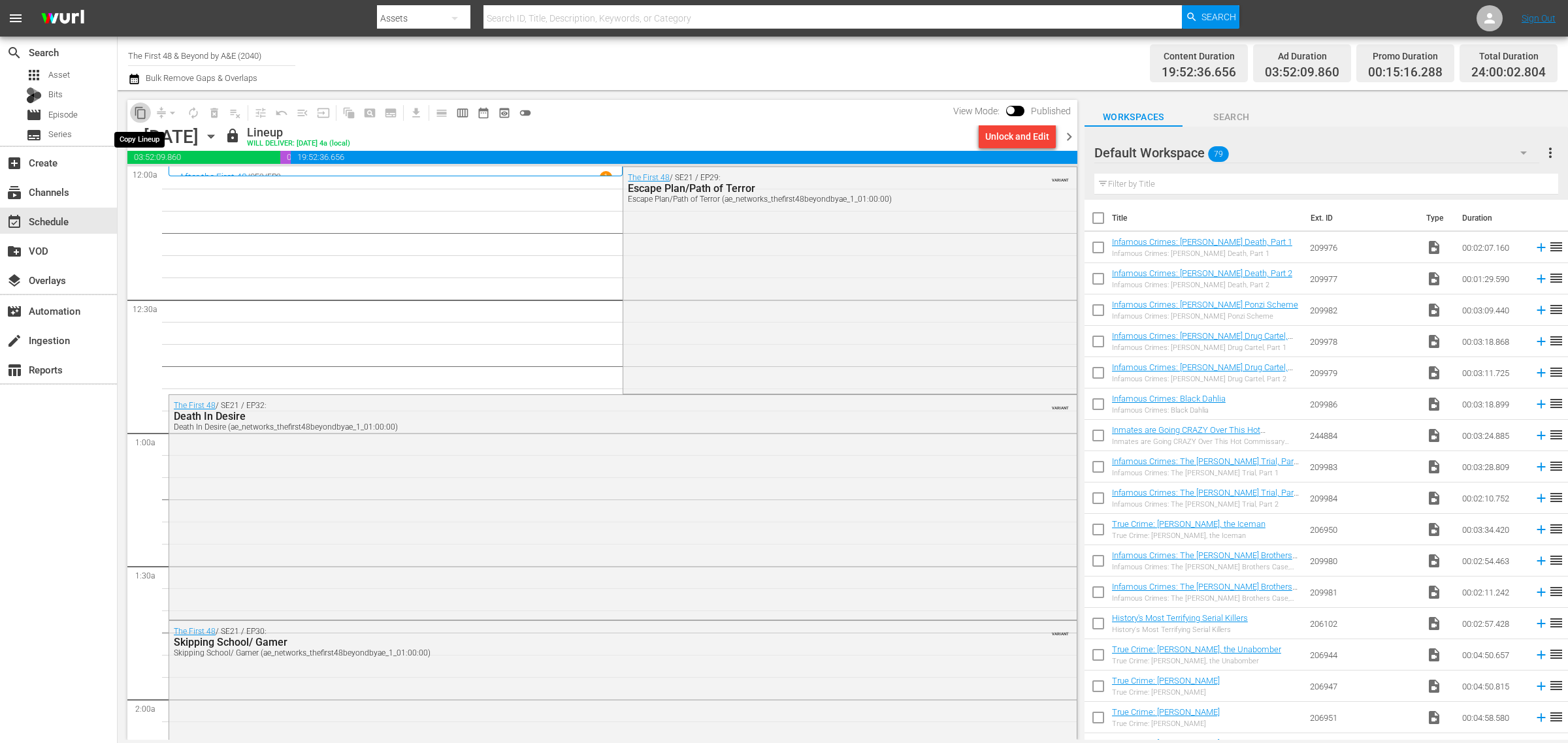
click at [142, 112] on span "content_copy" at bounding box center [141, 113] width 13 height 13
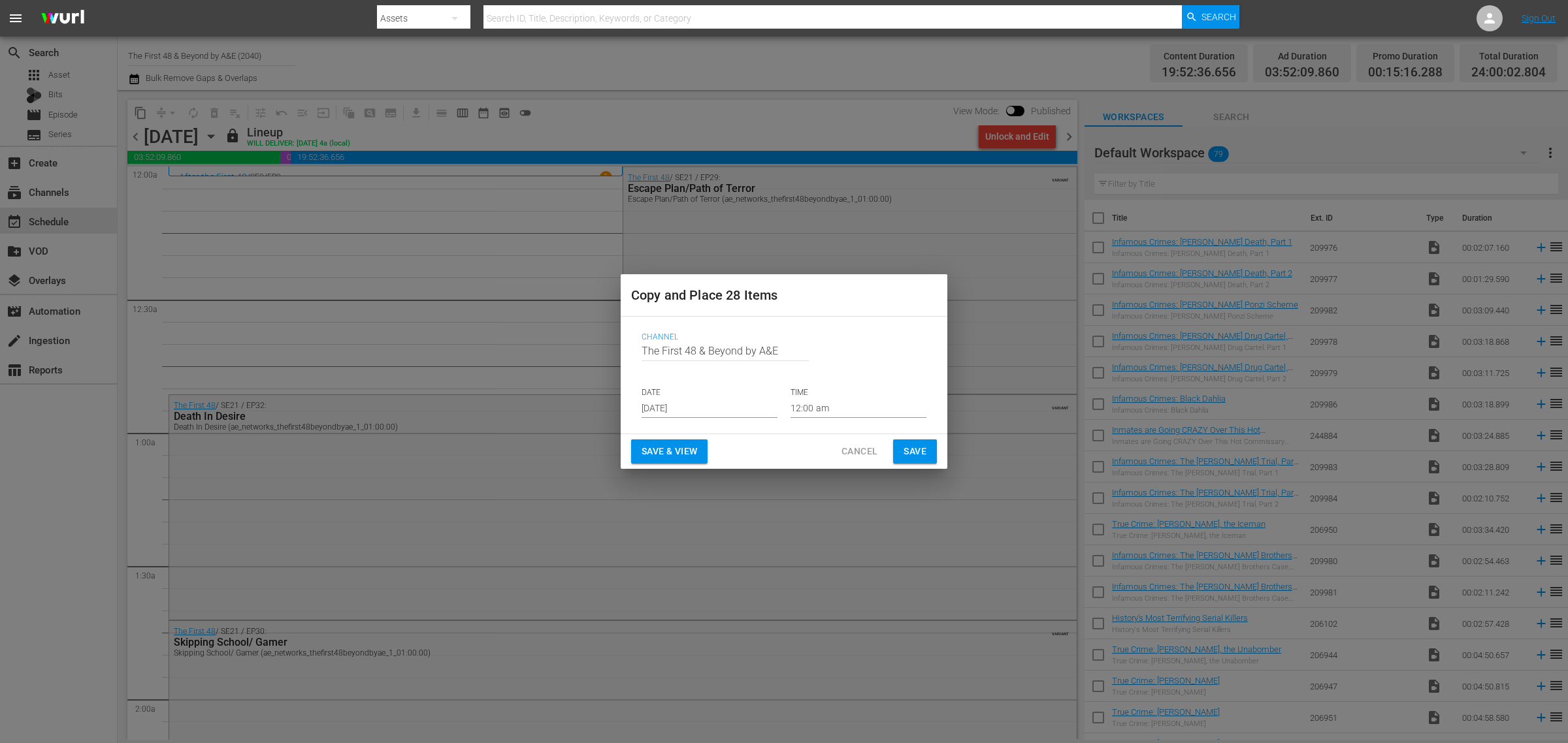
click at [696, 410] on input "[DATE]" at bounding box center [710, 408] width 136 height 20
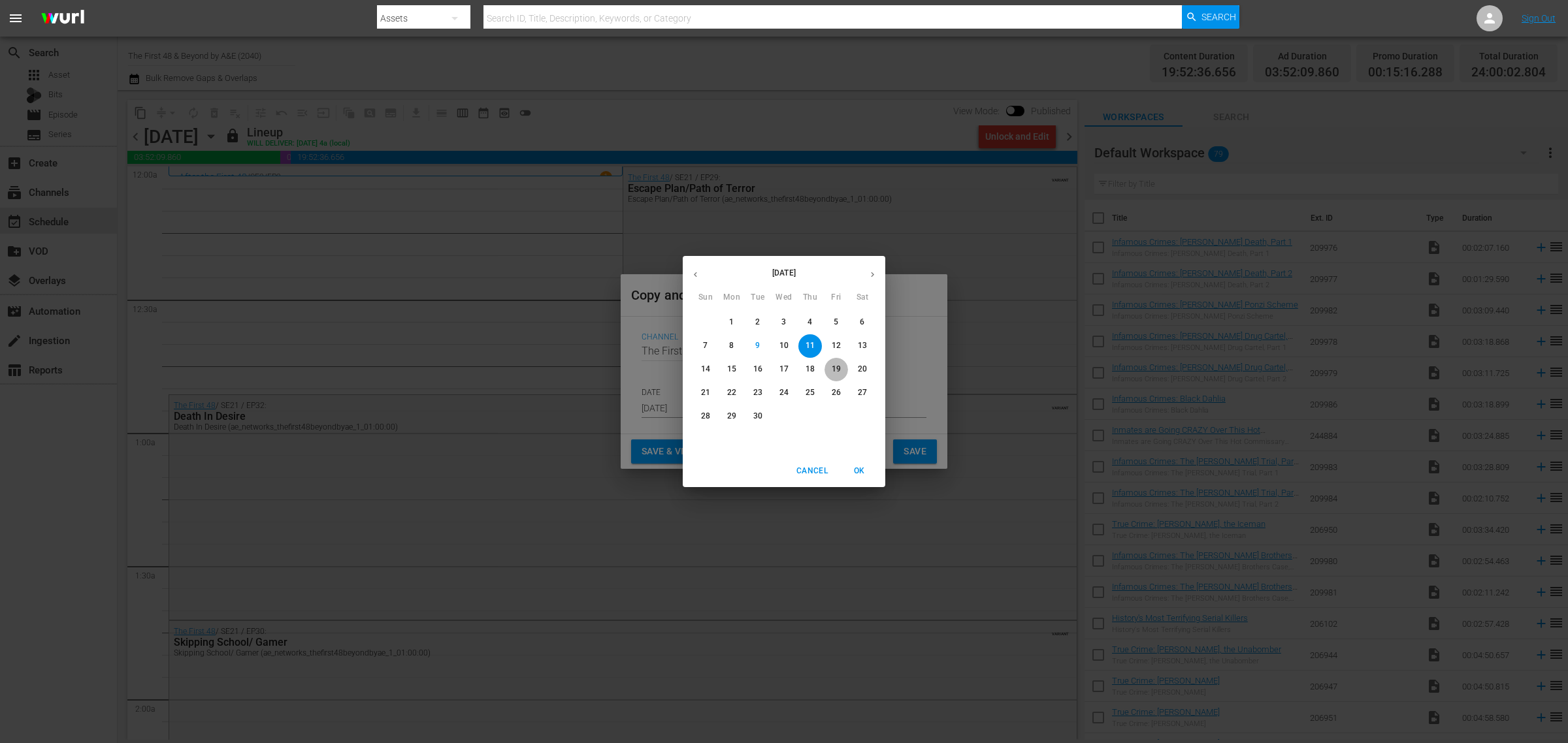
click at [837, 367] on p "19" at bounding box center [836, 369] width 9 height 11
type input "[DATE]"
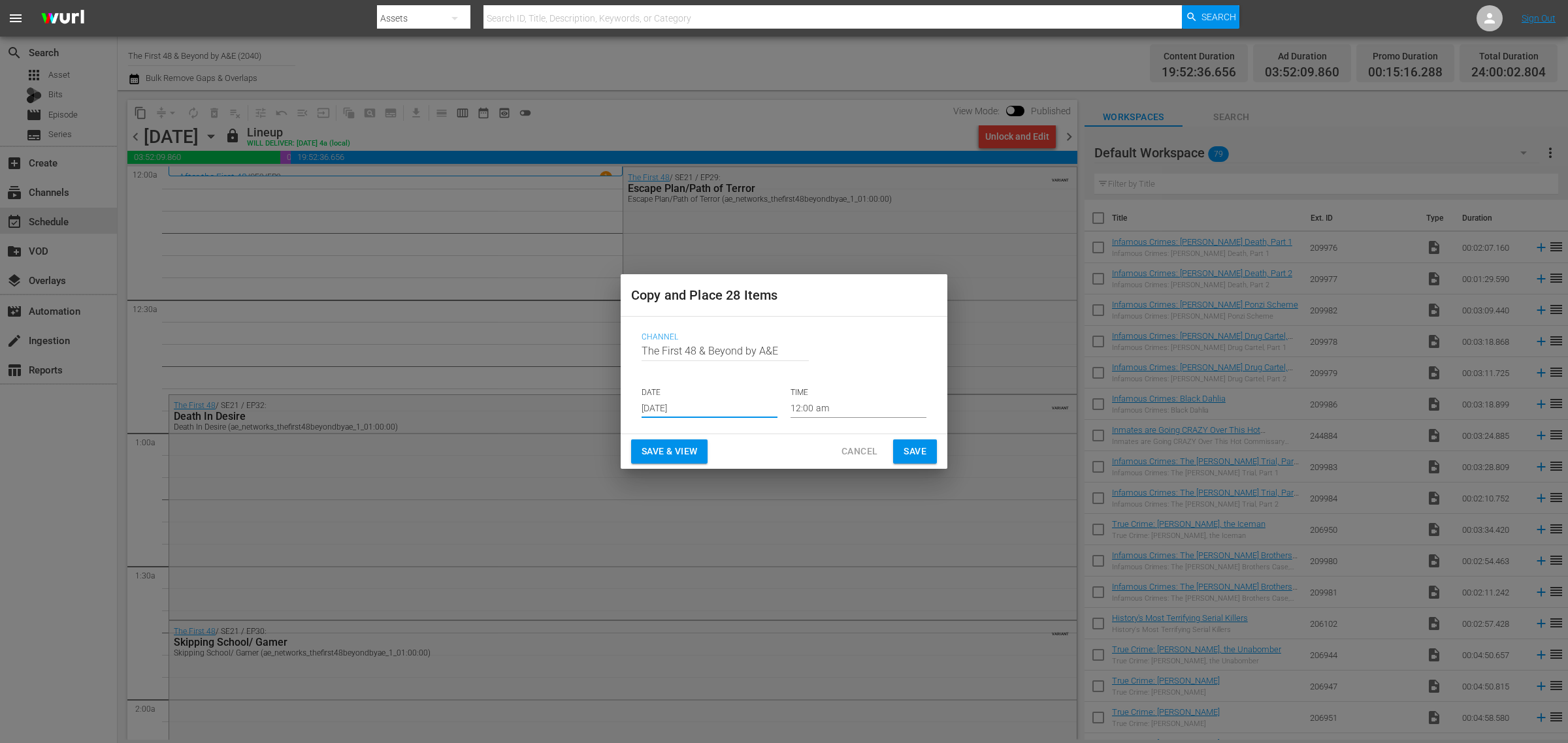
click at [690, 444] on span "Save & View" at bounding box center [669, 451] width 56 height 17
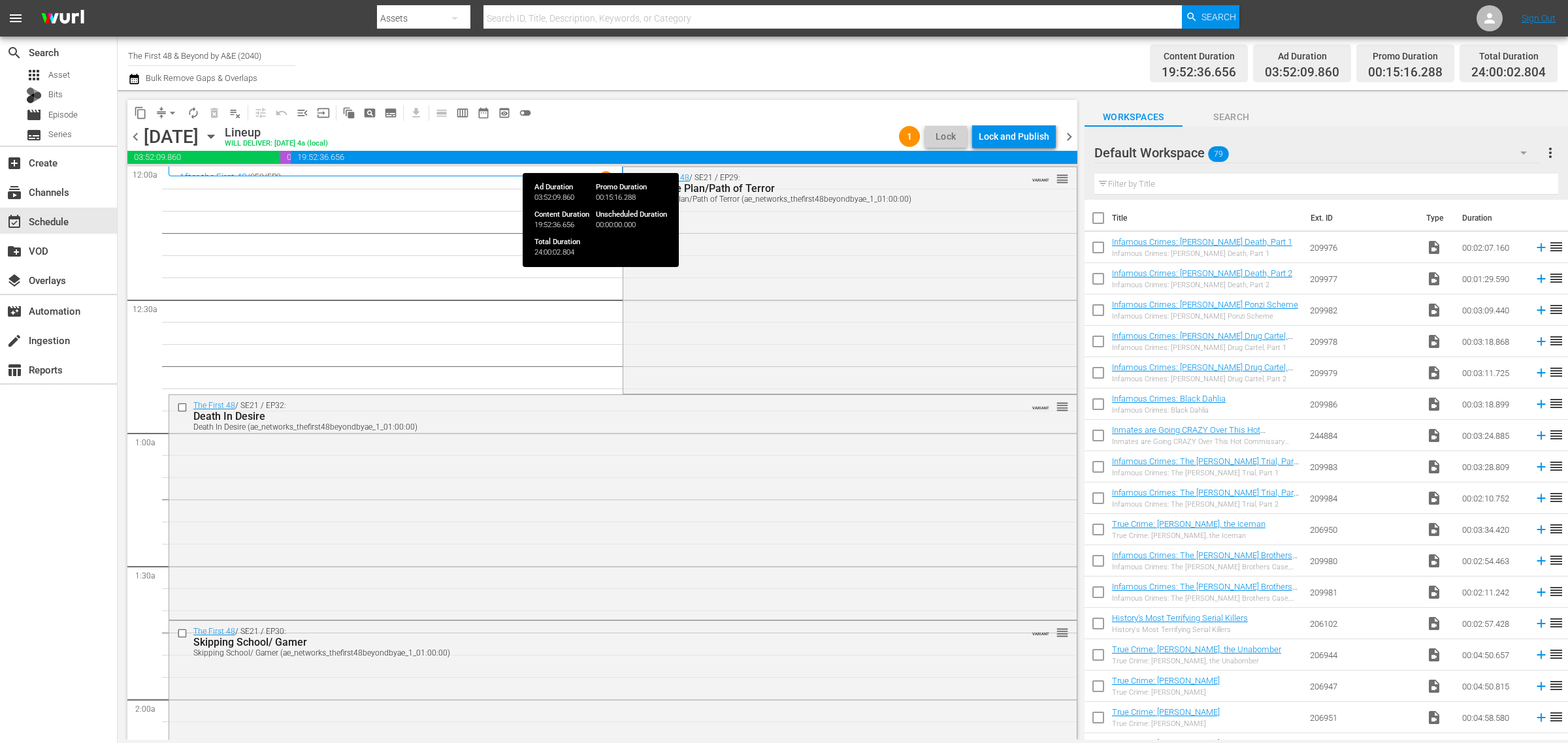
click at [1016, 134] on div "Lock and Publish" at bounding box center [1014, 137] width 71 height 24
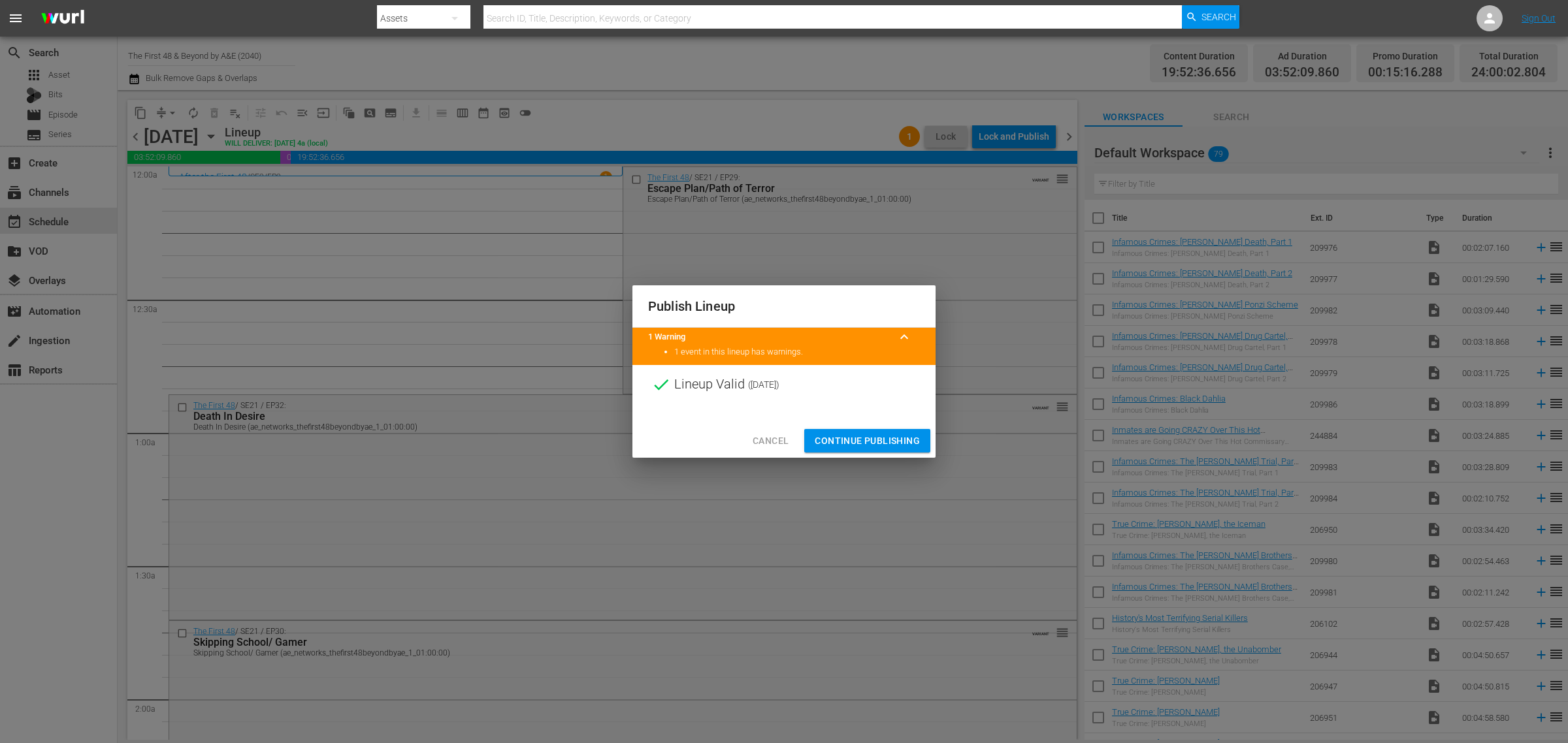
click at [860, 442] on span "Continue Publishing" at bounding box center [867, 441] width 105 height 17
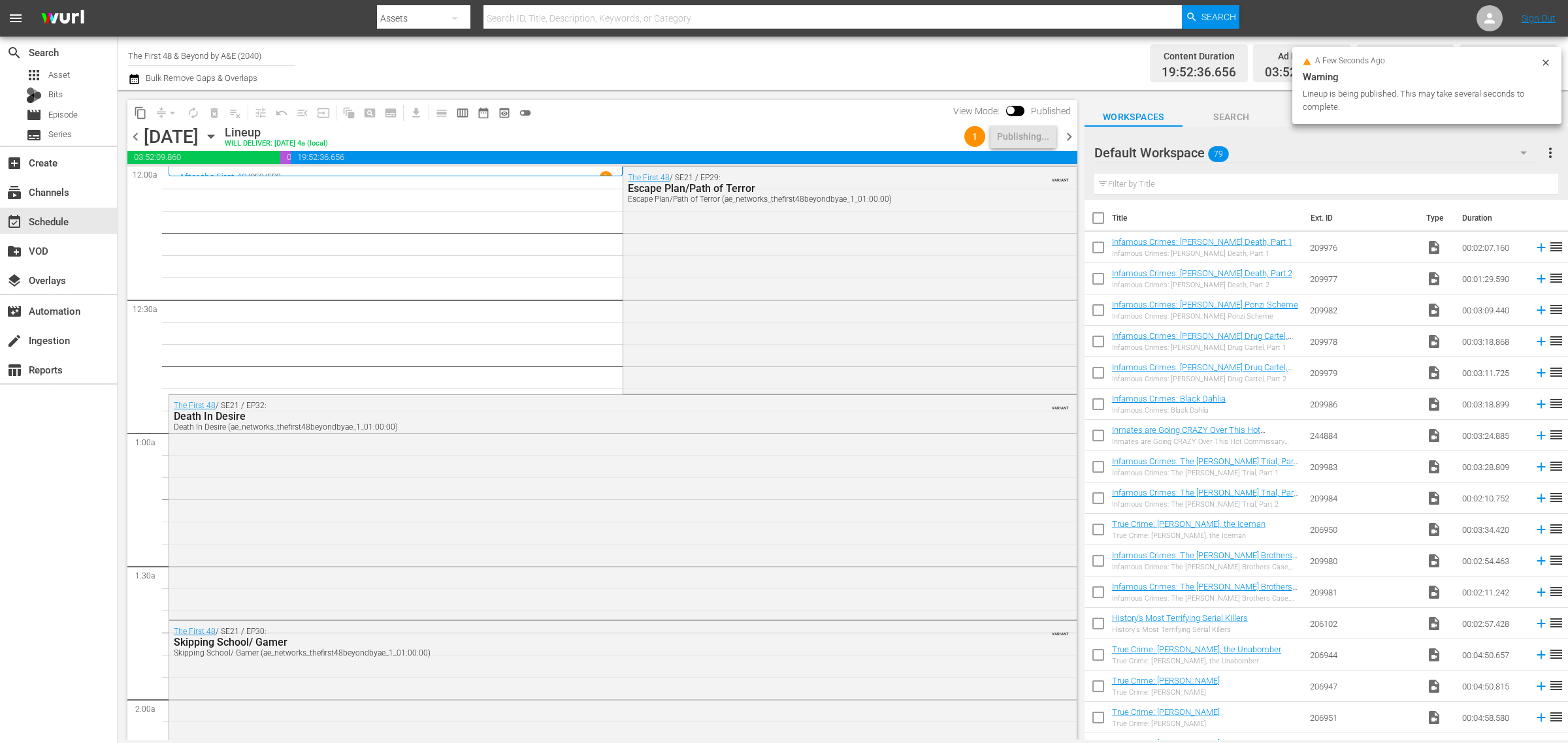
click at [789, 66] on div "Channel Title The First 48 & Beyond by A&E (2040) Bulk Remove Gaps & Overlaps" at bounding box center [517, 63] width 779 height 47
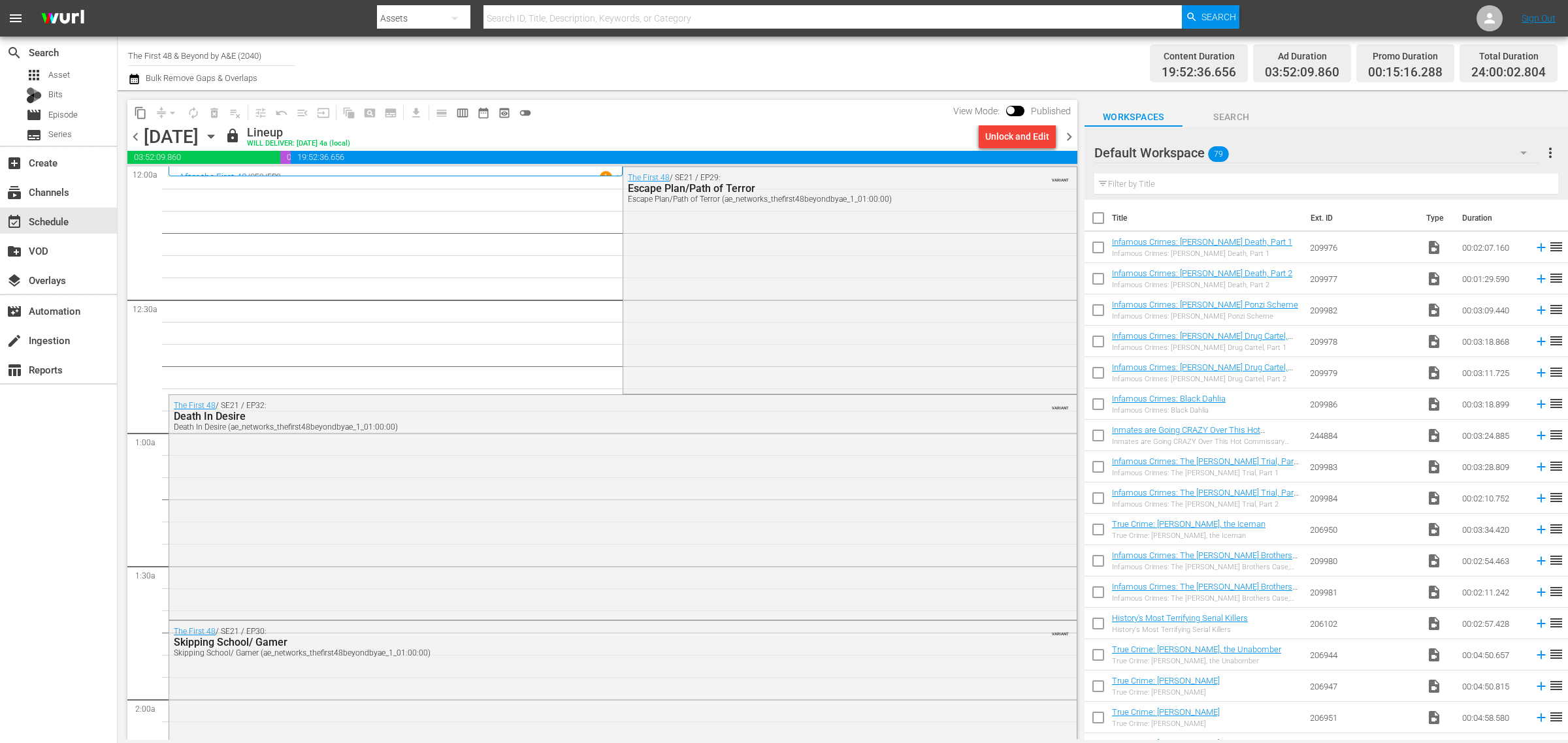
click at [784, 60] on div "Channel Title The First 48 & Beyond by A&E (2040) Bulk Remove Gaps & Overlaps" at bounding box center [517, 63] width 779 height 47
click at [139, 115] on span "content_copy" at bounding box center [141, 113] width 13 height 13
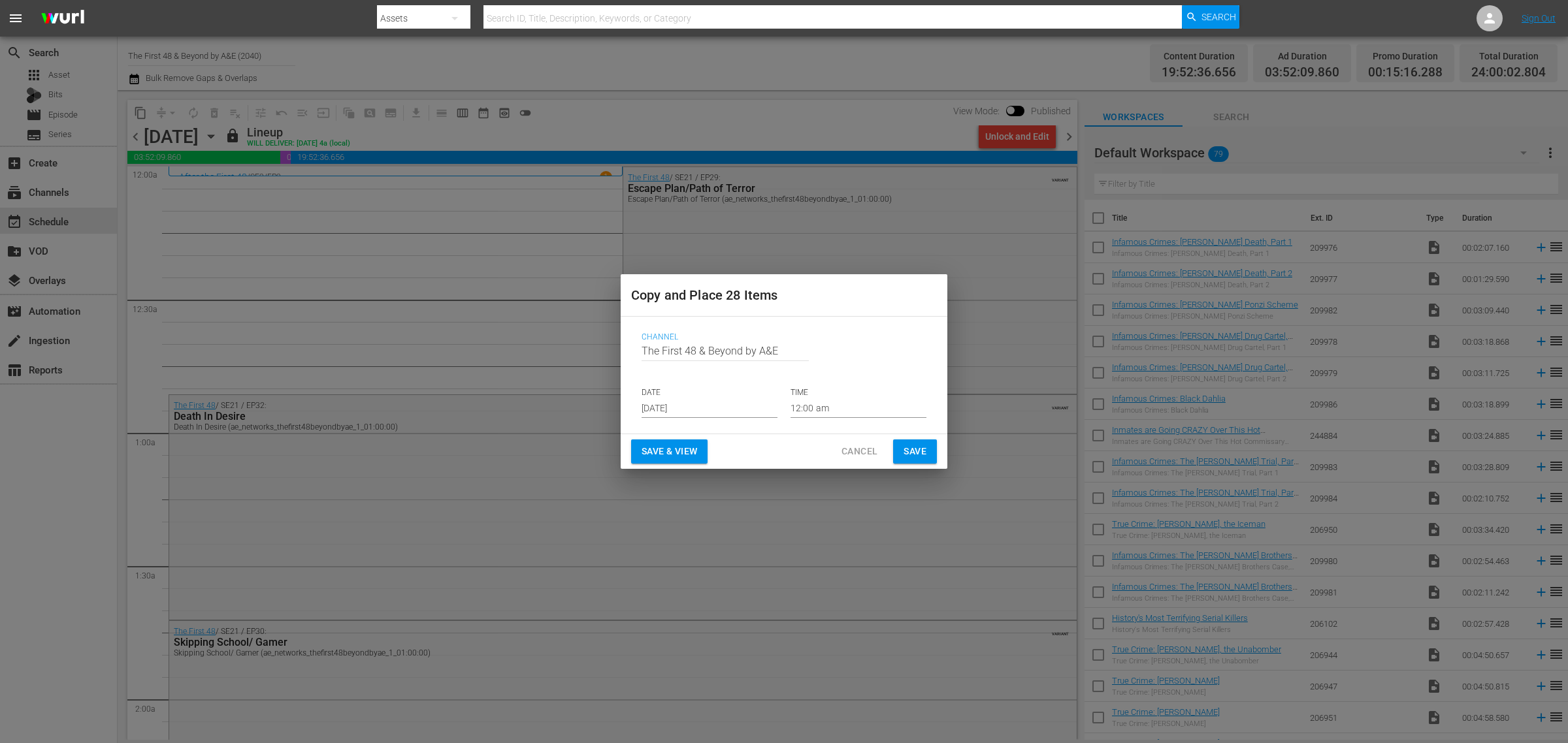
click at [683, 405] on input "[DATE]" at bounding box center [710, 408] width 136 height 20
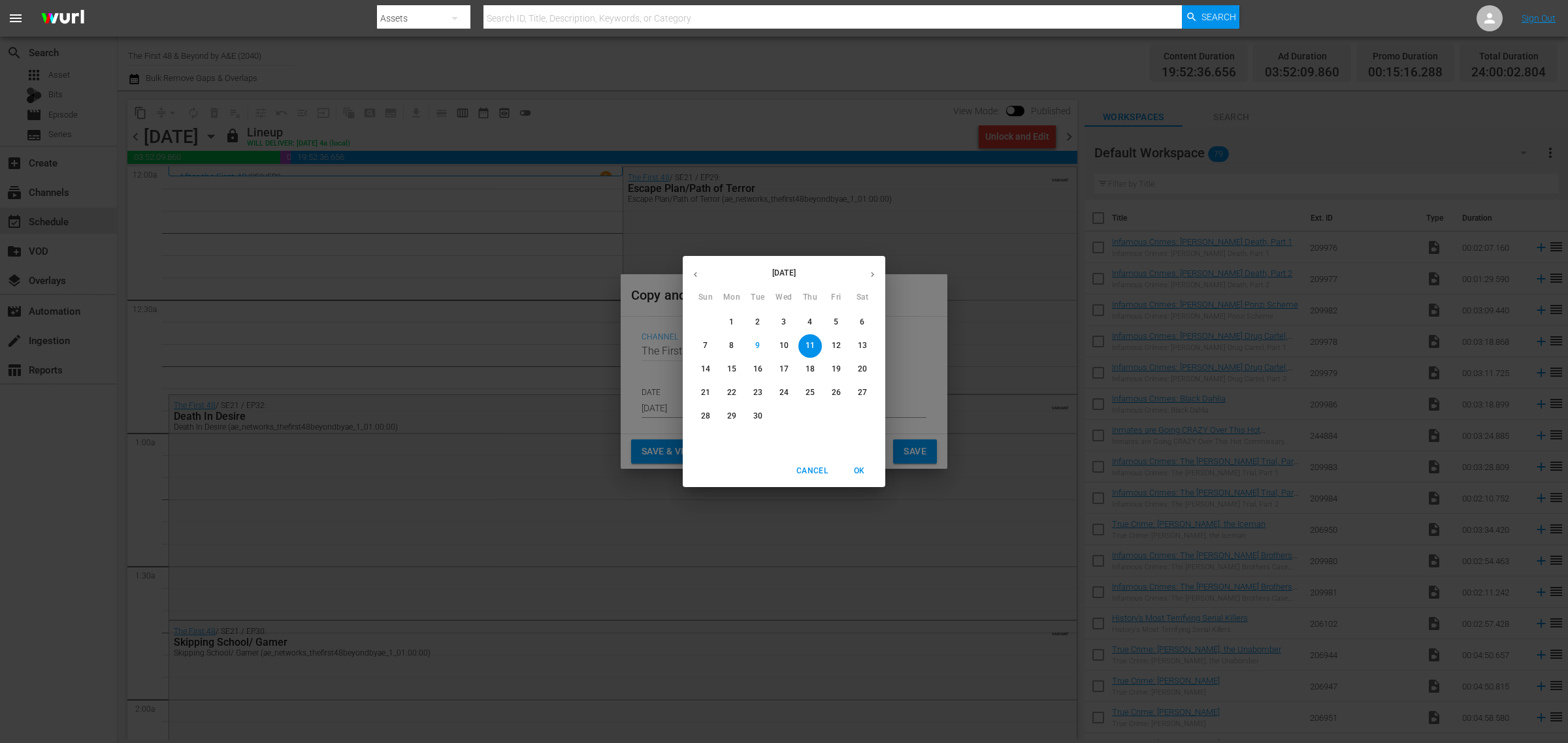
click at [835, 345] on p "12" at bounding box center [836, 345] width 9 height 11
type input "Sep 12th 2025"
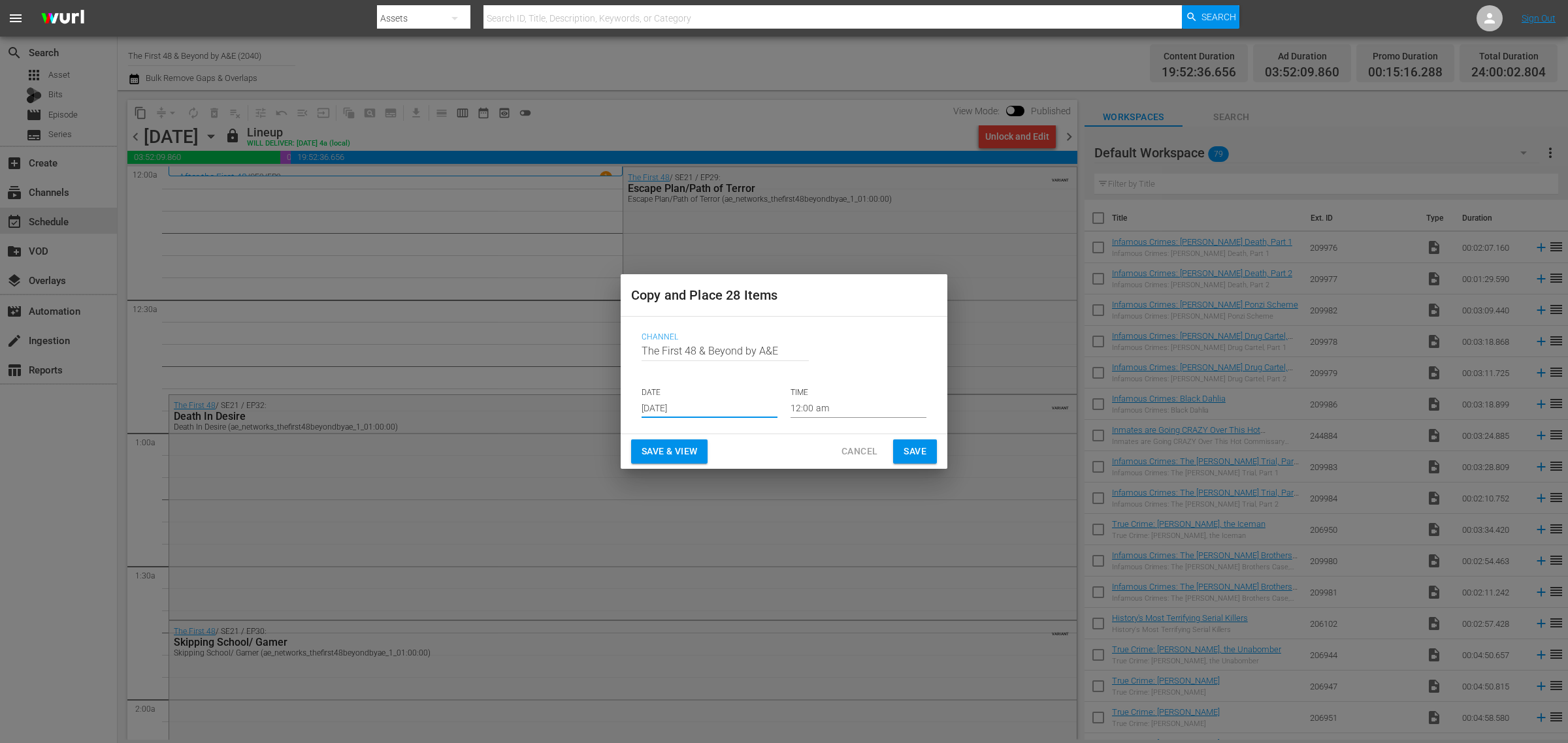
click at [663, 451] on span "Save & View" at bounding box center [669, 451] width 56 height 17
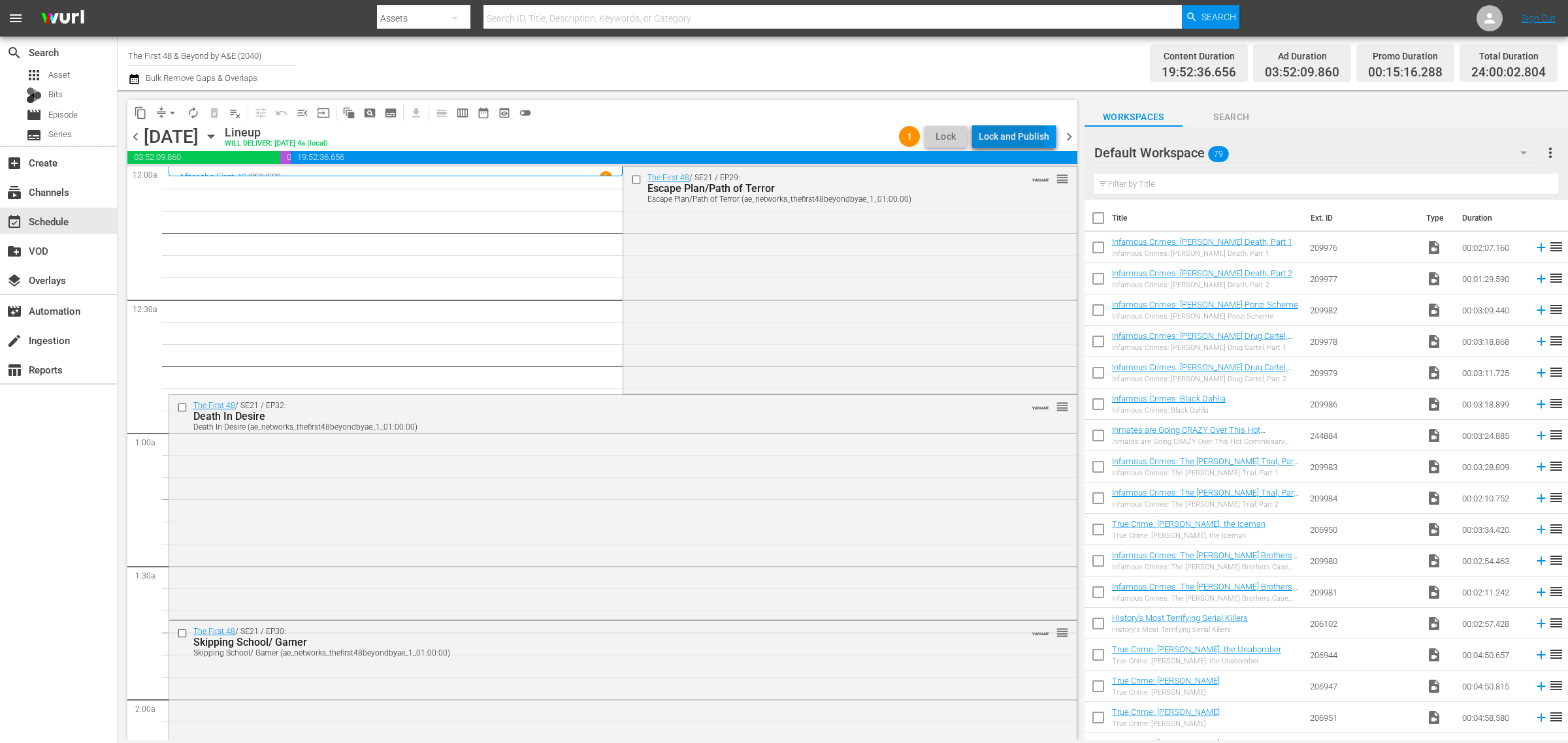
click at [1000, 139] on div "Lock and Publish" at bounding box center [1014, 137] width 71 height 24
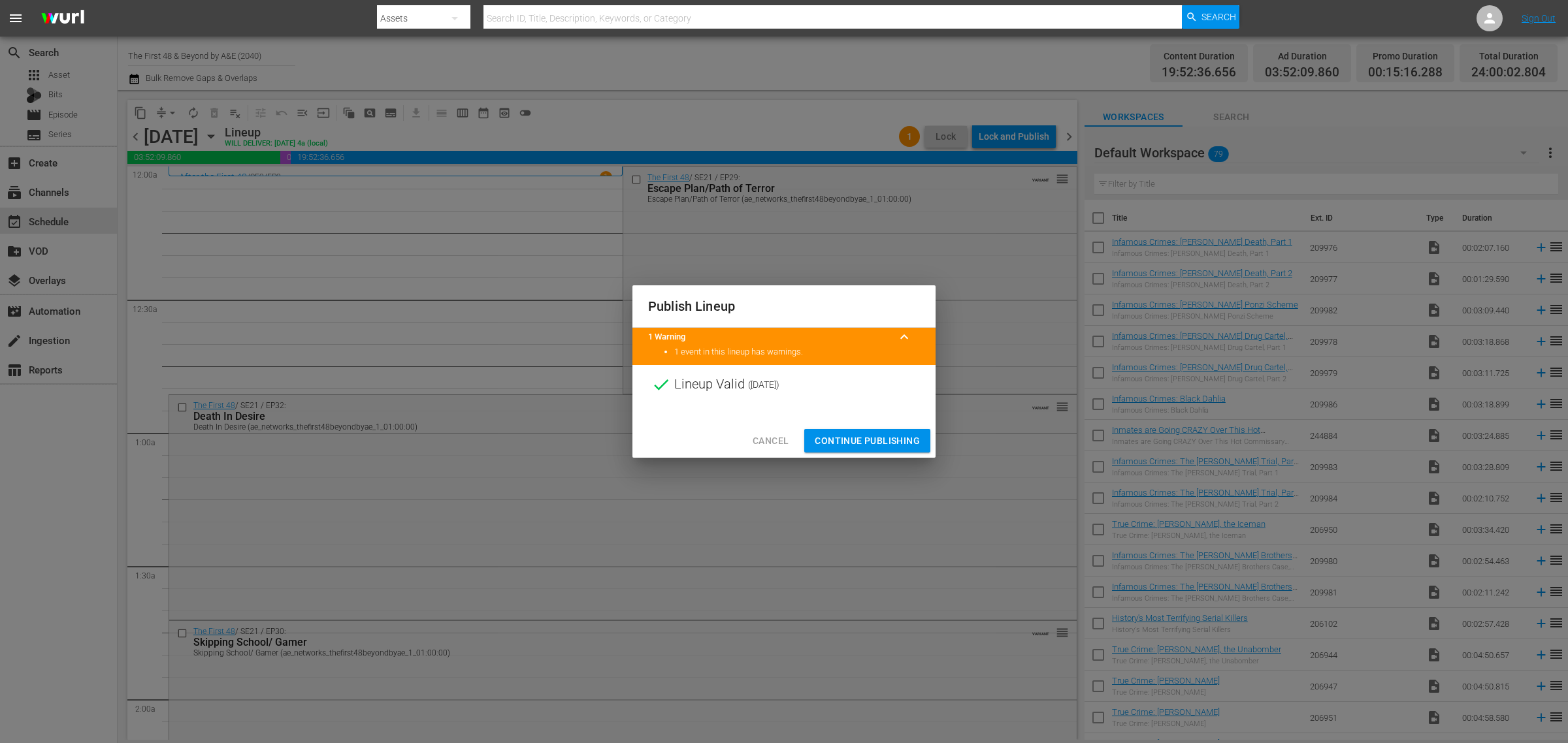
click at [863, 447] on span "Continue Publishing" at bounding box center [867, 441] width 105 height 17
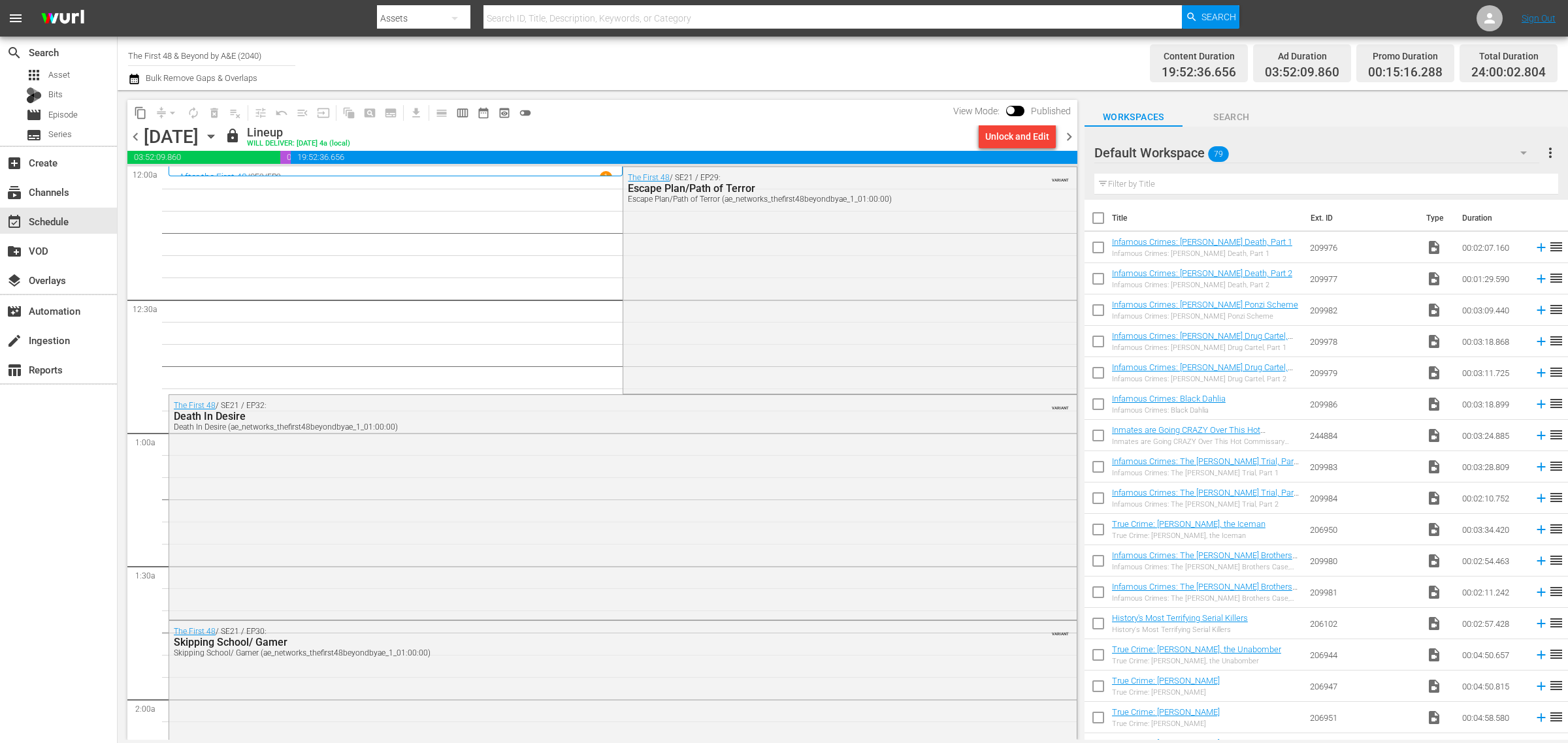
click at [758, 51] on div "Channel Title The First 48 & Beyond by A&E (2040) Bulk Remove Gaps & Overlaps" at bounding box center [517, 63] width 779 height 47
click at [860, 59] on div "Channel Title The First 48 & Beyond by A&E (2040) Bulk Remove Gaps & Overlaps" at bounding box center [517, 63] width 779 height 47
click at [218, 138] on icon "button" at bounding box center [211, 137] width 15 height 15
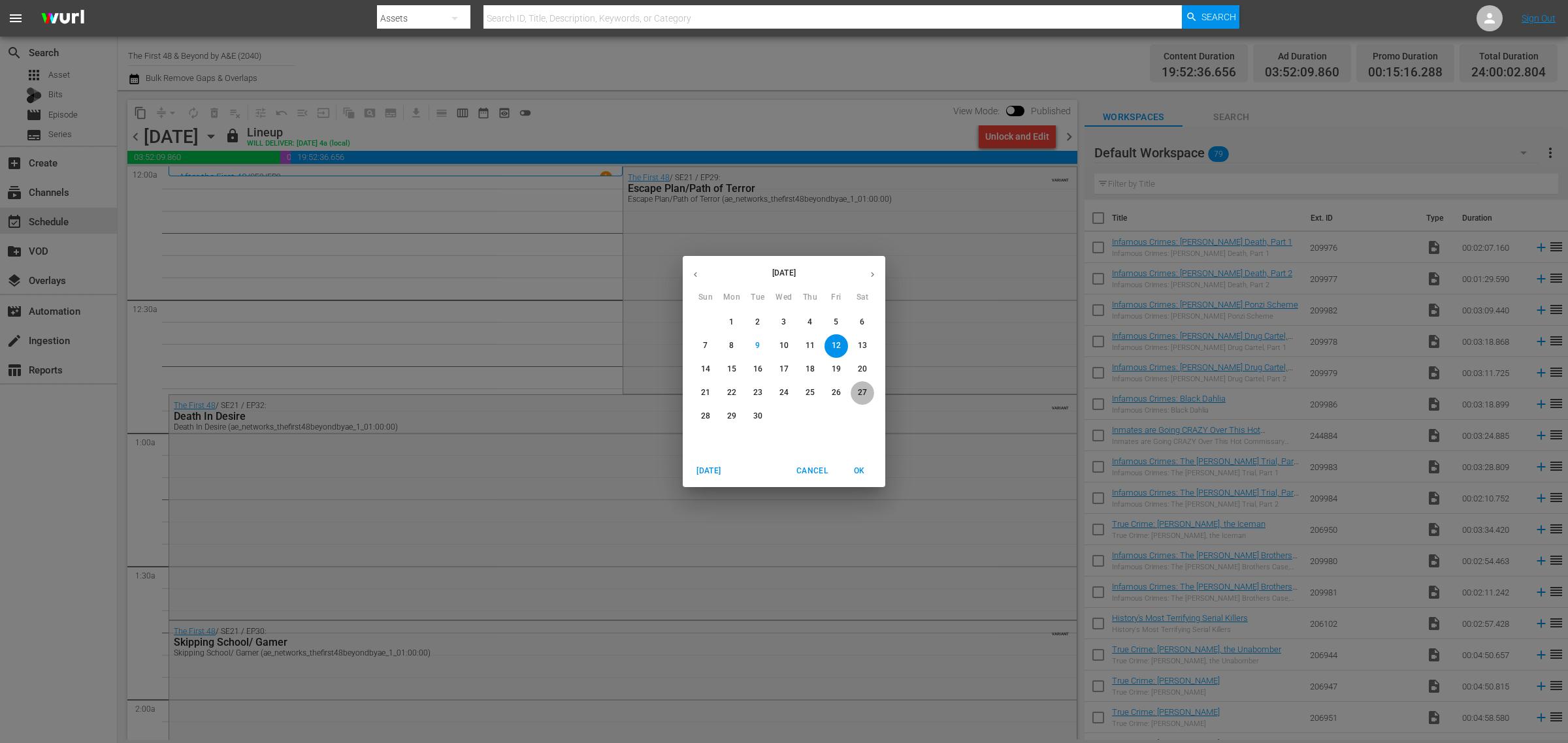
click at [860, 386] on button "27" at bounding box center [862, 393] width 24 height 24
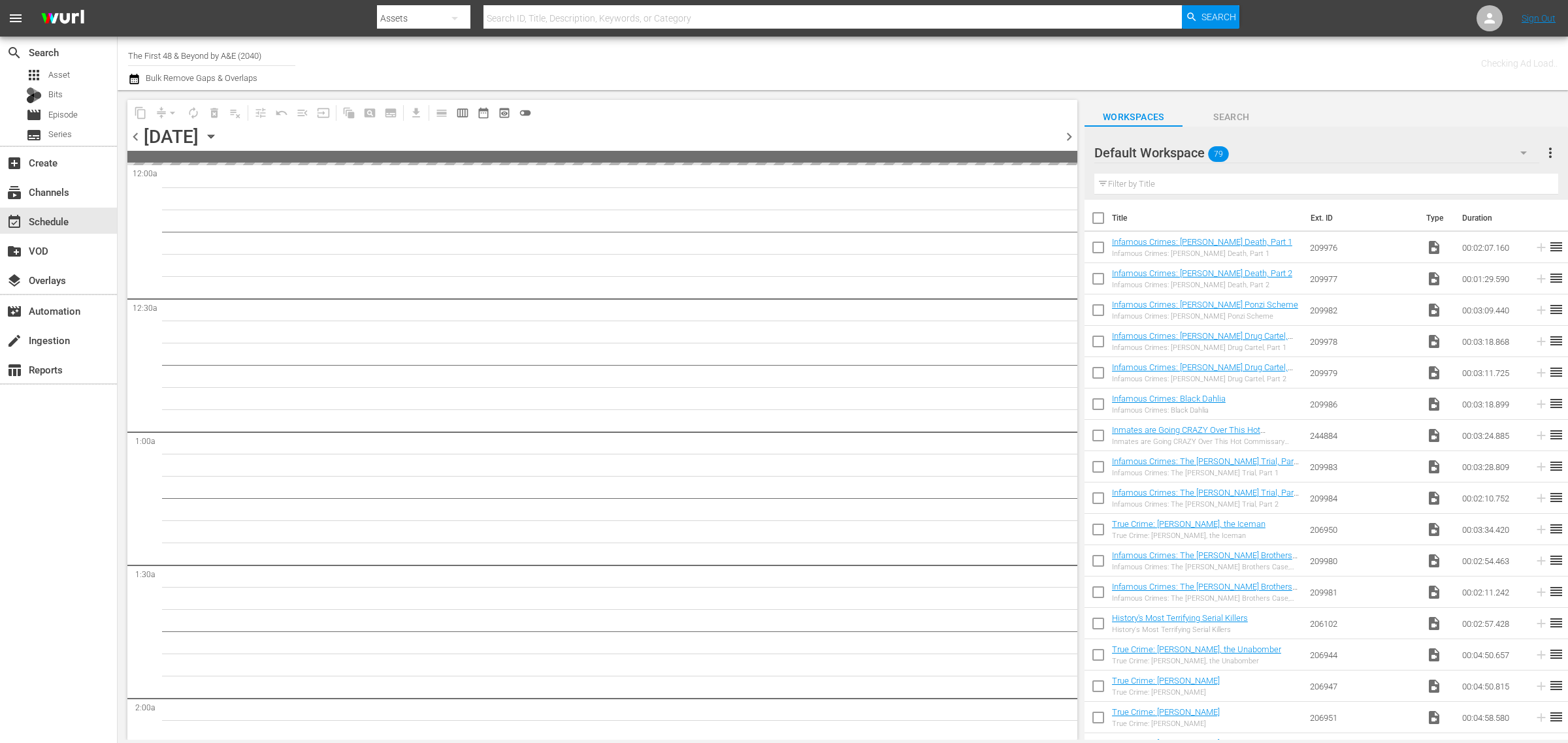
click at [762, 57] on div "Channel Title The First 48 & Beyond by A&E (2040) Bulk Remove Gaps & Overlaps" at bounding box center [517, 63] width 779 height 47
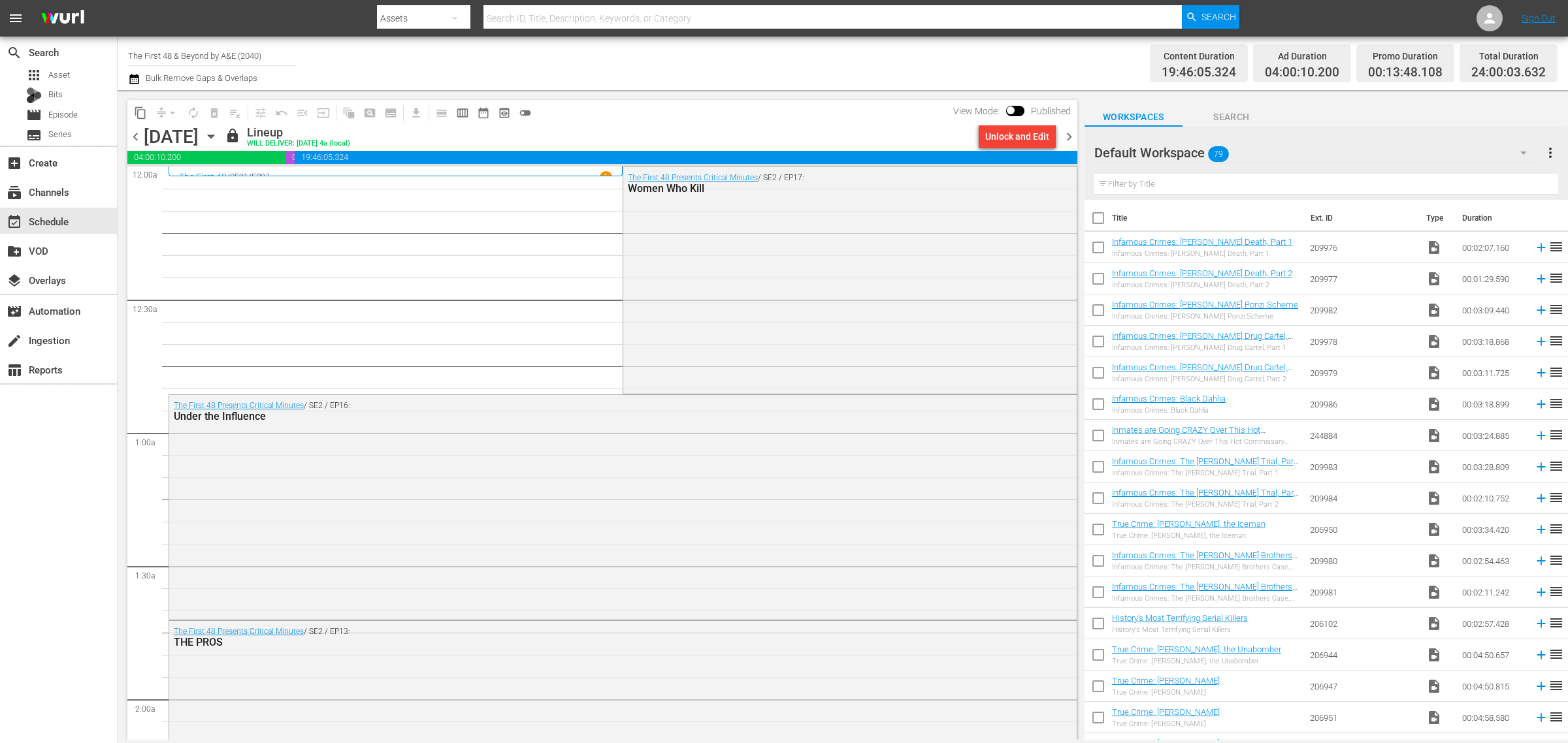
click at [602, 64] on div "Channel Title The First 48 & Beyond by A&E (2040) Bulk Remove Gaps & Overlaps" at bounding box center [517, 63] width 779 height 47
click at [139, 112] on span "content_copy" at bounding box center [141, 113] width 13 height 13
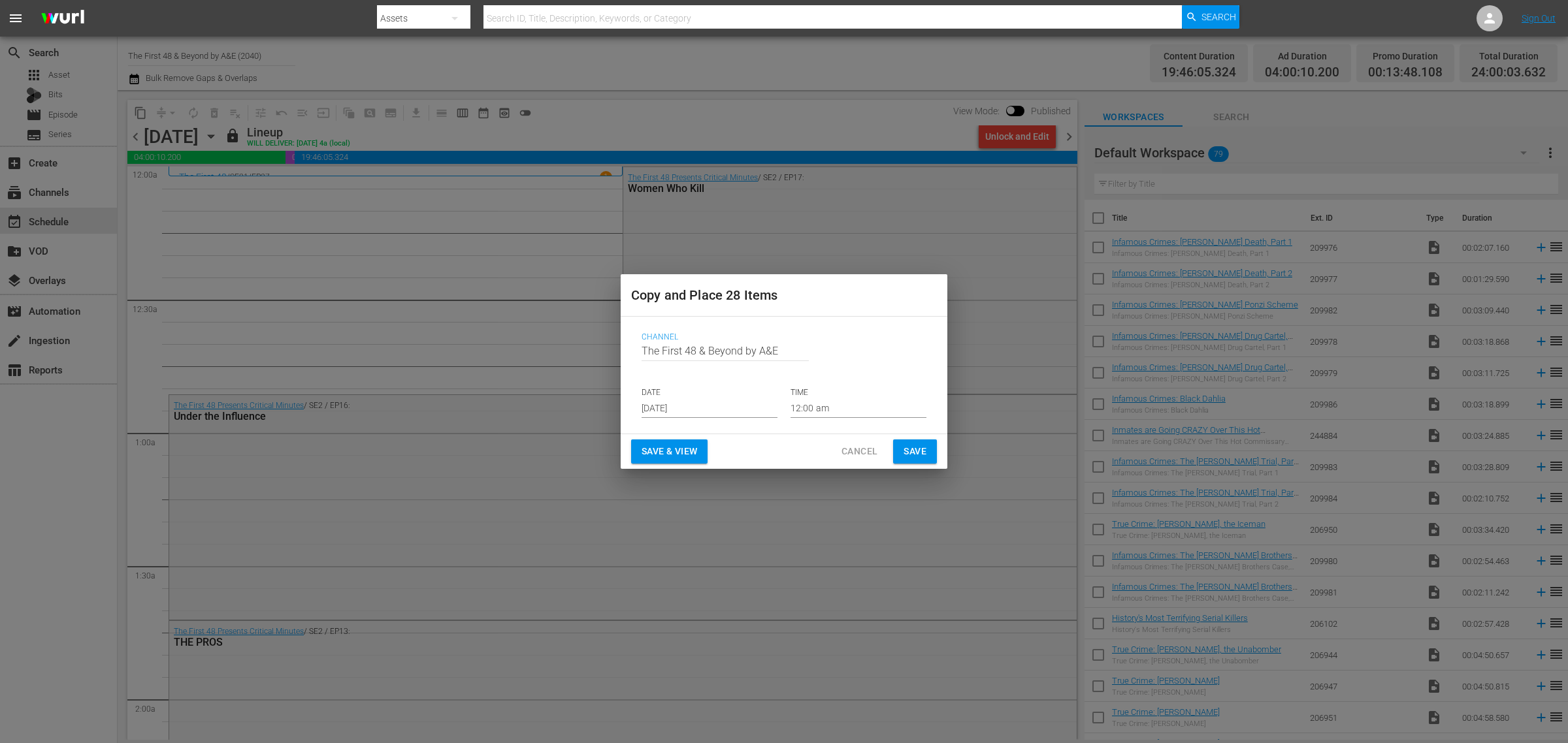
click at [681, 402] on input "[DATE]" at bounding box center [710, 408] width 136 height 20
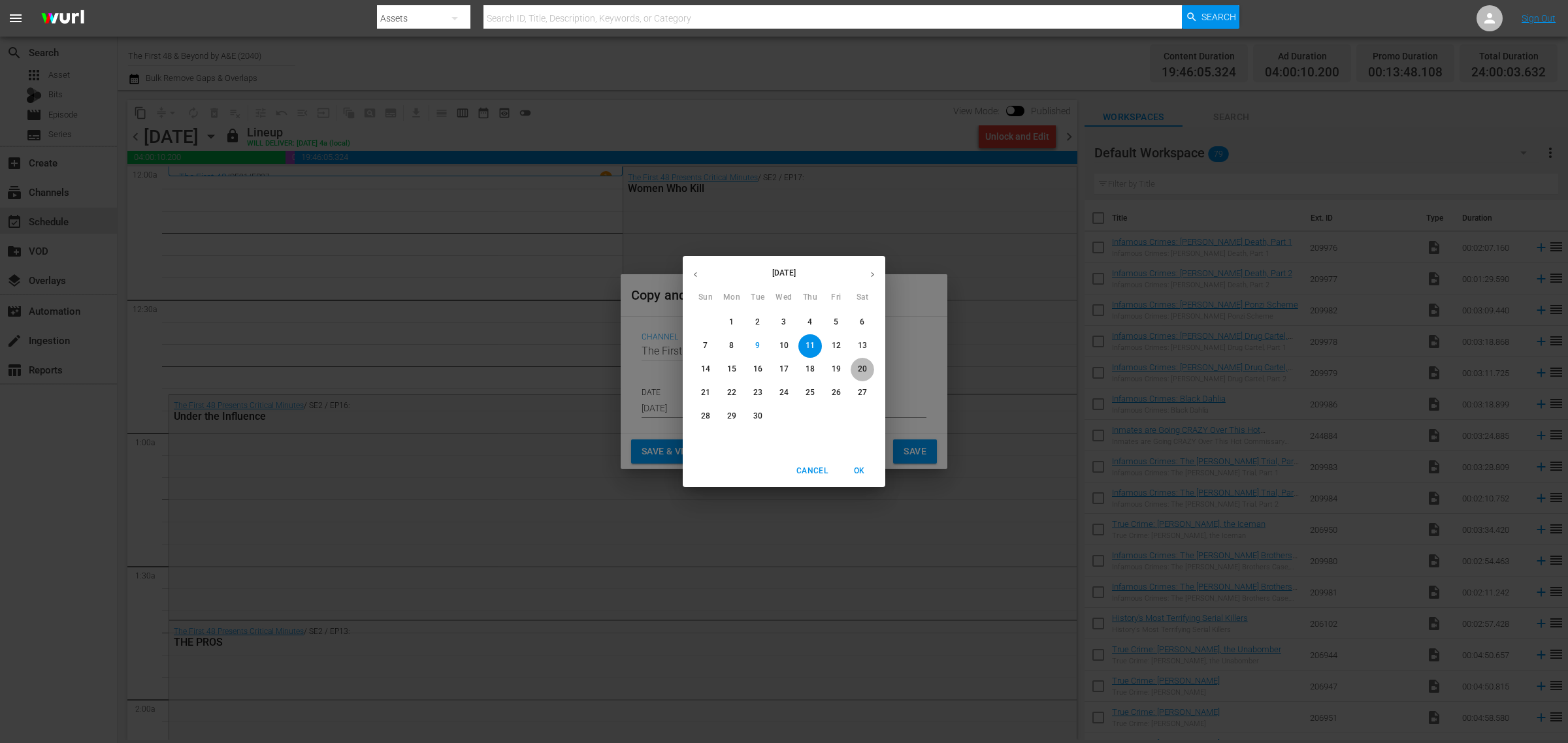
click at [864, 371] on p "20" at bounding box center [862, 369] width 9 height 11
type input "Sep 20th 2025"
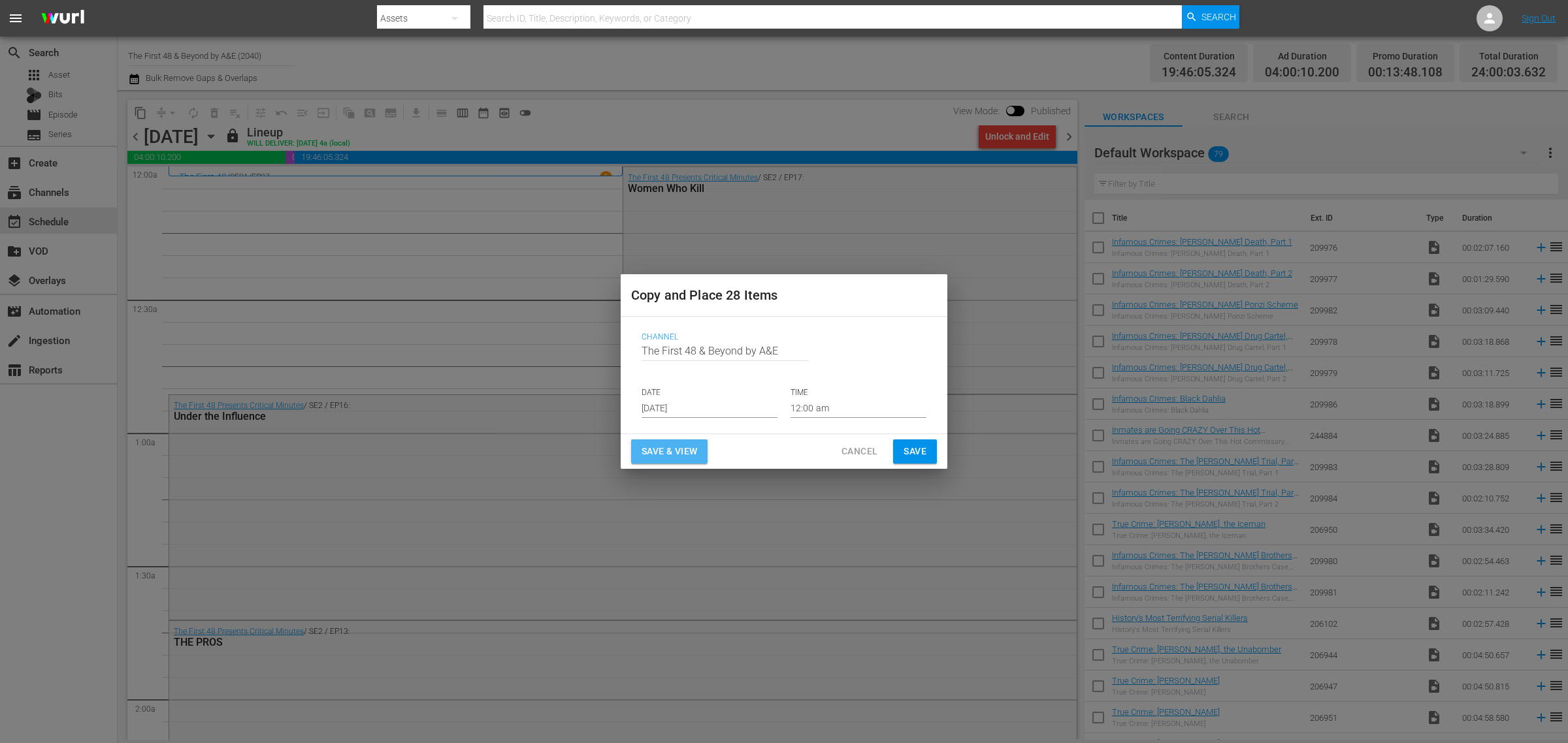
click at [655, 450] on span "Save & View" at bounding box center [669, 451] width 56 height 17
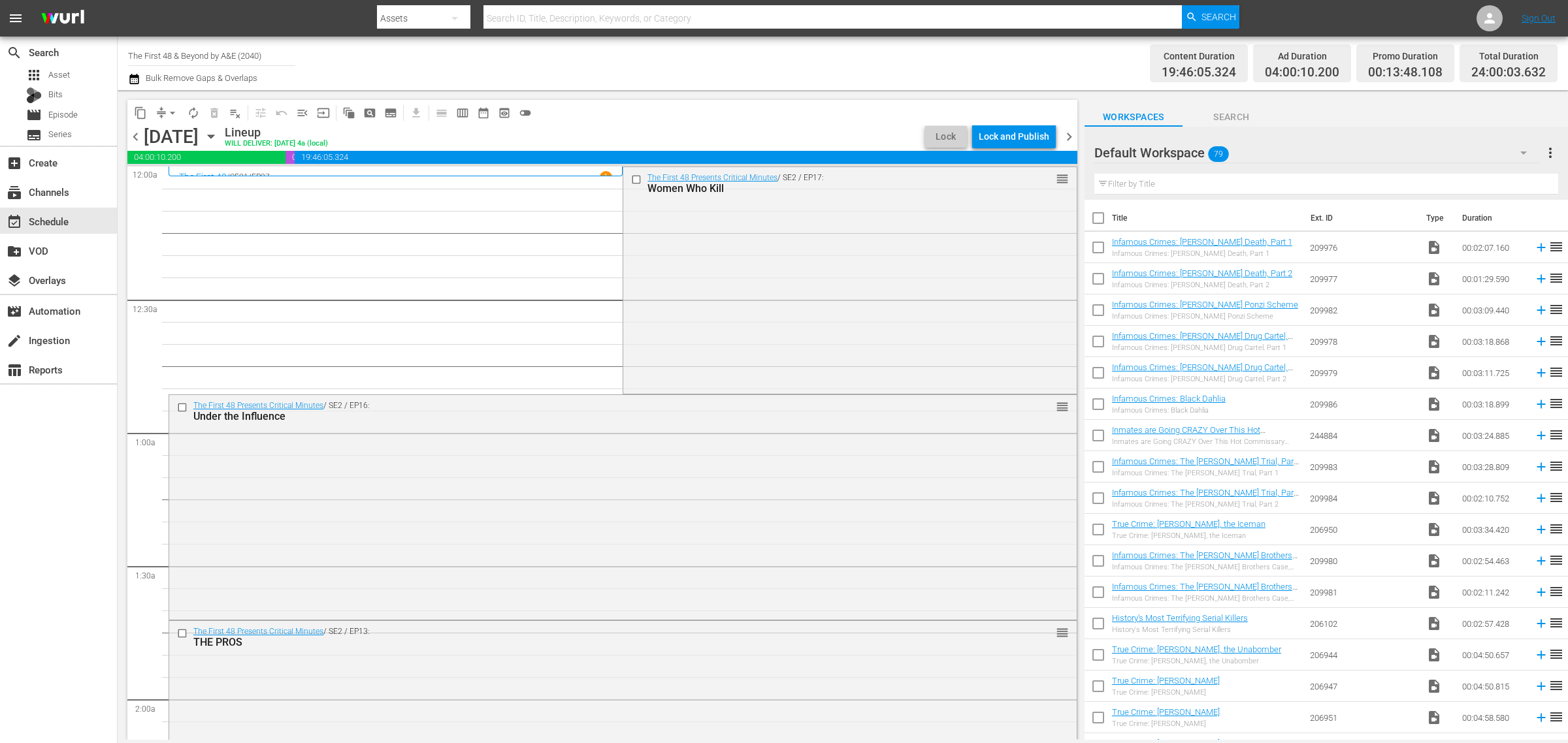
click at [799, 67] on div "Channel Title The First 48 & Beyond by A&E (2040) Bulk Remove Gaps & Overlaps" at bounding box center [517, 63] width 779 height 47
click at [1009, 135] on div "Lock and Publish" at bounding box center [1014, 137] width 71 height 24
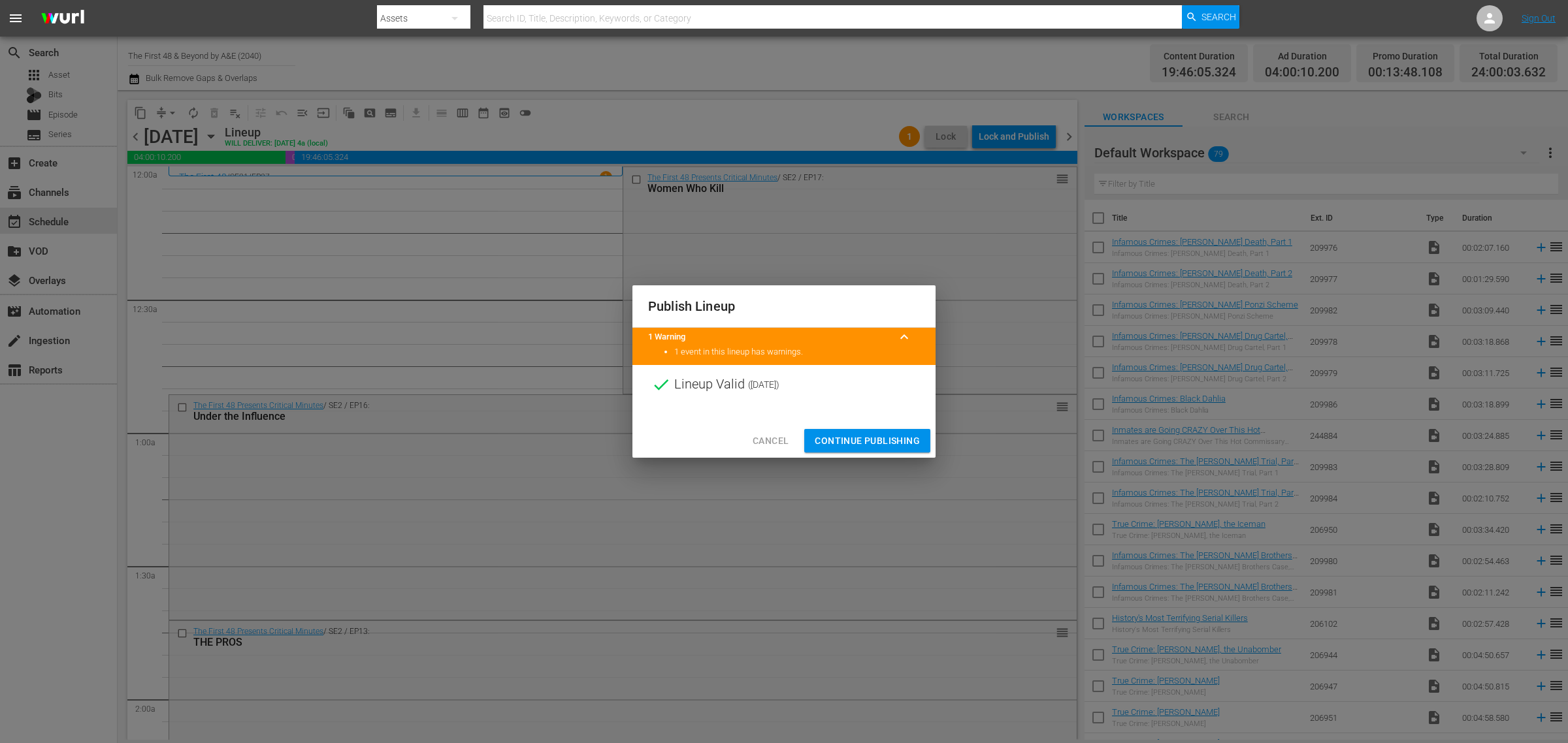
click at [860, 441] on span "Continue Publishing" at bounding box center [867, 441] width 105 height 17
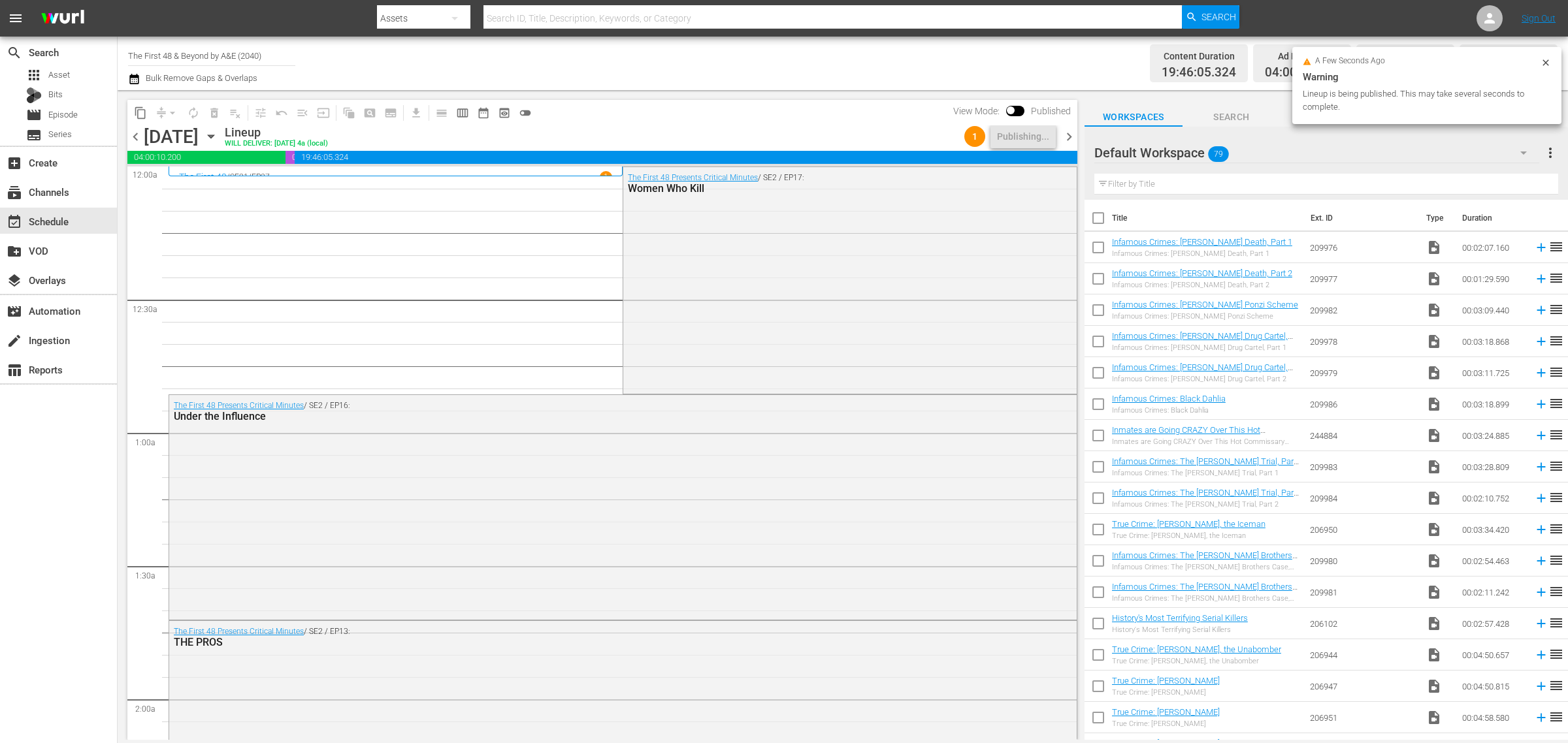
click at [780, 60] on div "Channel Title The First 48 & Beyond by A&E (2040) Bulk Remove Gaps & Overlaps" at bounding box center [517, 63] width 779 height 47
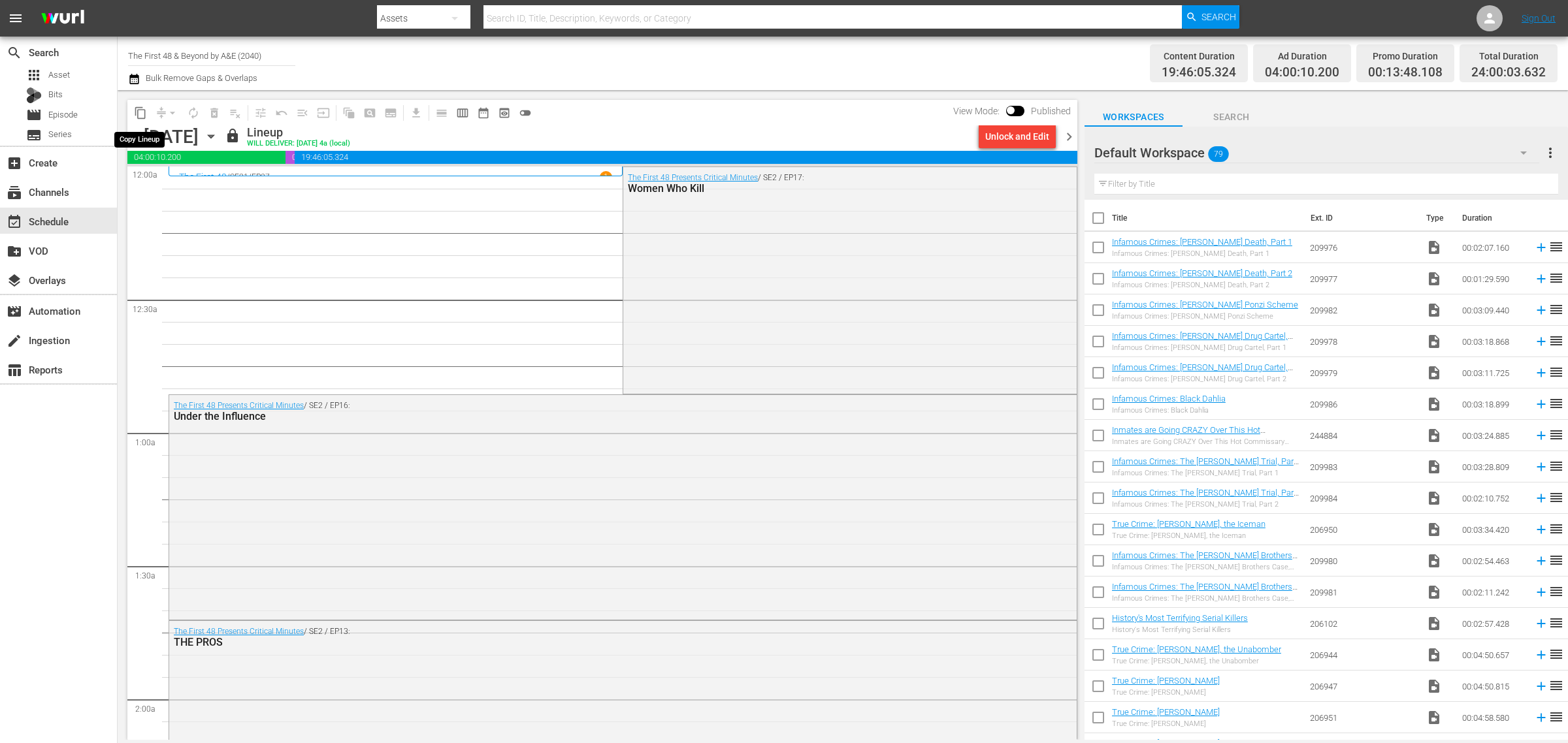
click at [135, 106] on span "content_copy" at bounding box center [141, 113] width 13 height 13
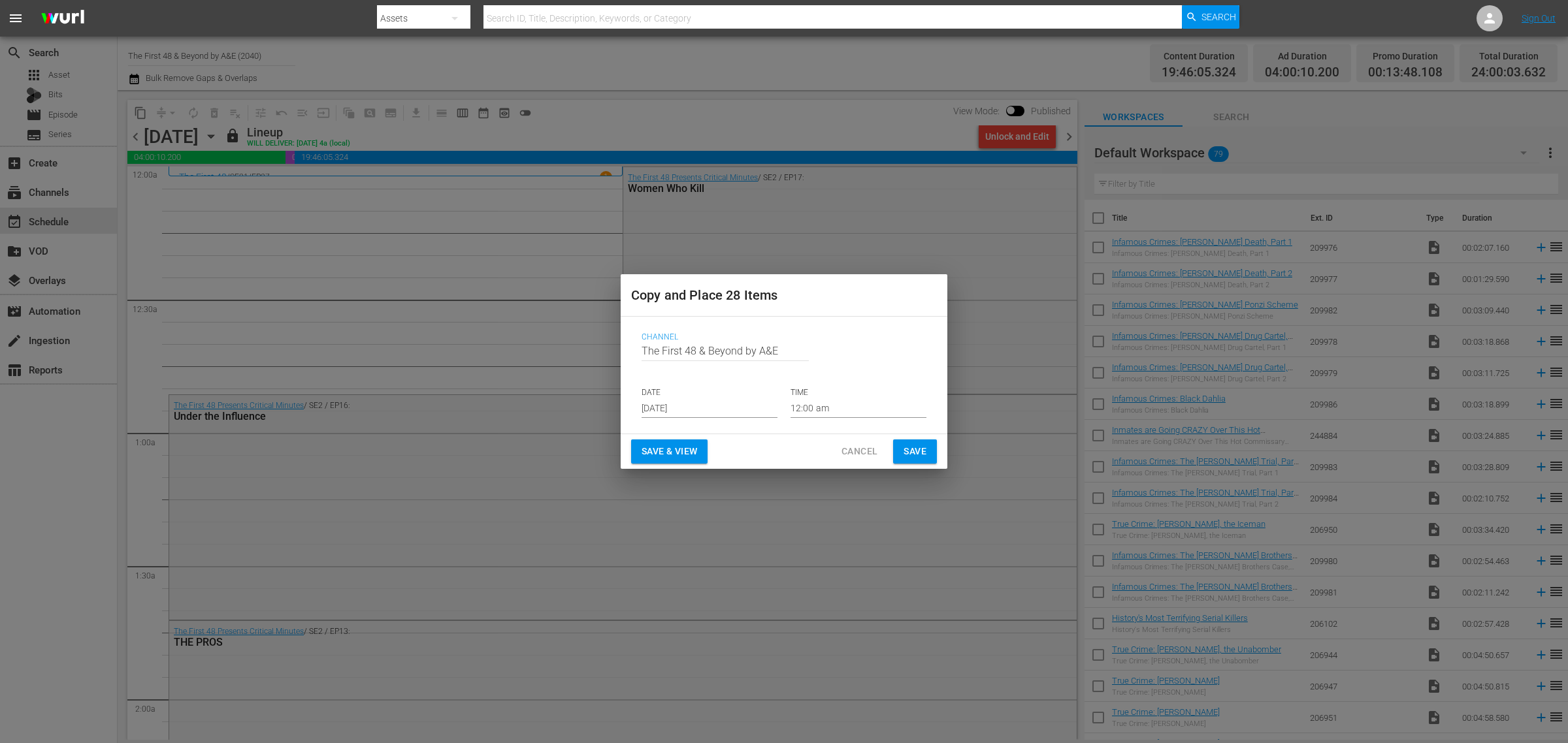
click at [706, 406] on input "[DATE]" at bounding box center [710, 408] width 136 height 20
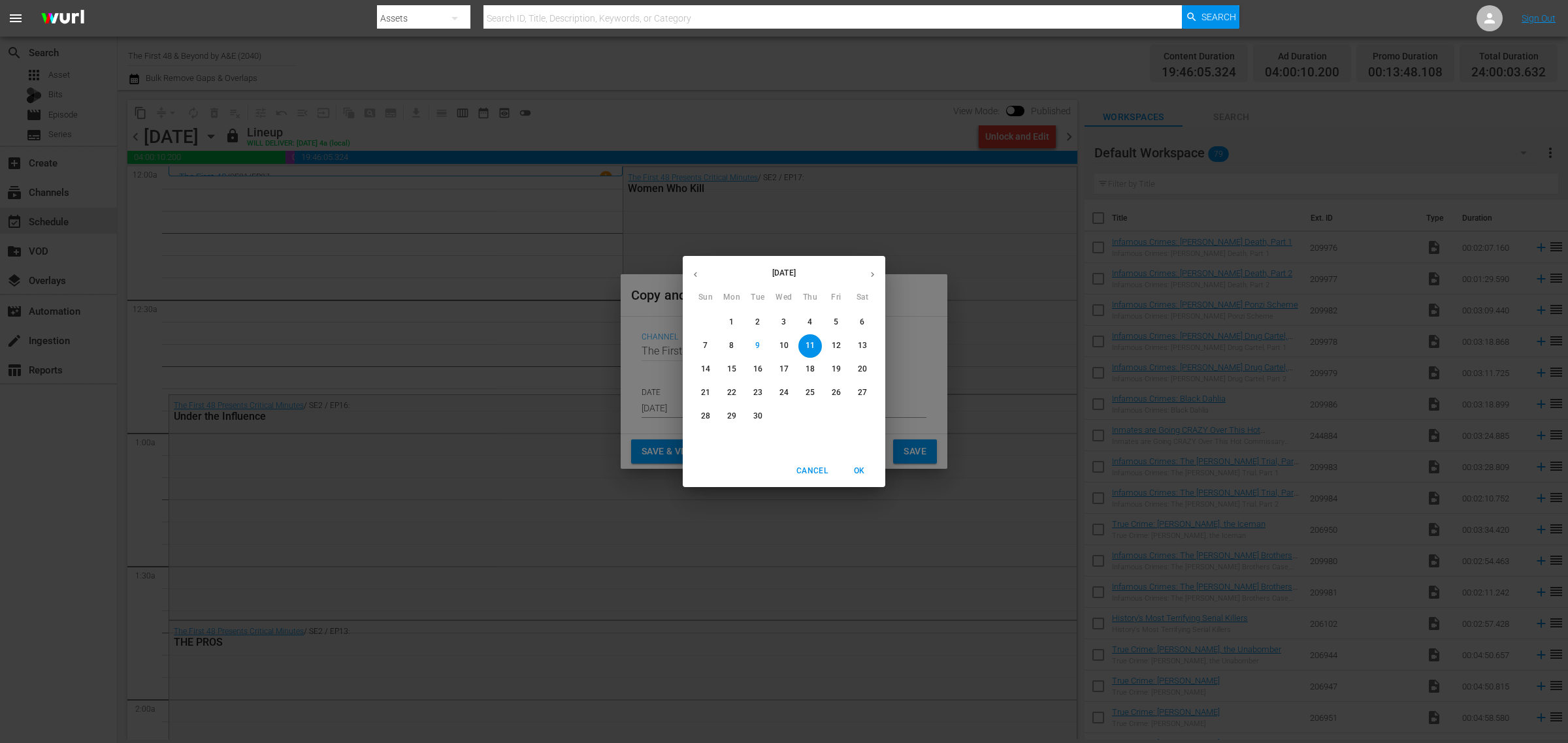
click at [861, 339] on button "13" at bounding box center [862, 346] width 24 height 24
type input "Sep 13th 2025"
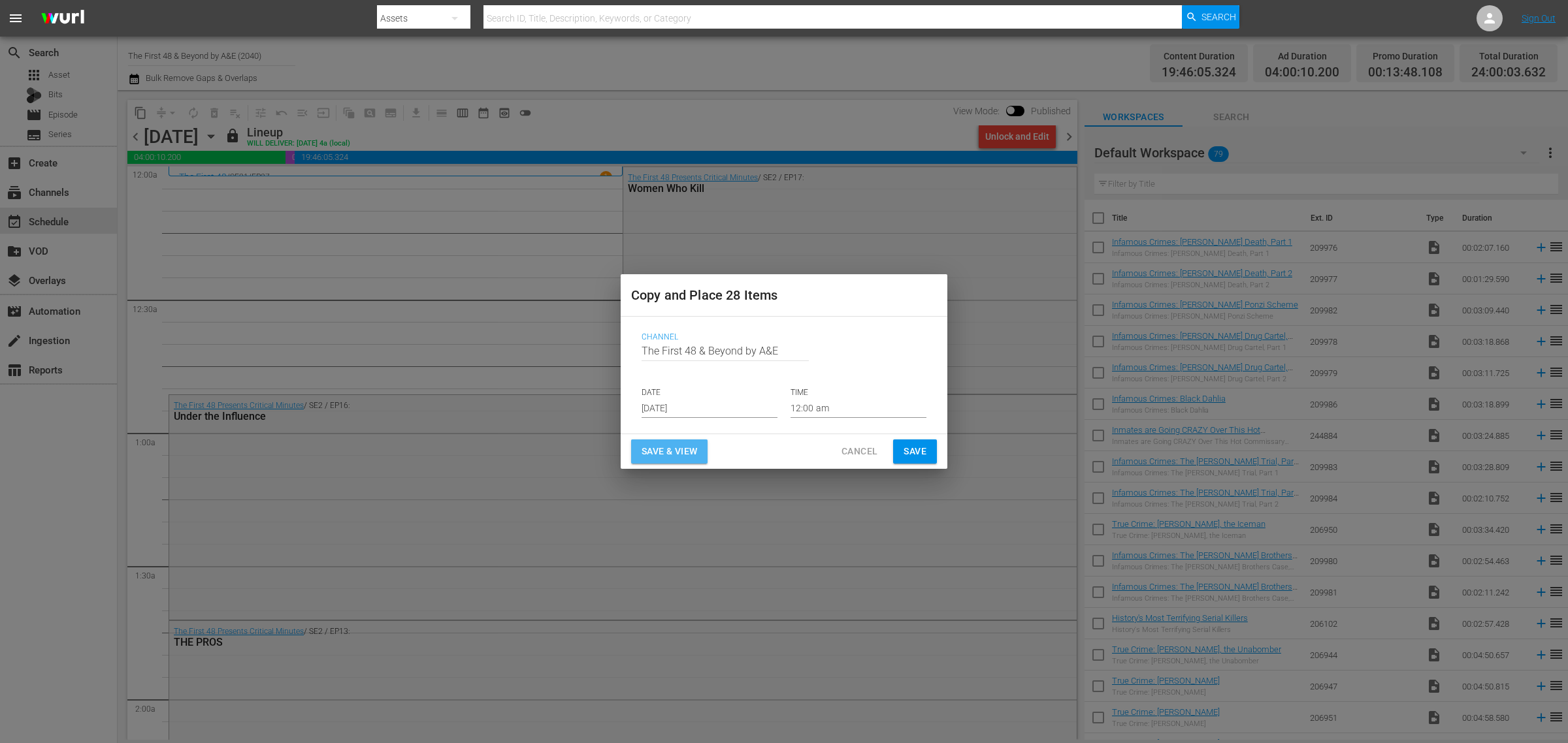
click at [659, 449] on span "Save & View" at bounding box center [669, 451] width 56 height 17
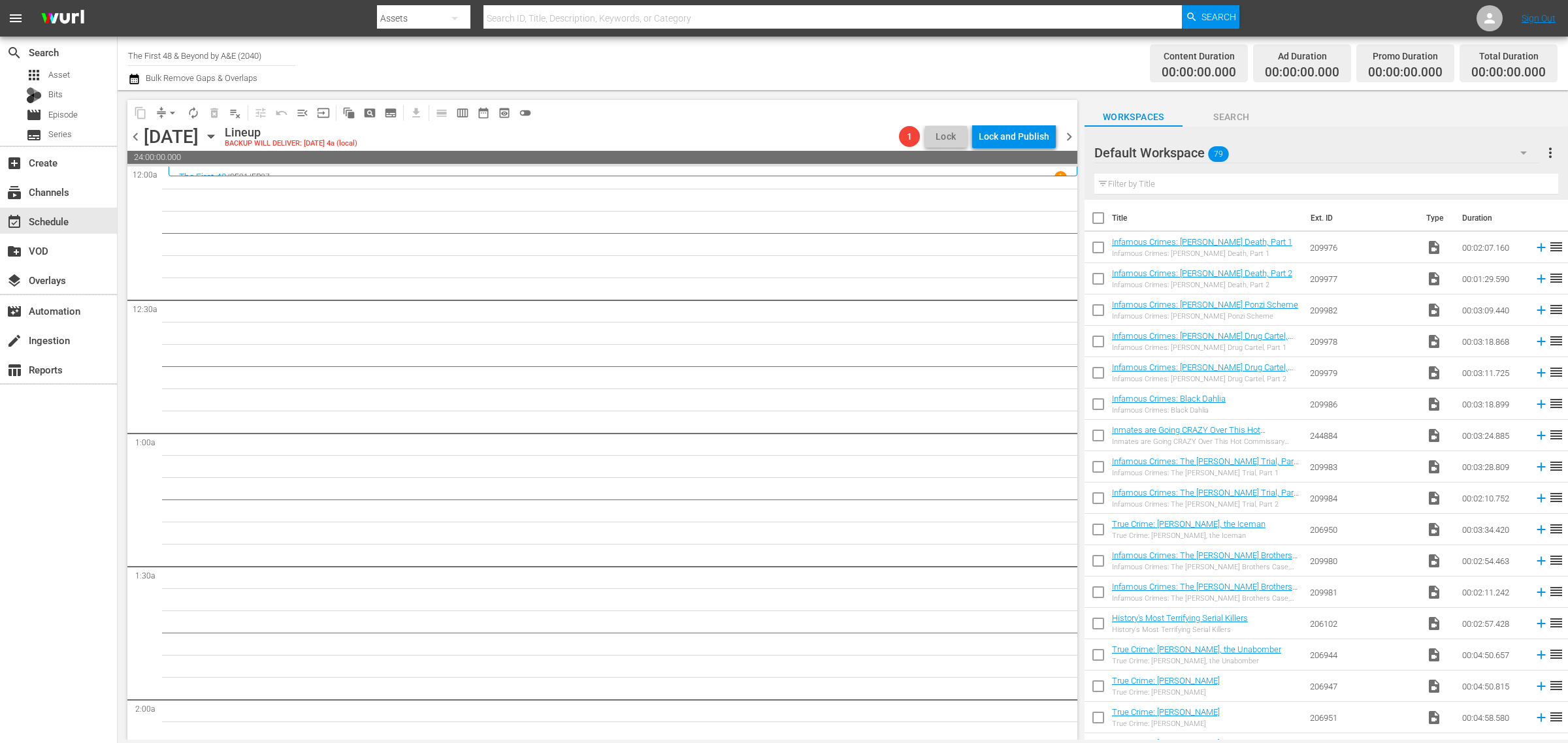
click at [809, 63] on div "Channel Title The First 48 & Beyond by A&E (2040) Bulk Remove Gaps & Overlaps" at bounding box center [517, 63] width 779 height 47
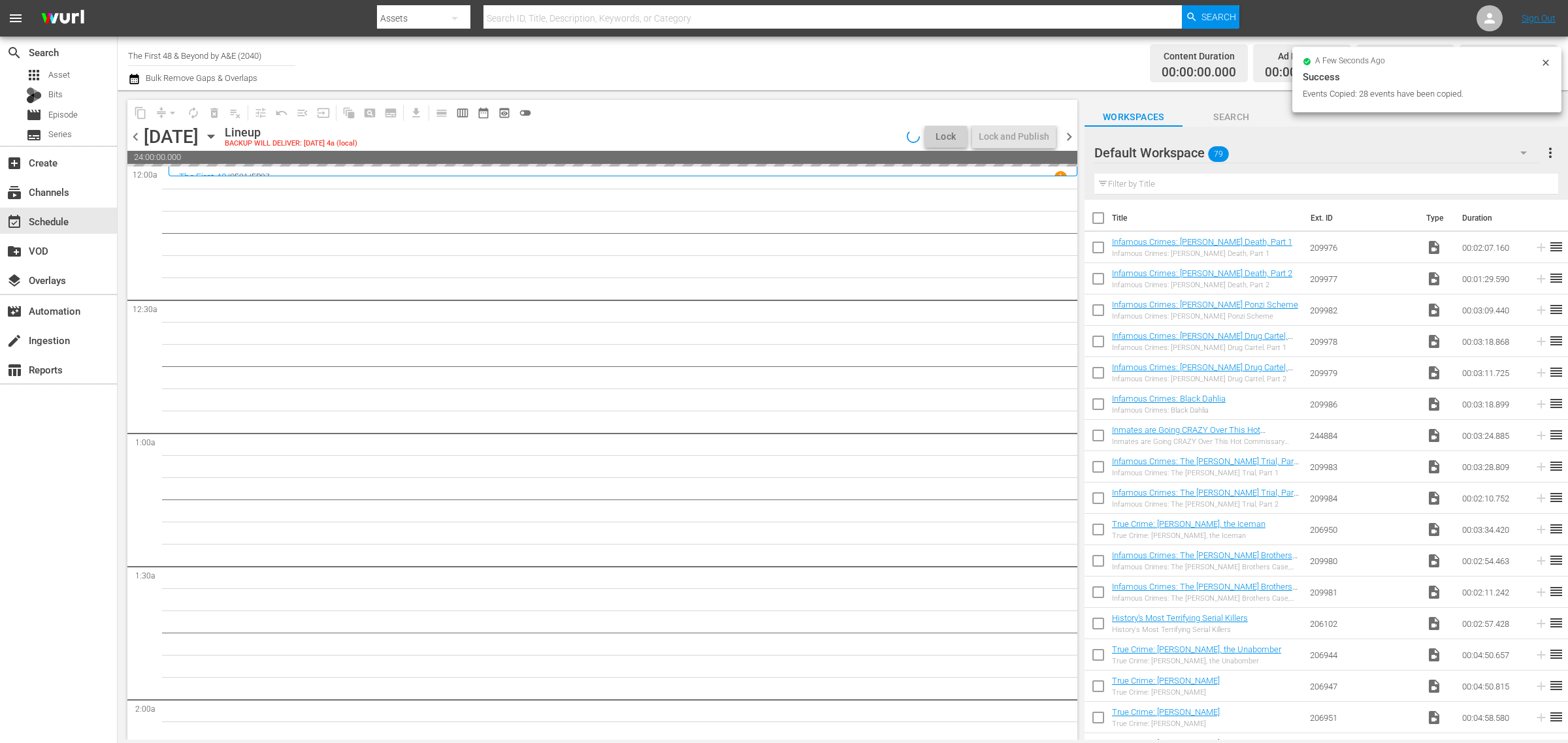
click at [923, 54] on div "Content Duration 00:00:00.000 Ad Duration 00:00:00.000 Promo Duration 00:00:00.…" at bounding box center [1232, 63] width 650 height 47
click at [1018, 50] on div "Content Duration 00:00:00.000 Ad Duration 00:00:00.000 Promo Duration 00:00:00.…" at bounding box center [1232, 63] width 650 height 47
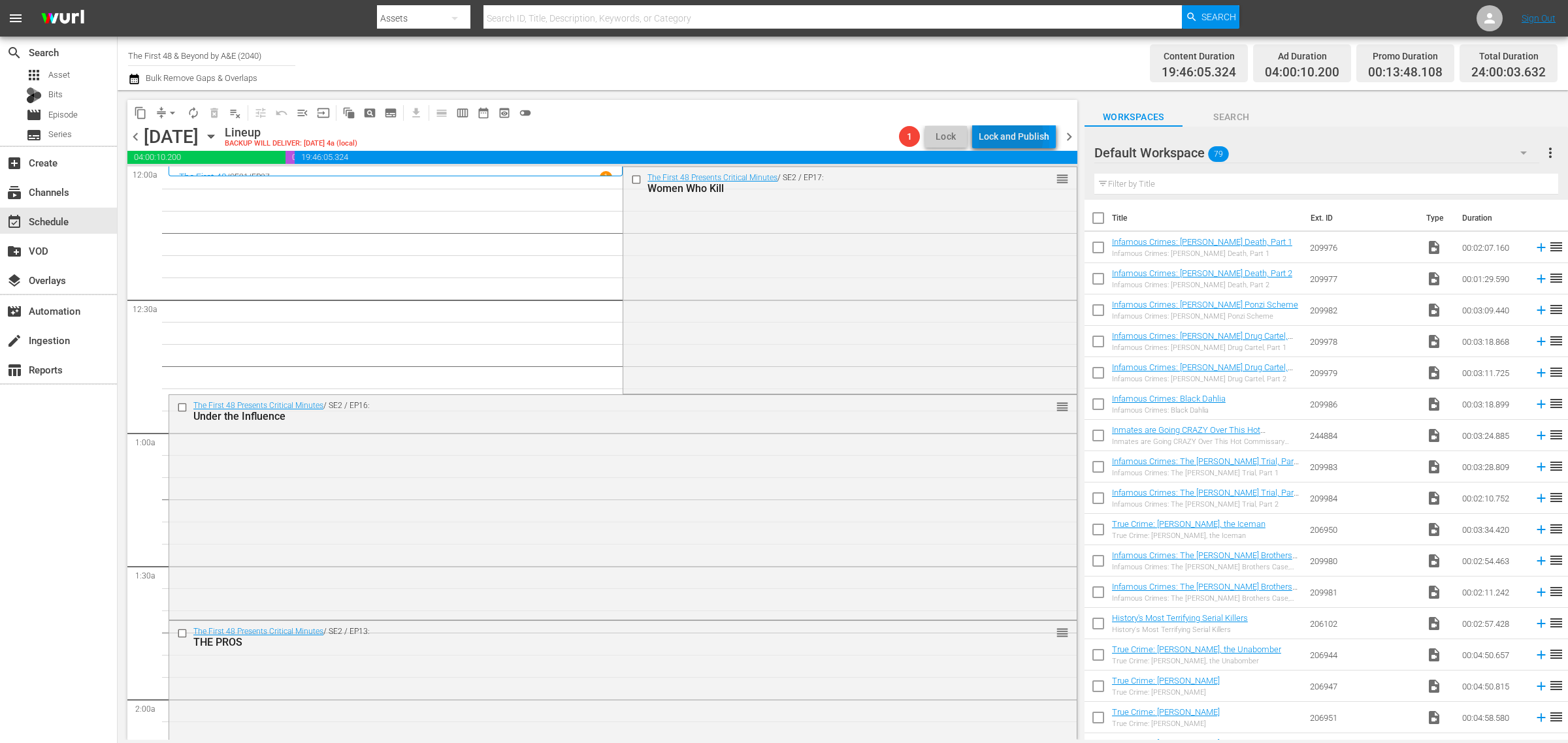
click at [1003, 136] on div "Lock and Publish" at bounding box center [1014, 137] width 71 height 24
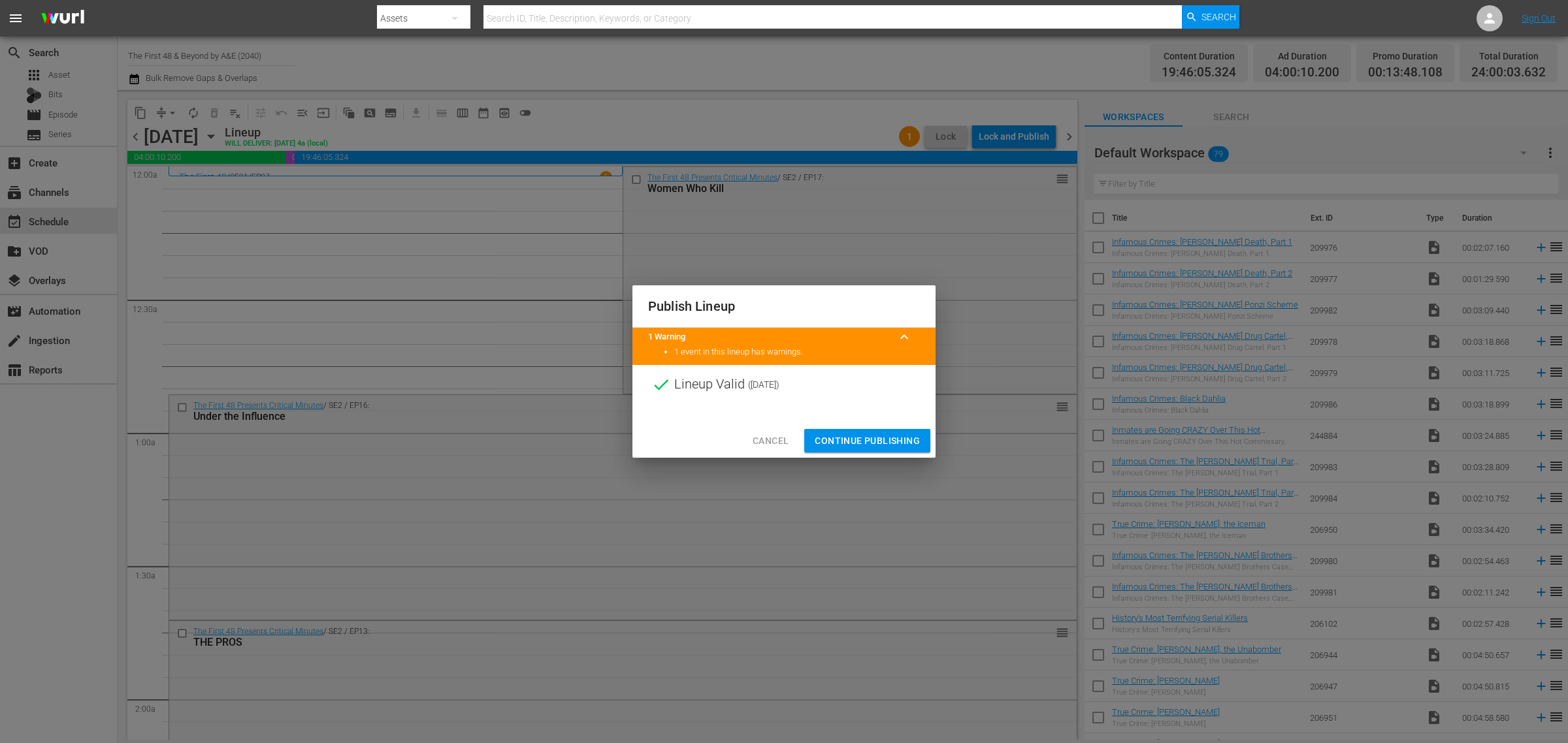
click at [867, 442] on span "Continue Publishing" at bounding box center [867, 441] width 105 height 17
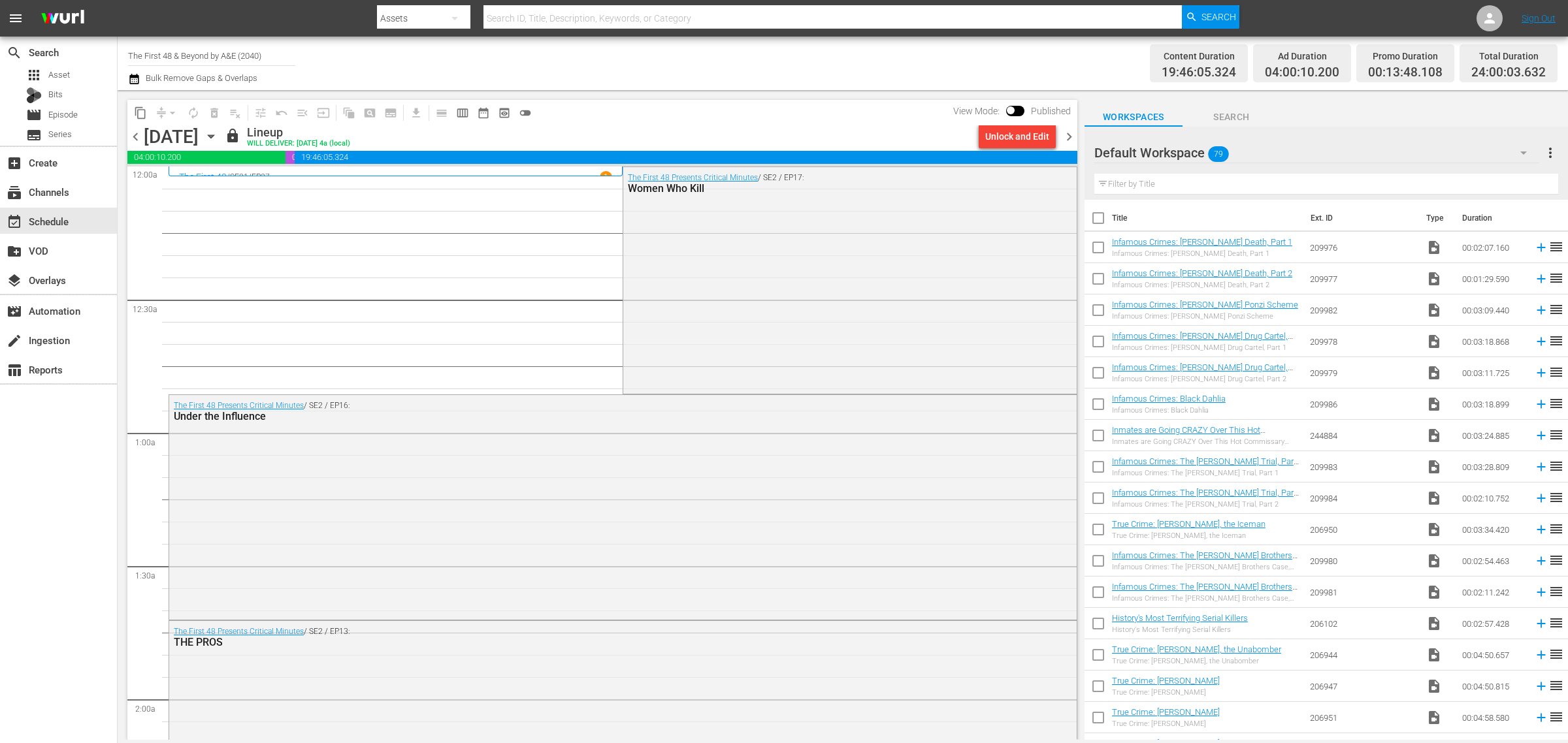
click at [751, 67] on div "Channel Title The First 48 & Beyond by A&E (2040) Bulk Remove Gaps & Overlaps" at bounding box center [517, 63] width 779 height 47
click at [218, 138] on icon "button" at bounding box center [211, 137] width 15 height 15
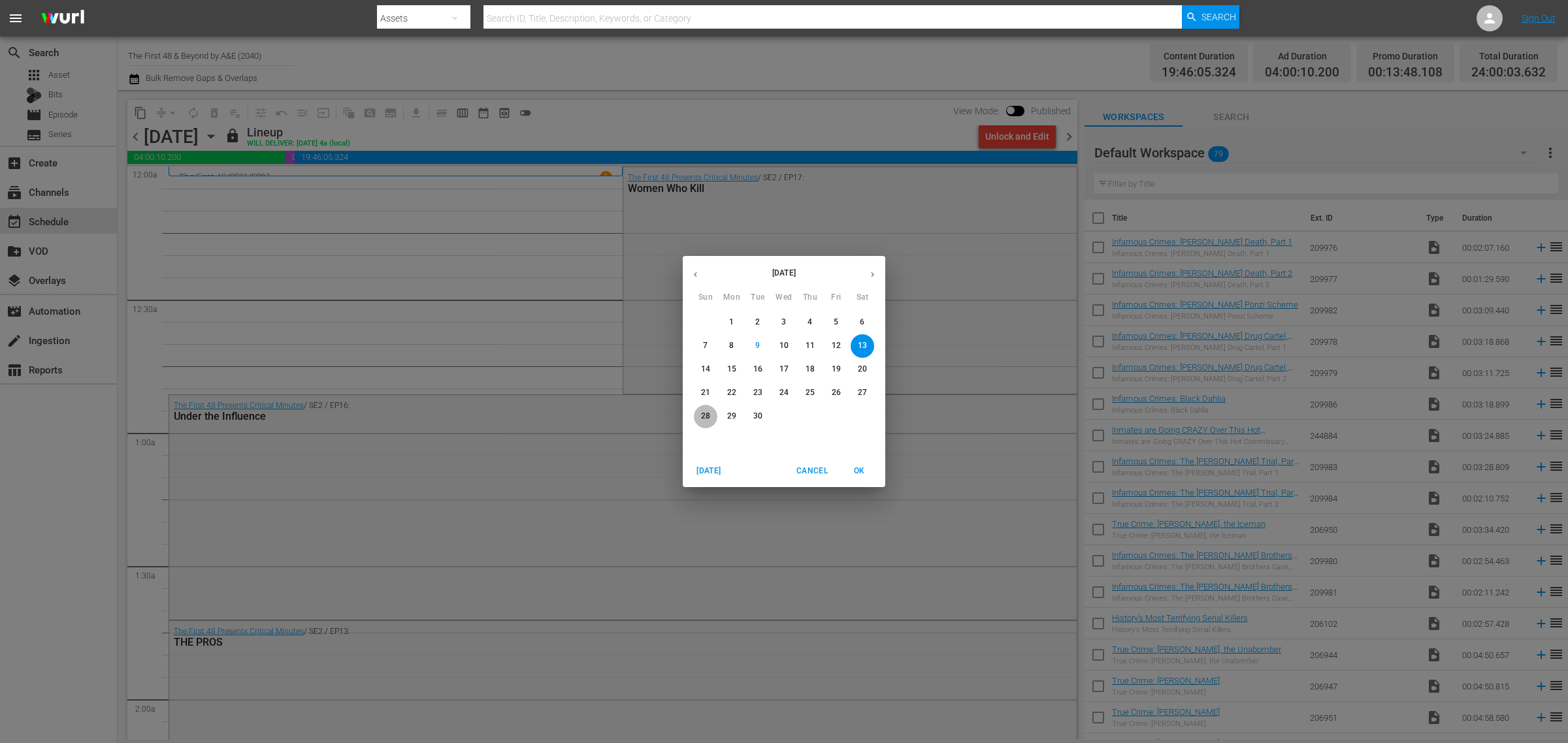
click at [704, 418] on p "28" at bounding box center [706, 416] width 9 height 11
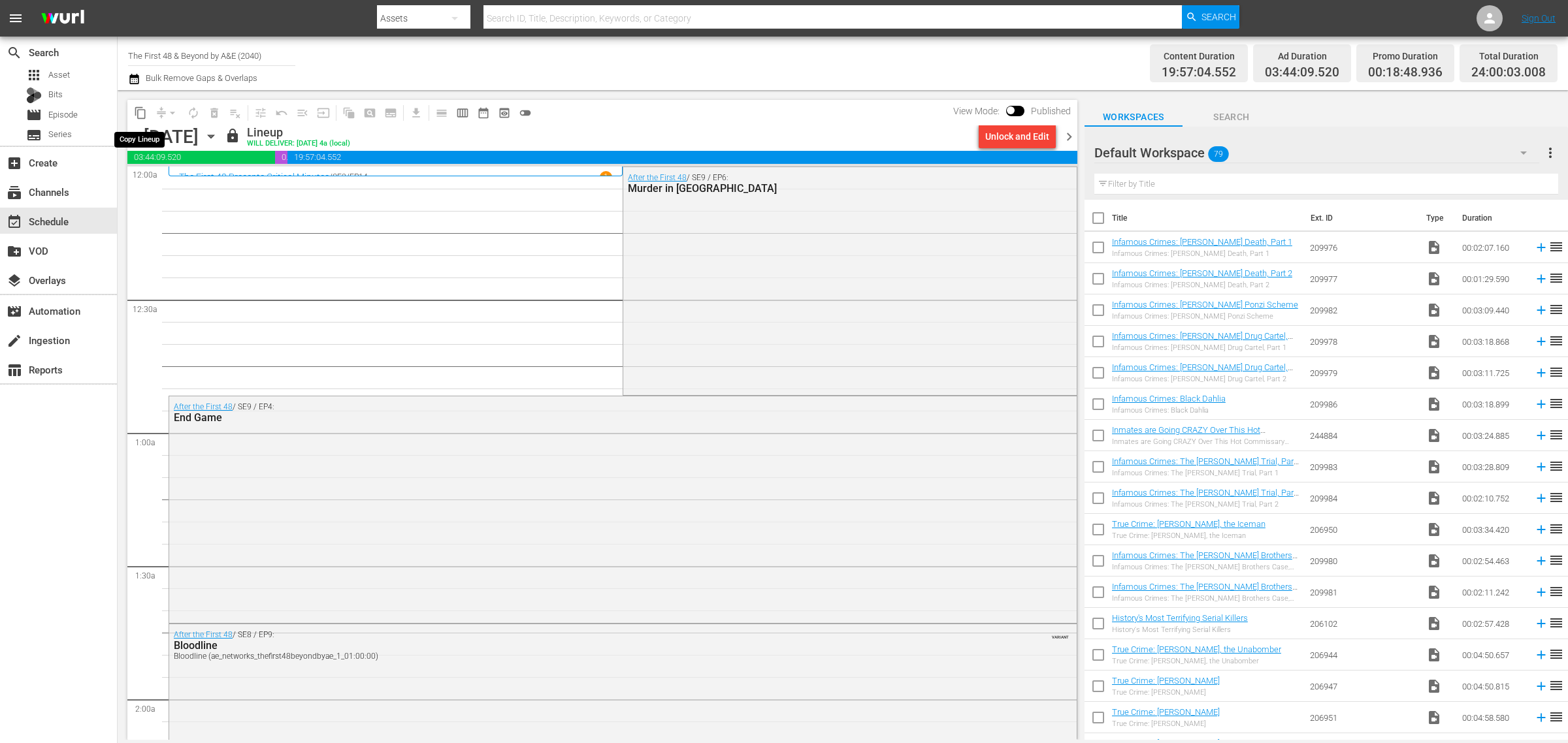
click at [142, 111] on span "content_copy" at bounding box center [141, 113] width 13 height 13
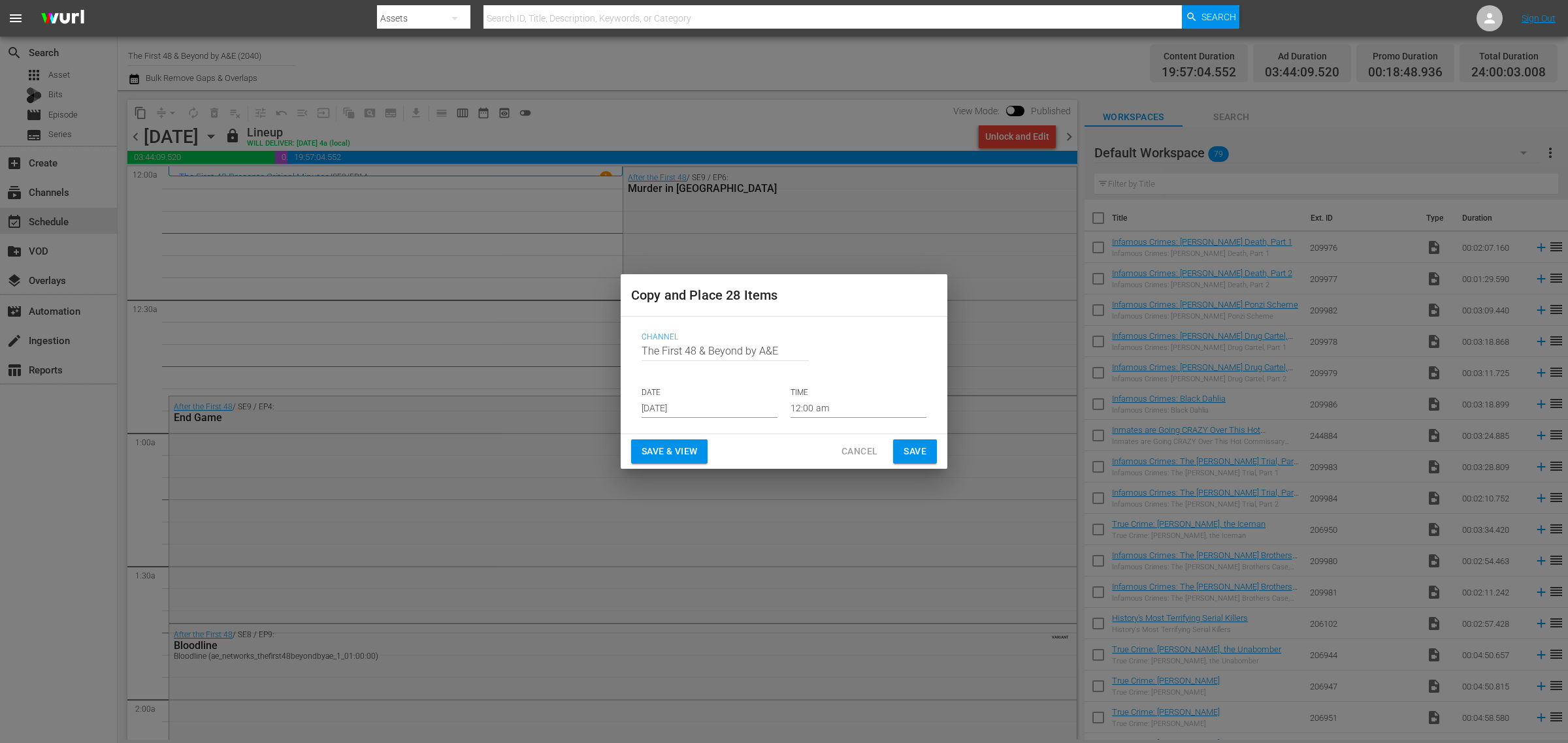
click at [686, 411] on input "[DATE]" at bounding box center [710, 408] width 136 height 20
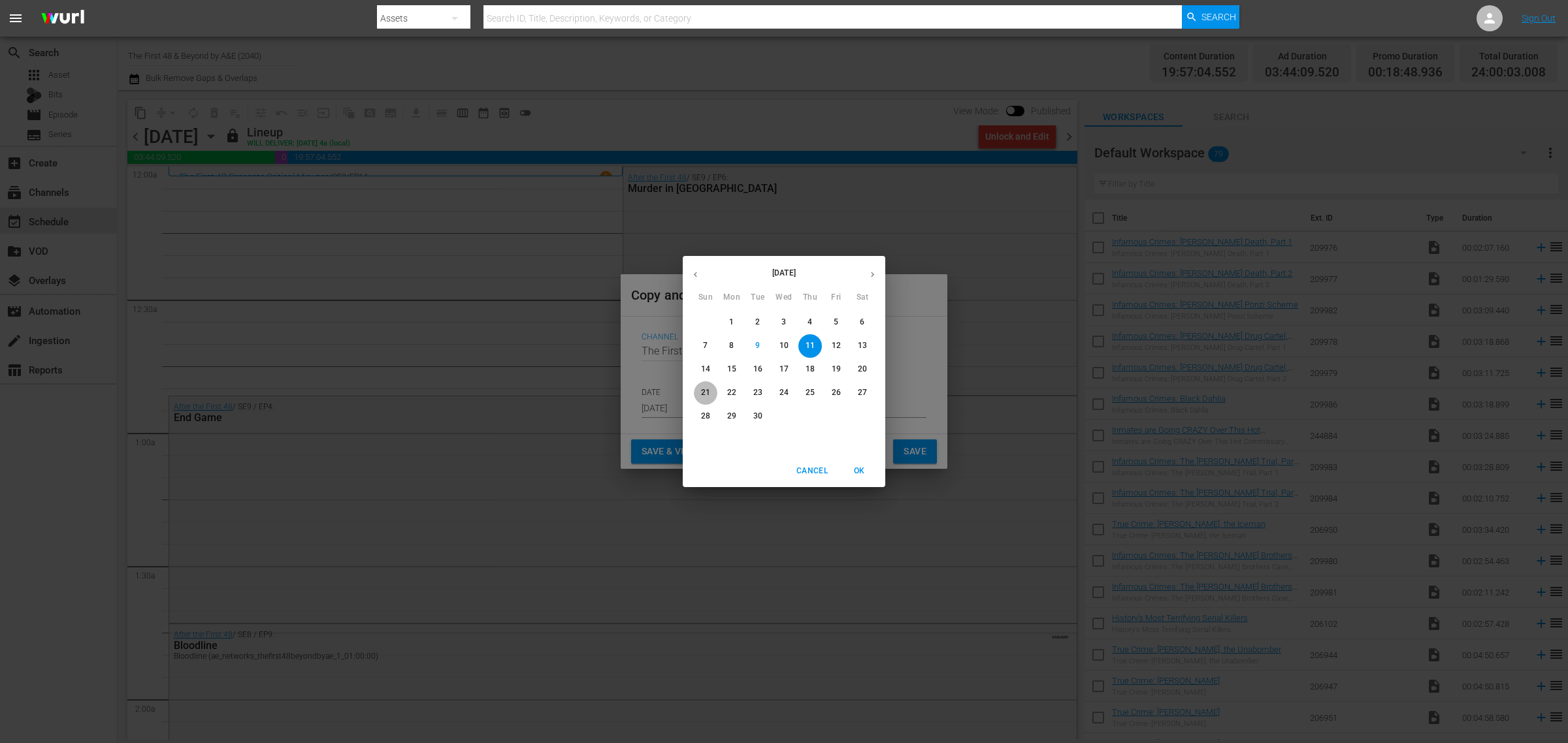
click at [701, 392] on p "21" at bounding box center [706, 392] width 9 height 11
type input "Sep 21st 2025"
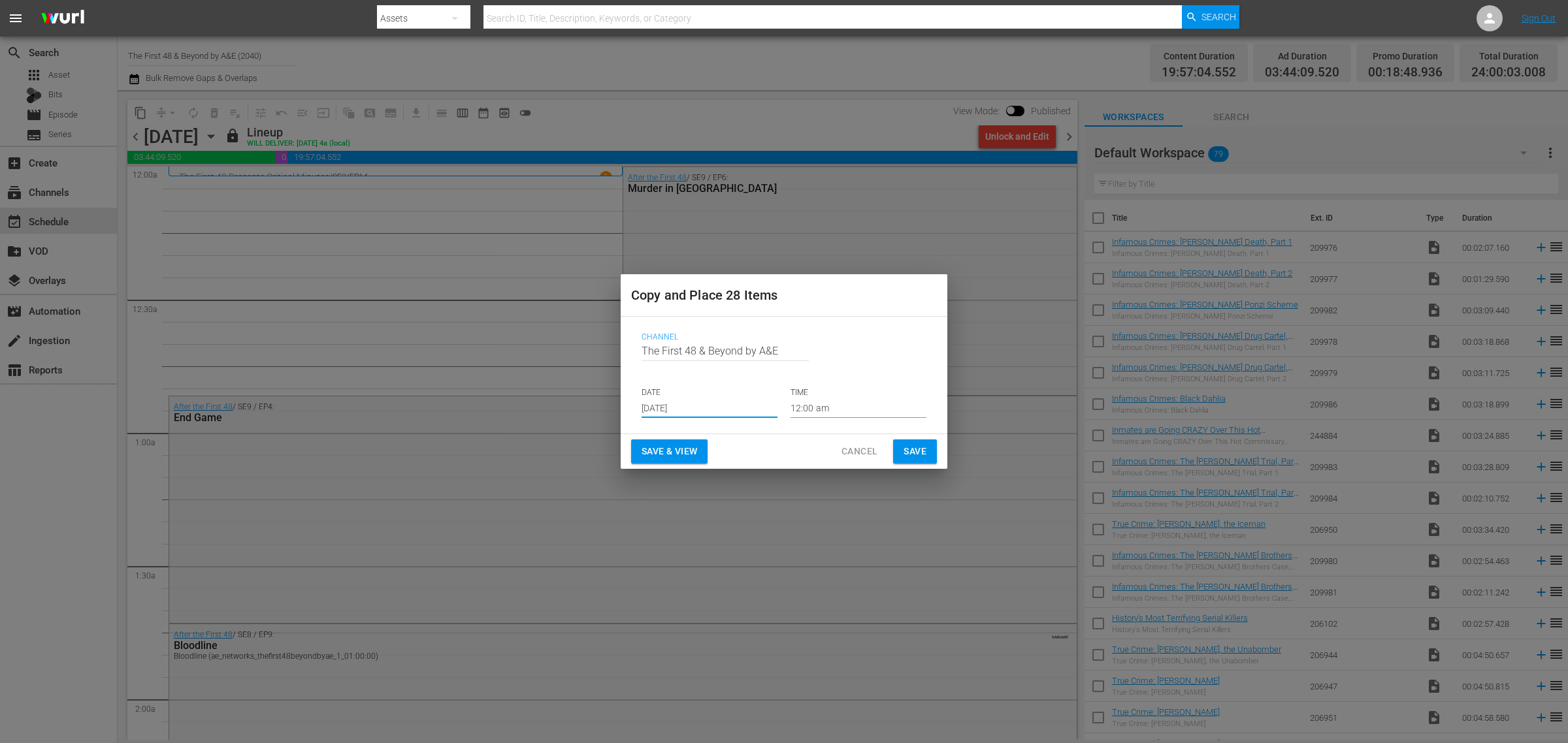
click at [683, 454] on span "Save & View" at bounding box center [669, 451] width 56 height 17
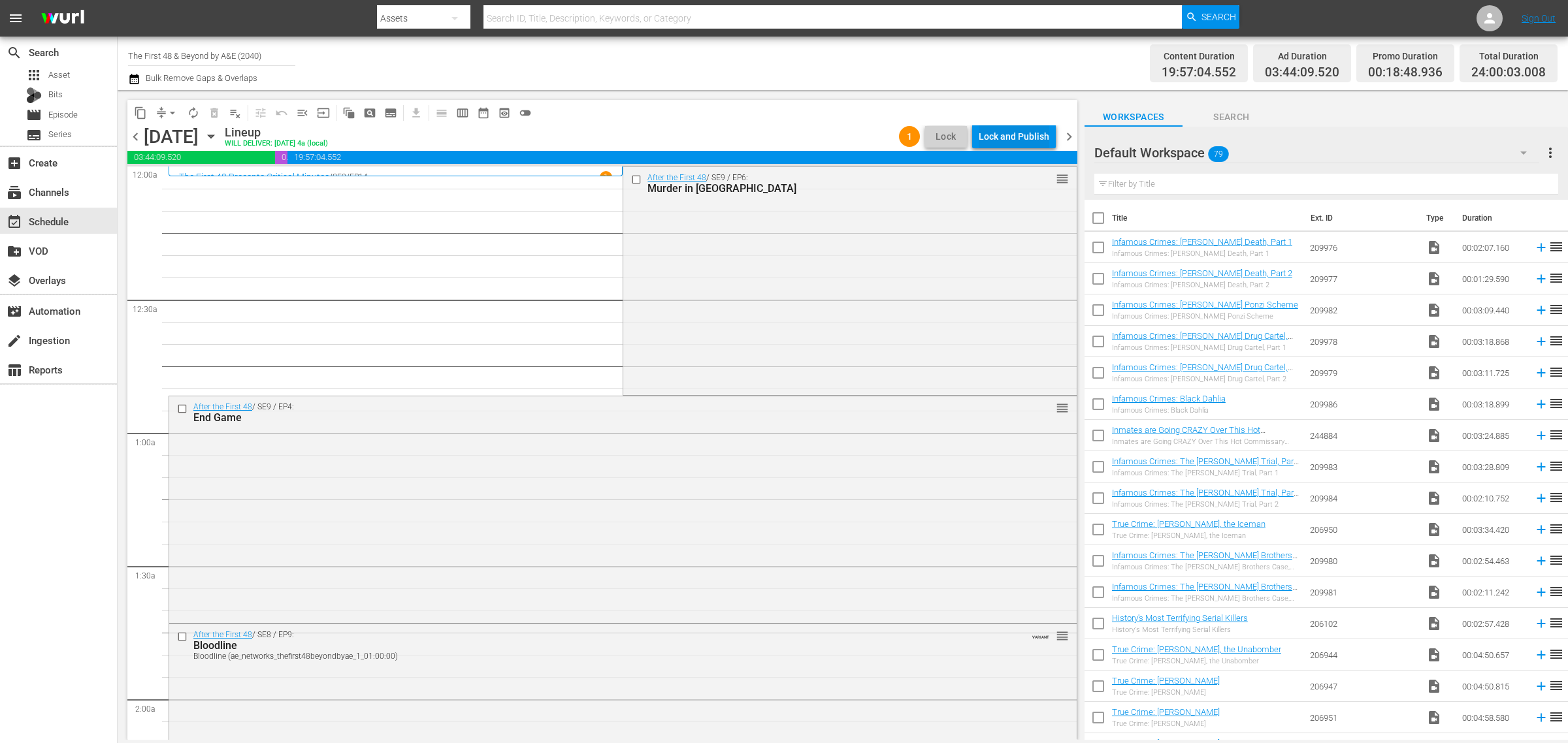
click at [1003, 127] on div "Lock and Publish" at bounding box center [1014, 137] width 71 height 24
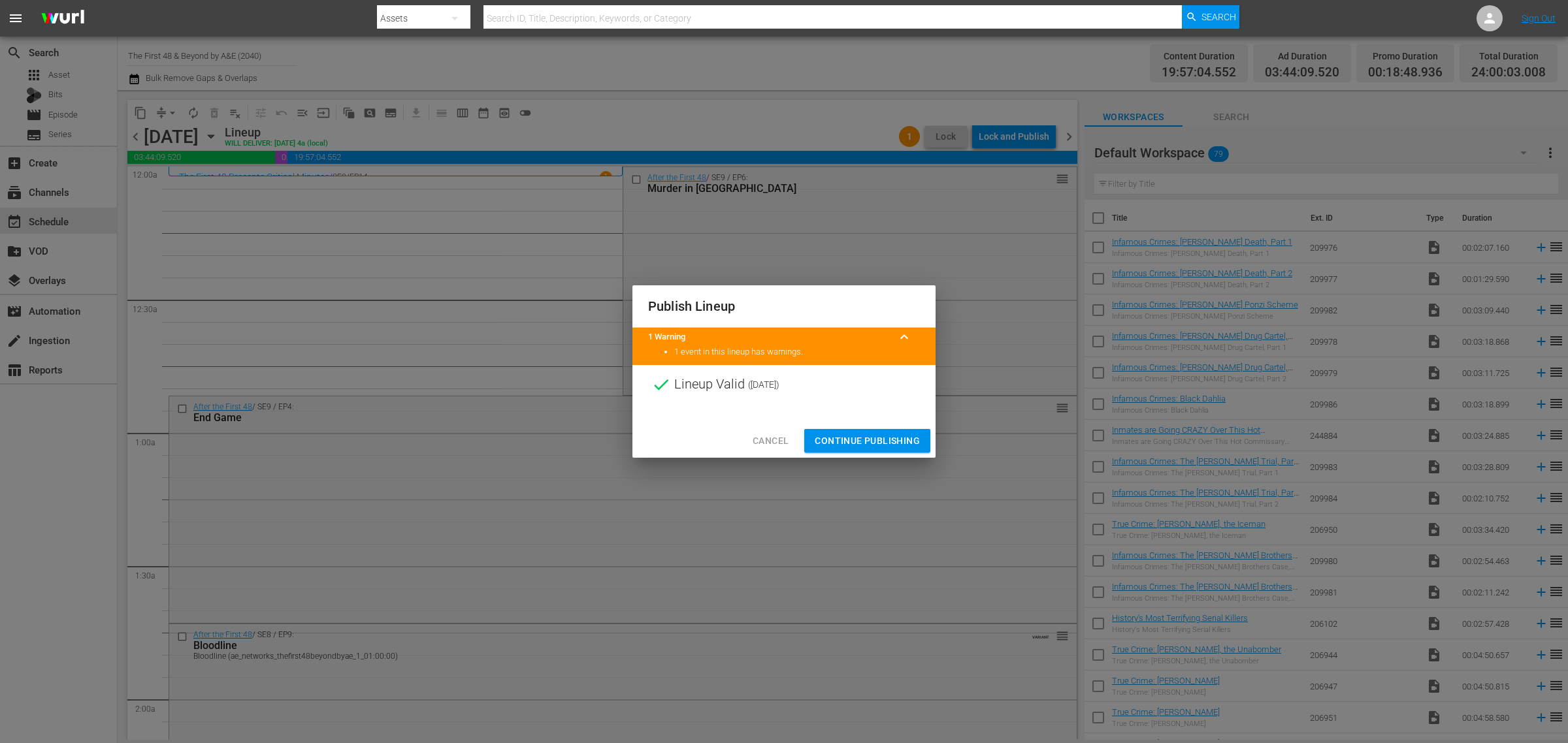
click at [850, 444] on span "Continue Publishing" at bounding box center [867, 441] width 105 height 17
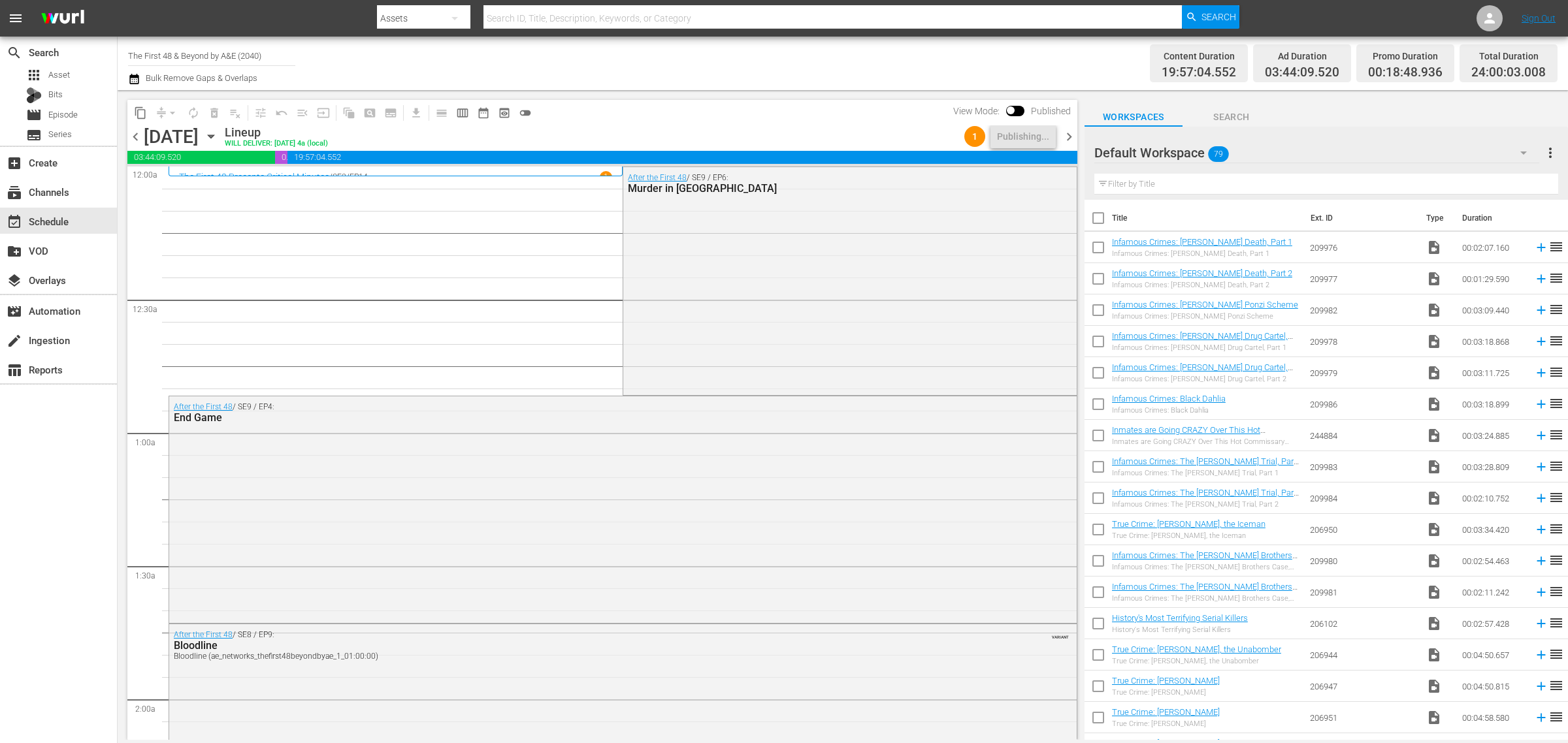
click at [725, 60] on div "Channel Title The First 48 & Beyond by A&E (2040) Bulk Remove Gaps & Overlaps" at bounding box center [517, 63] width 779 height 47
click at [731, 51] on div "Channel Title The First 48 & Beyond by A&E (2040) Bulk Remove Gaps & Overlaps" at bounding box center [517, 63] width 779 height 47
click at [720, 56] on div "Channel Title The First 48 & Beyond by A&E (2040) Bulk Remove Gaps & Overlaps" at bounding box center [517, 63] width 779 height 47
click at [788, 59] on div "Channel Title The First 48 & Beyond by A&E (2040) Bulk Remove Gaps & Overlaps" at bounding box center [517, 63] width 779 height 47
click at [136, 115] on span "content_copy" at bounding box center [141, 113] width 13 height 13
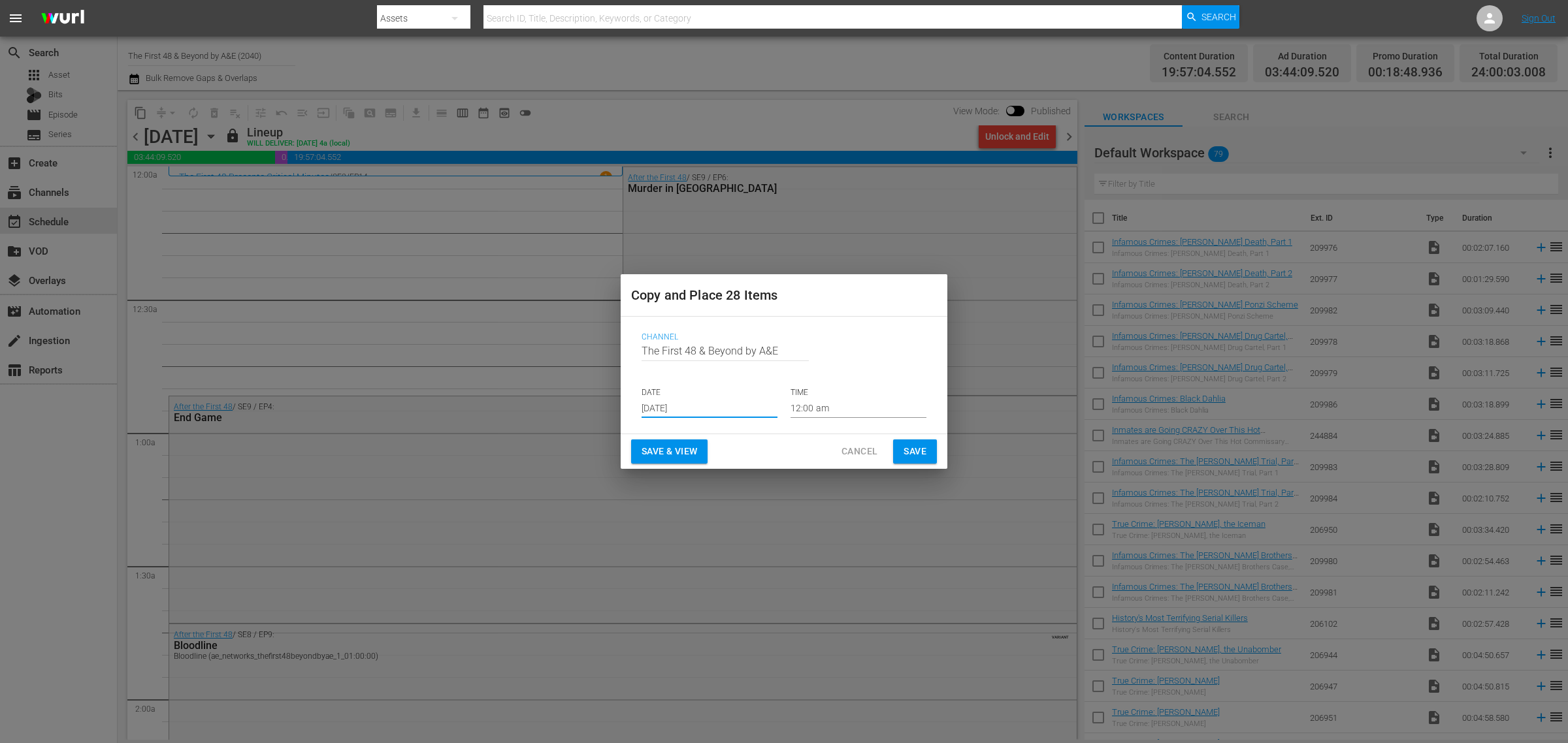
click at [696, 404] on input "[DATE]" at bounding box center [710, 408] width 136 height 20
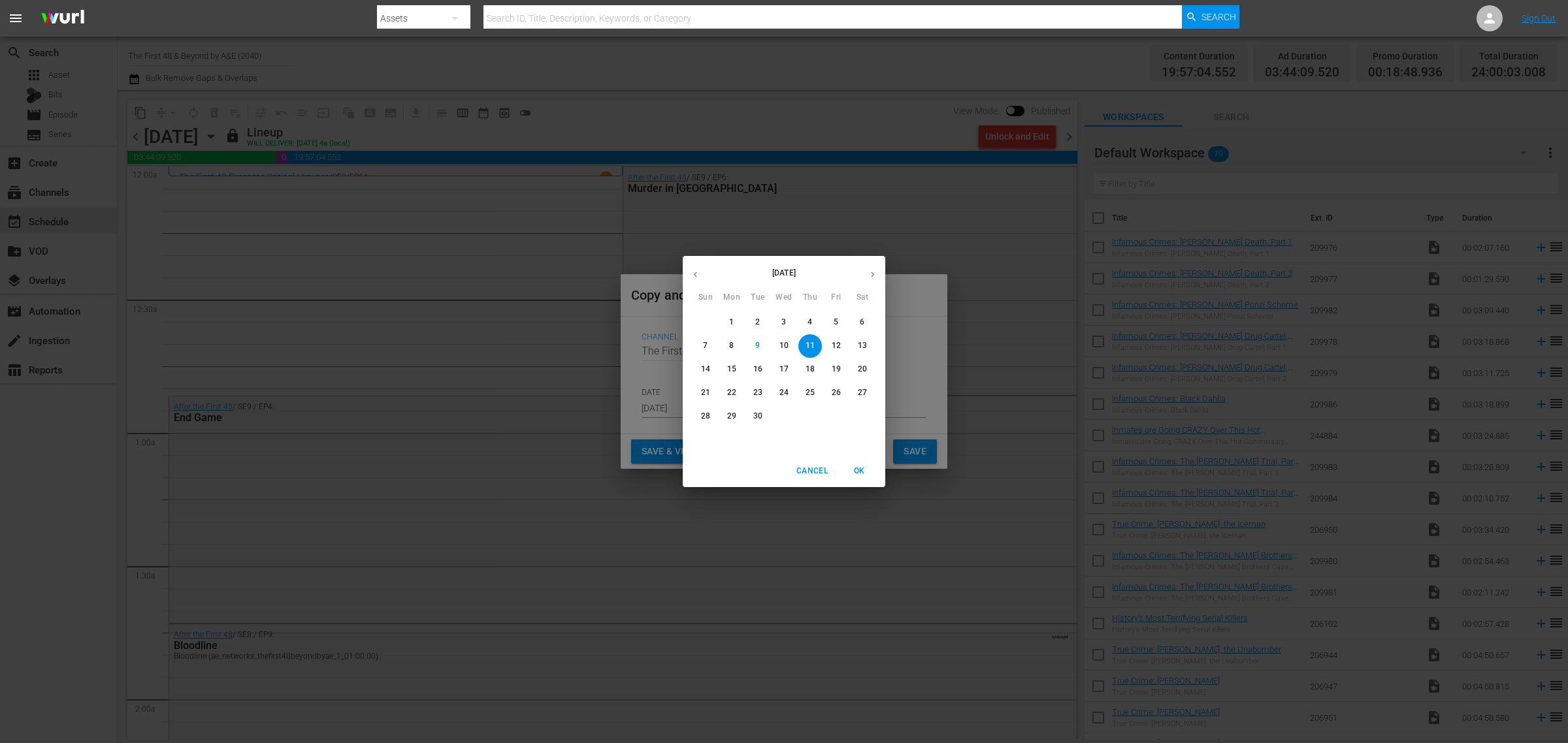
click at [704, 363] on button "14" at bounding box center [706, 370] width 24 height 24
type input "Sep 14th 2025"
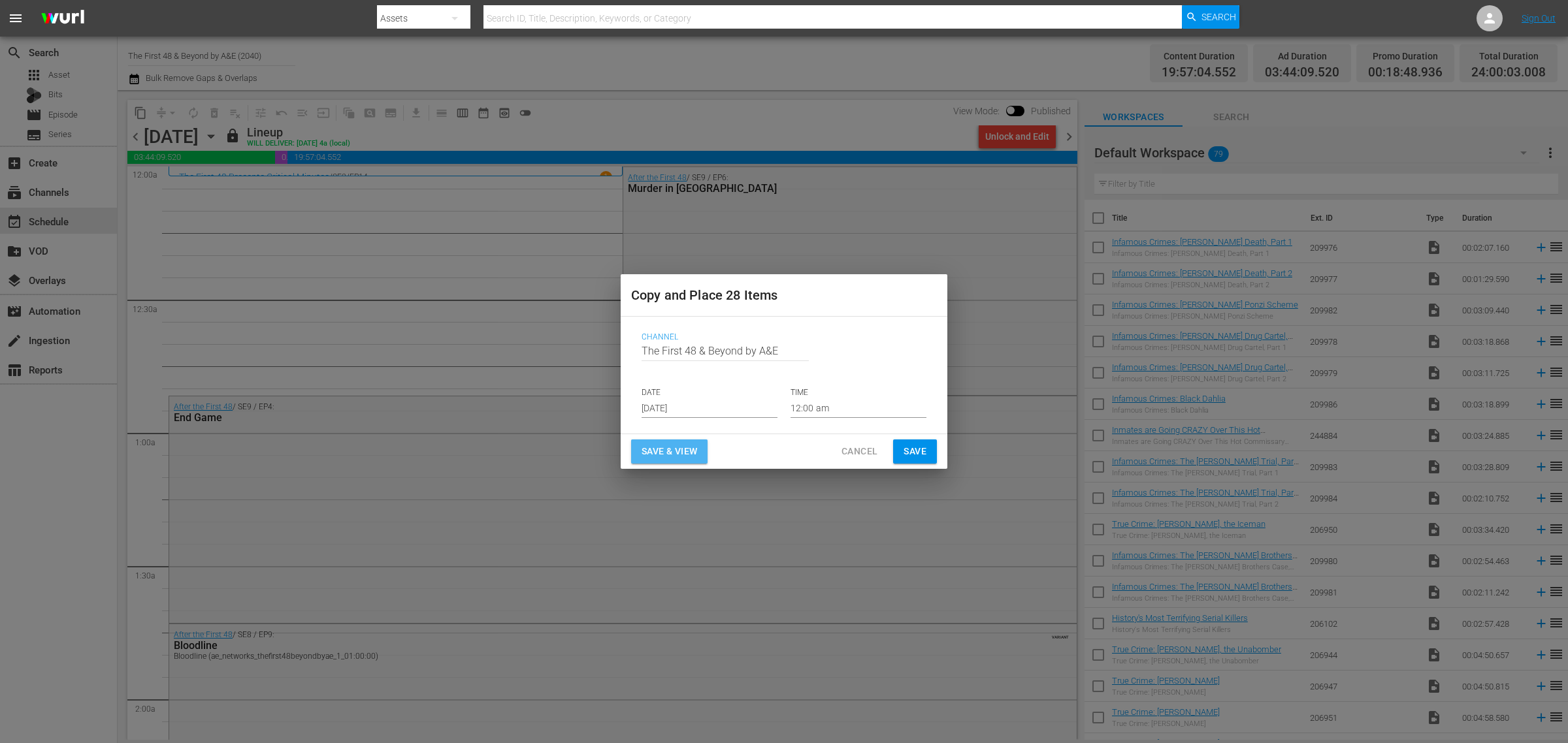
click at [667, 441] on button "Save & View" at bounding box center [669, 451] width 77 height 24
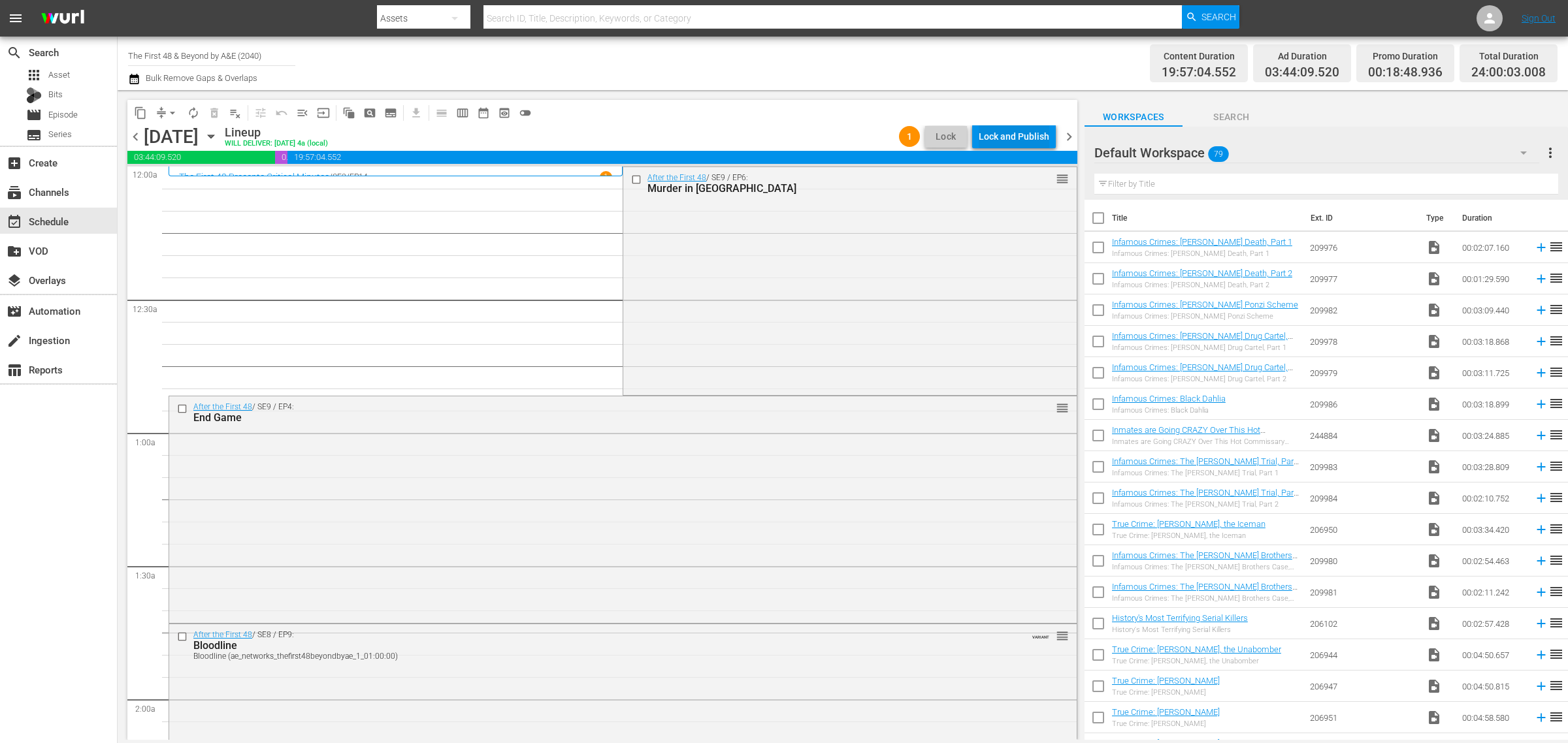
click at [1013, 137] on div "Lock and Publish" at bounding box center [1014, 137] width 71 height 24
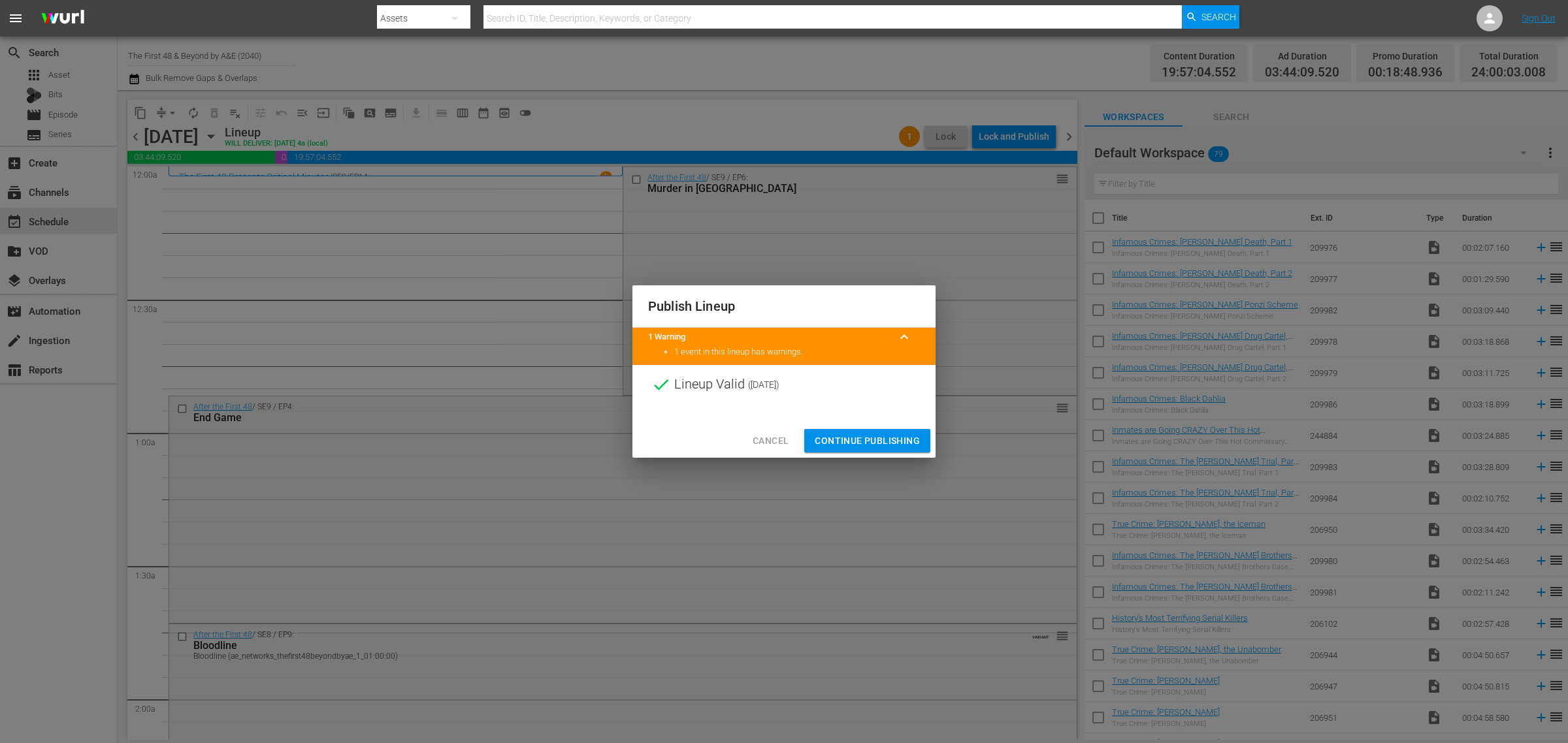
click at [854, 442] on span "Continue Publishing" at bounding box center [867, 441] width 105 height 17
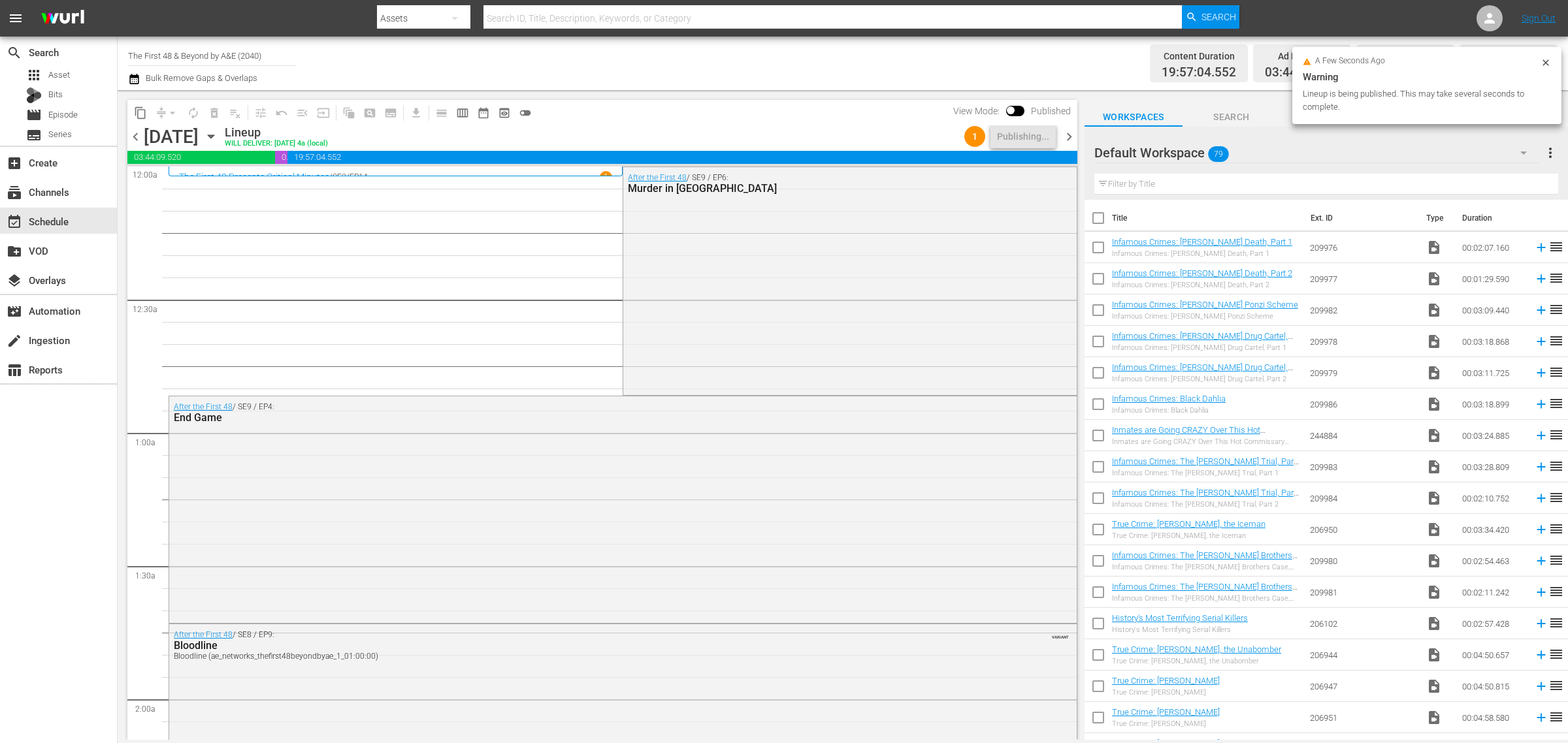
click at [817, 69] on div "Channel Title The First 48 & Beyond by A&E (2040) Bulk Remove Gaps & Overlaps" at bounding box center [517, 63] width 779 height 47
click at [851, 62] on div "Channel Title The First 48 & Beyond by A&E (2040) Bulk Remove Gaps & Overlaps" at bounding box center [517, 63] width 779 height 47
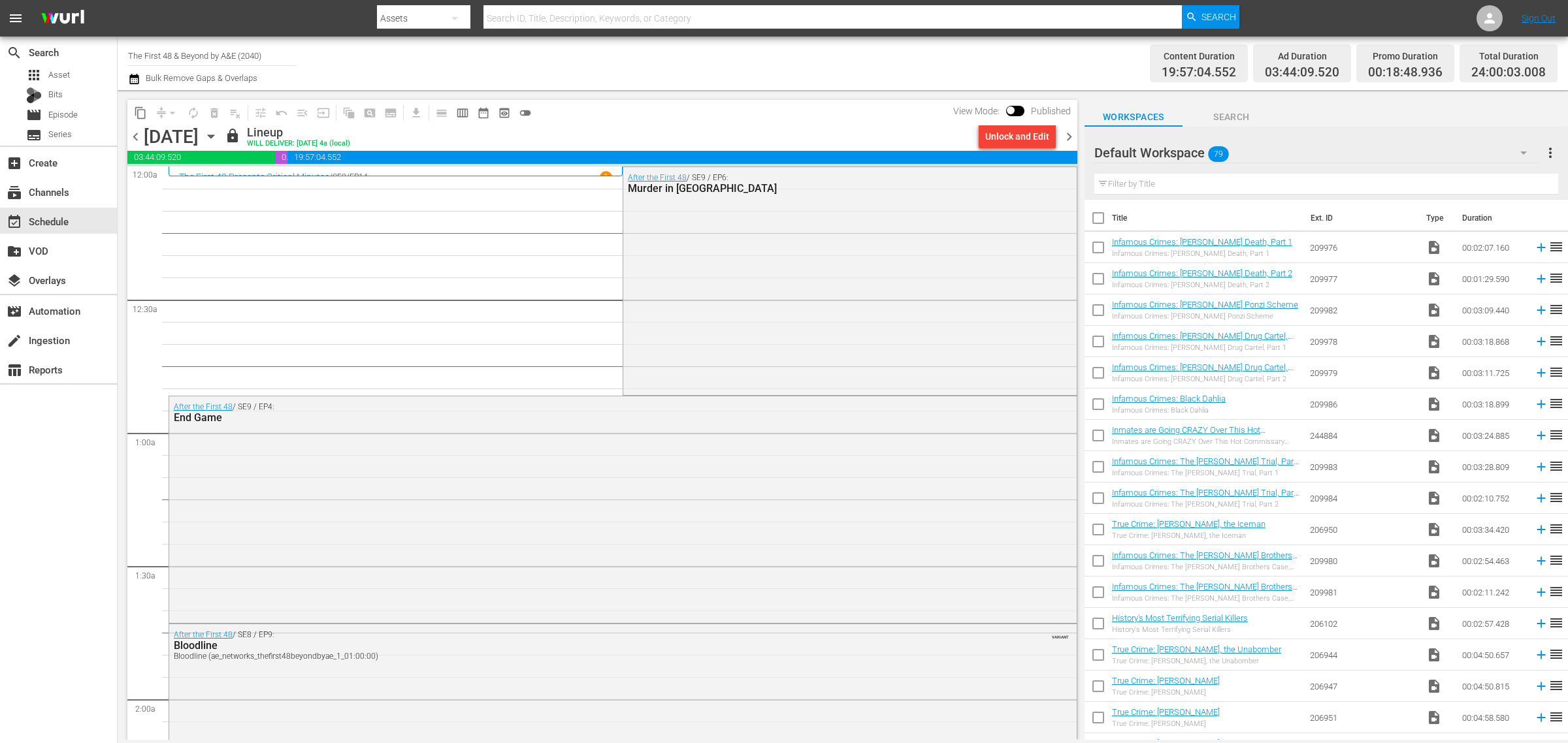
click at [743, 63] on div "Channel Title The First 48 & Beyond by A&E (2040) Bulk Remove Gaps & Overlaps" at bounding box center [517, 63] width 779 height 47
